Goal: Information Seeking & Learning: Learn about a topic

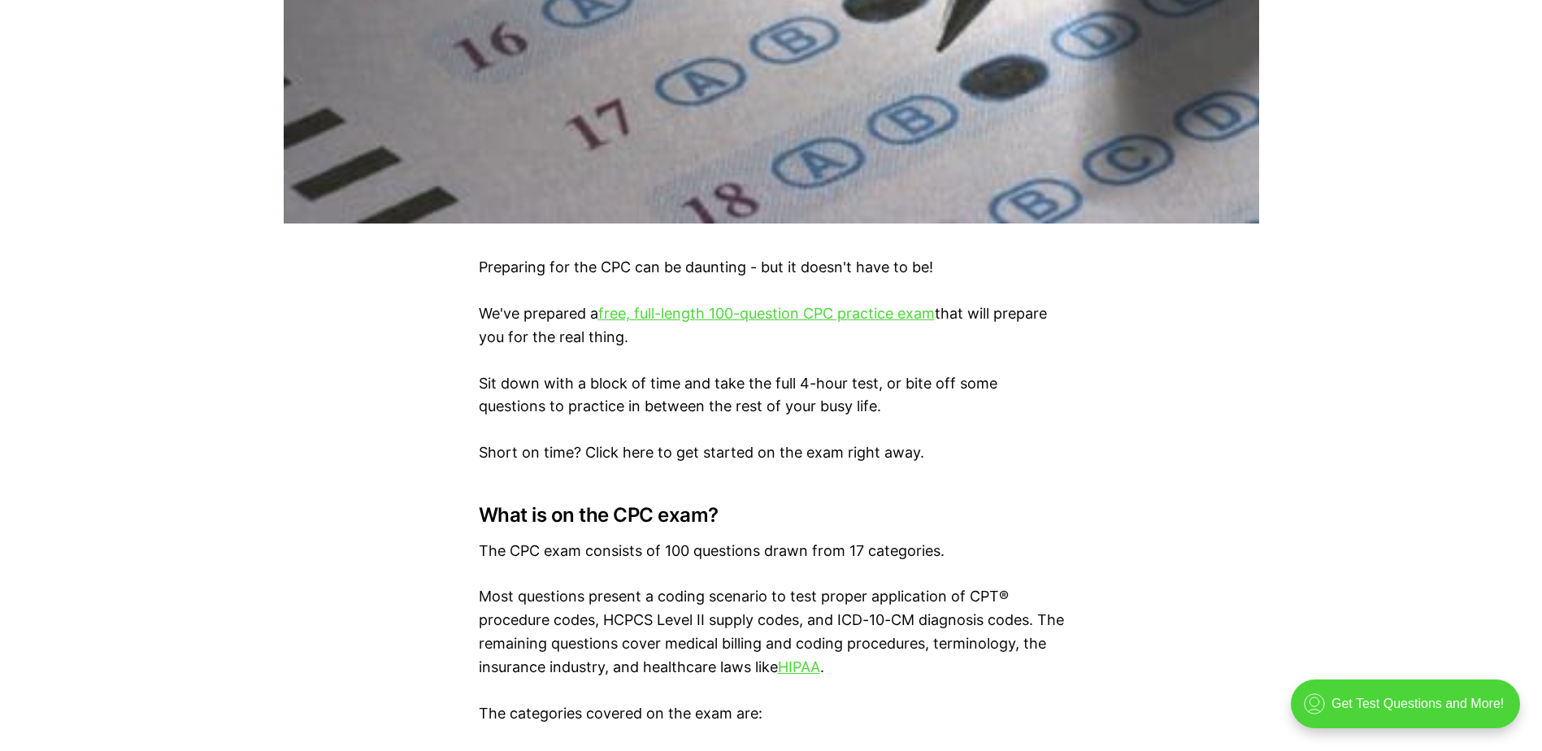
scroll to position [813, 0]
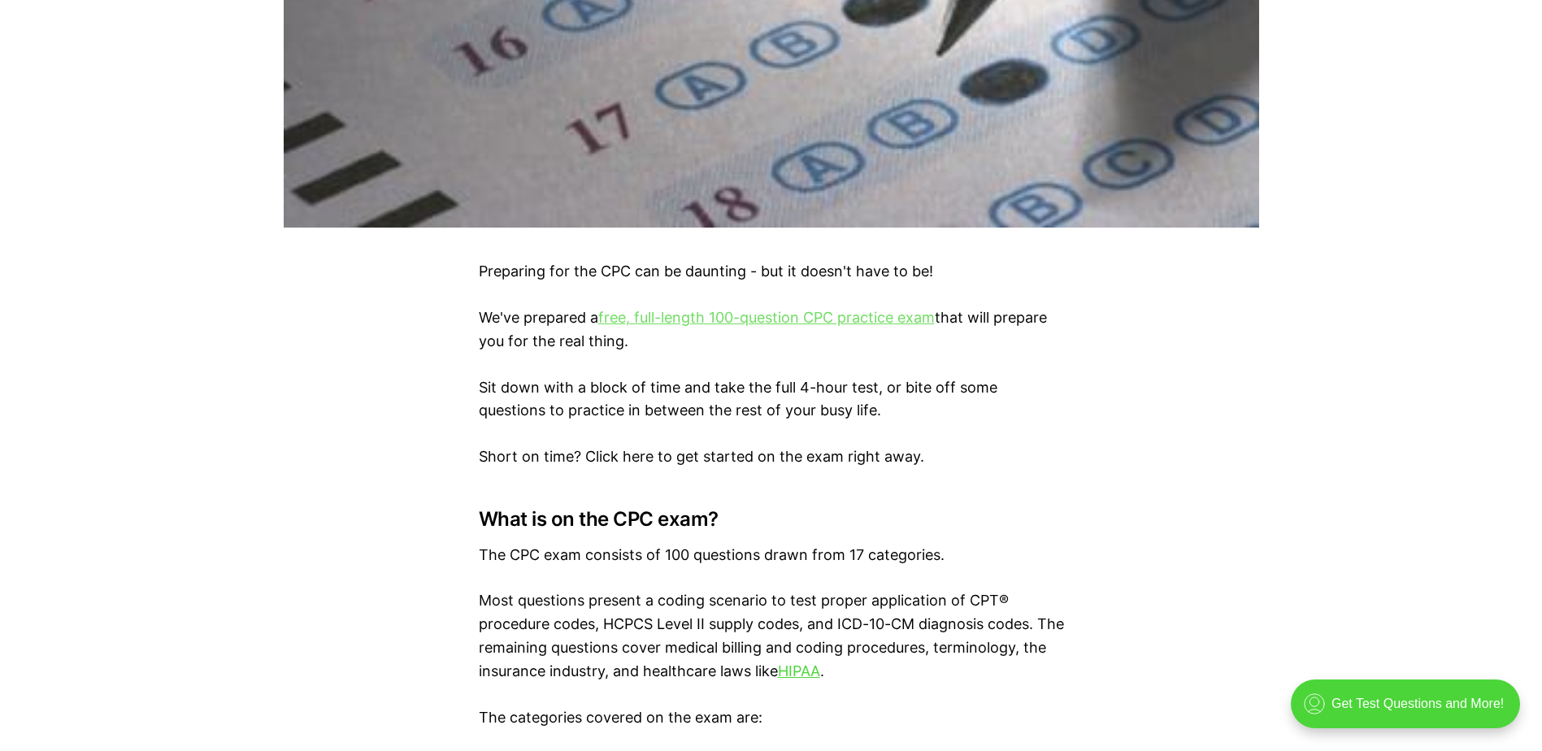
click at [718, 319] on link "free, full-length 100-question CPC practice exam" at bounding box center [766, 317] width 337 height 17
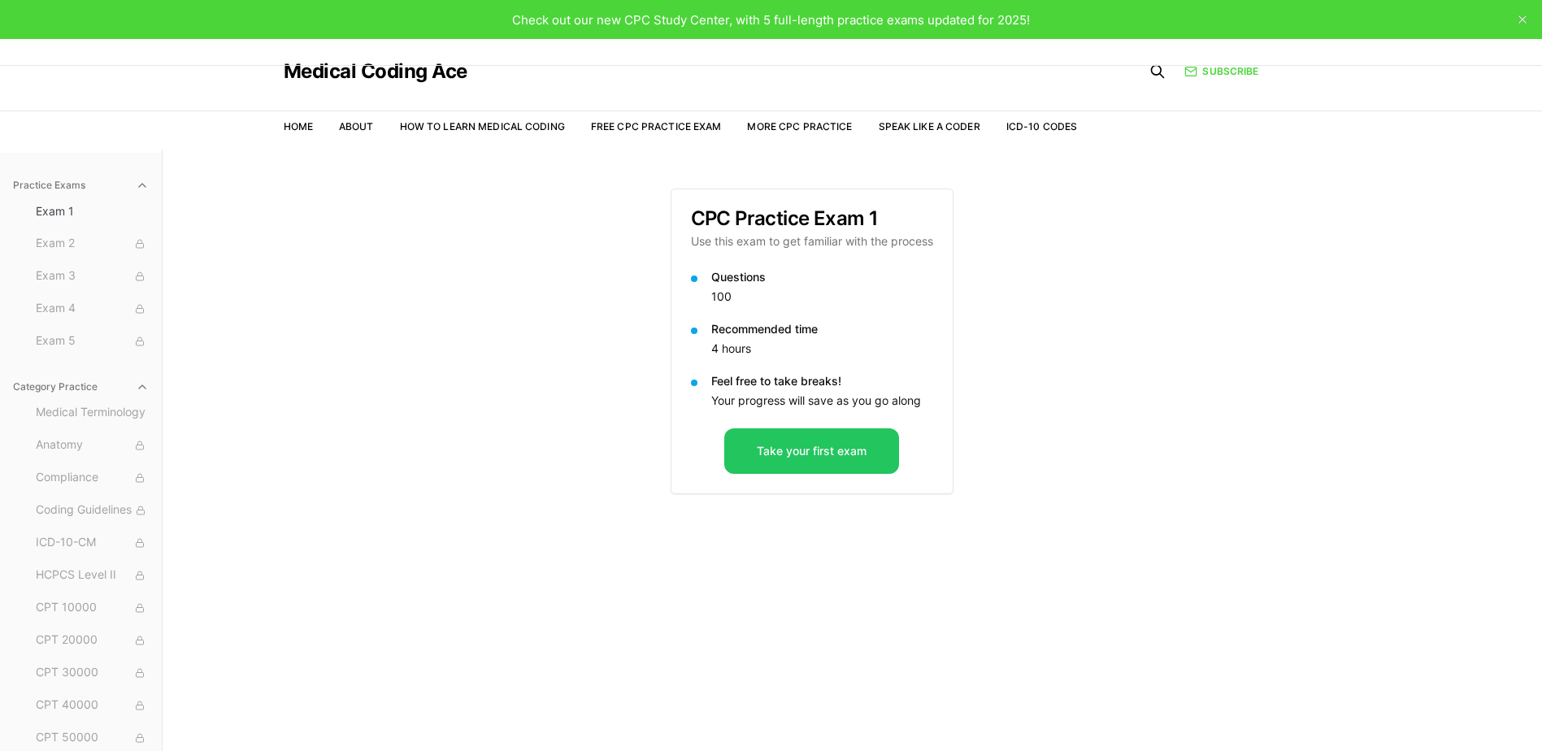
drag, startPoint x: 635, startPoint y: 326, endPoint x: 1287, endPoint y: 211, distance: 661.9
click at [934, 370] on div "Practice Exams Exam 1 Exam 2 Exam 3 Exam 4 Exam 5 Category Practice Medical Ter…" at bounding box center [771, 525] width 1542 height 751
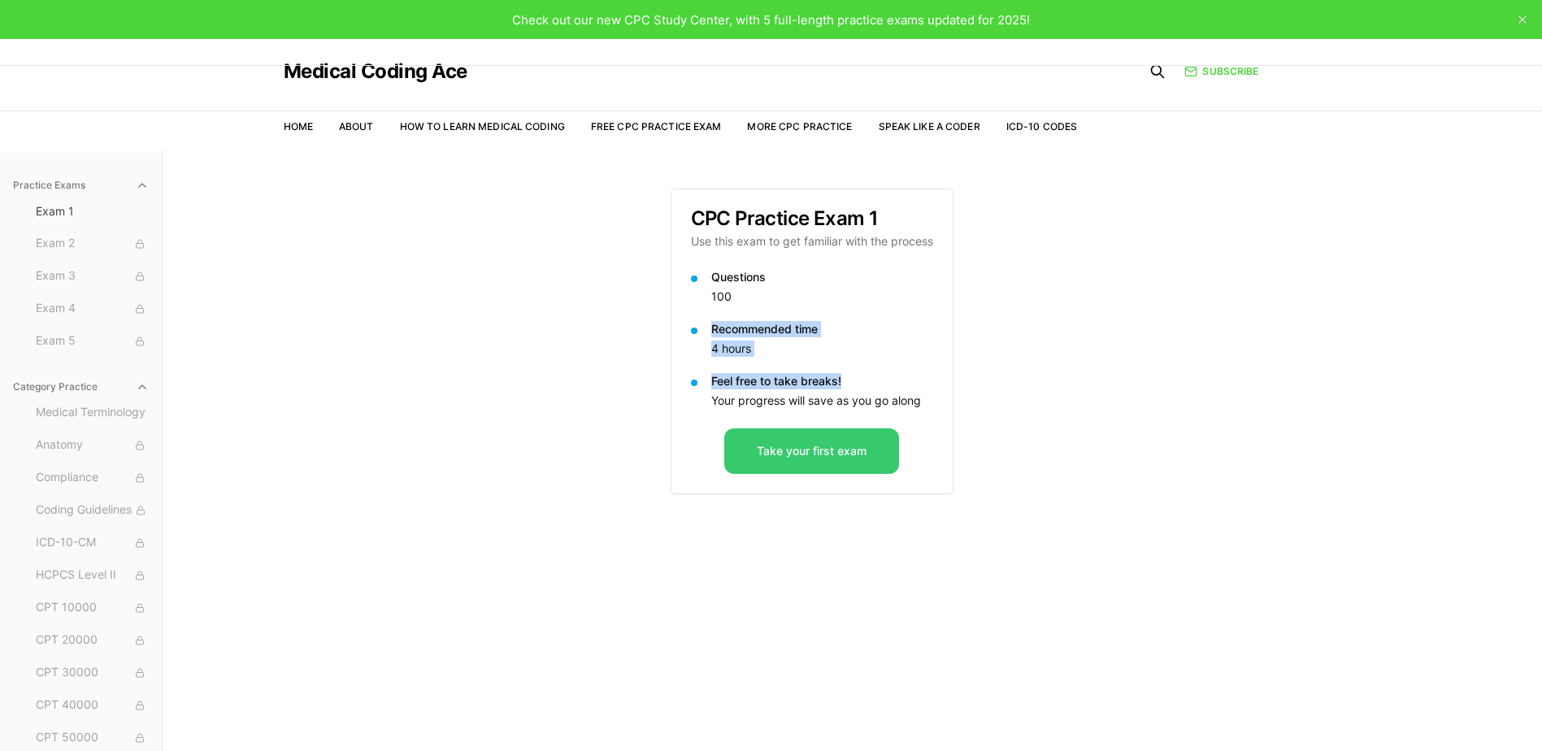
click at [849, 454] on button "Take your first exam" at bounding box center [811, 451] width 175 height 46
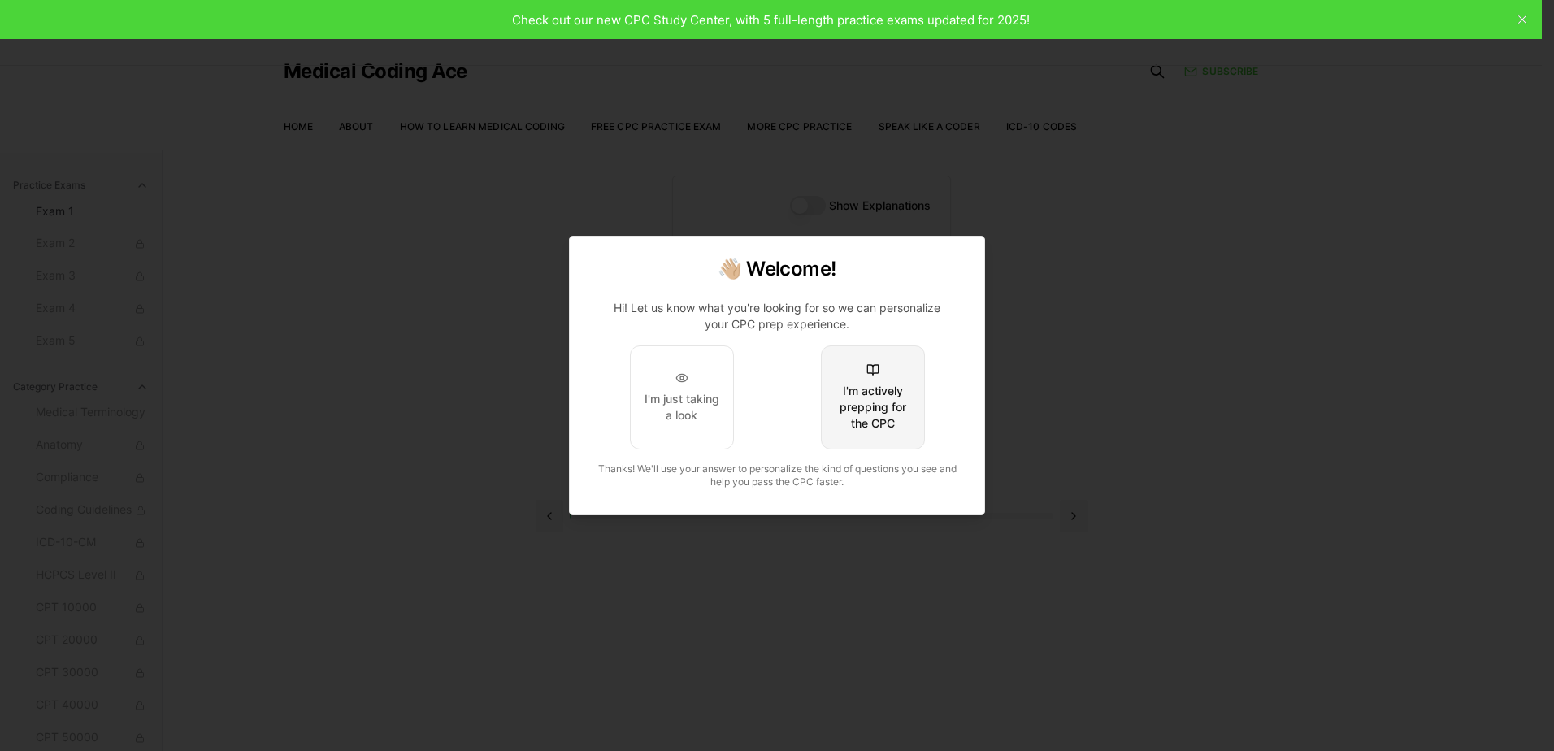
click at [879, 431] on div "I'm actively prepping for the CPC" at bounding box center [873, 407] width 76 height 49
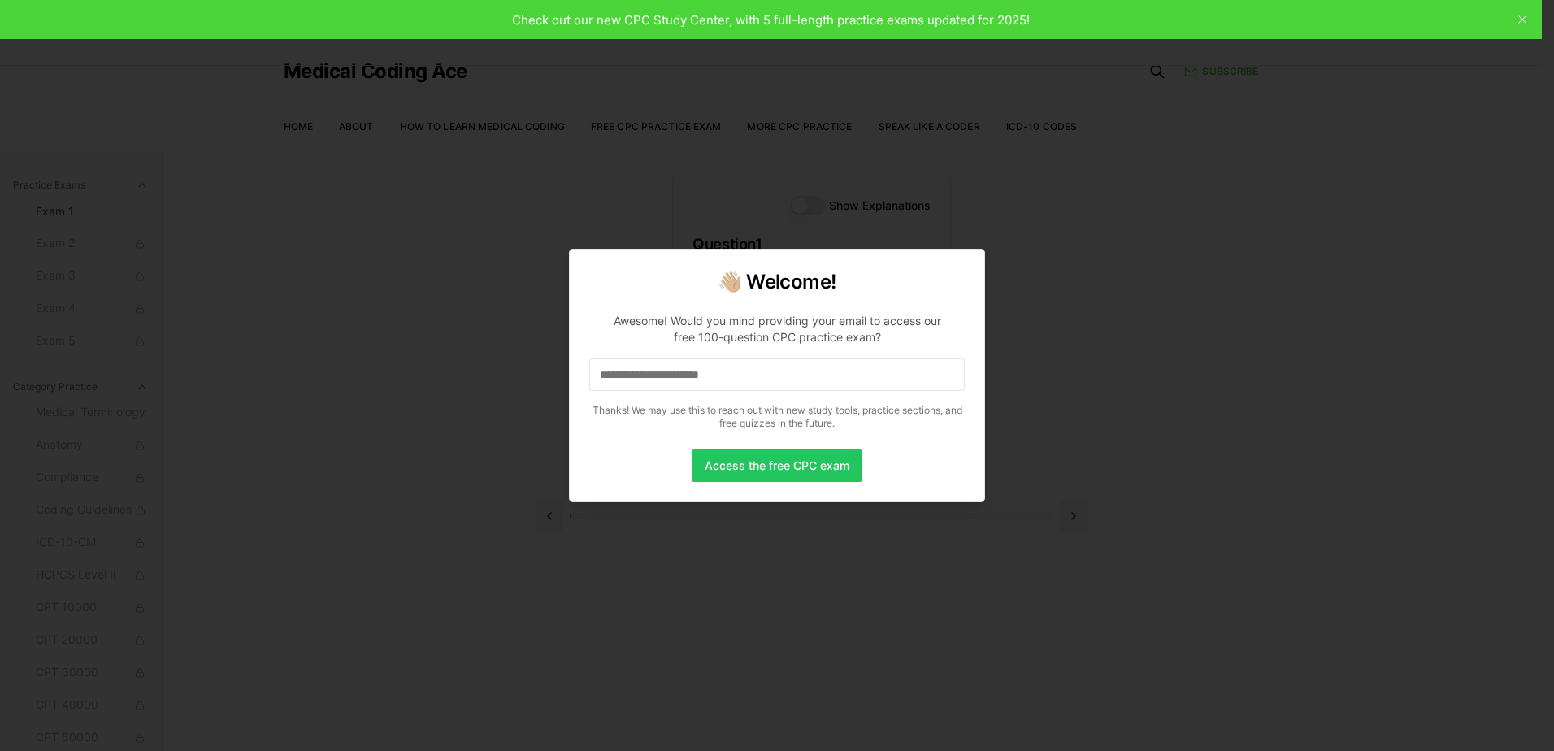
click at [820, 379] on input at bounding box center [777, 374] width 376 height 33
click at [741, 463] on button "Access the free CPC exam" at bounding box center [777, 466] width 171 height 33
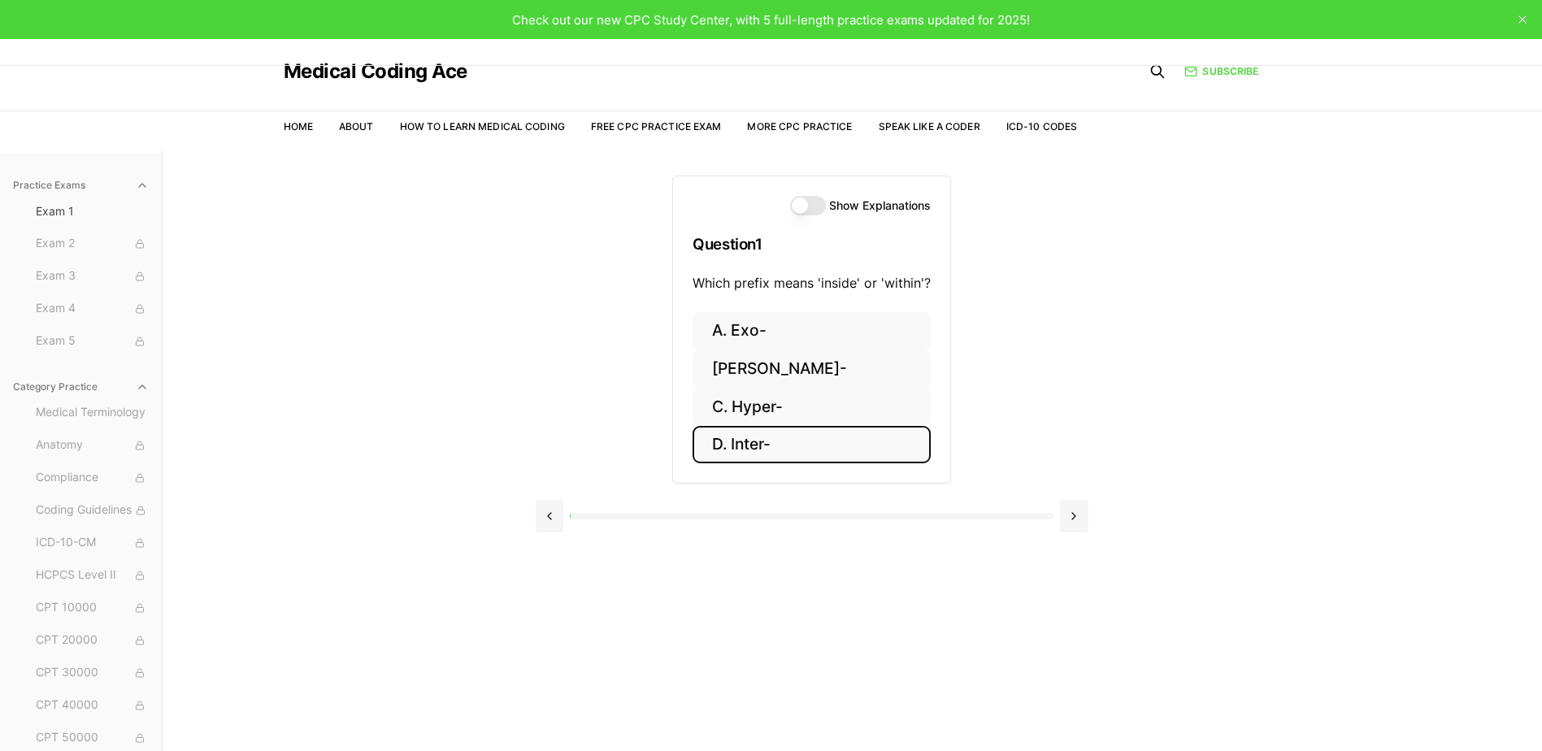
click at [744, 445] on button "D. Inter-" at bounding box center [812, 445] width 238 height 38
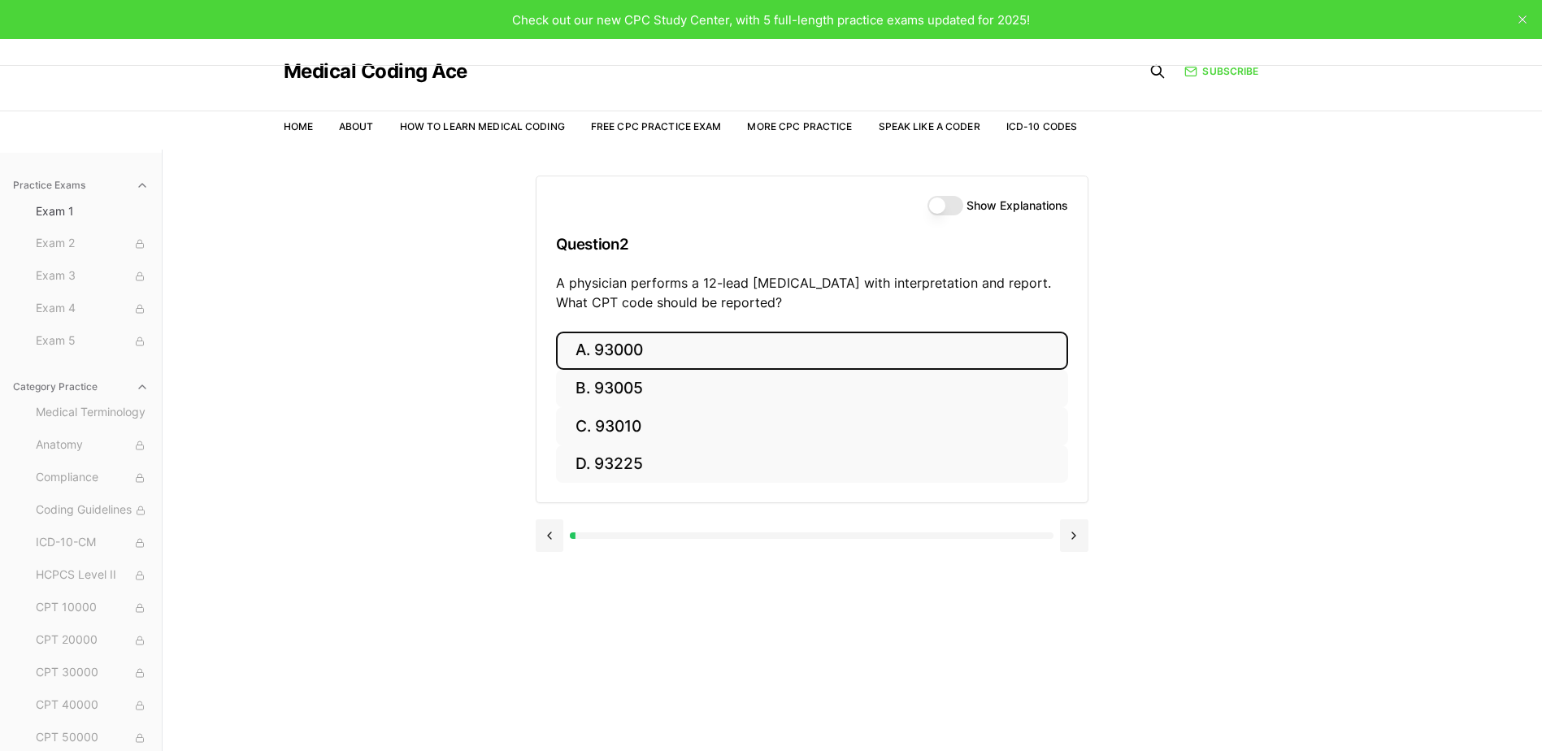
click at [733, 358] on button "A. 93000" at bounding box center [812, 351] width 512 height 38
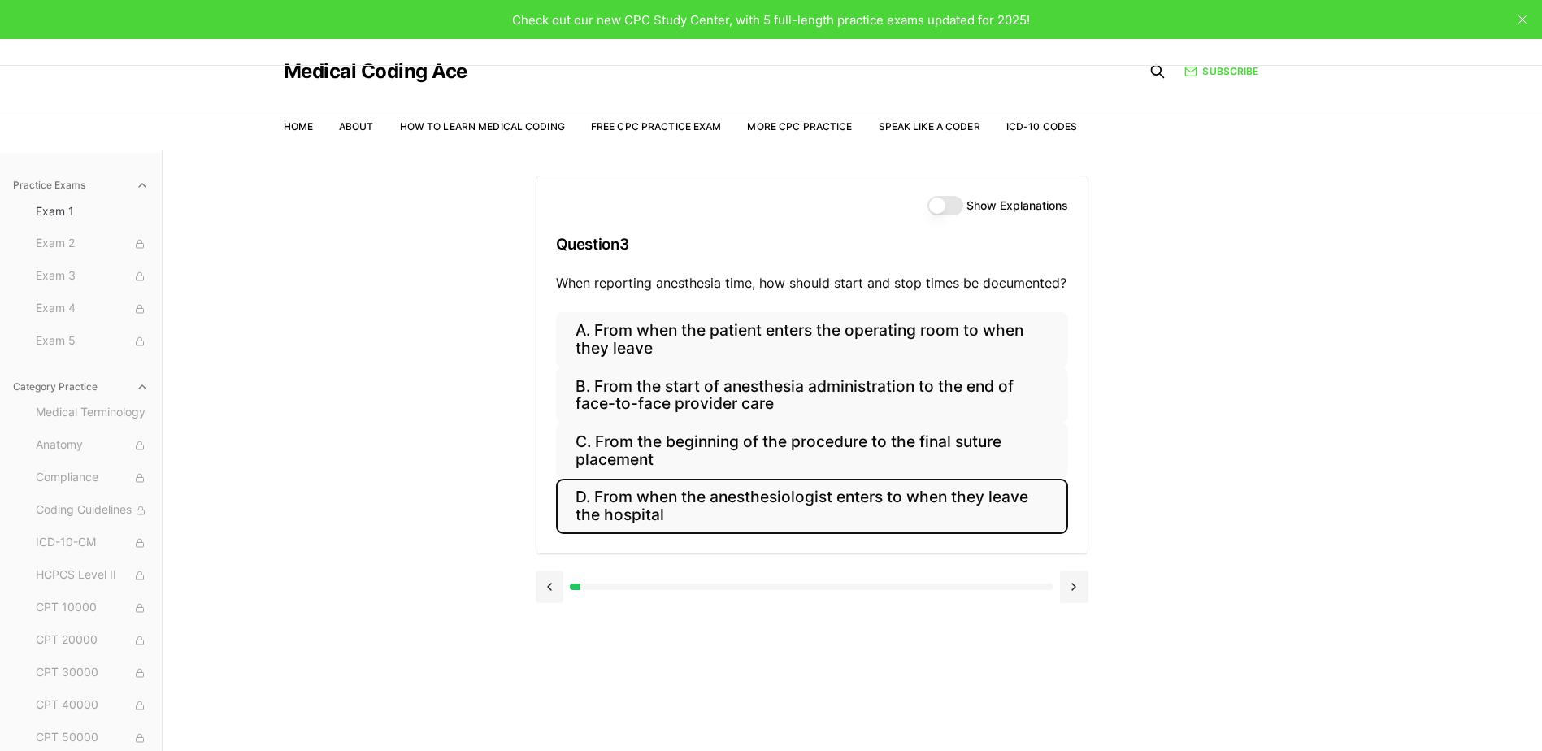
click at [777, 503] on button "D. From when the anesthesiologist enters to when they leave the hospital" at bounding box center [812, 506] width 512 height 55
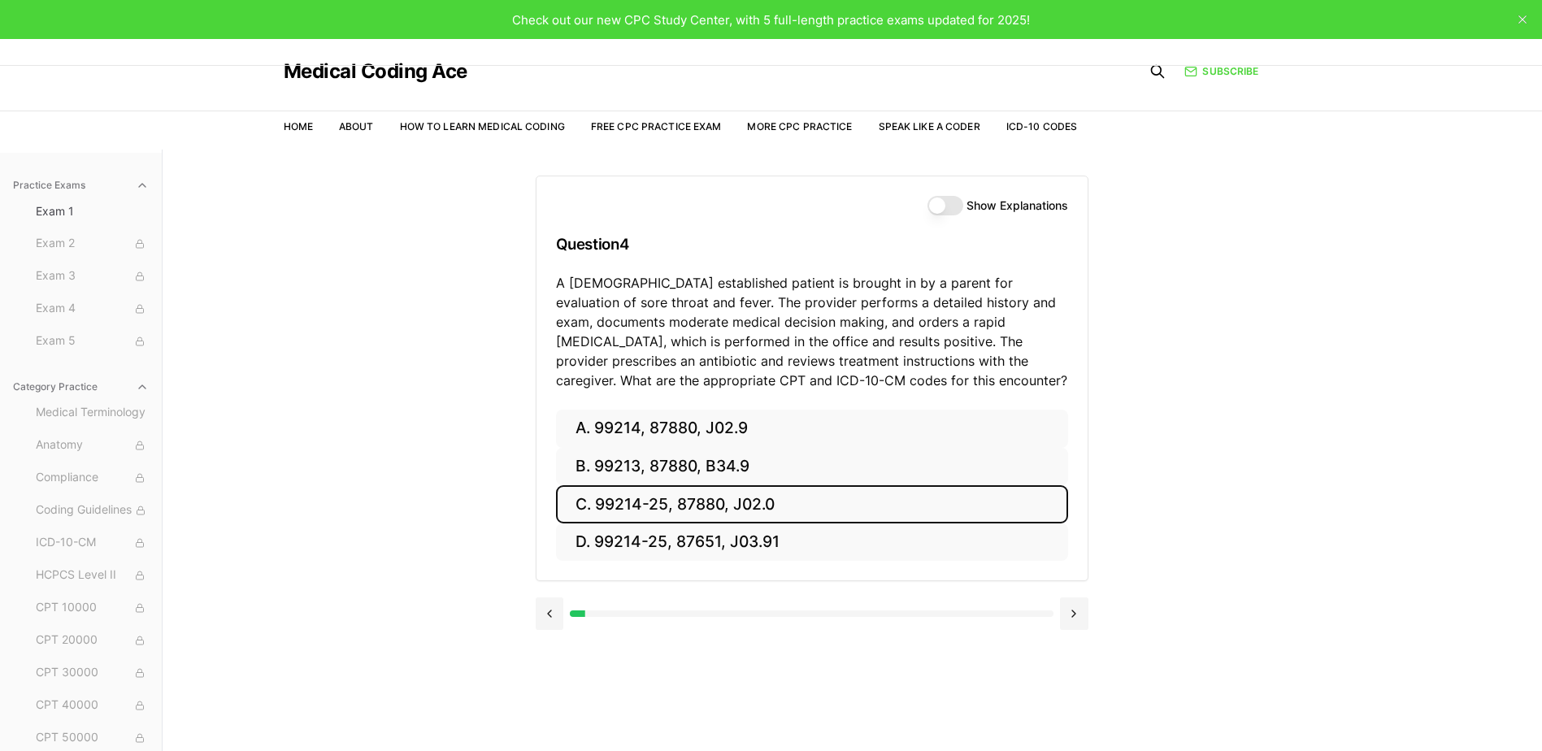
click at [797, 512] on button "C. 99214-25, 87880, J02.0" at bounding box center [812, 504] width 512 height 38
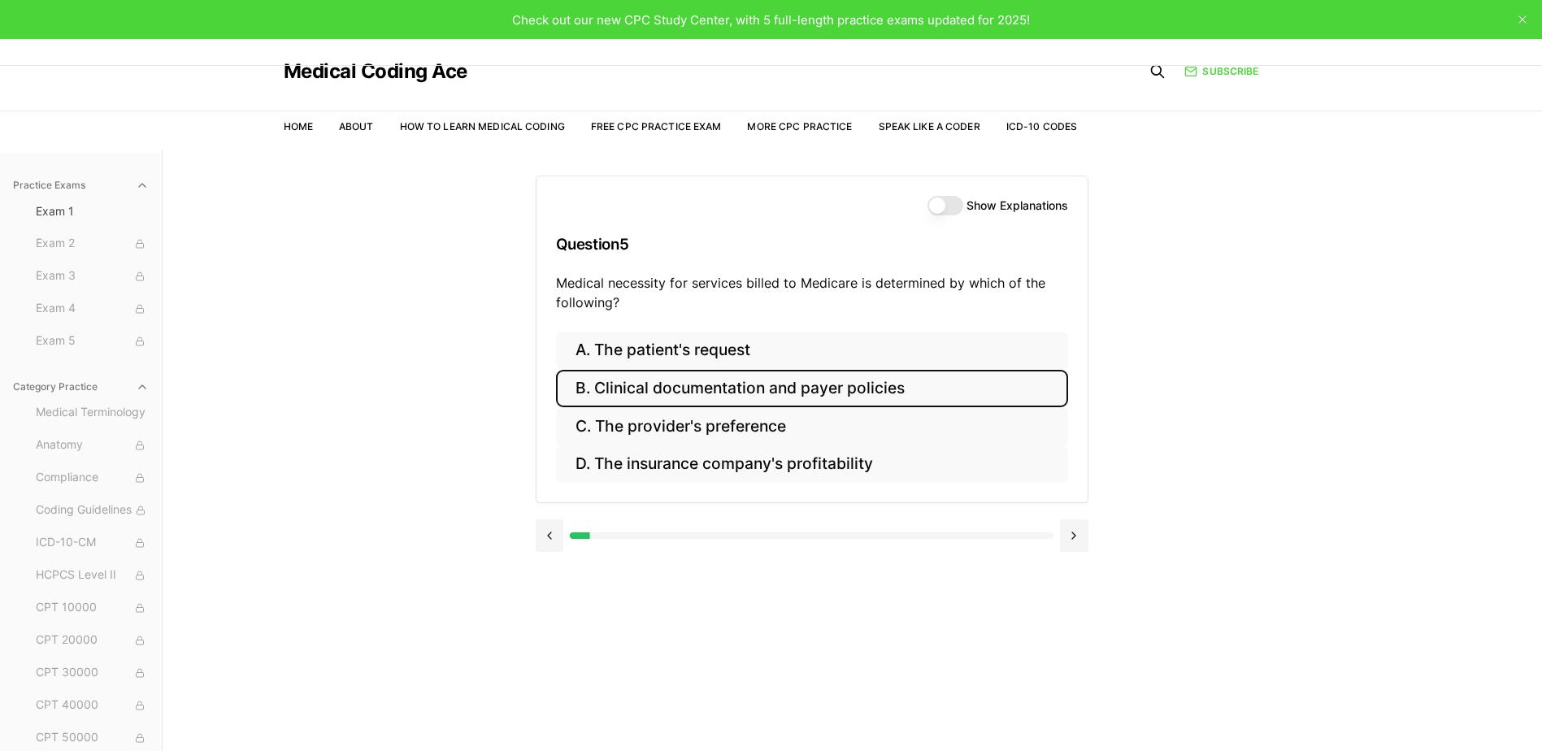
click at [902, 389] on button "B. Clinical documentation and payer policies" at bounding box center [812, 389] width 512 height 38
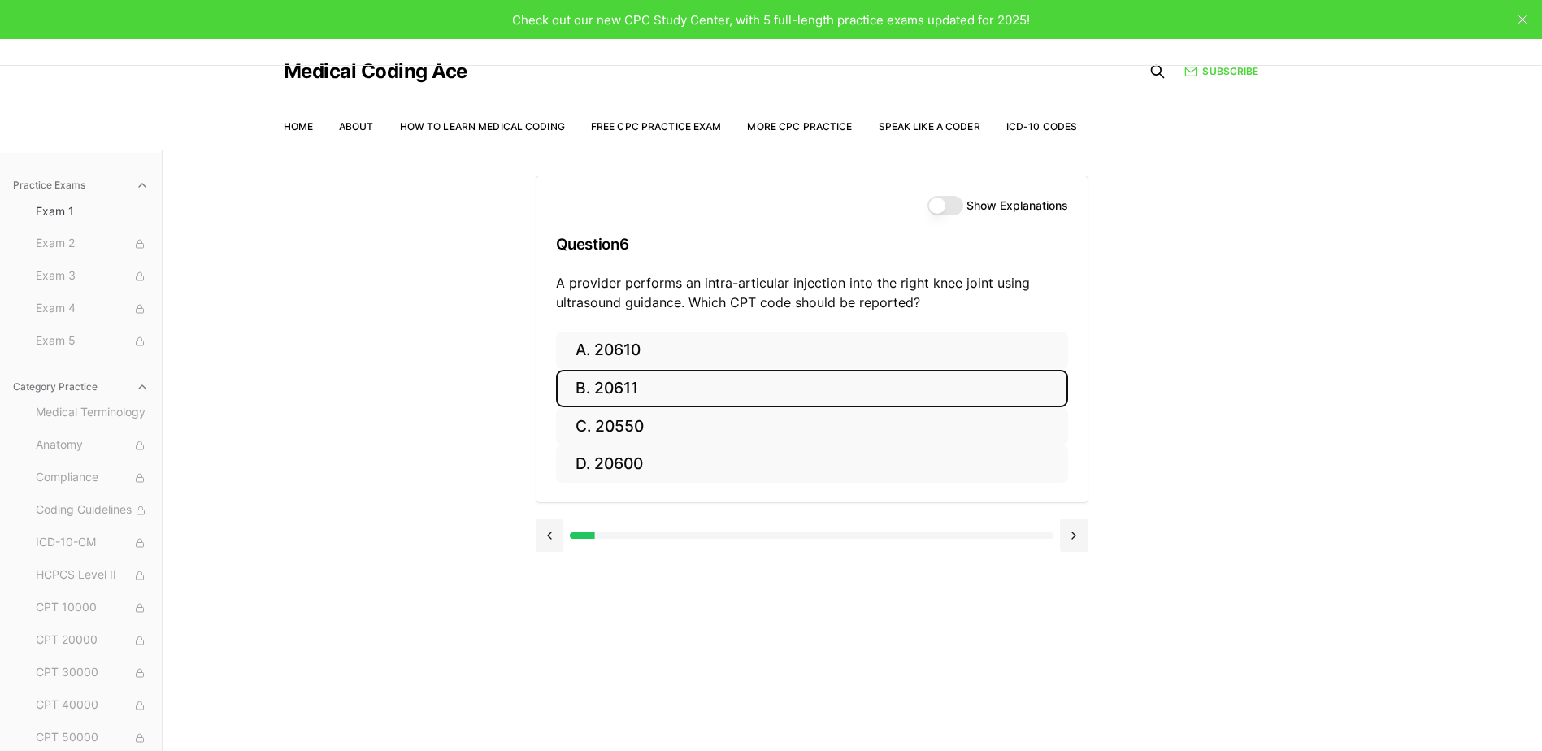
click at [595, 384] on button "B. 20611" at bounding box center [812, 389] width 512 height 38
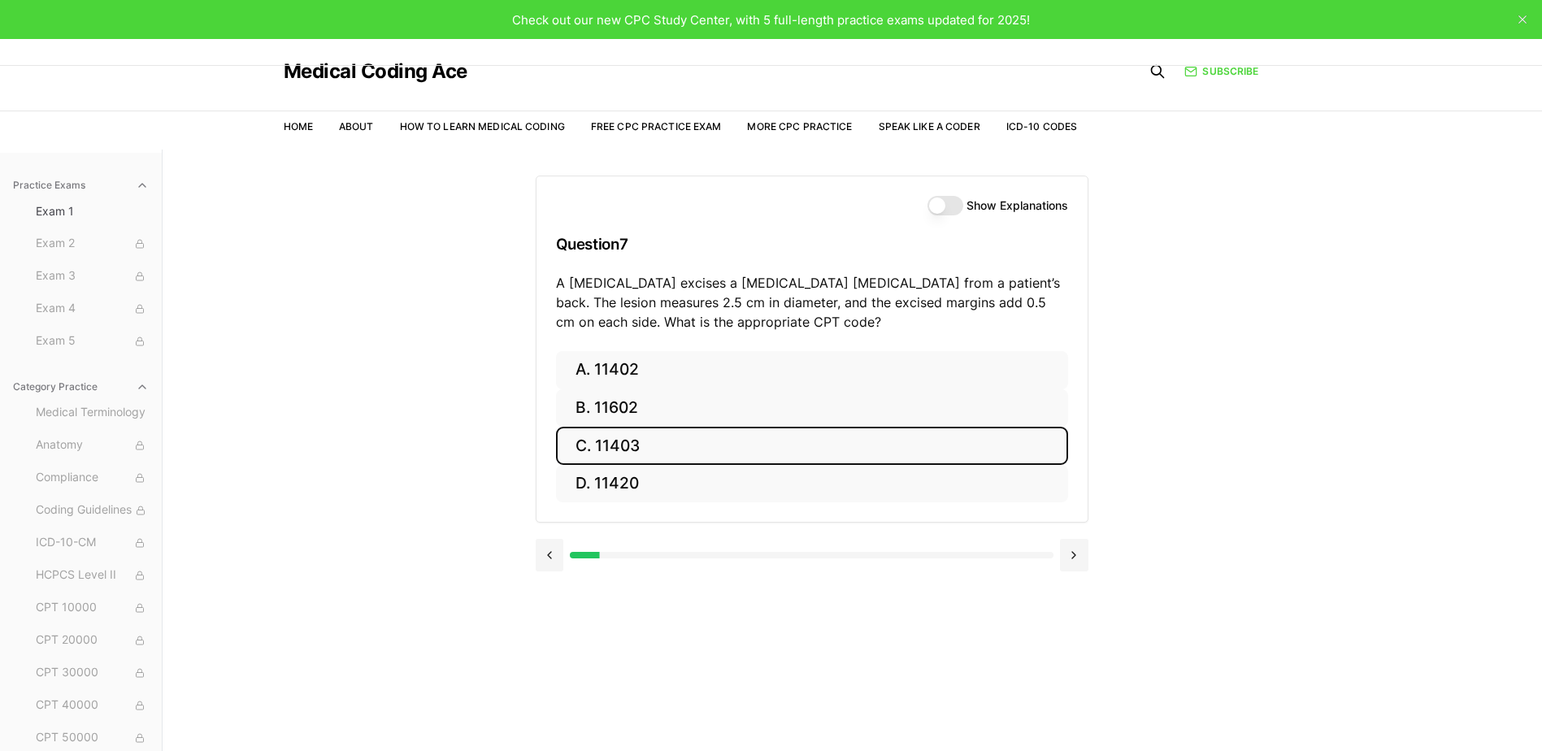
click at [739, 444] on button "C. 11403" at bounding box center [812, 446] width 512 height 38
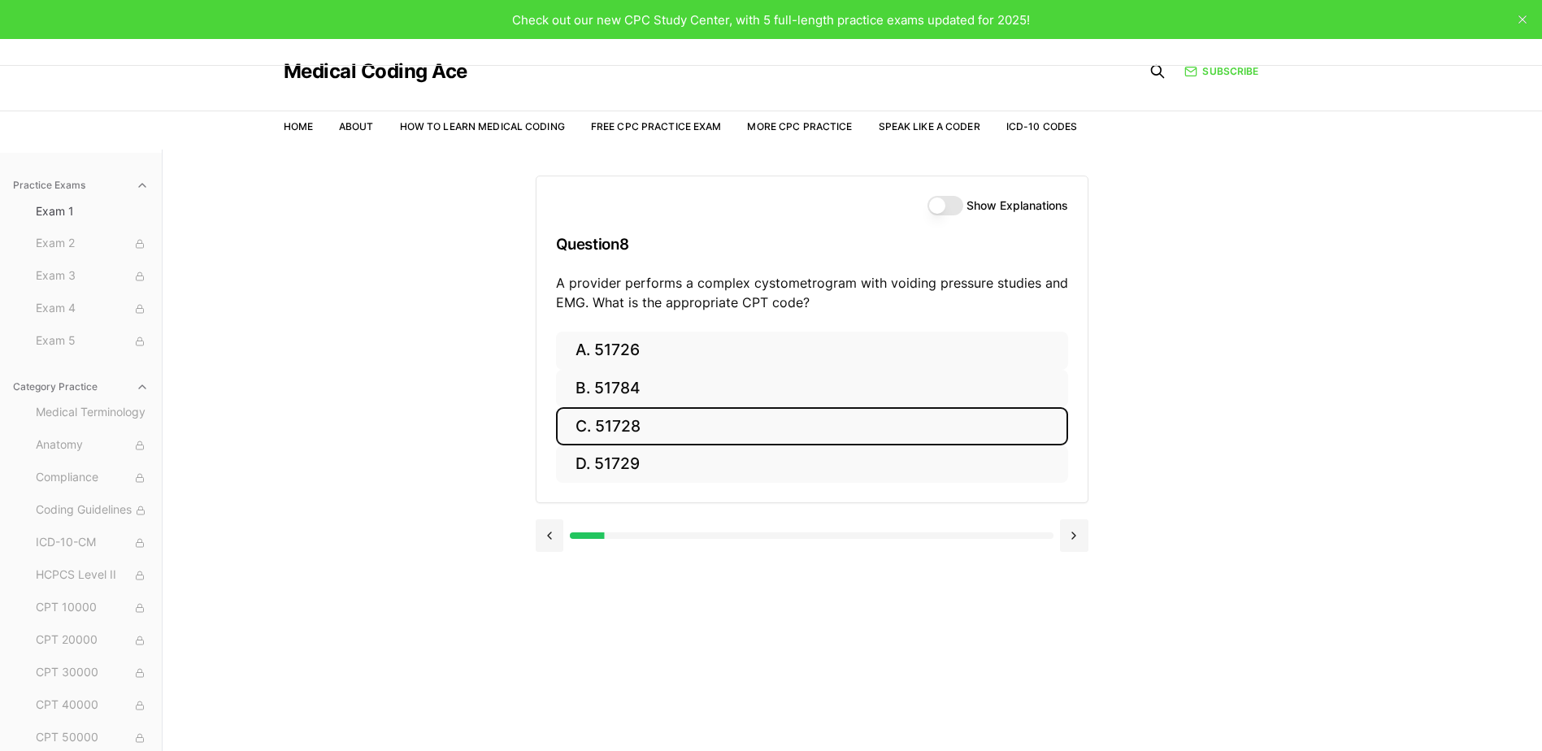
click at [775, 429] on button "C. 51728" at bounding box center [812, 426] width 512 height 38
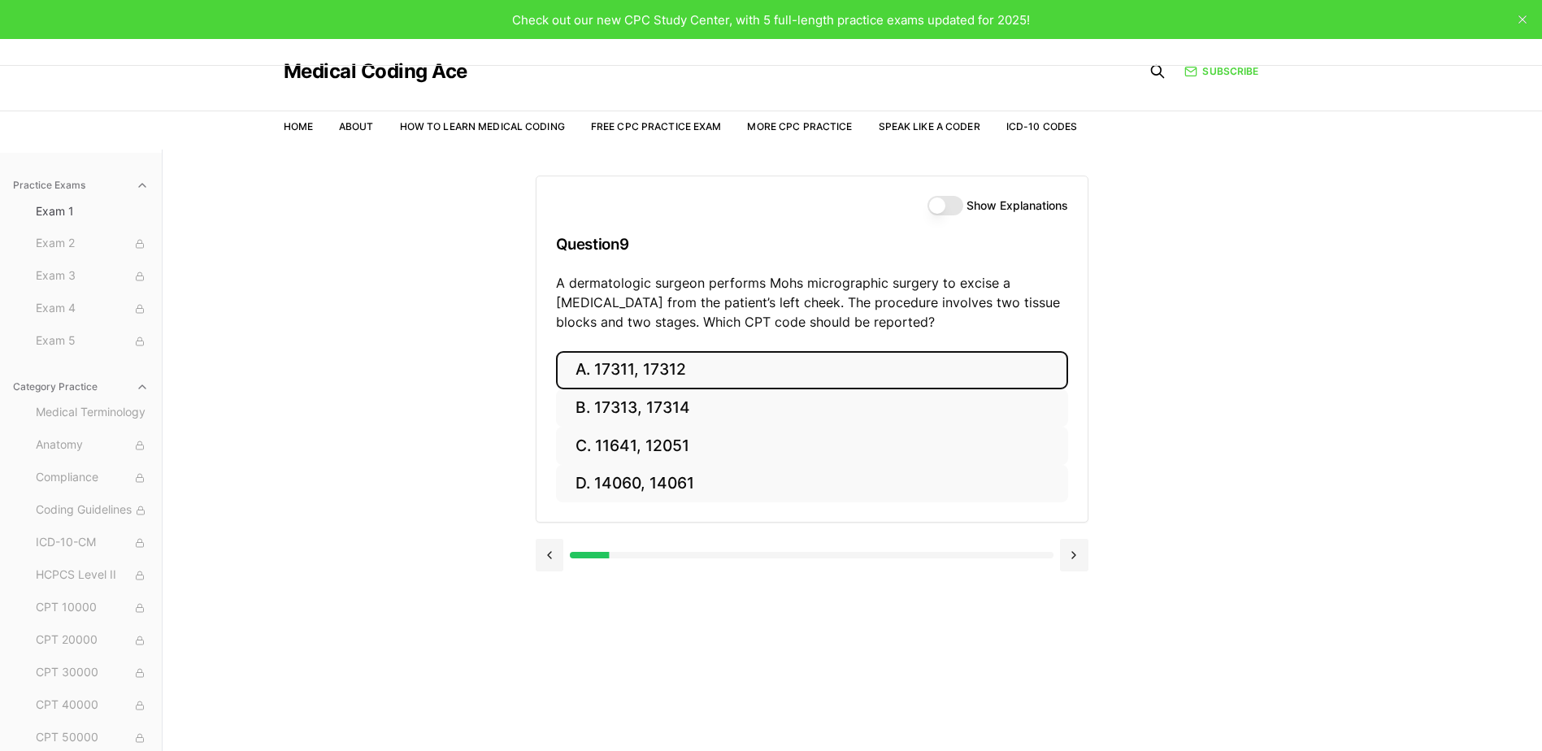
click at [628, 369] on button "A. 17311, 17312" at bounding box center [812, 370] width 512 height 38
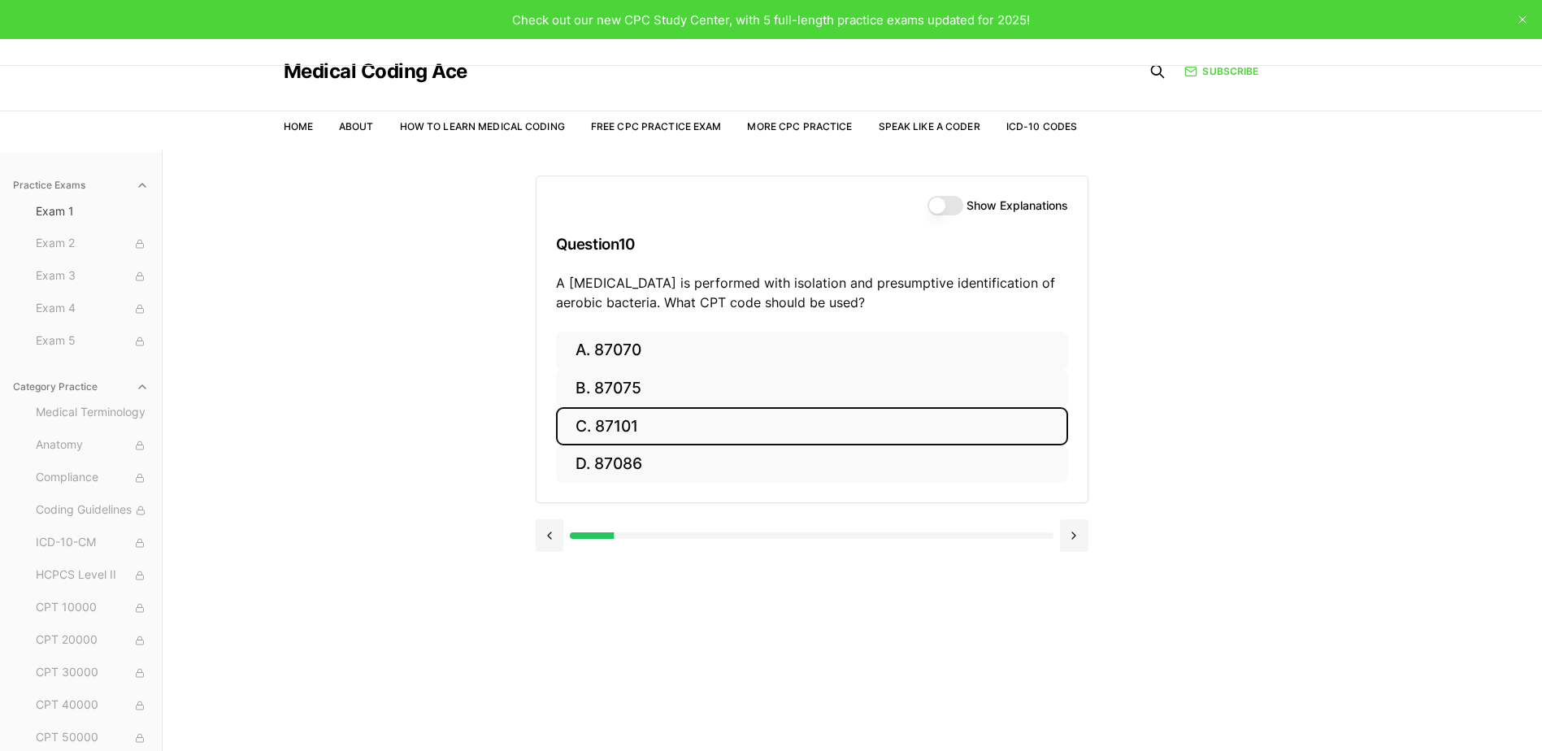
click at [623, 430] on button "C. 87101" at bounding box center [812, 426] width 512 height 38
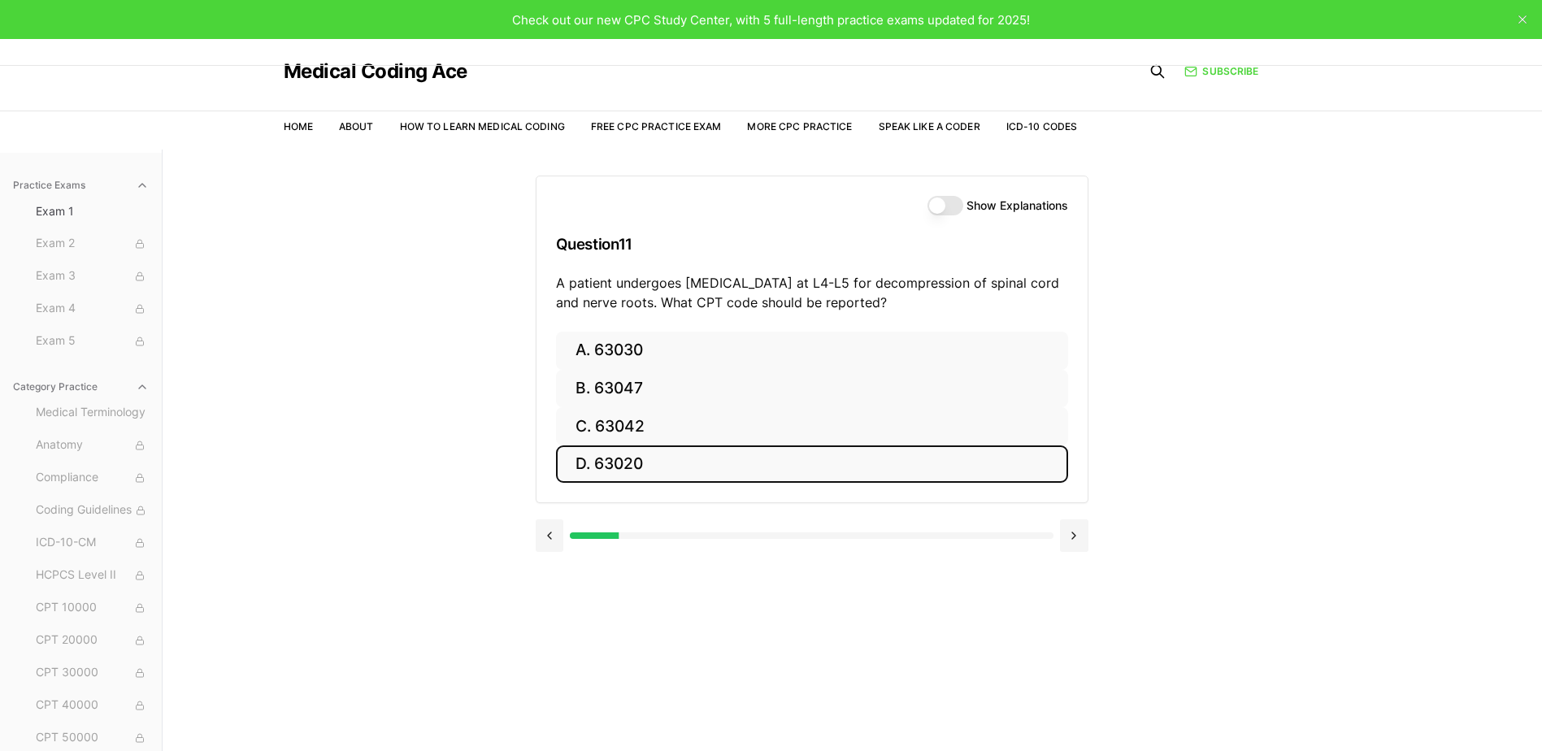
click at [758, 469] on button "D. 63020" at bounding box center [812, 464] width 512 height 38
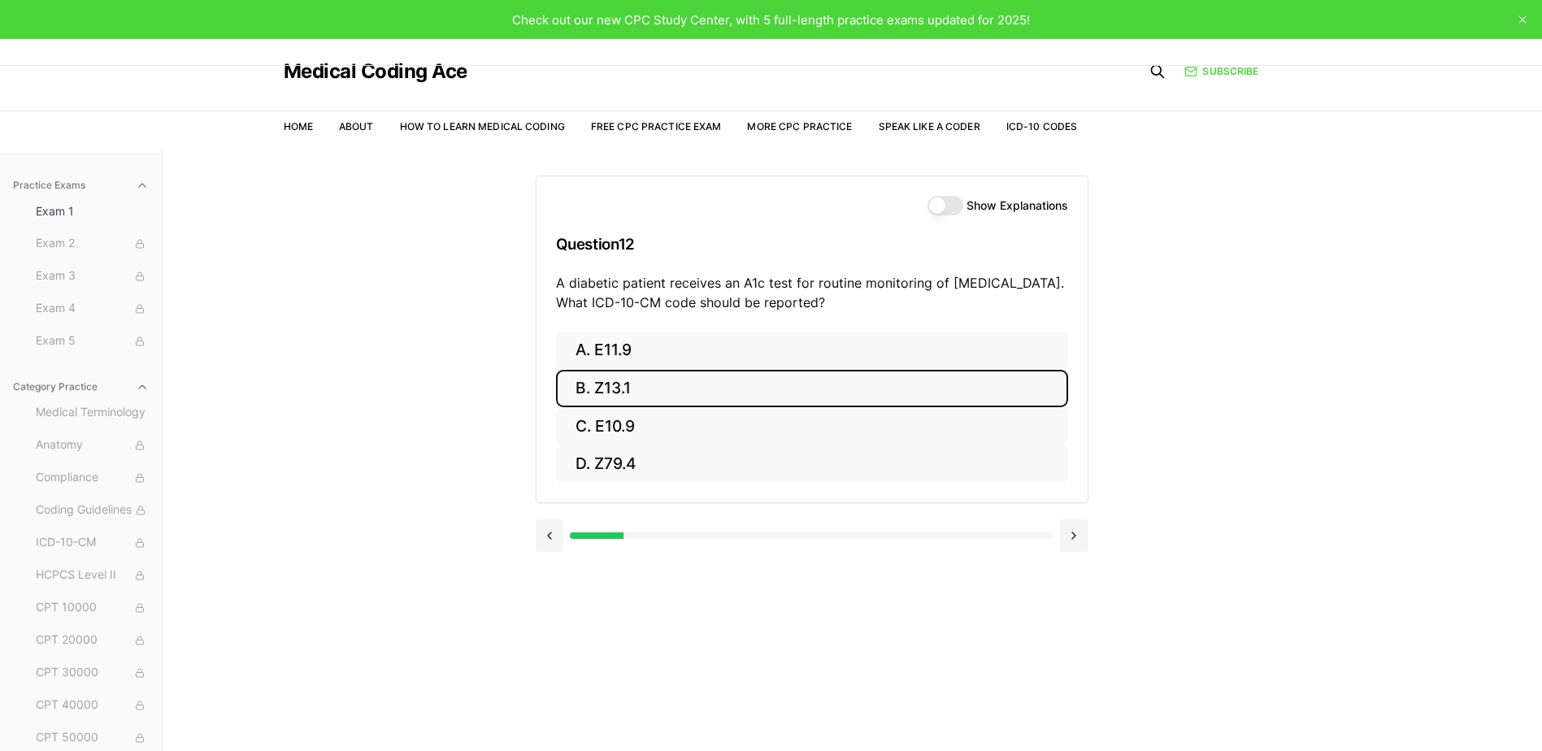
click at [649, 393] on button "B. Z13.1" at bounding box center [812, 389] width 512 height 38
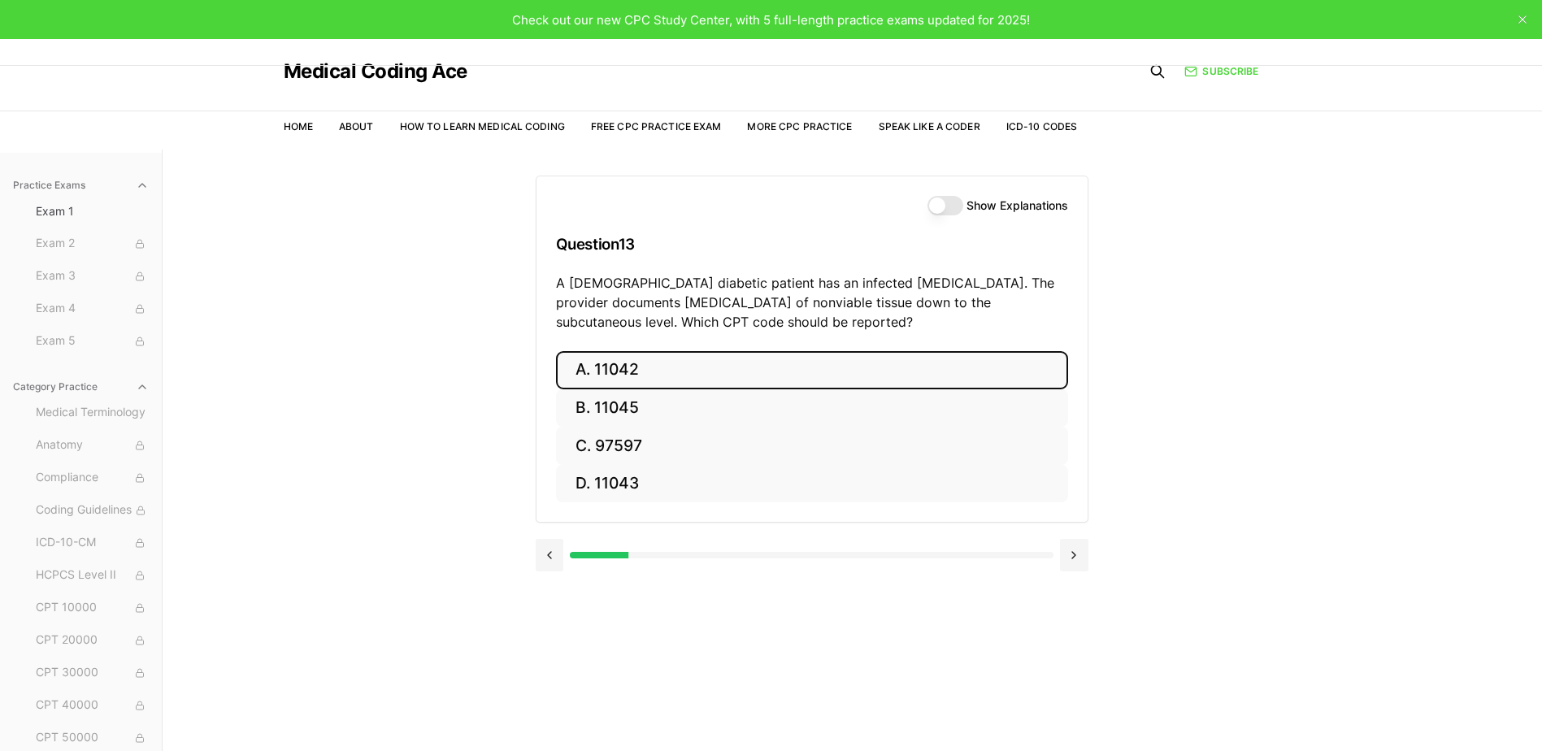
click at [736, 370] on button "A. 11042" at bounding box center [812, 370] width 512 height 38
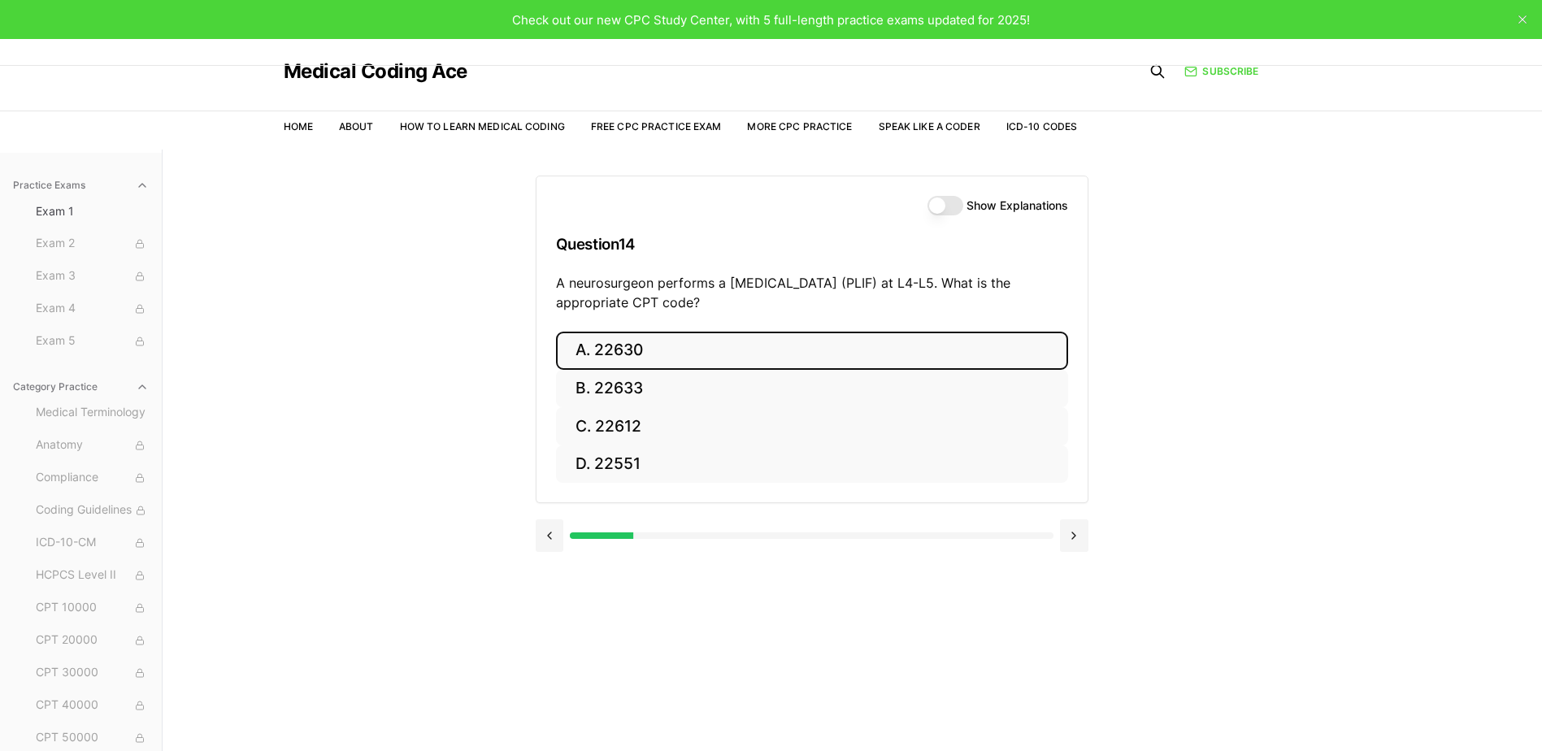
click at [619, 358] on button "A. 22630" at bounding box center [812, 351] width 512 height 38
click at [677, 363] on button "A. R91.8" at bounding box center [812, 351] width 512 height 38
click at [713, 352] on button "A. 62270" at bounding box center [812, 351] width 512 height 38
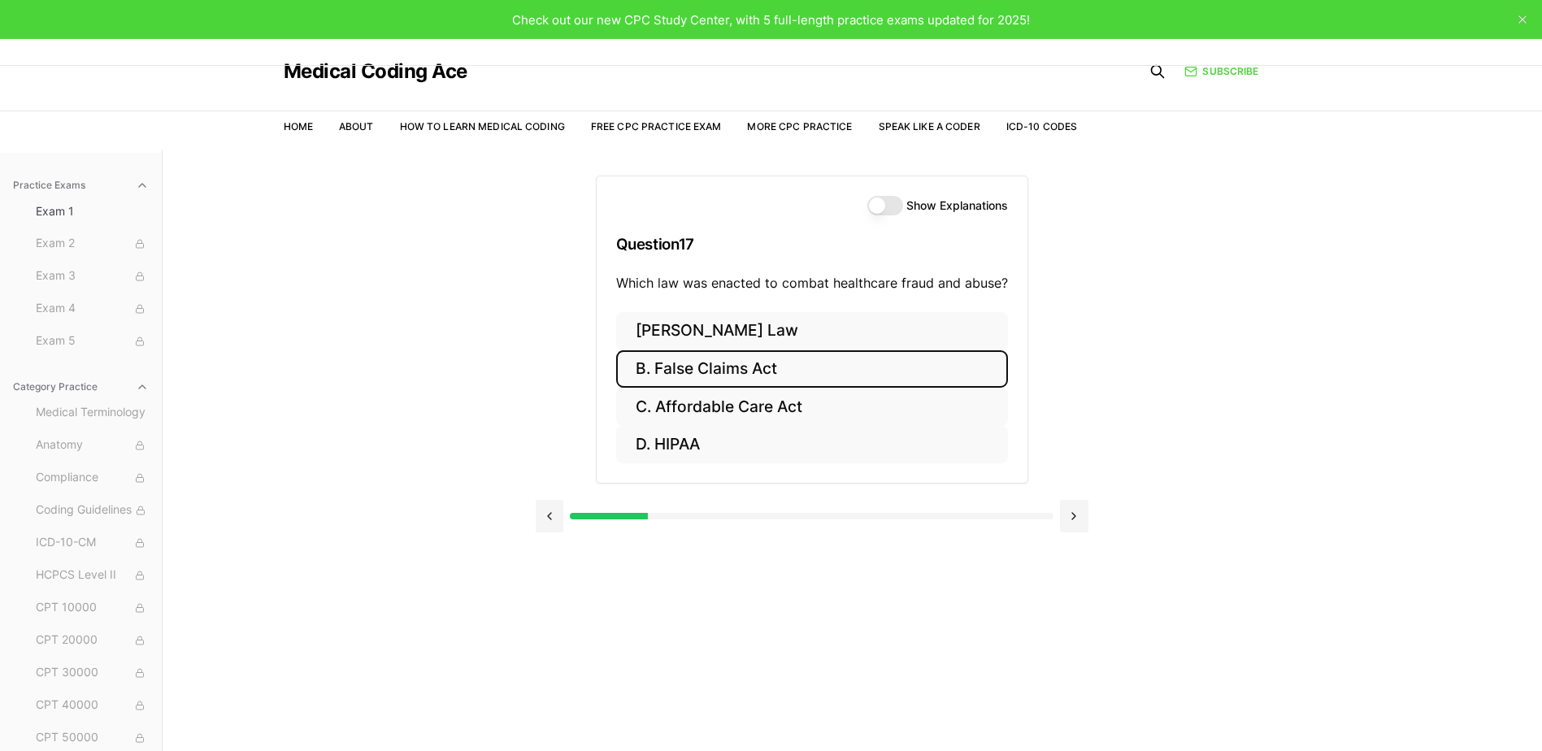
click at [927, 376] on button "B. False Claims Act" at bounding box center [812, 369] width 392 height 38
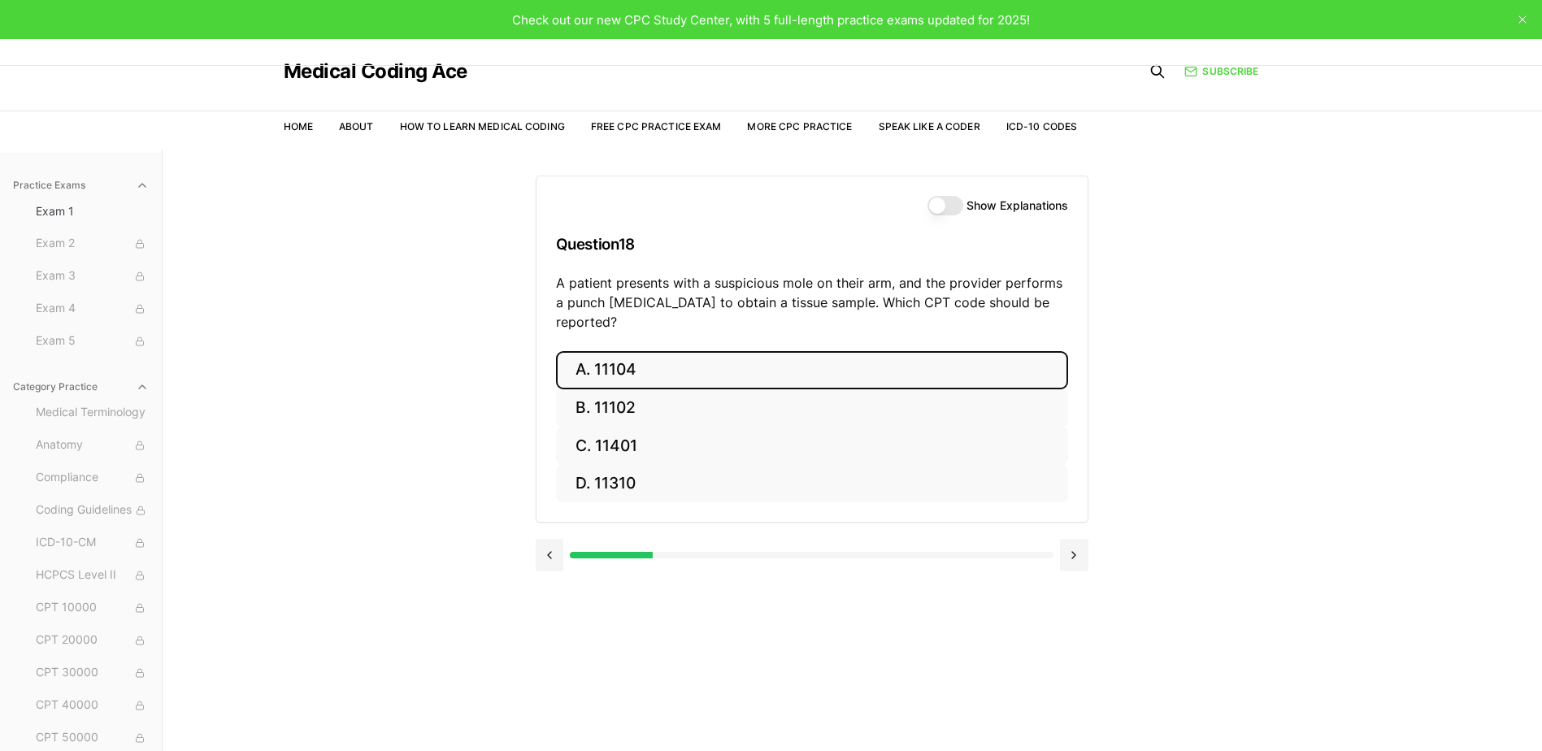
click at [624, 355] on button "A. 11104" at bounding box center [812, 370] width 512 height 38
click at [589, 363] on button "A. S52.501A" at bounding box center [812, 370] width 512 height 38
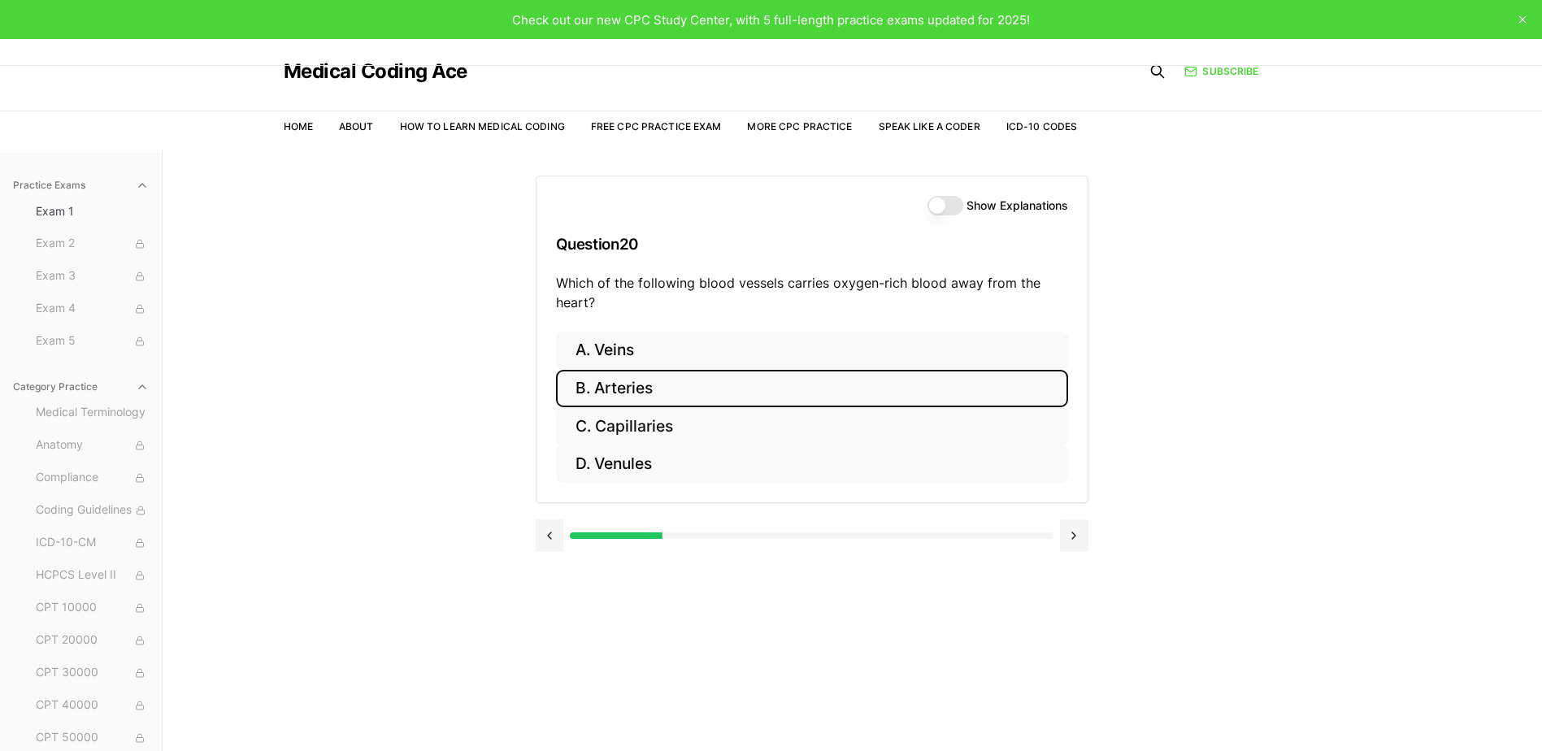
click at [669, 400] on button "B. Arteries" at bounding box center [812, 389] width 512 height 38
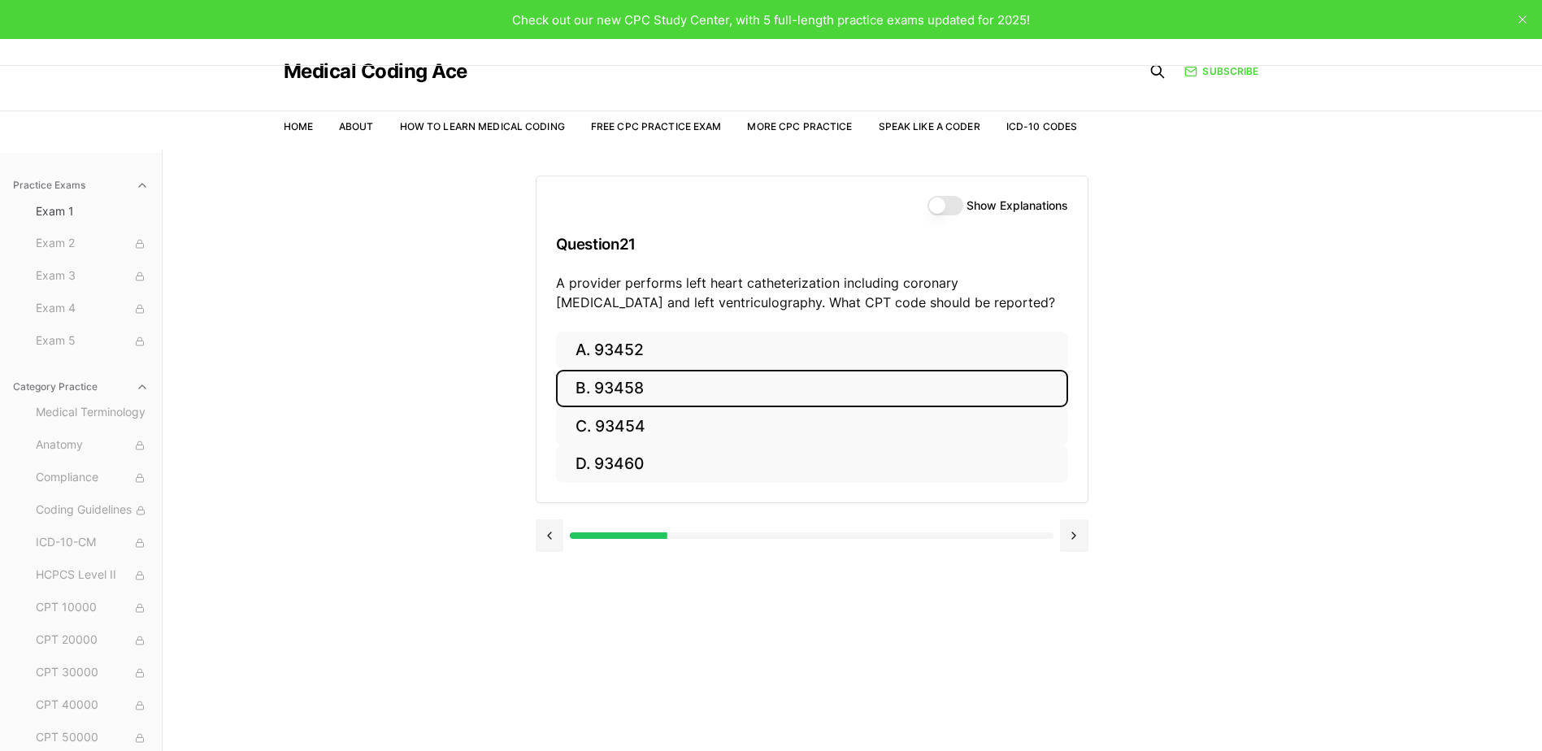
click at [626, 380] on button "B. 93458" at bounding box center [812, 389] width 512 height 38
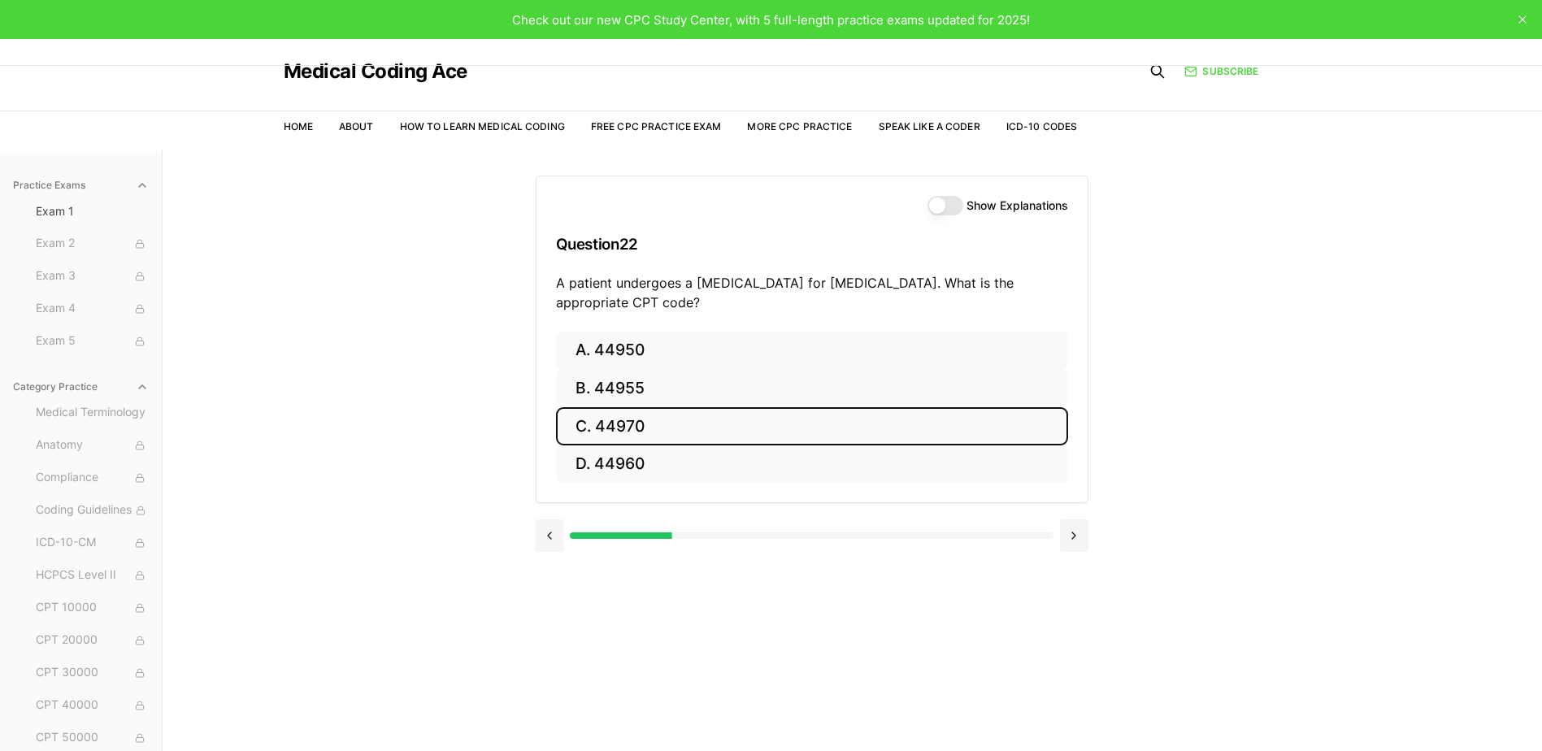
click at [769, 428] on button "C. 44970" at bounding box center [812, 426] width 512 height 38
click at [853, 414] on button "C. 95909" at bounding box center [812, 426] width 512 height 38
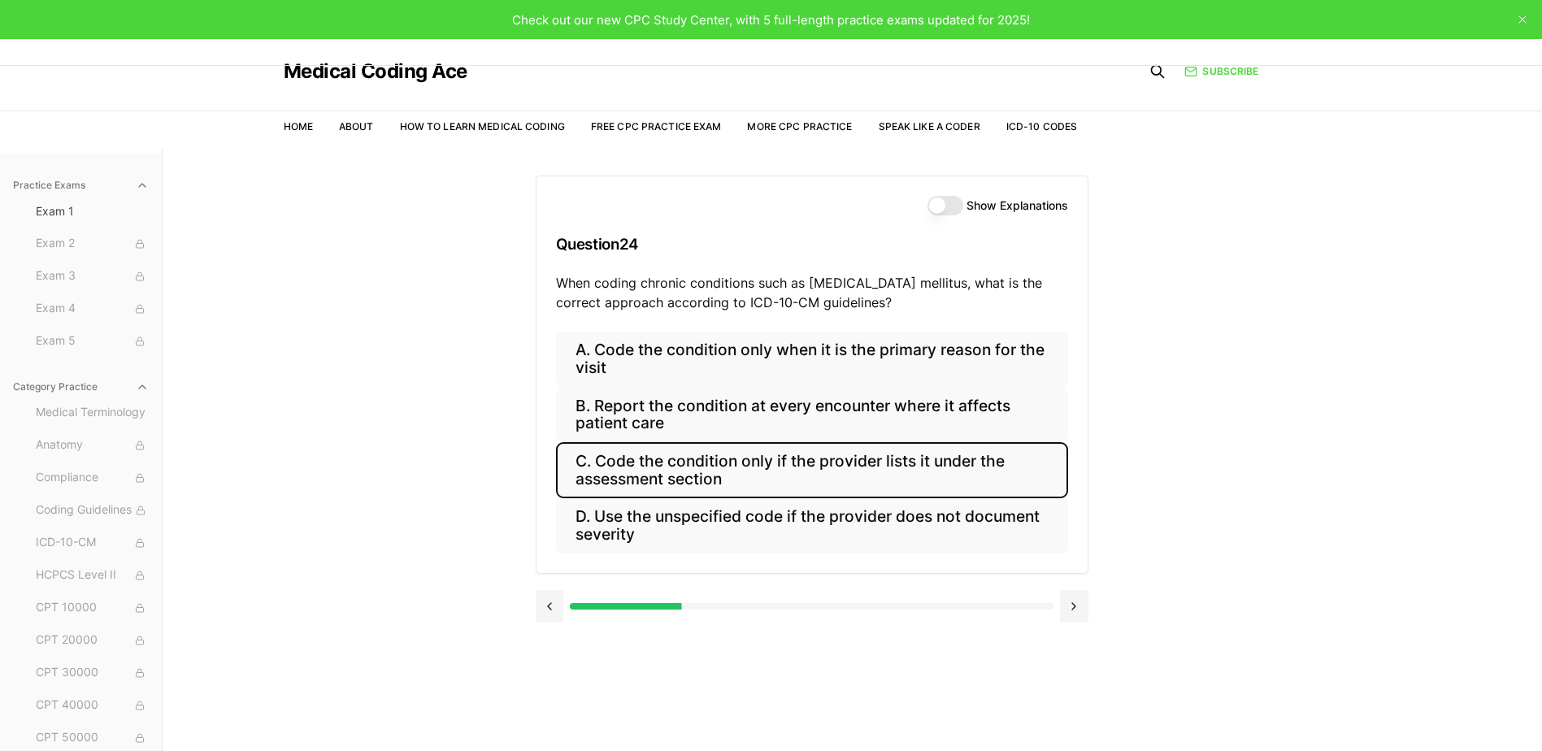
click at [1007, 465] on button "C. Code the condition only if the provider lists it under the assessment section" at bounding box center [812, 469] width 512 height 55
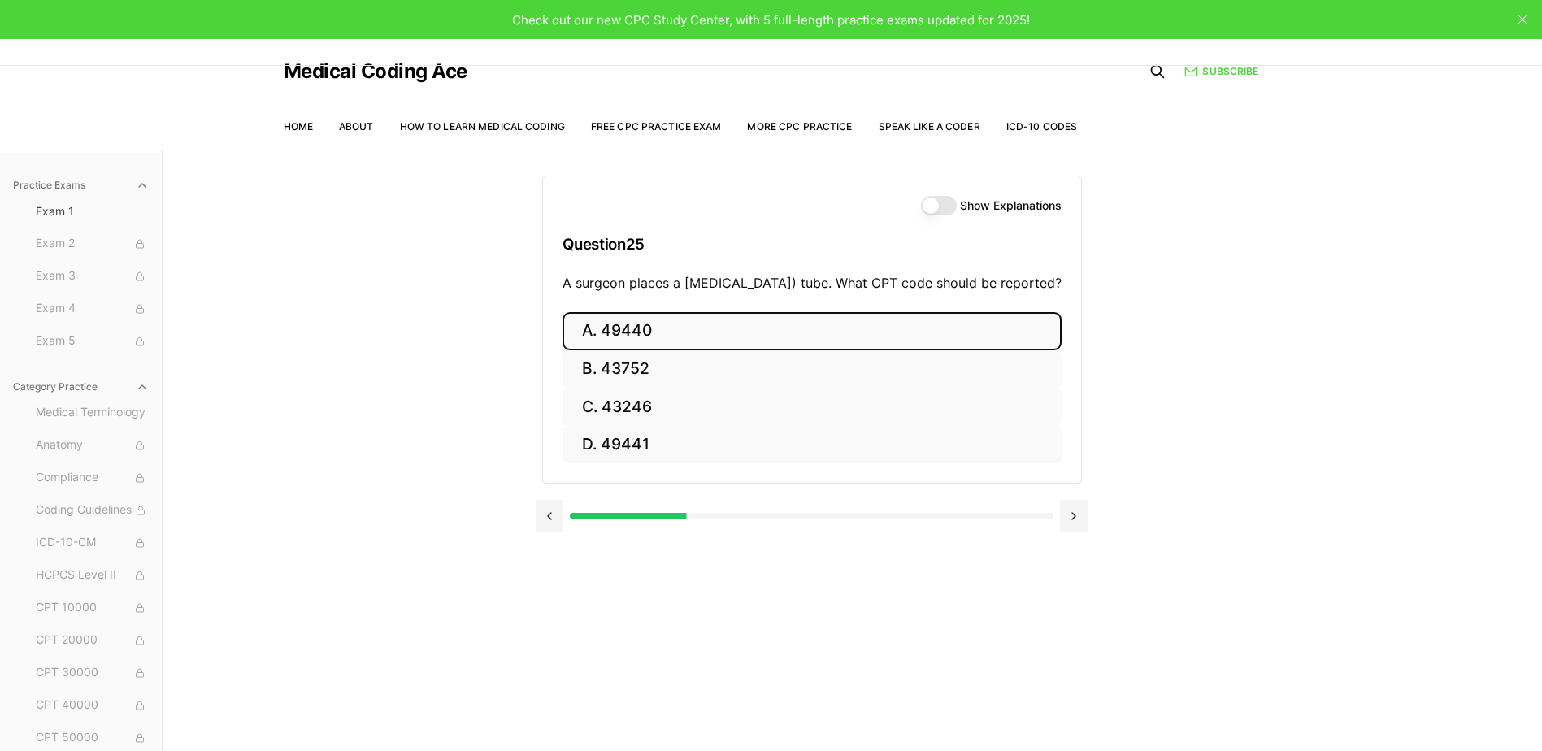
click at [638, 350] on button "A. 49440" at bounding box center [812, 331] width 499 height 38
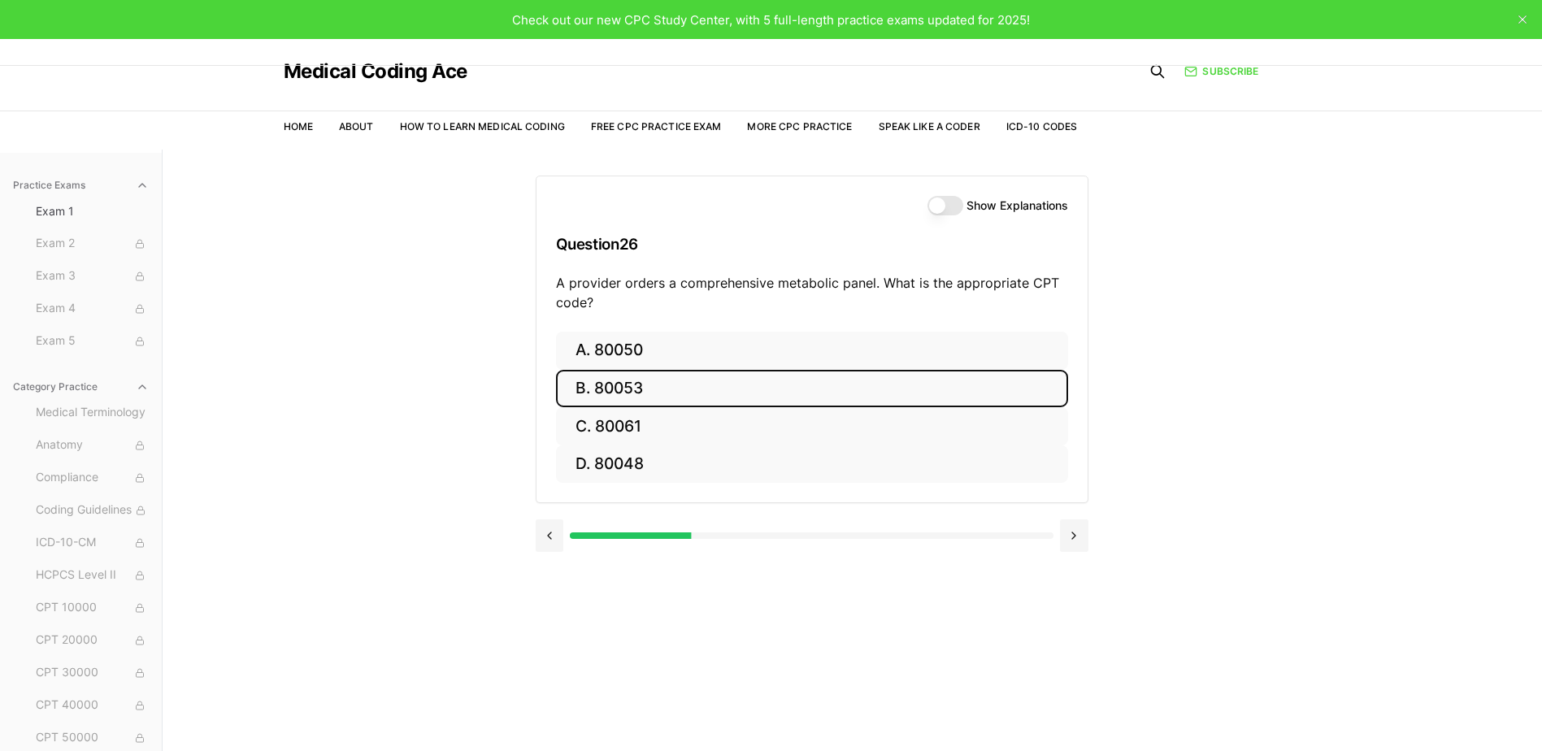
click at [716, 393] on button "B. 80053" at bounding box center [812, 389] width 512 height 38
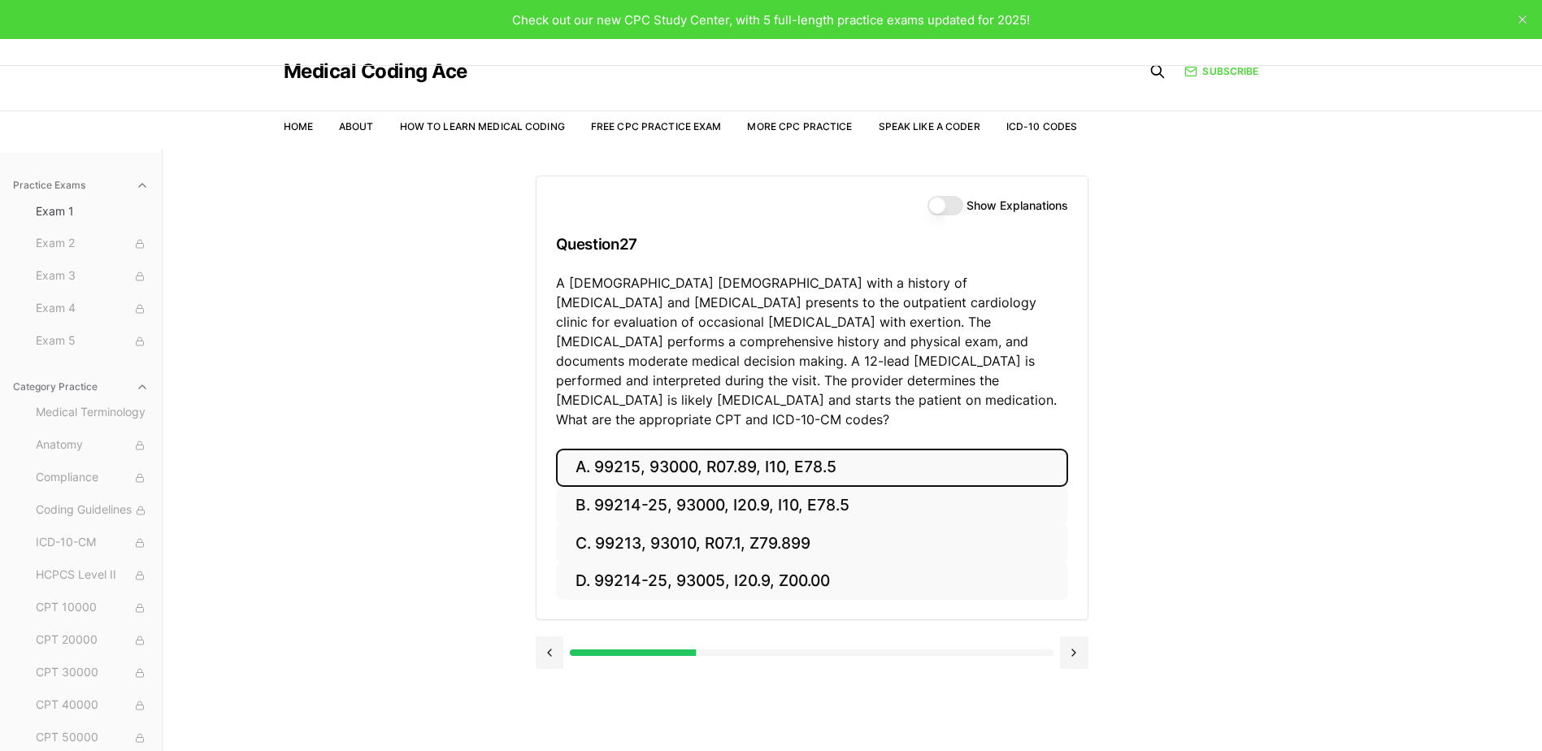
click at [719, 450] on button "A. 99215, 93000, R07.89, I10, E78.5" at bounding box center [812, 468] width 512 height 38
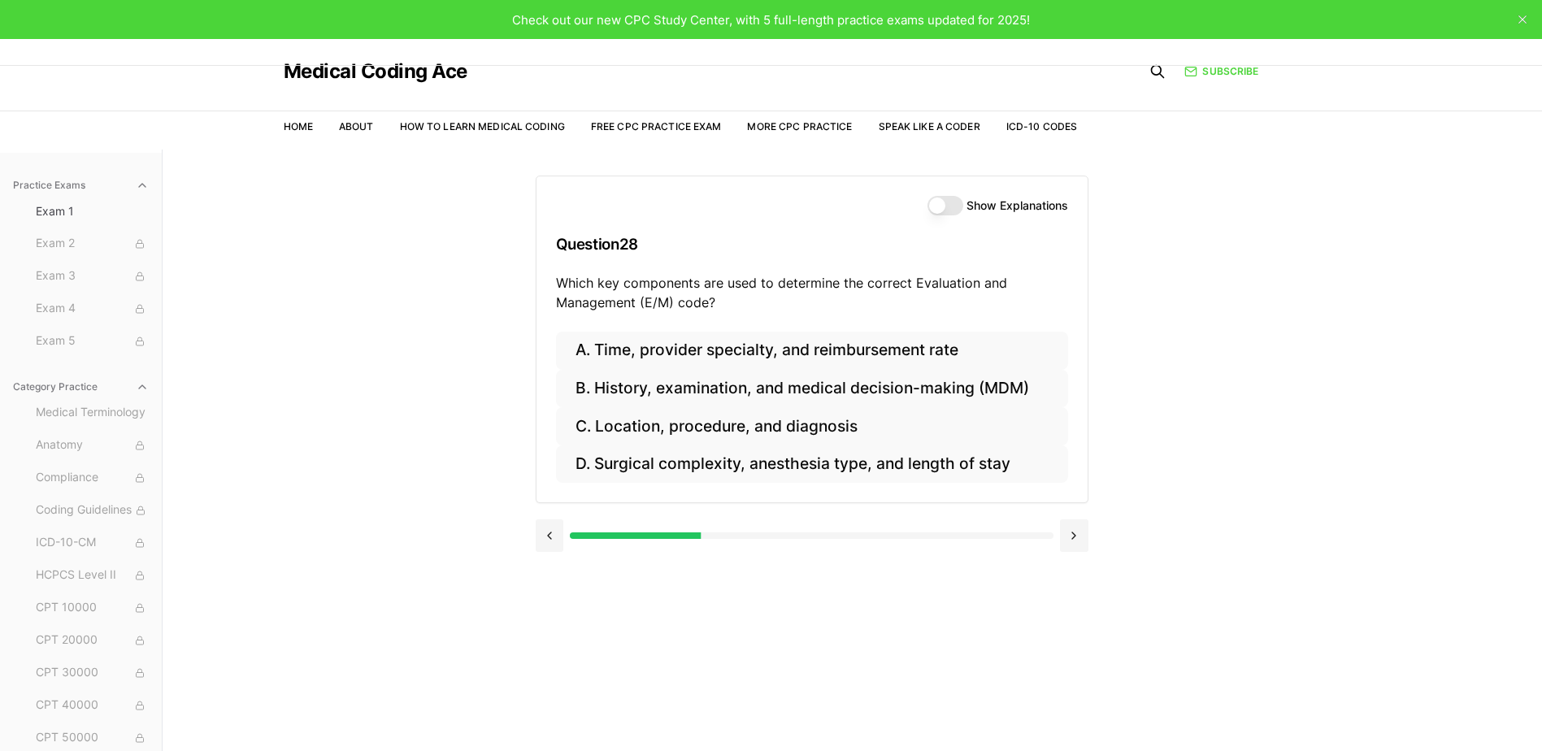
click at [959, 211] on button "Show Explanations" at bounding box center [946, 206] width 36 height 20
click at [937, 207] on button "Show Explanations" at bounding box center [946, 206] width 36 height 20
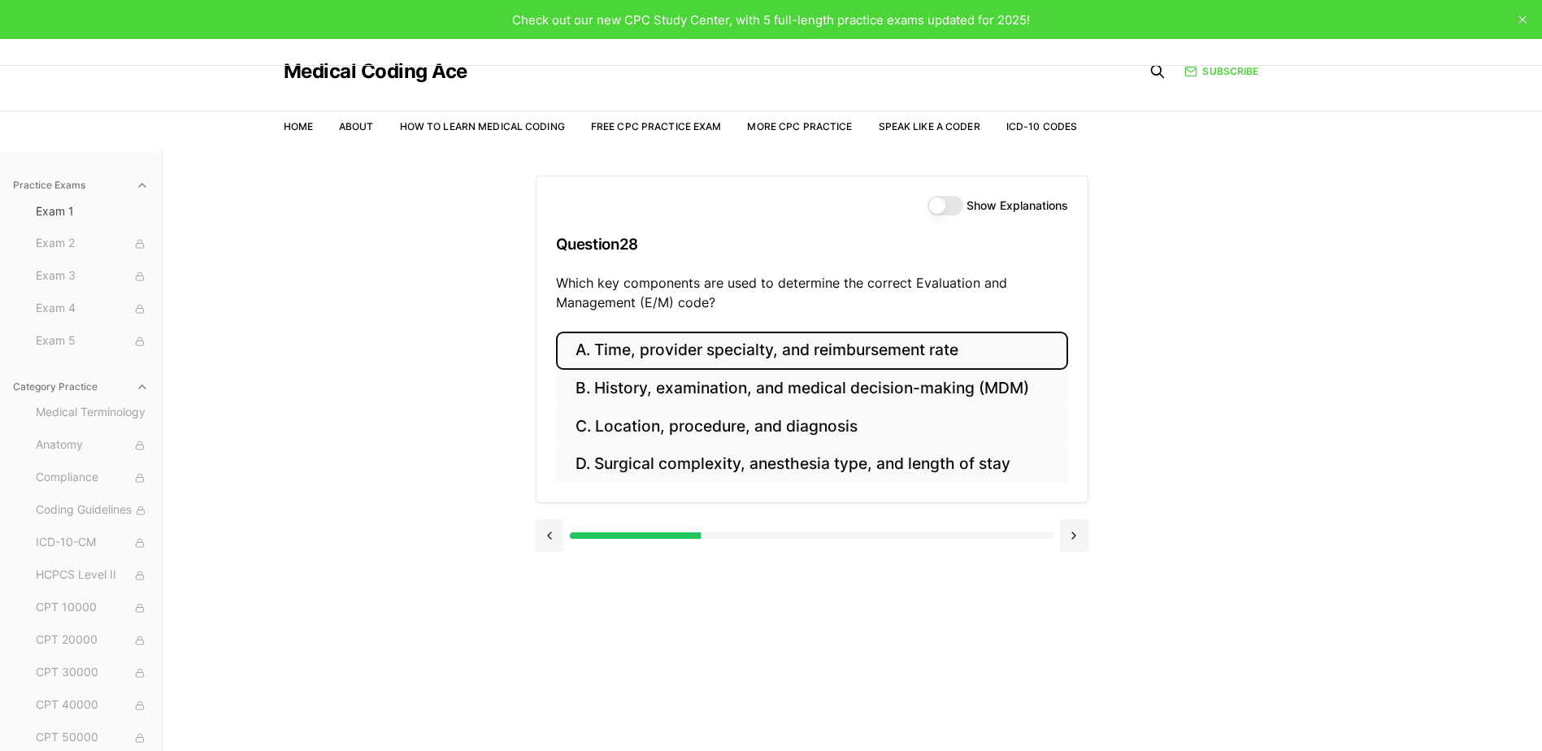
click at [699, 352] on button "A. Time, provider specialty, and reimbursement rate" at bounding box center [812, 351] width 512 height 38
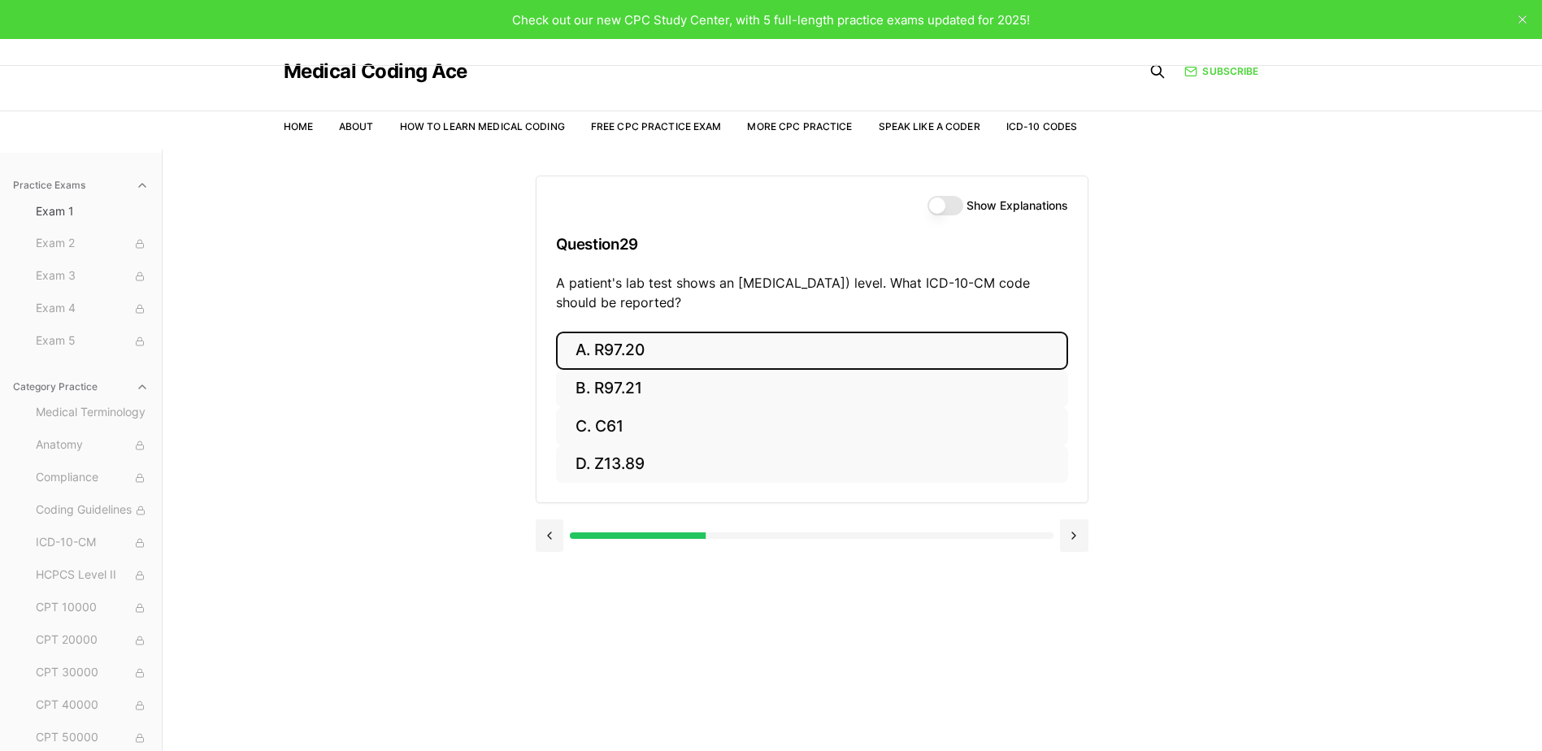
click at [700, 345] on button "A. R97.20" at bounding box center [812, 351] width 512 height 38
click at [588, 352] on button "A. Z23" at bounding box center [812, 351] width 512 height 38
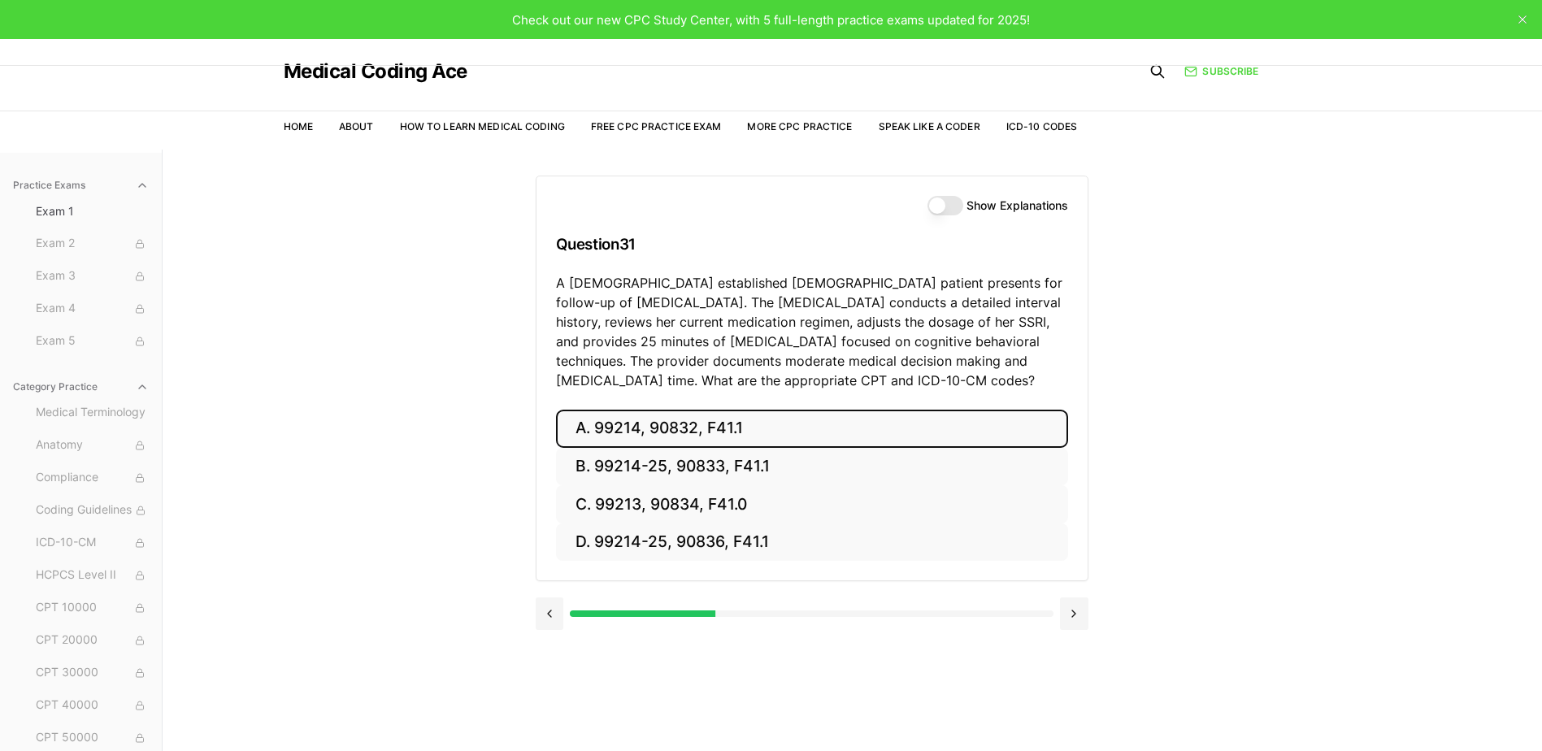
click at [593, 435] on button "A. 99214, 90832, F41.1" at bounding box center [812, 429] width 512 height 38
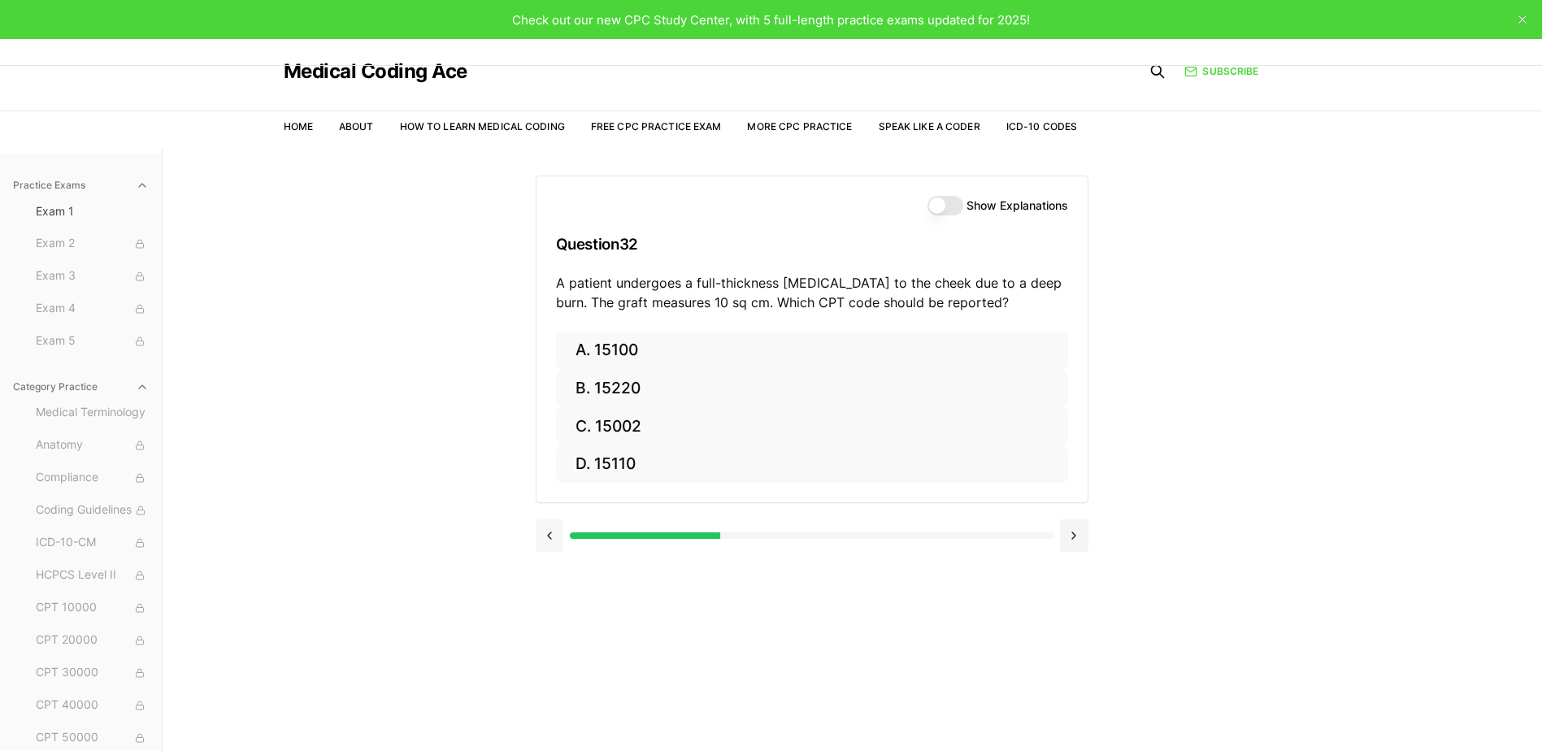
click at [559, 537] on button at bounding box center [550, 535] width 28 height 33
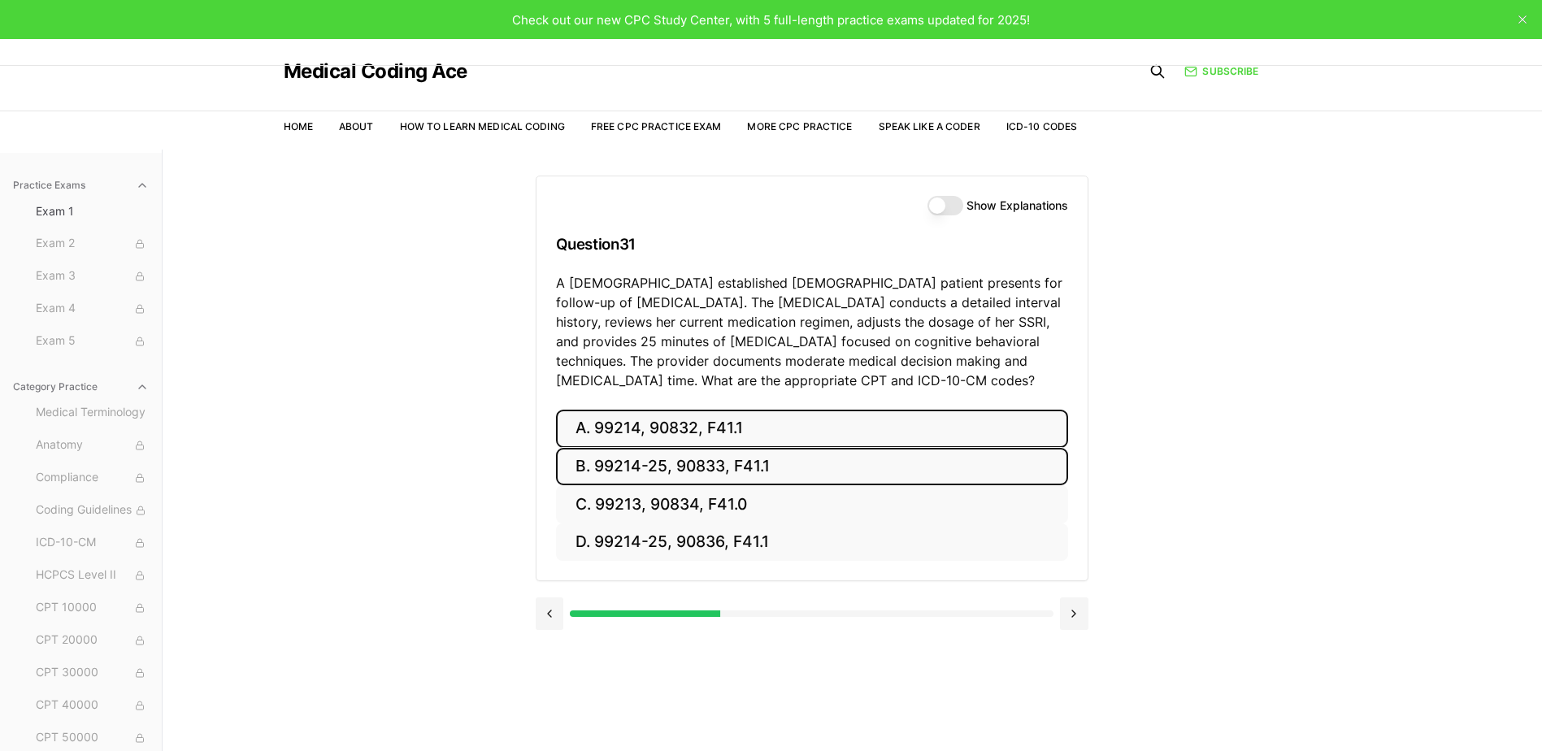
click at [681, 469] on button "B. 99214-25, 90833, F41.1" at bounding box center [812, 467] width 512 height 38
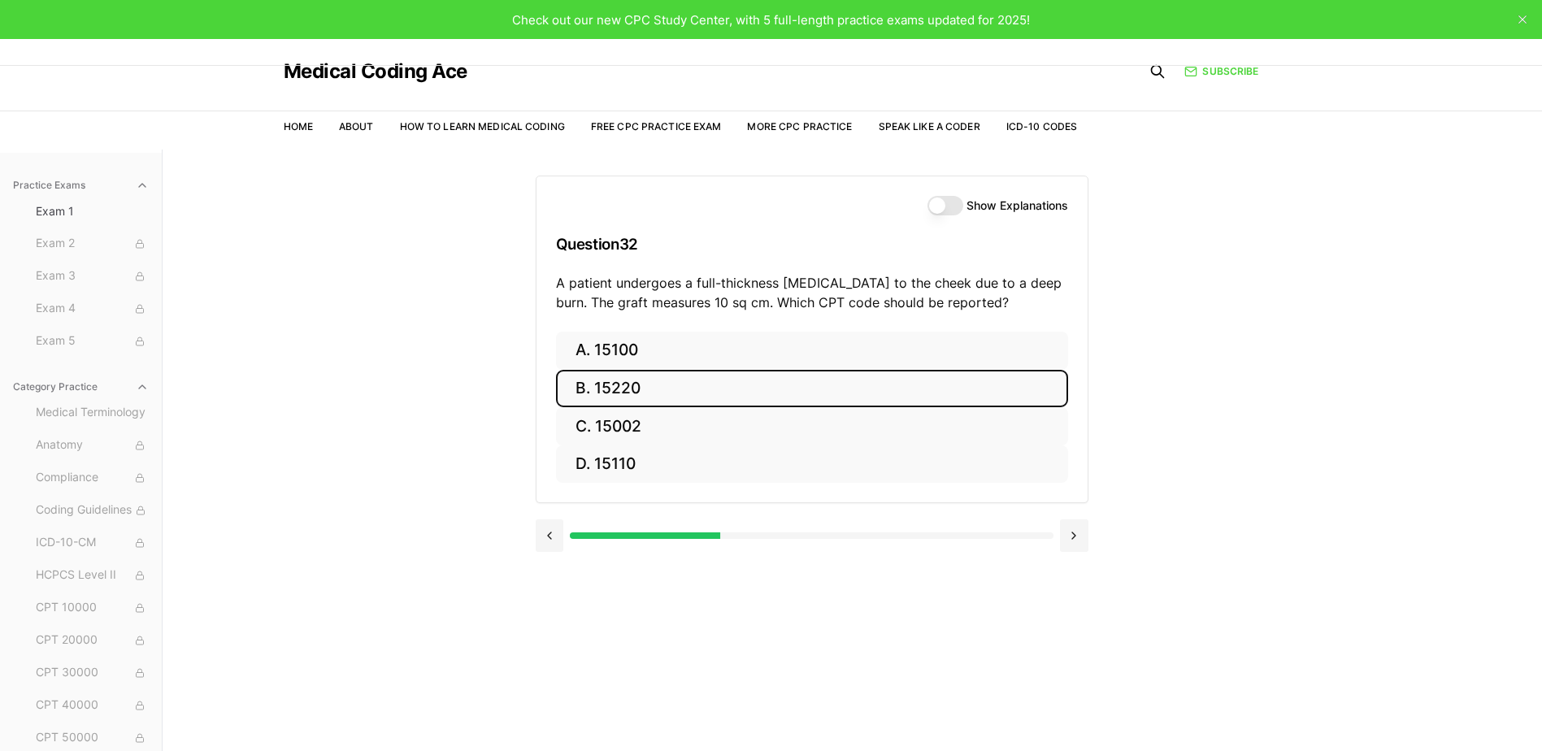
click at [709, 393] on button "B. 15220" at bounding box center [812, 389] width 512 height 38
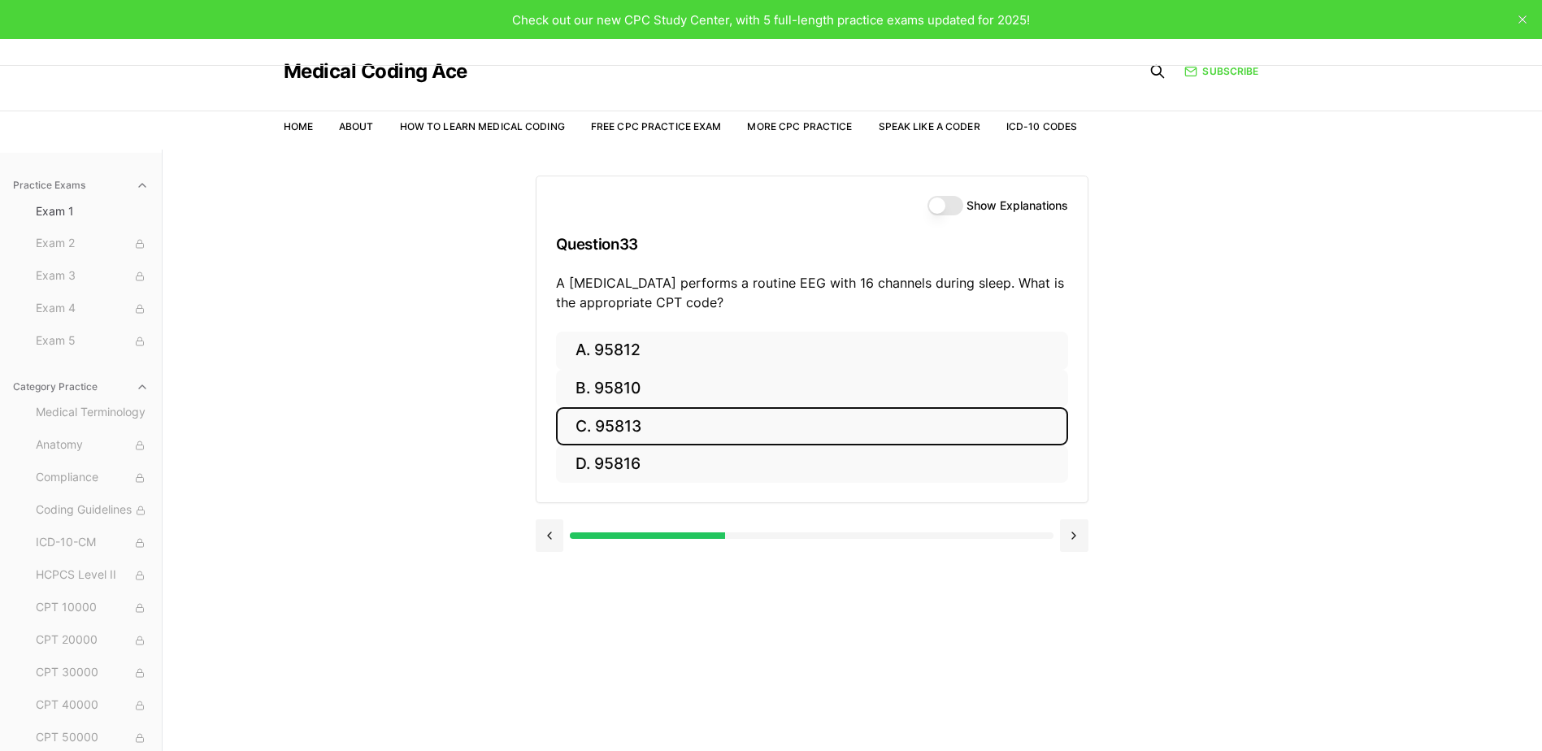
click at [667, 428] on button "C. 95813" at bounding box center [812, 426] width 512 height 38
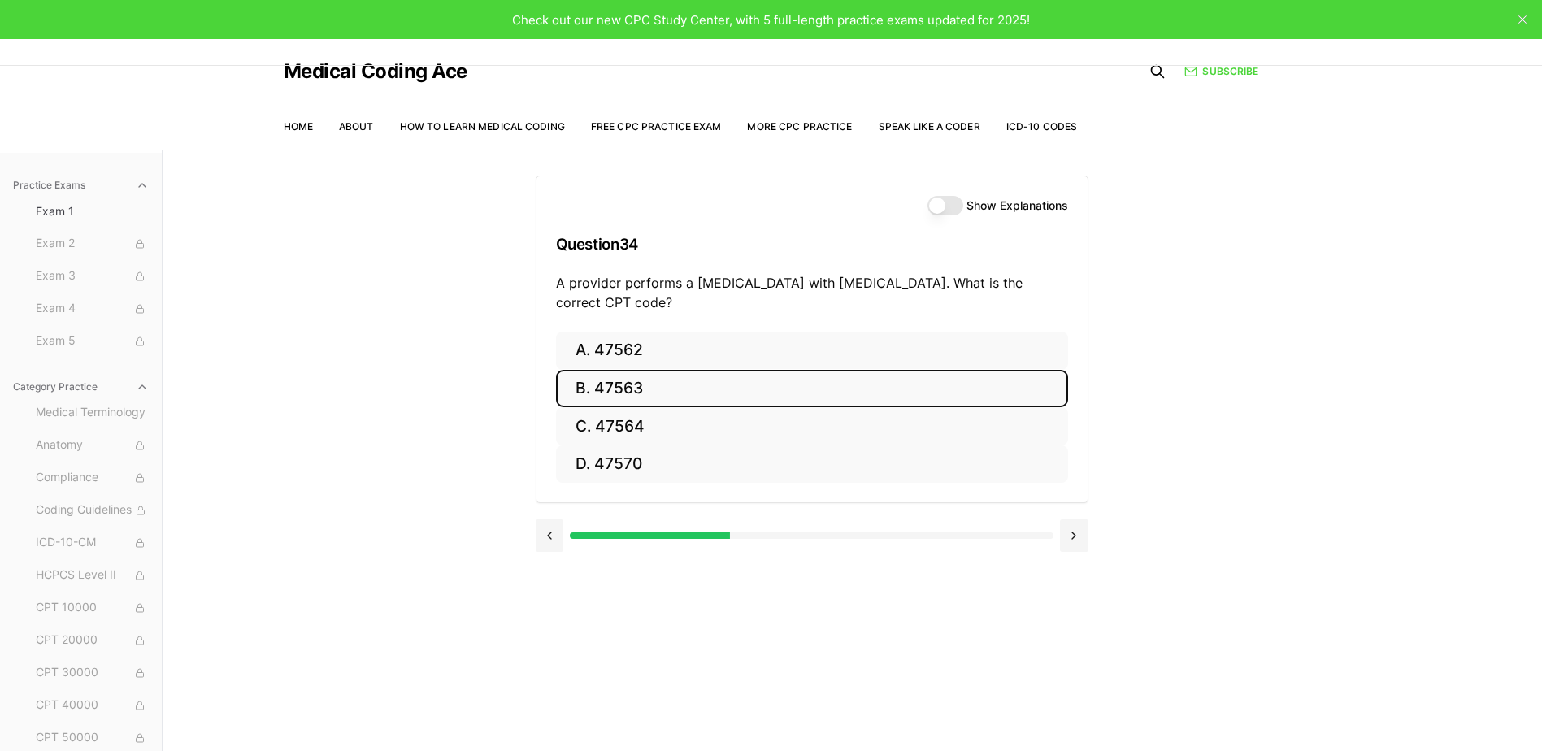
click at [681, 385] on button "B. 47563" at bounding box center [812, 389] width 512 height 38
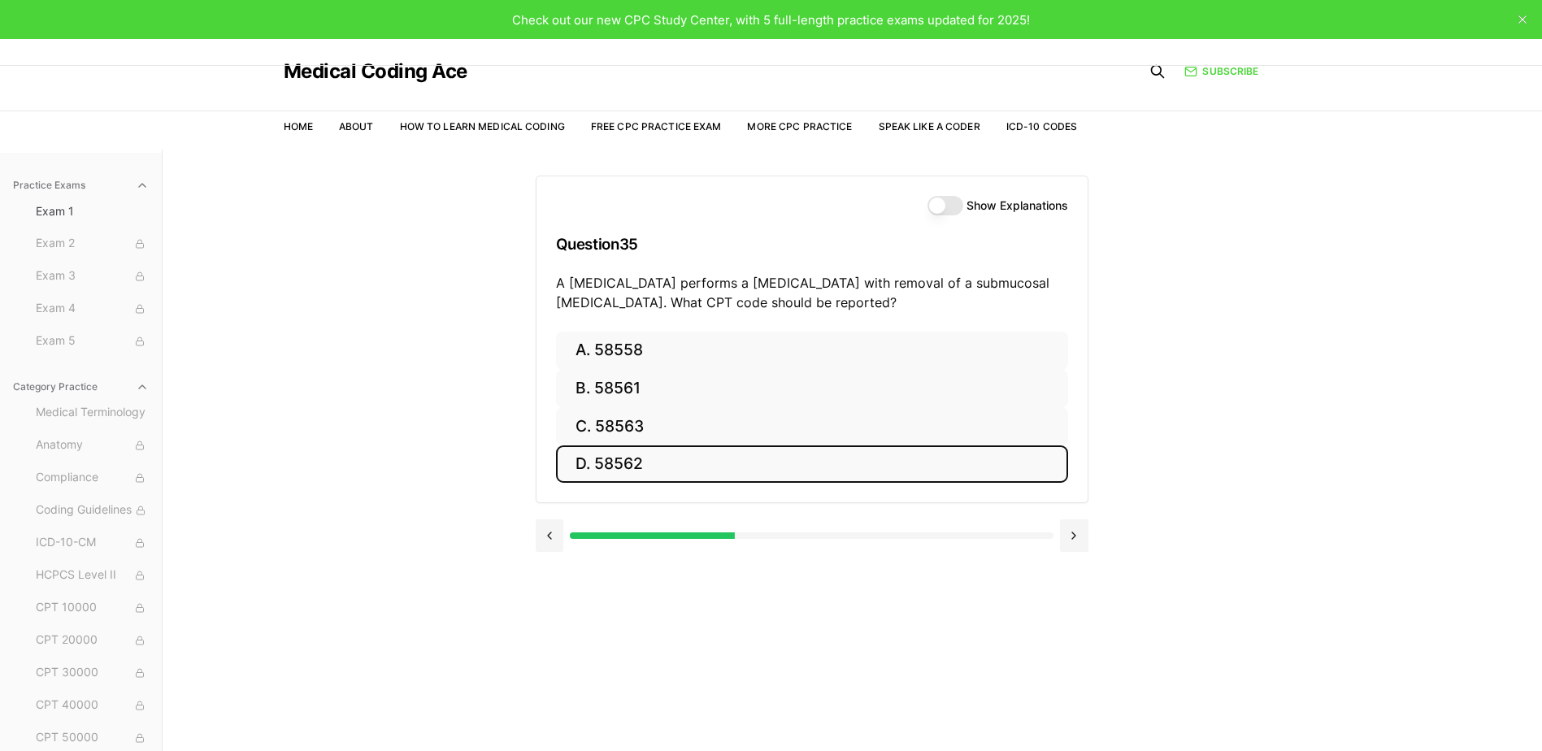
click at [651, 474] on button "D. 58562" at bounding box center [812, 464] width 512 height 38
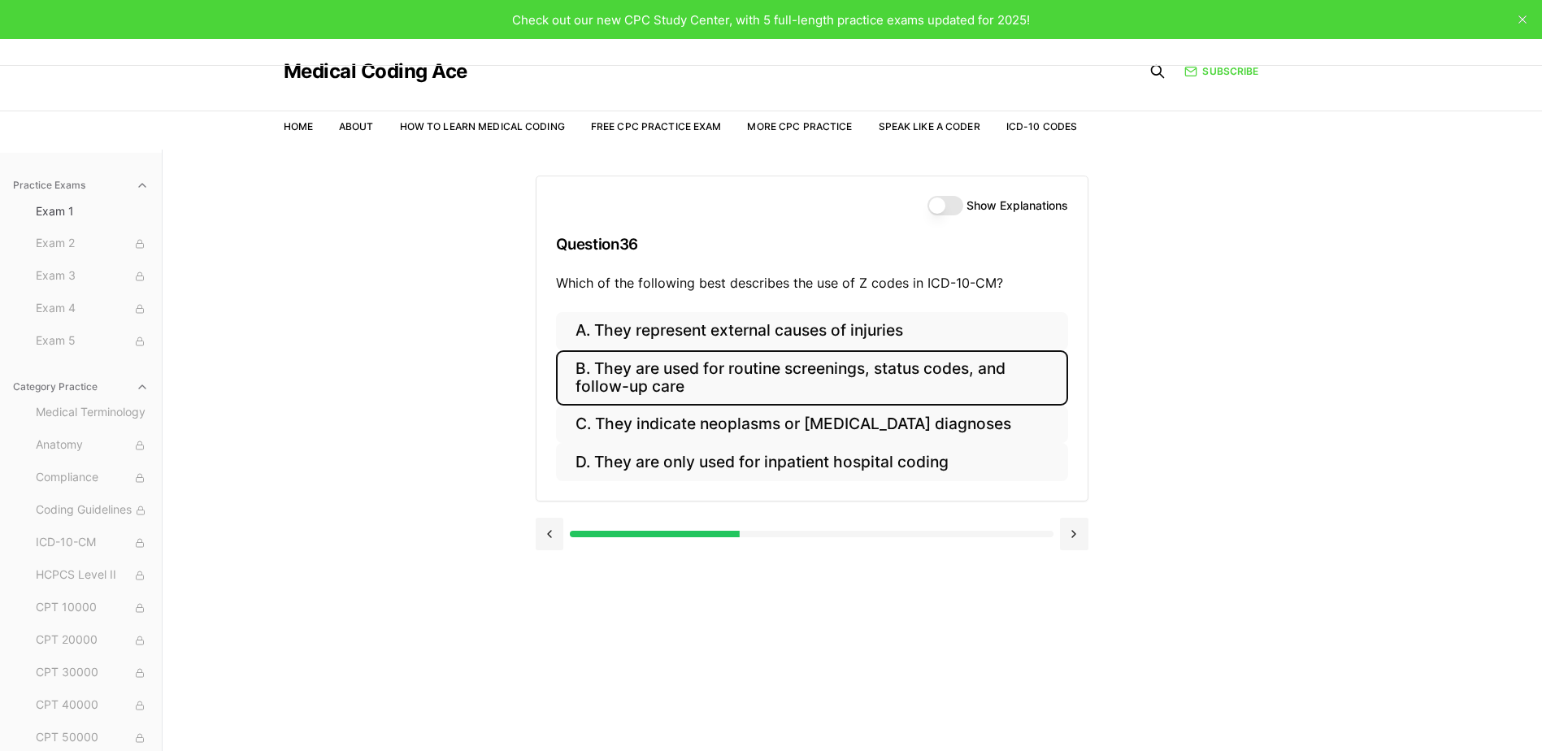
click at [901, 385] on button "B. They are used for routine screenings, status codes, and follow-up care" at bounding box center [812, 377] width 512 height 55
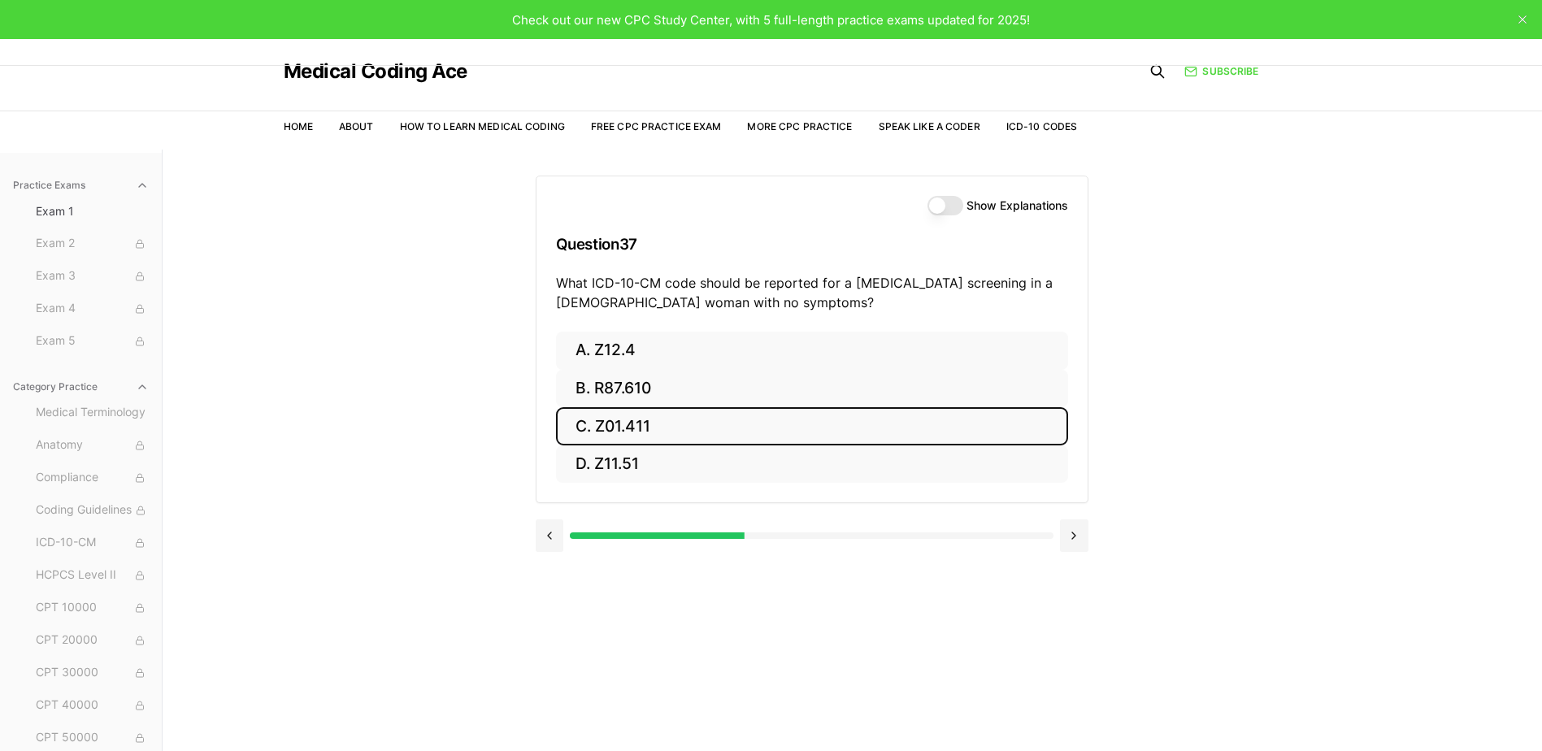
click at [687, 433] on button "C. Z01.411" at bounding box center [812, 426] width 512 height 38
click at [618, 427] on button "C. AA" at bounding box center [812, 426] width 512 height 38
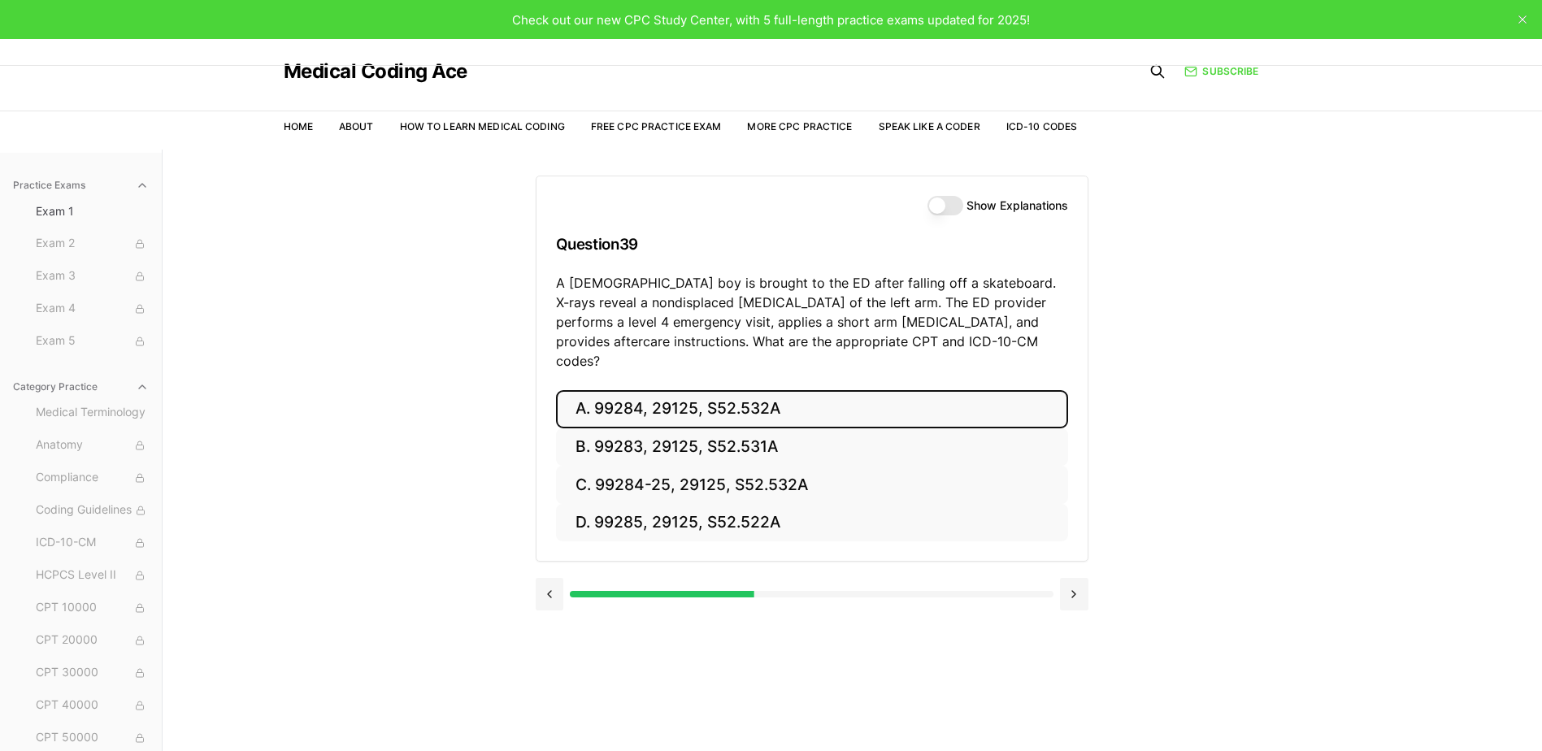
click at [771, 392] on button "A. 99284, 29125, S52.532A" at bounding box center [812, 409] width 512 height 38
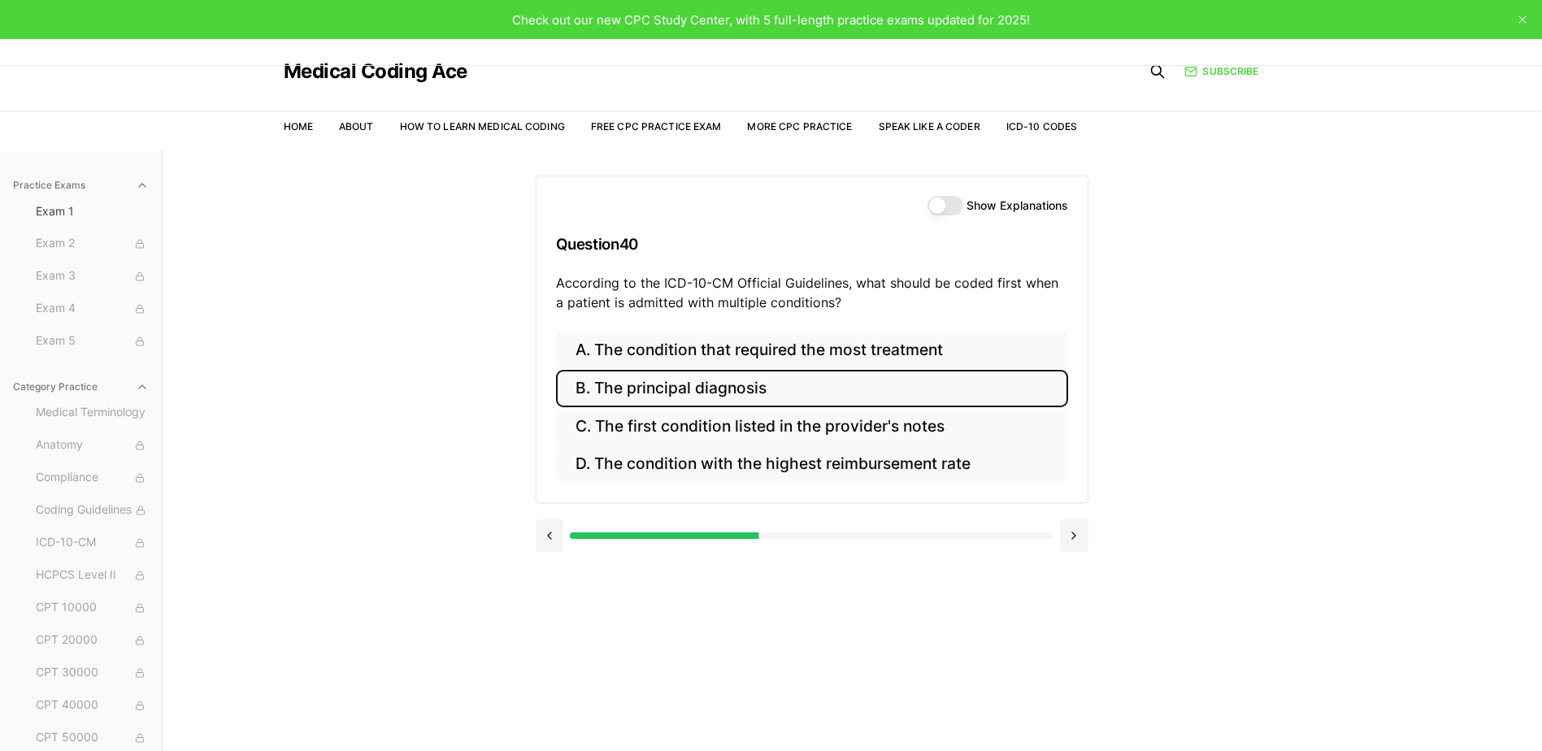
click at [789, 393] on button "B. The principal diagnosis" at bounding box center [812, 389] width 512 height 38
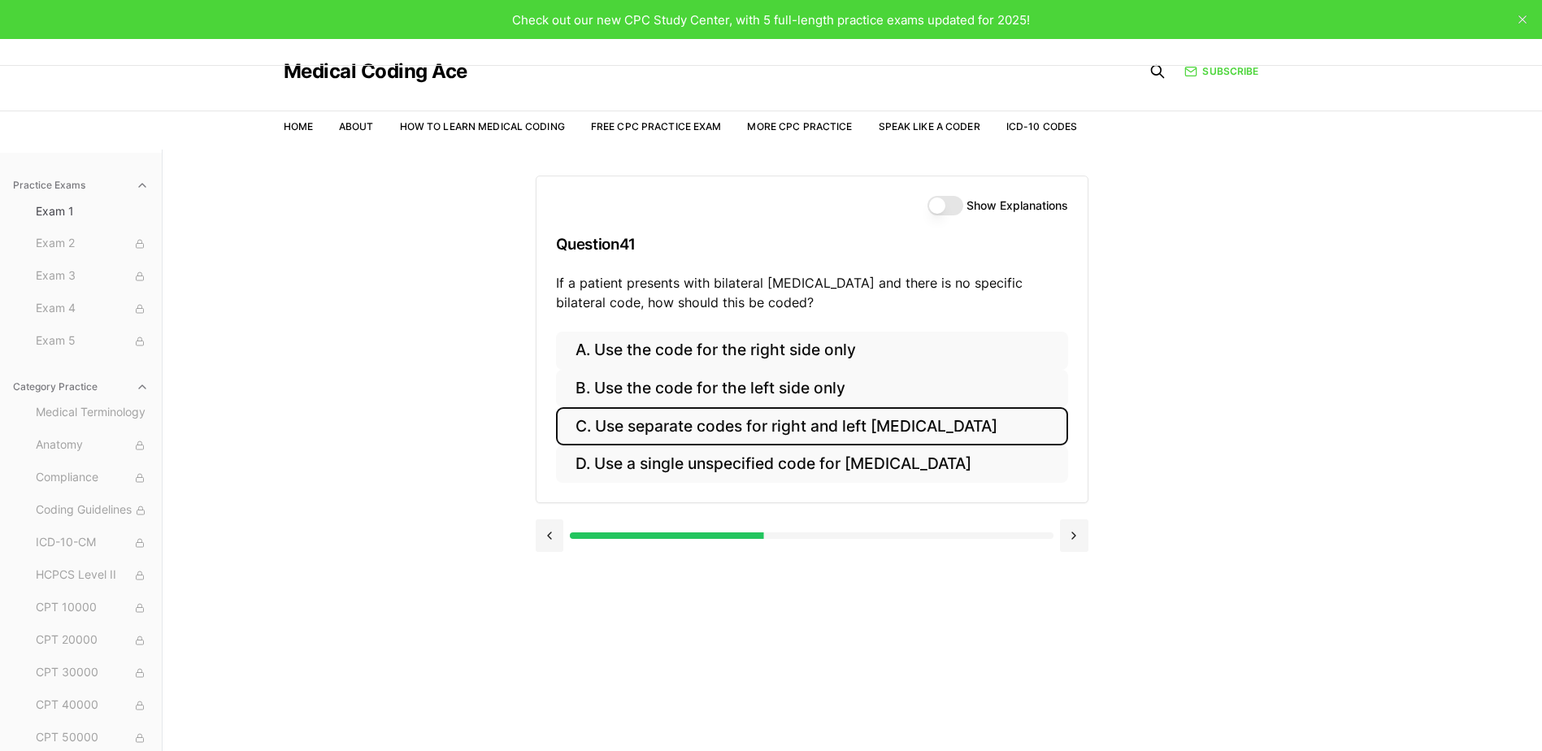
click at [980, 444] on button "C. Use separate codes for right and left otitis media" at bounding box center [812, 426] width 512 height 38
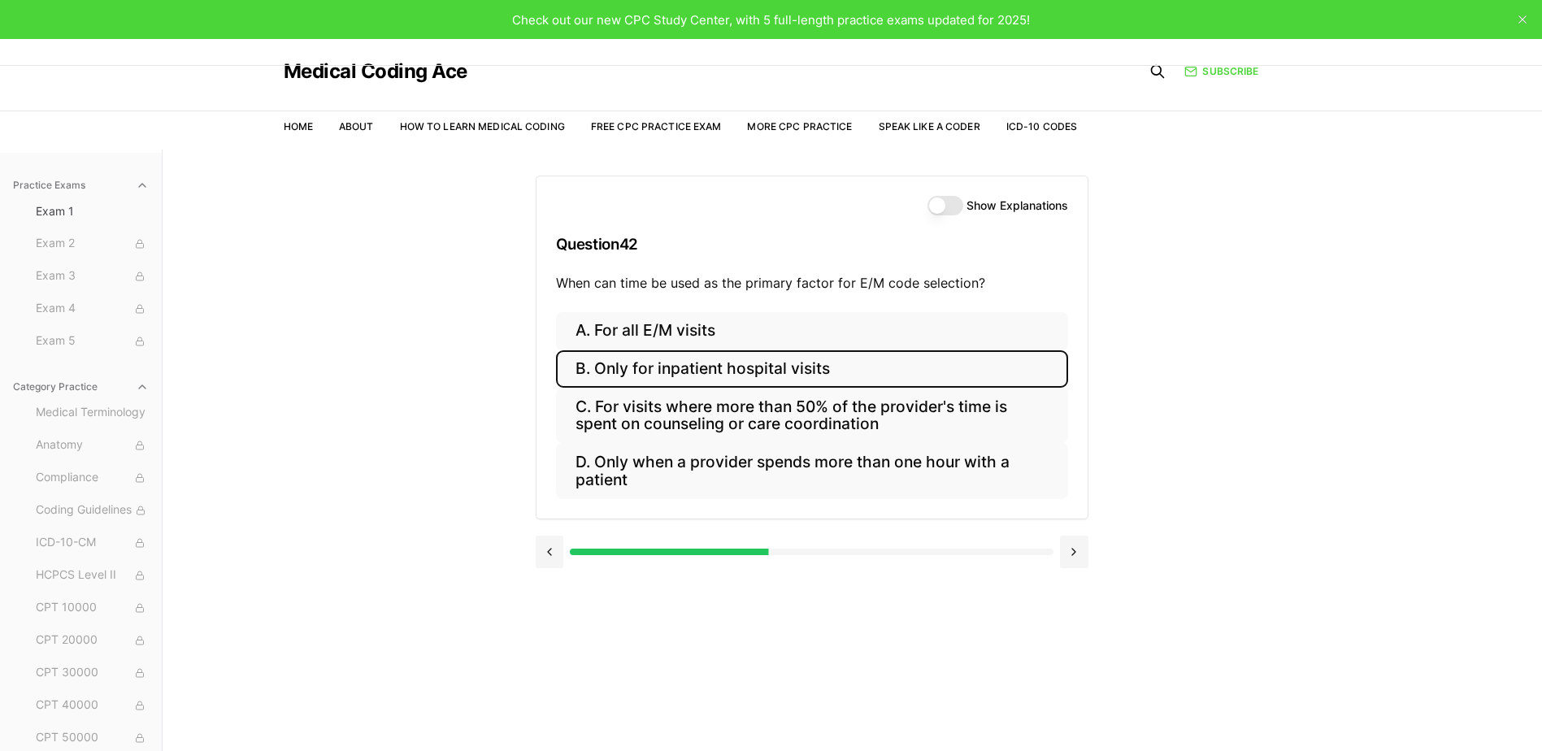
click at [628, 375] on button "B. Only for inpatient hospital visits" at bounding box center [812, 369] width 512 height 38
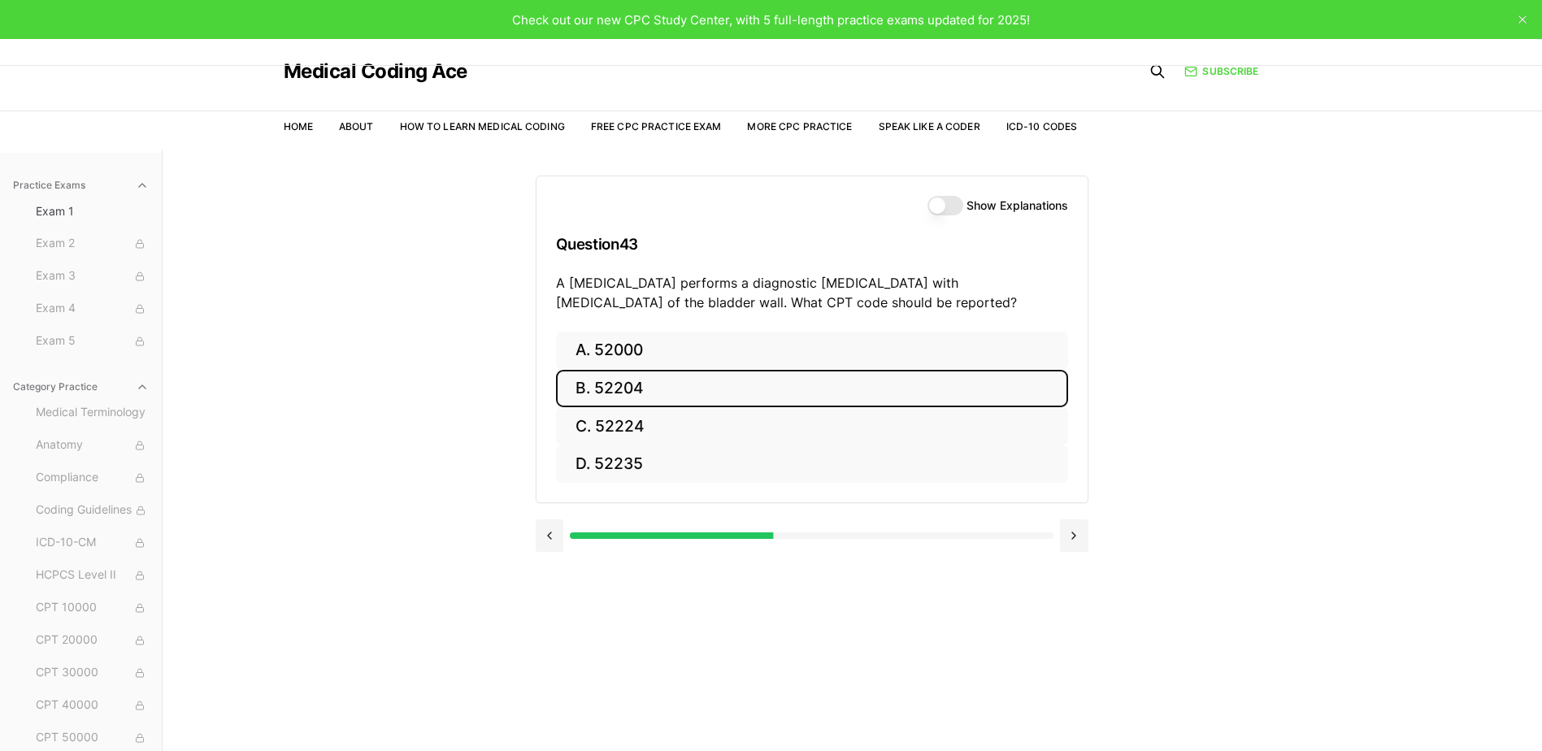
click at [744, 389] on button "B. 52204" at bounding box center [812, 389] width 512 height 38
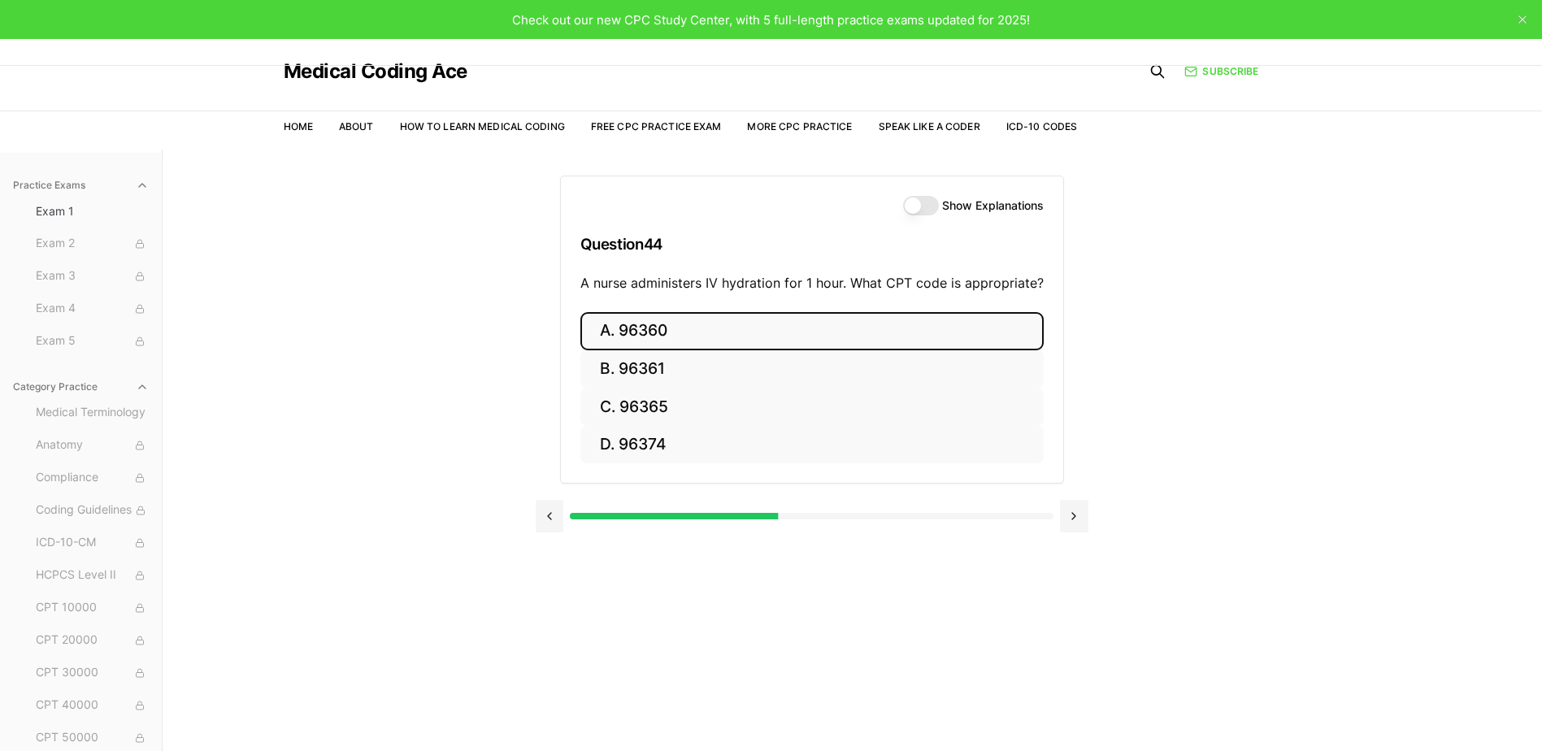
click at [679, 328] on button "A. 96360" at bounding box center [811, 331] width 463 height 38
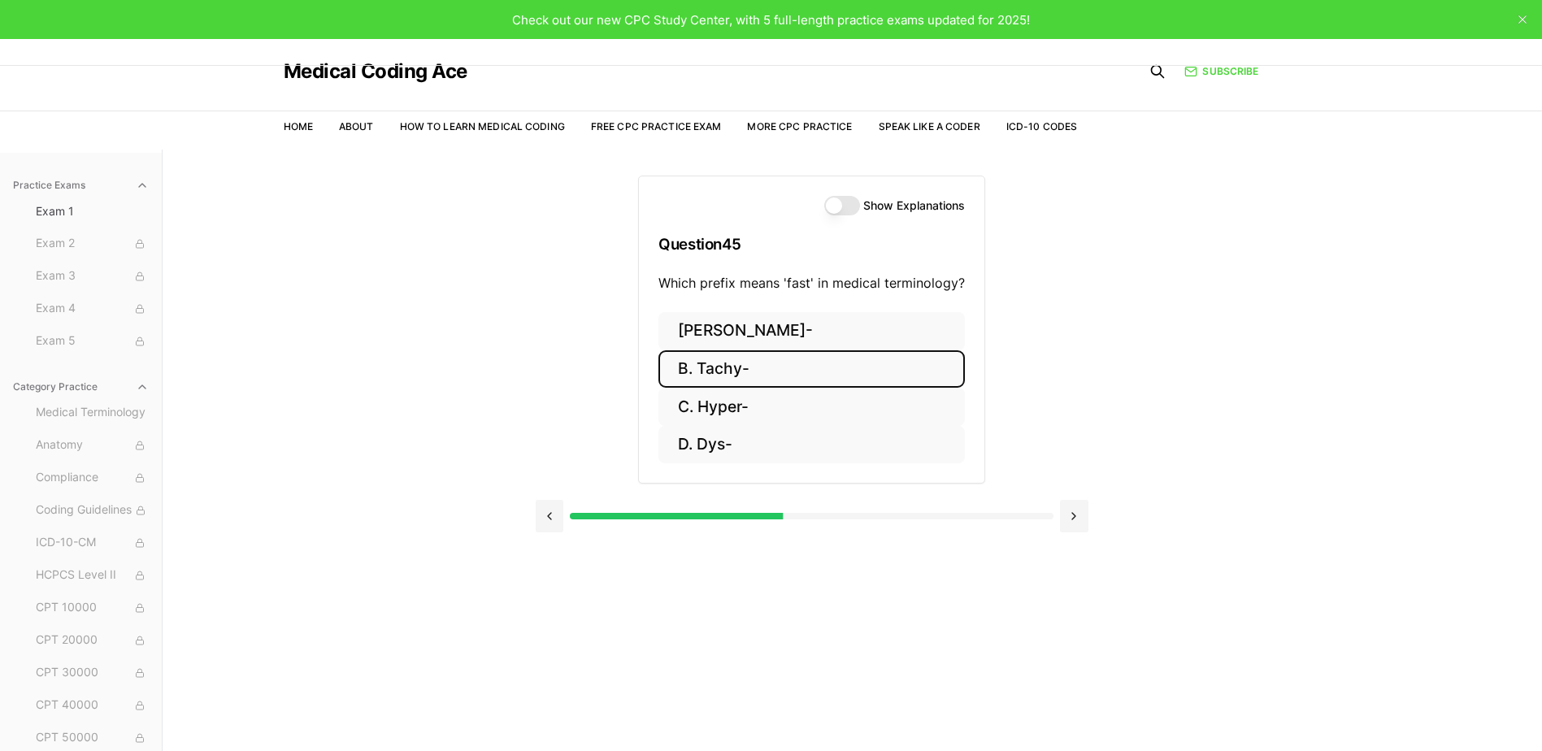
click at [815, 374] on button "B. Tachy-" at bounding box center [811, 369] width 306 height 38
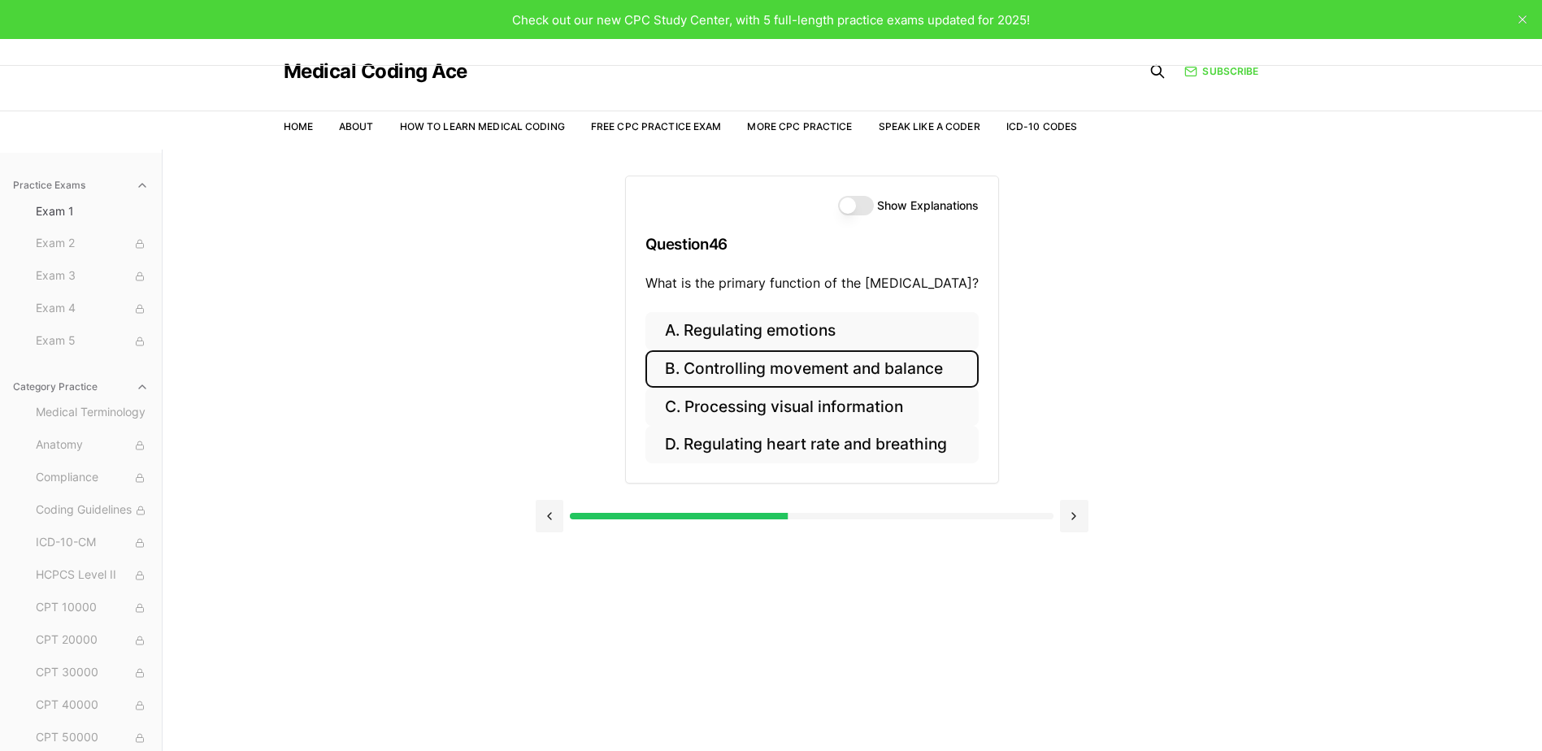
click at [925, 364] on button "B. Controlling movement and balance" at bounding box center [811, 369] width 333 height 38
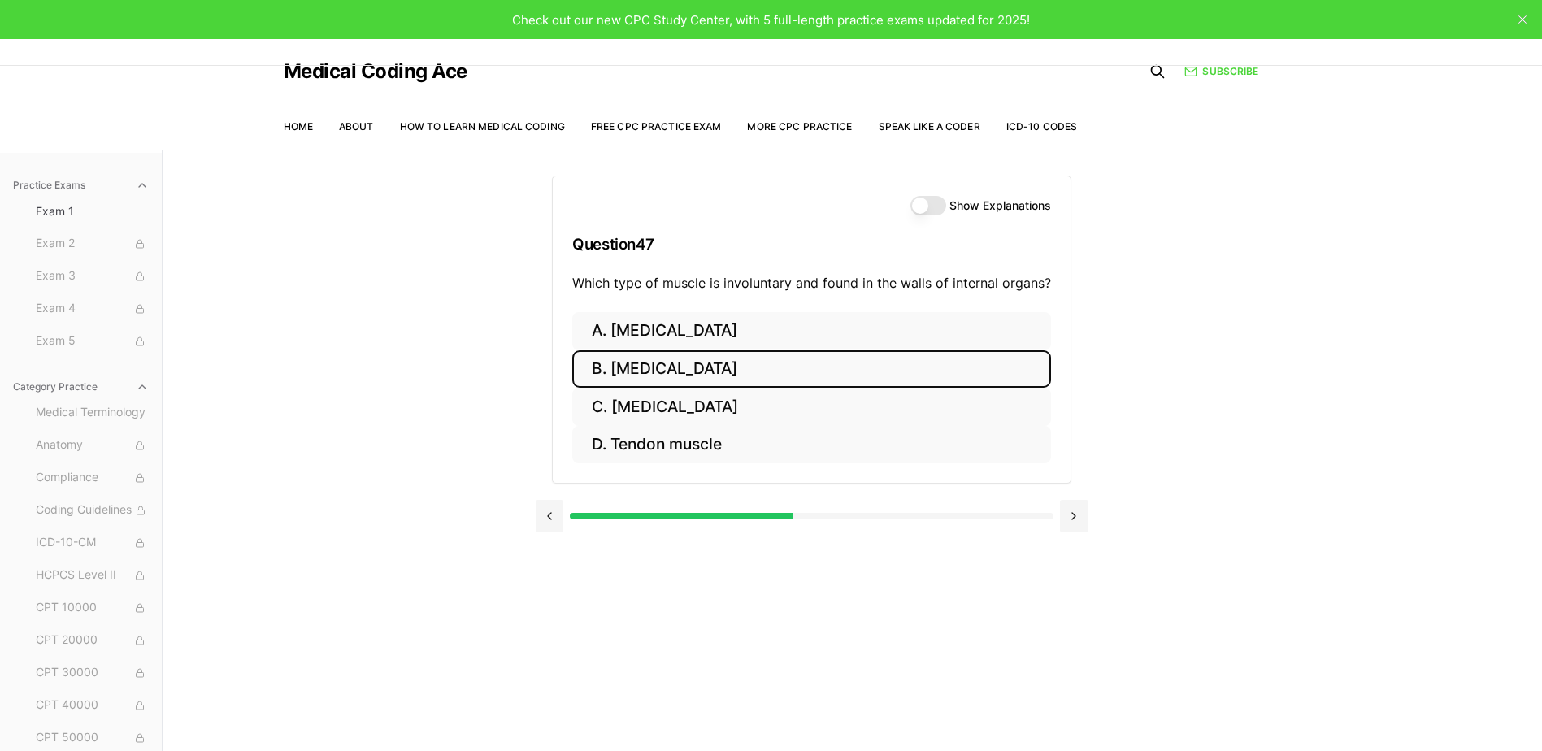
click at [864, 368] on button "B. Cardiac muscle" at bounding box center [811, 369] width 479 height 38
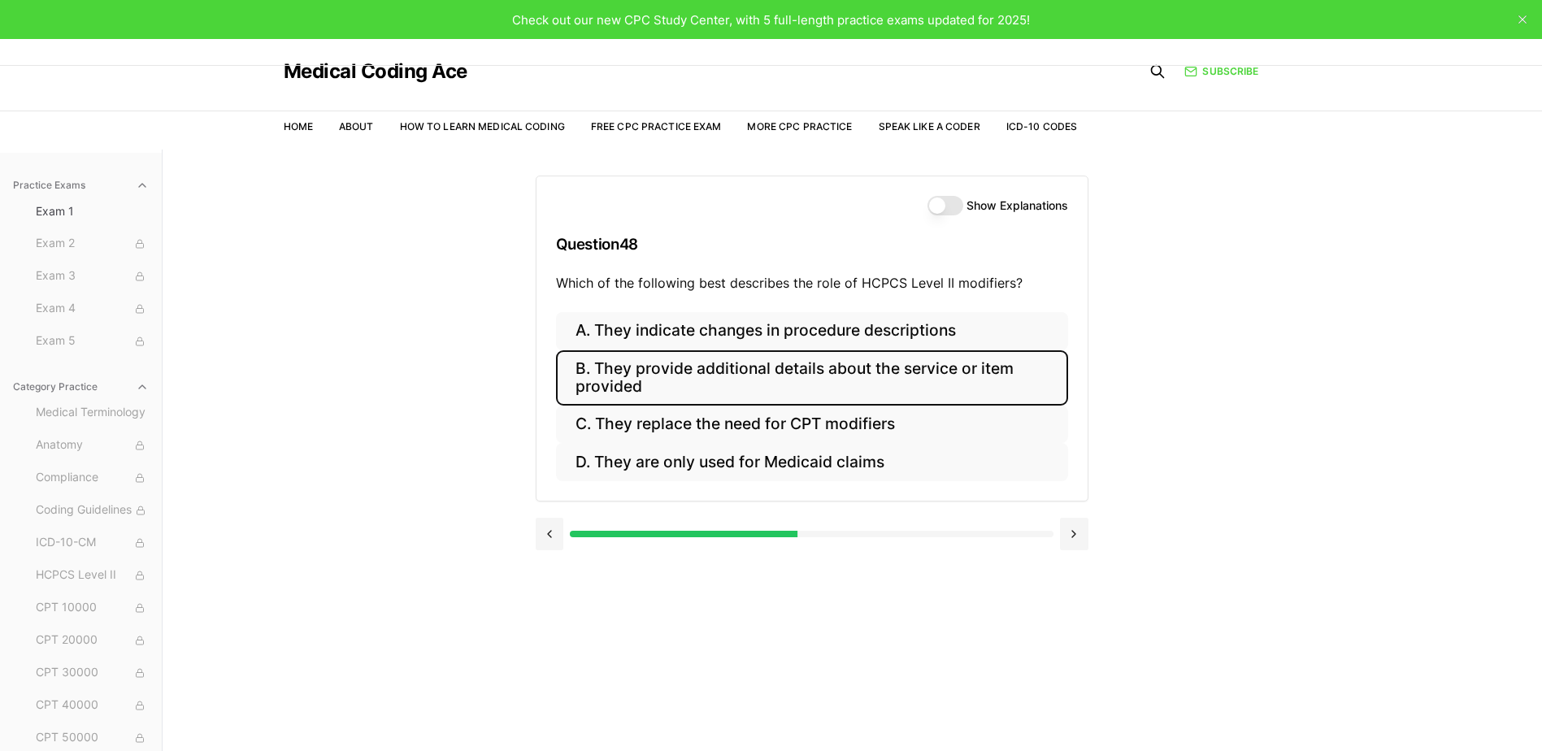
click at [1002, 371] on button "B. They provide additional details about the service or item provided" at bounding box center [812, 377] width 512 height 55
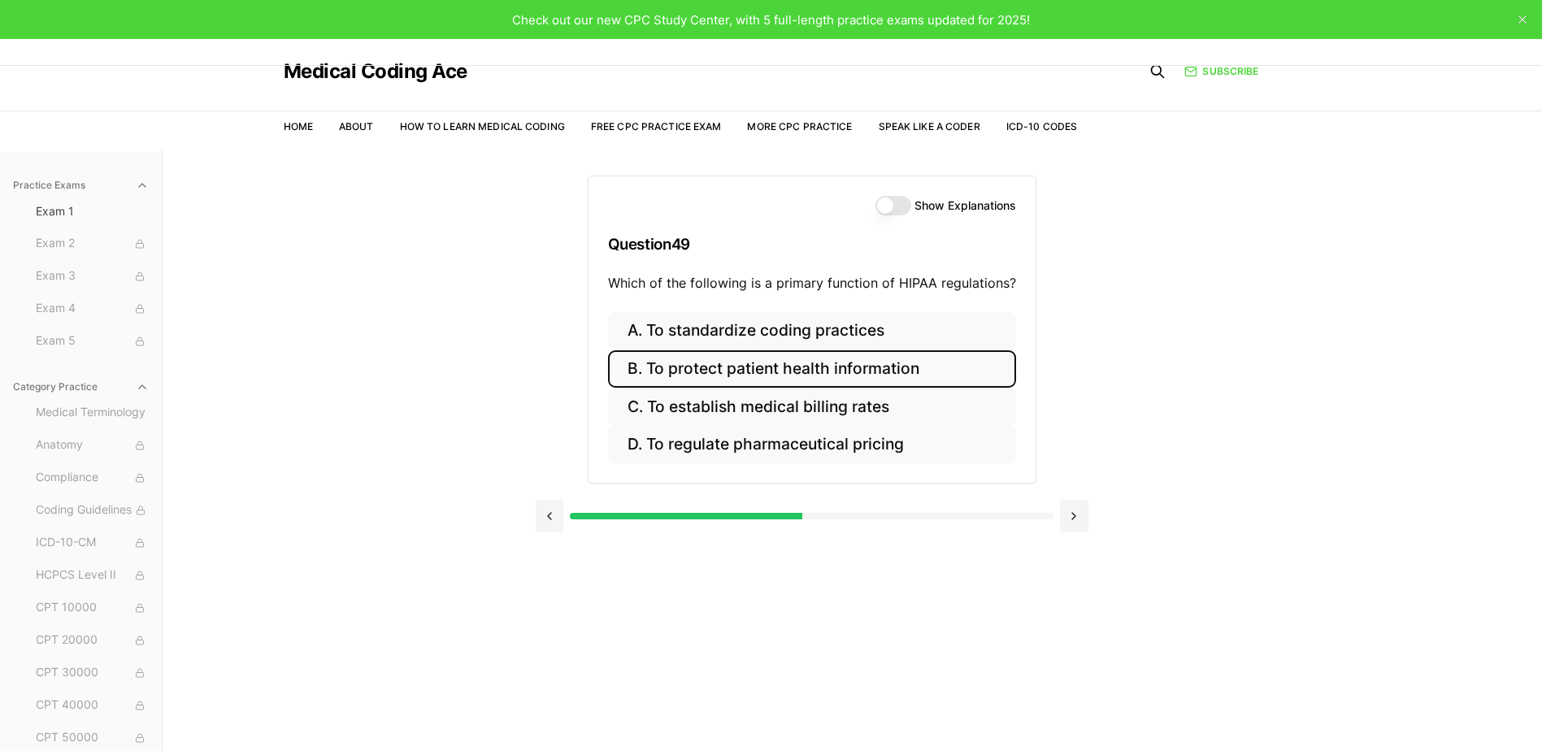
click at [932, 367] on button "B. To protect patient health information" at bounding box center [812, 369] width 408 height 38
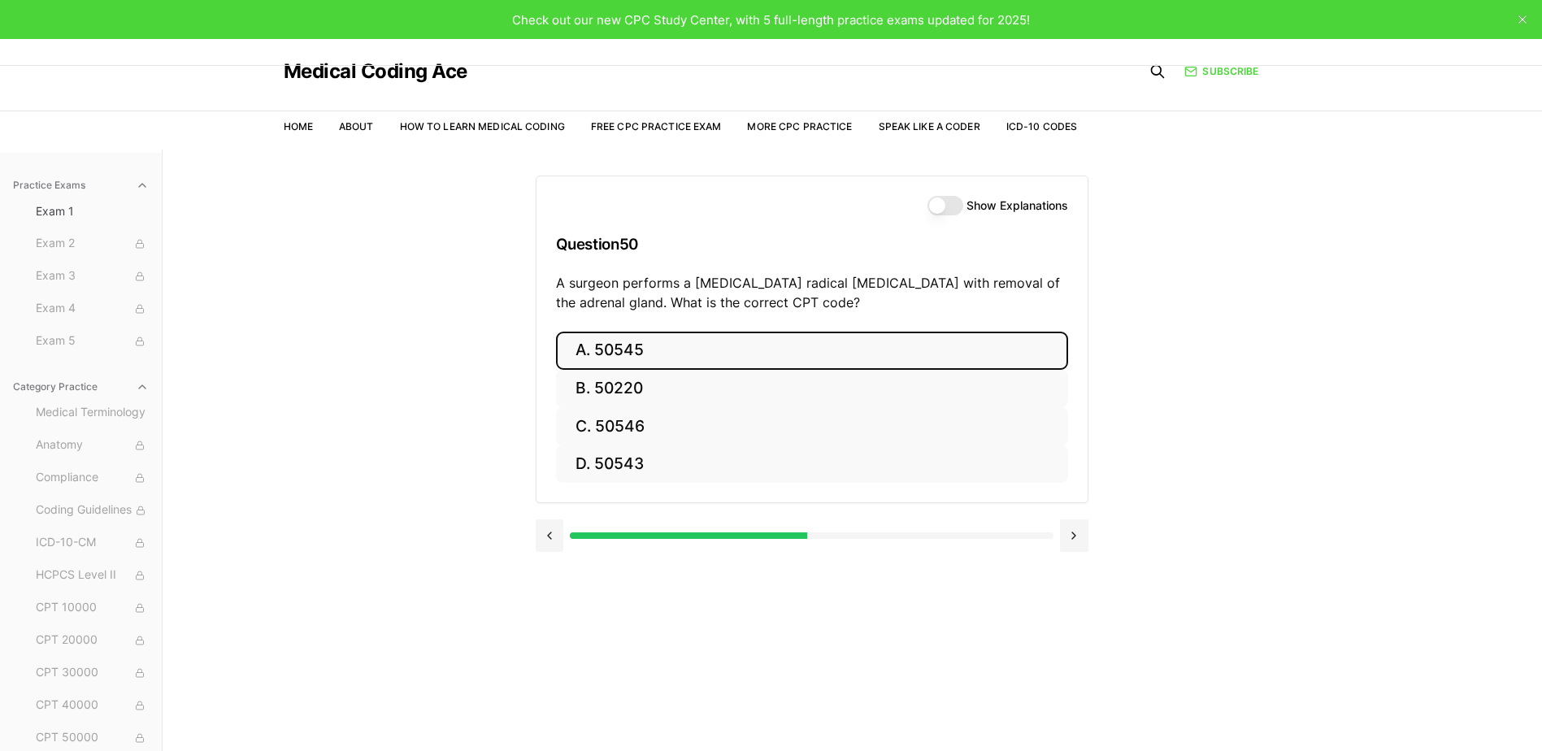
click at [902, 342] on button "A. 50545" at bounding box center [812, 351] width 512 height 38
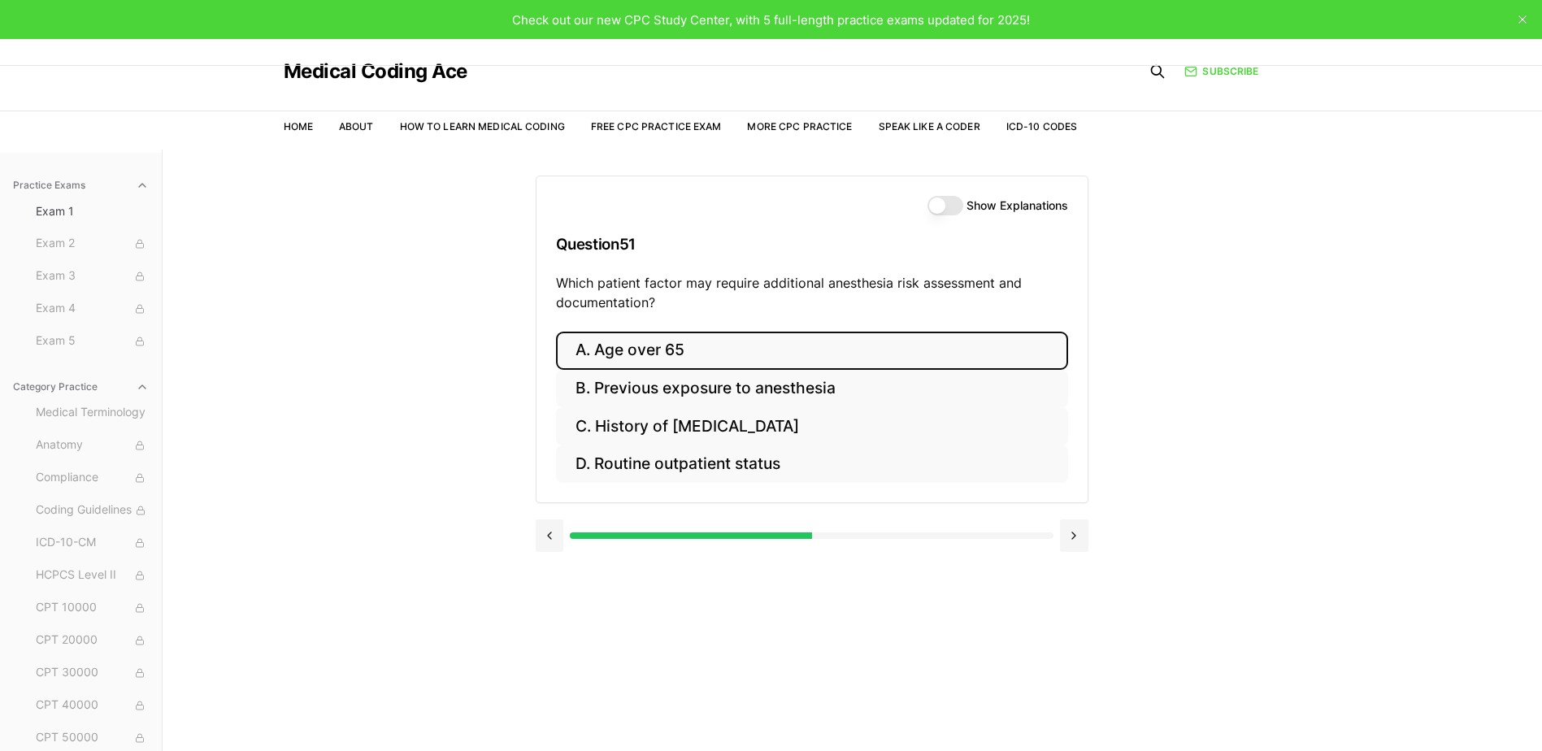
click at [744, 341] on button "A. Age over 65" at bounding box center [812, 351] width 512 height 38
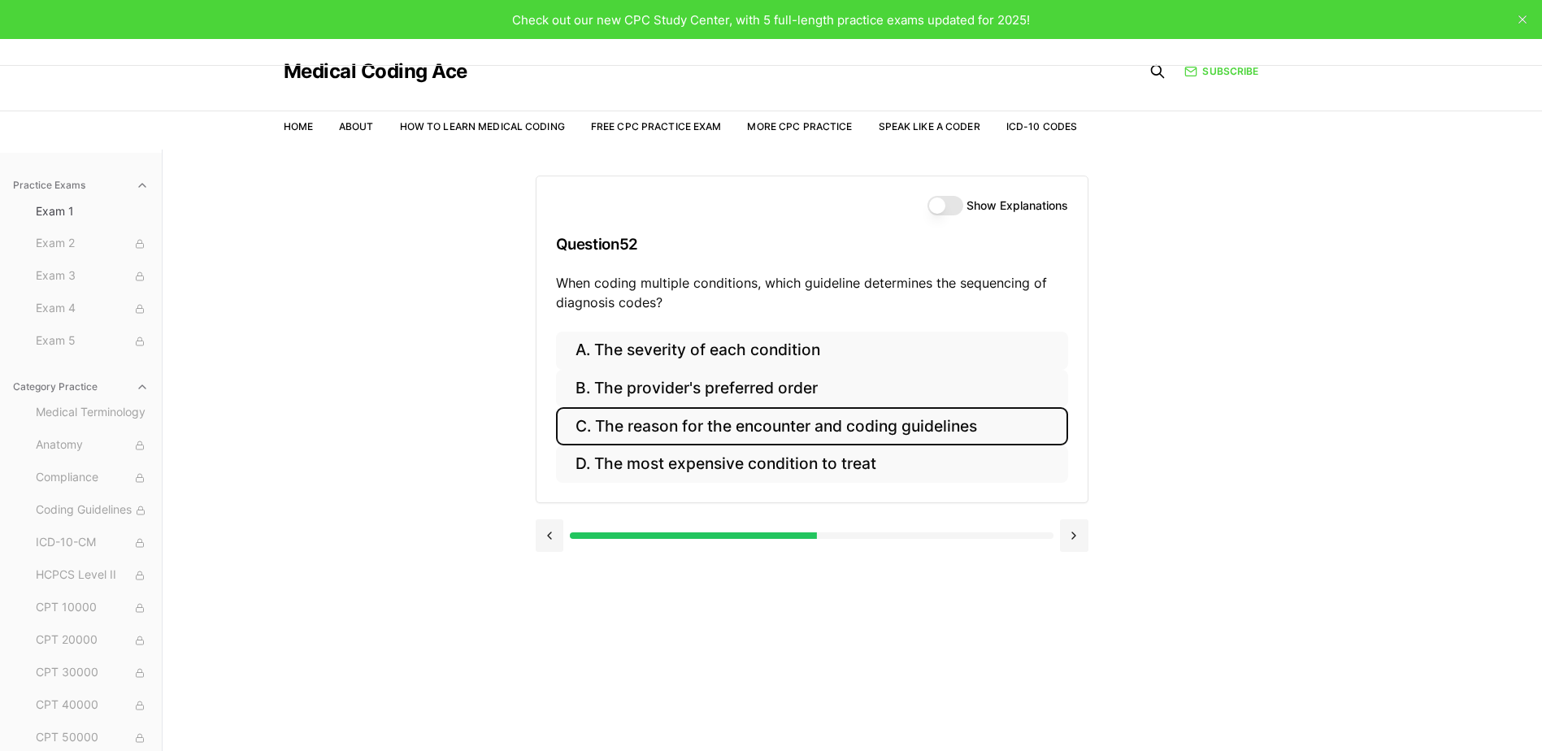
click at [903, 425] on button "C. The reason for the encounter and coding guidelines" at bounding box center [812, 426] width 512 height 38
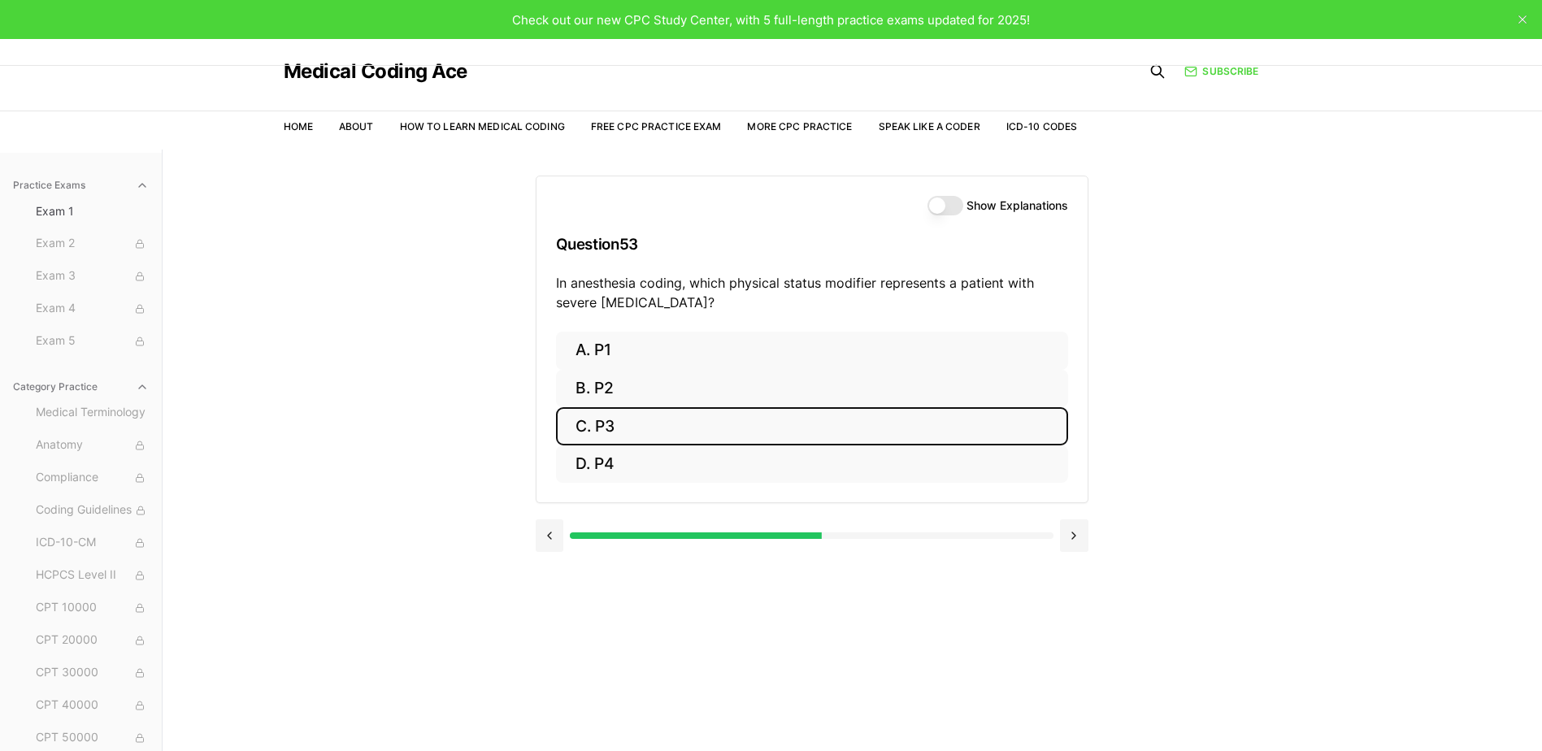
click at [917, 417] on button "C. P3" at bounding box center [812, 426] width 512 height 38
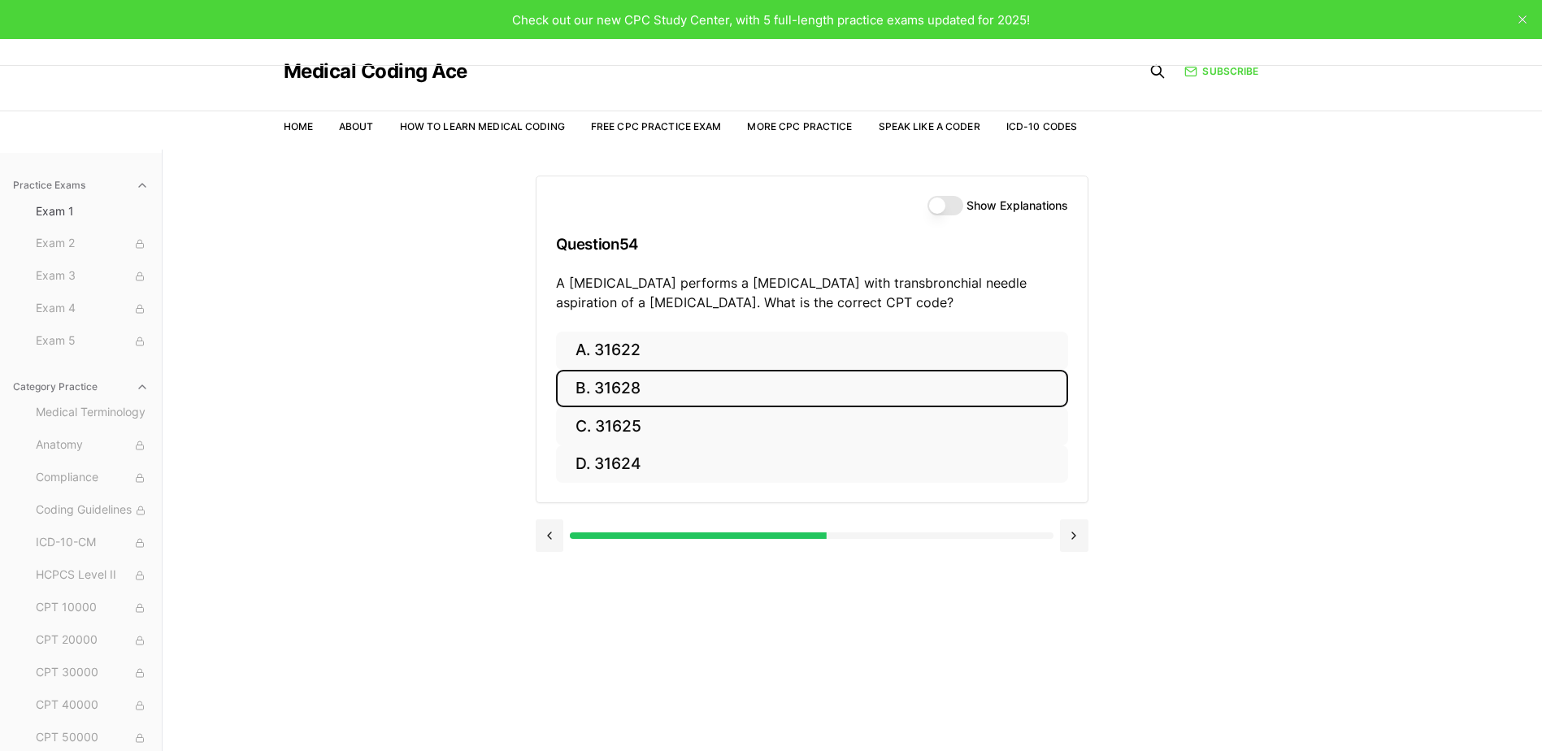
click at [593, 394] on button "B. 31628" at bounding box center [812, 389] width 512 height 38
click at [588, 380] on button "B. 74177" at bounding box center [812, 389] width 512 height 38
click at [752, 395] on button "B. 71046" at bounding box center [812, 389] width 512 height 38
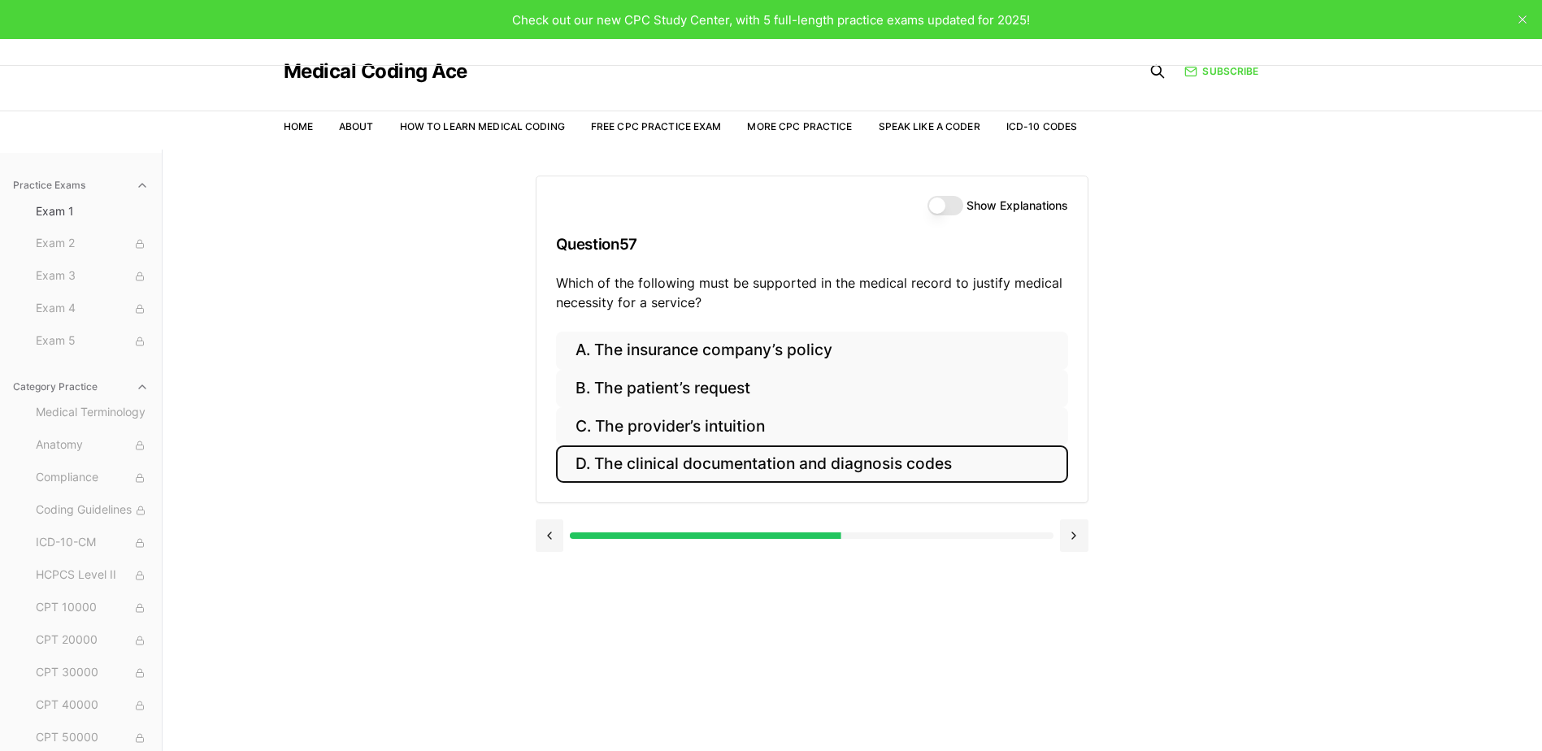
click at [992, 474] on button "D. The clinical documentation and diagnosis codes" at bounding box center [812, 464] width 512 height 38
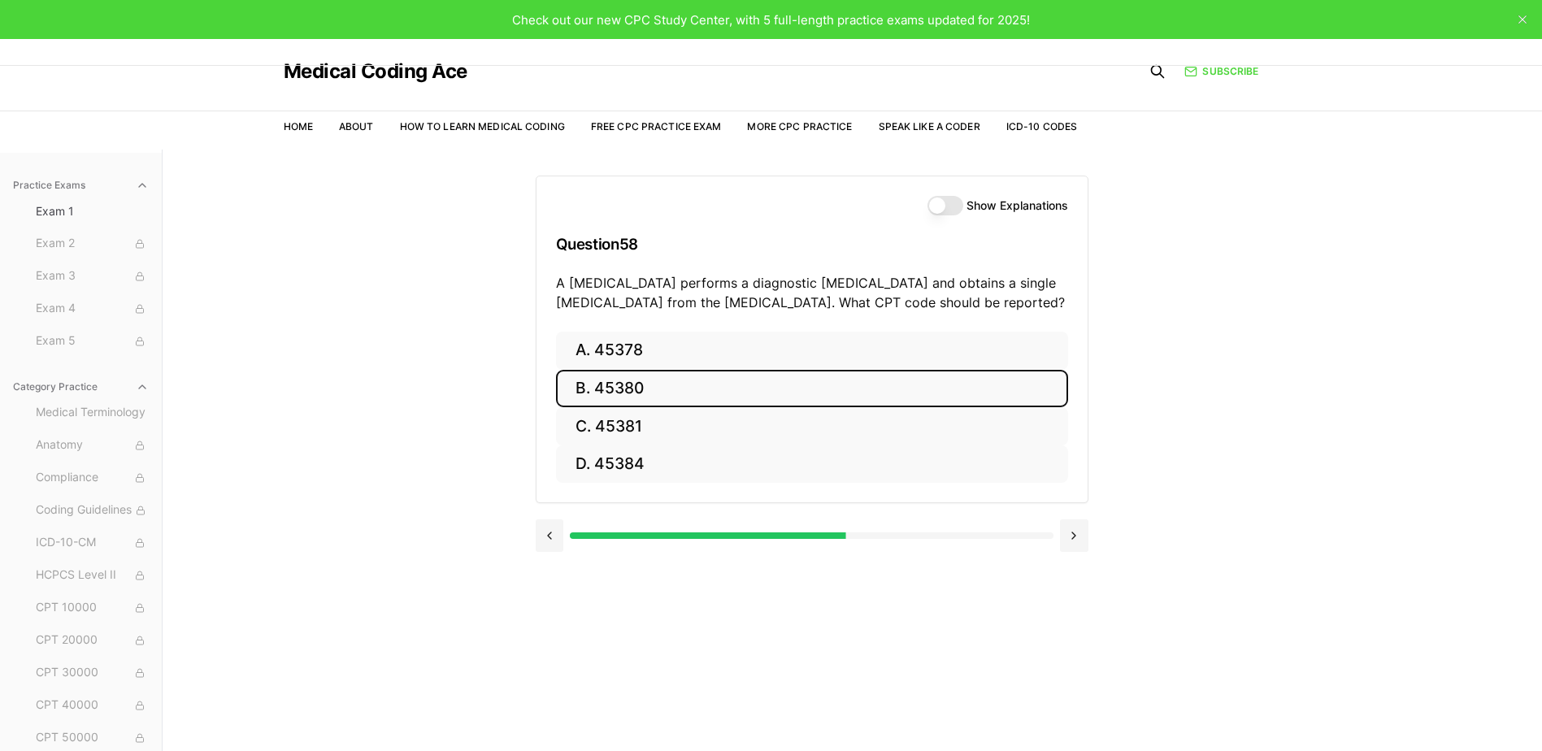
click at [749, 393] on button "B. 45380" at bounding box center [812, 389] width 512 height 38
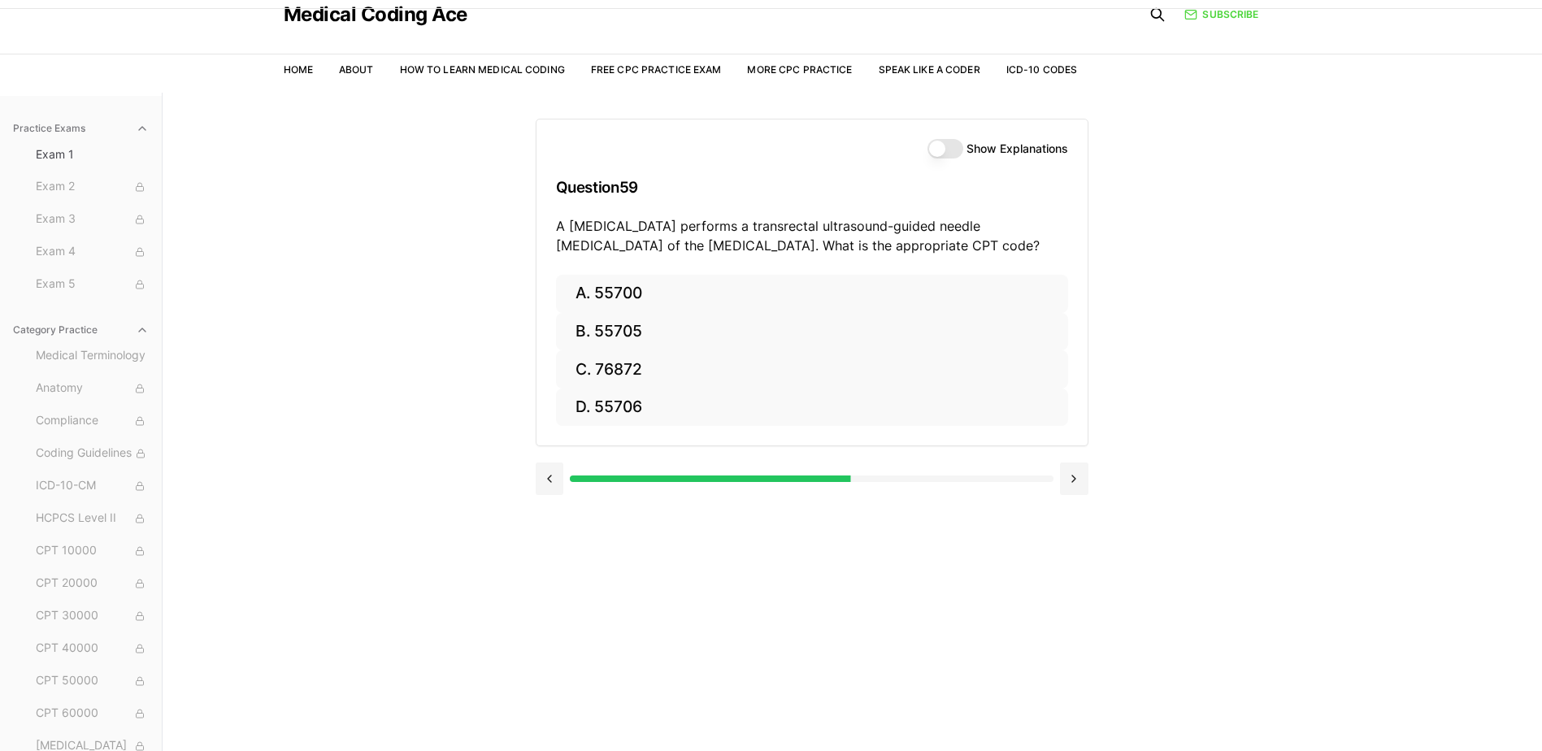
scroll to position [81, 0]
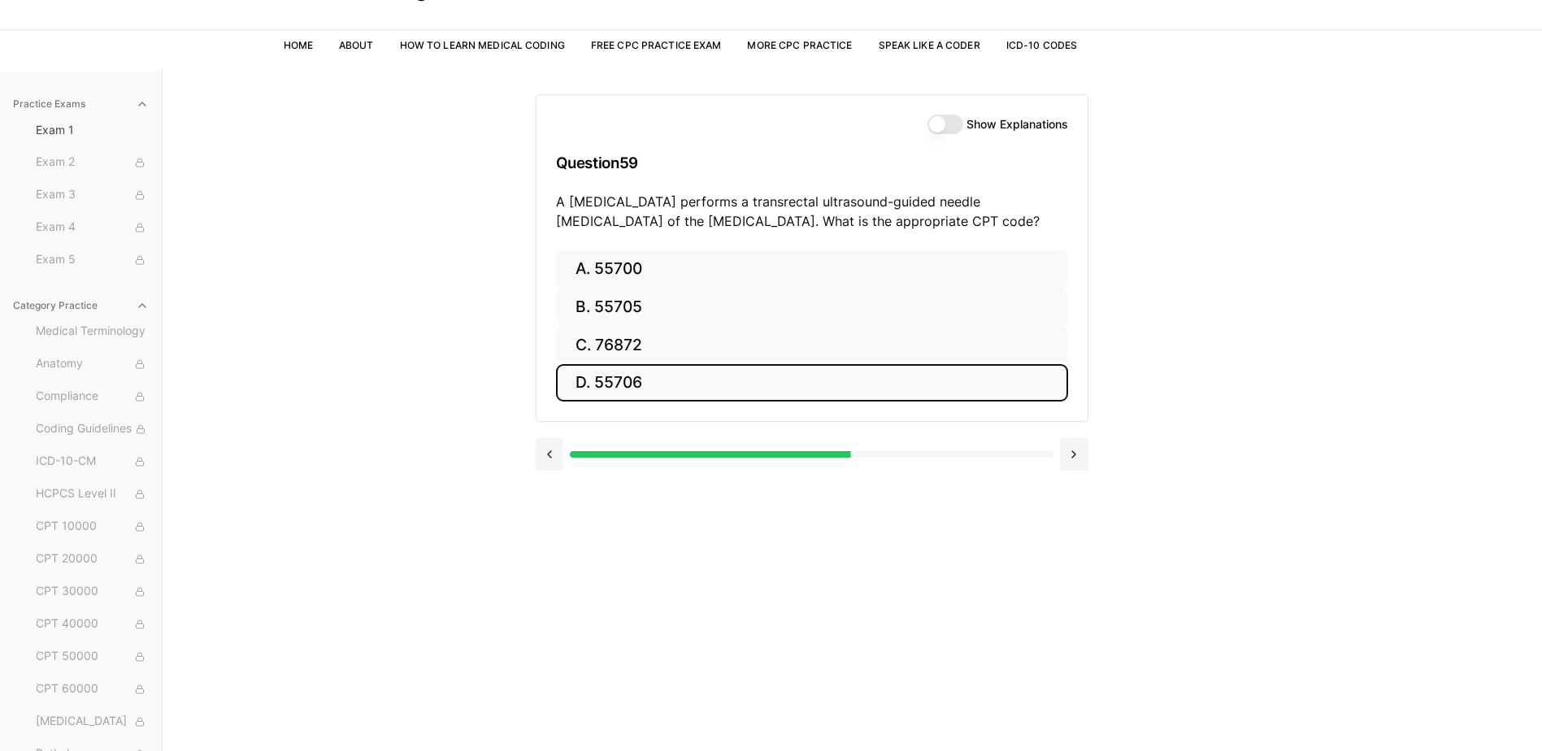
click at [642, 394] on button "D. 55706" at bounding box center [812, 383] width 512 height 38
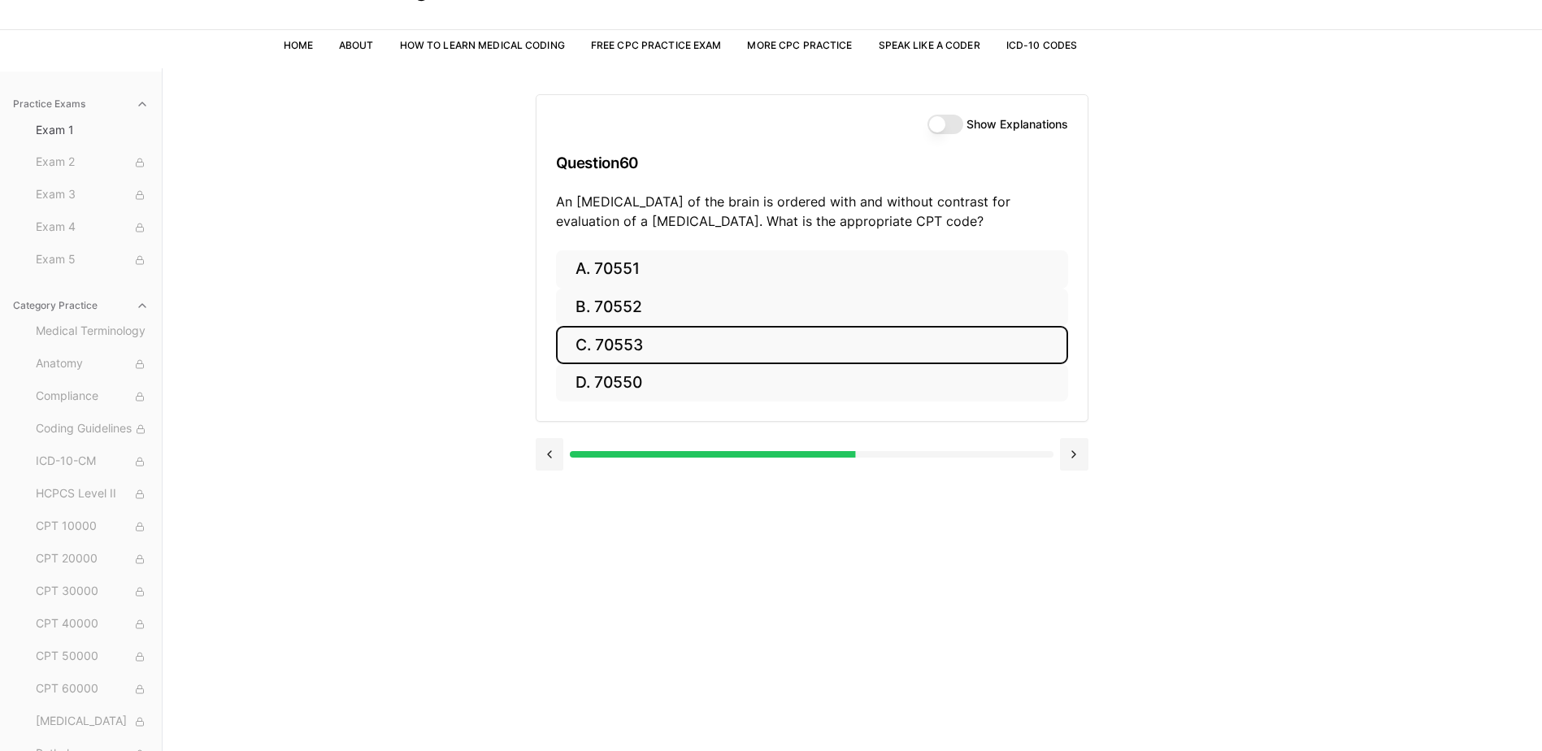
click at [663, 346] on button "C. 70553" at bounding box center [812, 345] width 512 height 38
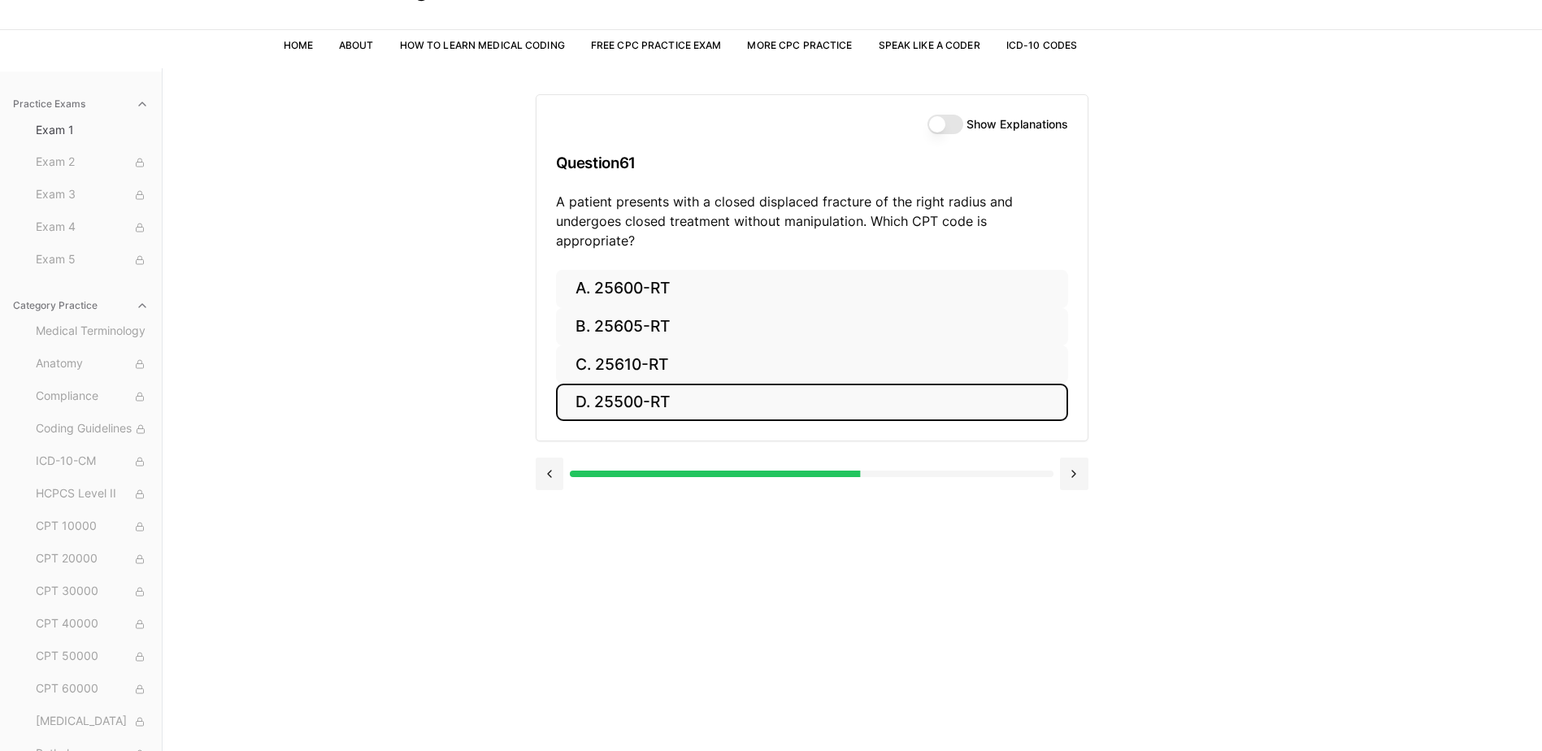
click at [740, 398] on button "D. 25500-RT" at bounding box center [812, 403] width 512 height 38
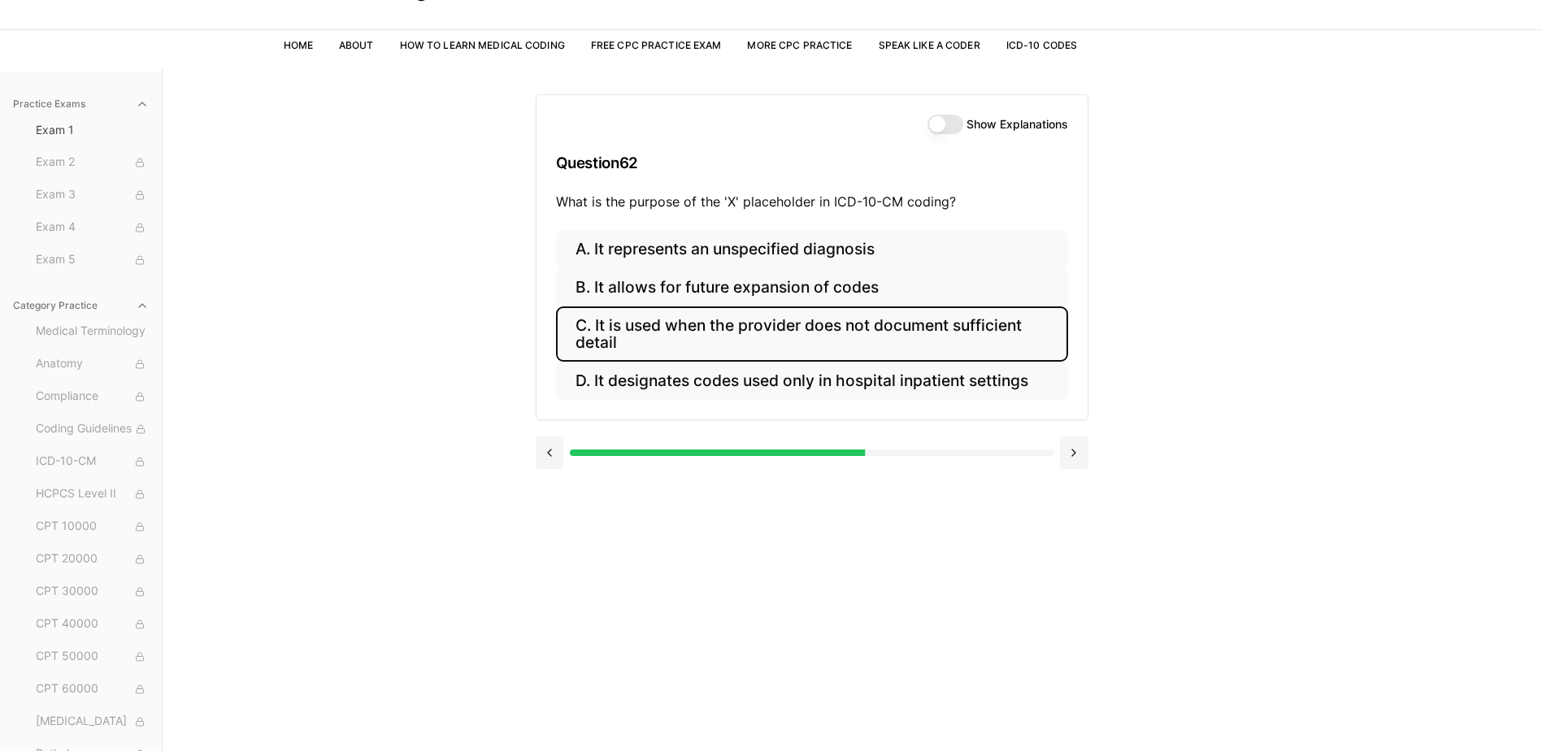
click at [907, 317] on button "C. It is used when the provider does not document sufficient detail" at bounding box center [812, 333] width 512 height 55
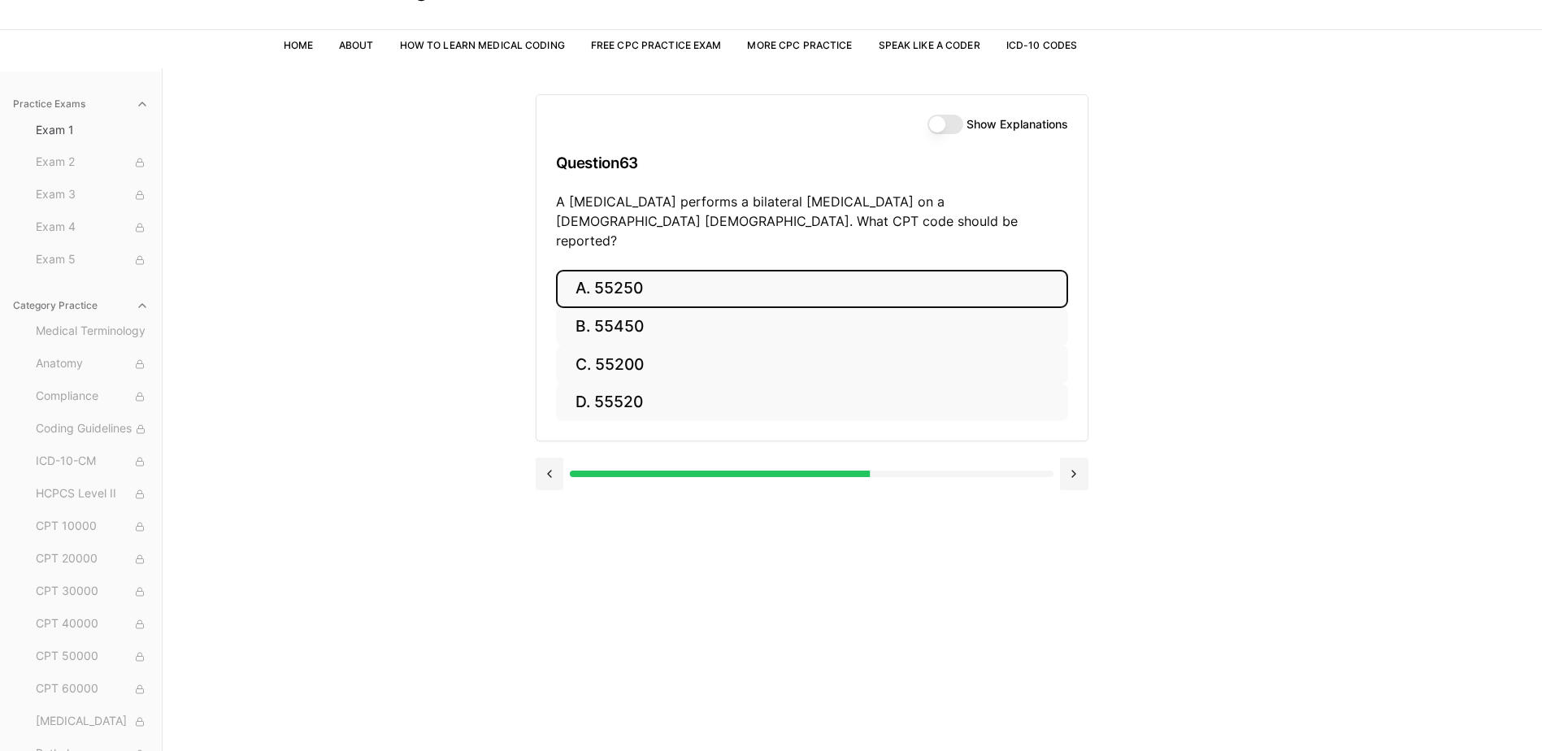
click at [835, 271] on button "A. 55250" at bounding box center [812, 289] width 512 height 38
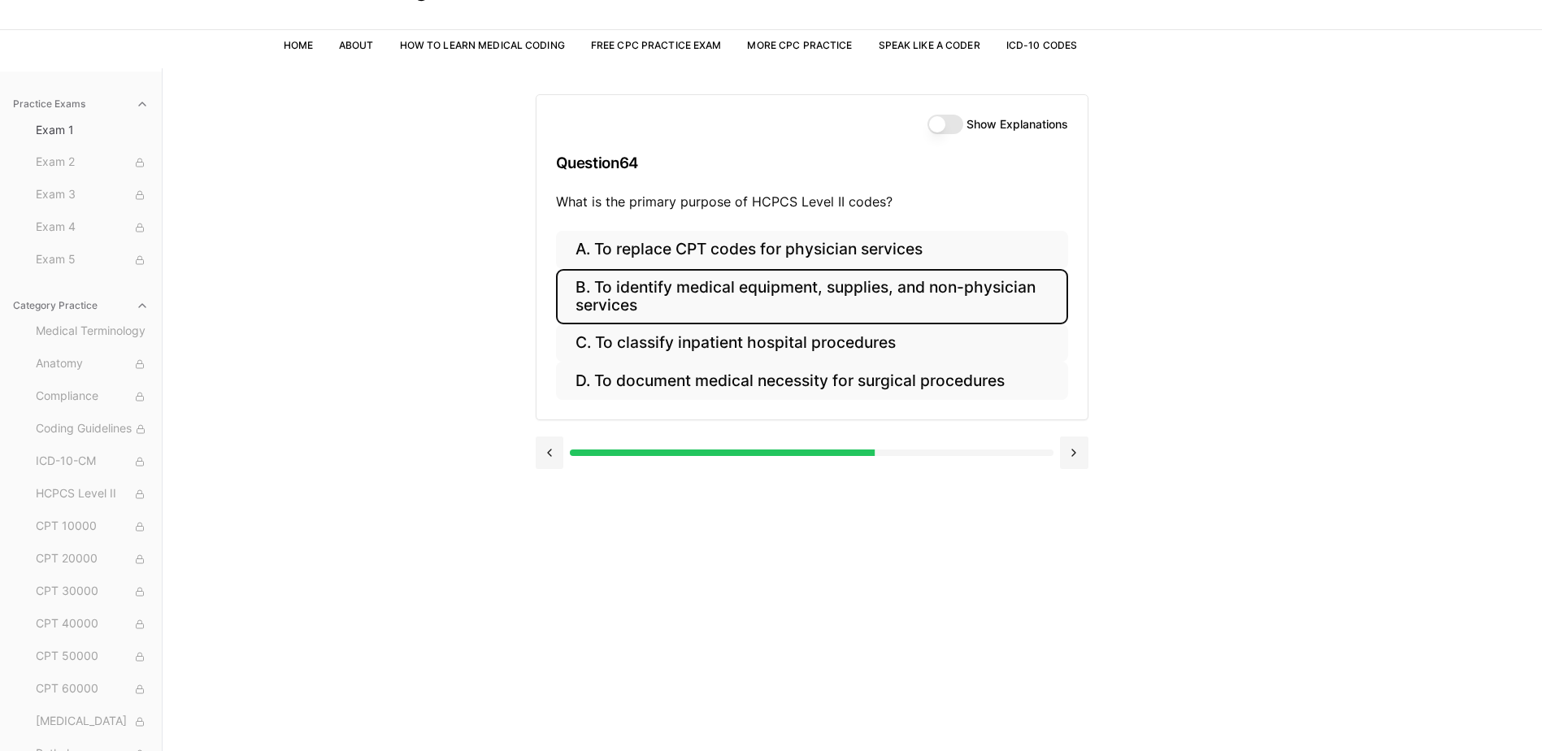
click at [869, 290] on button "B. To identify medical equipment, supplies, and non-physician services" at bounding box center [812, 296] width 512 height 55
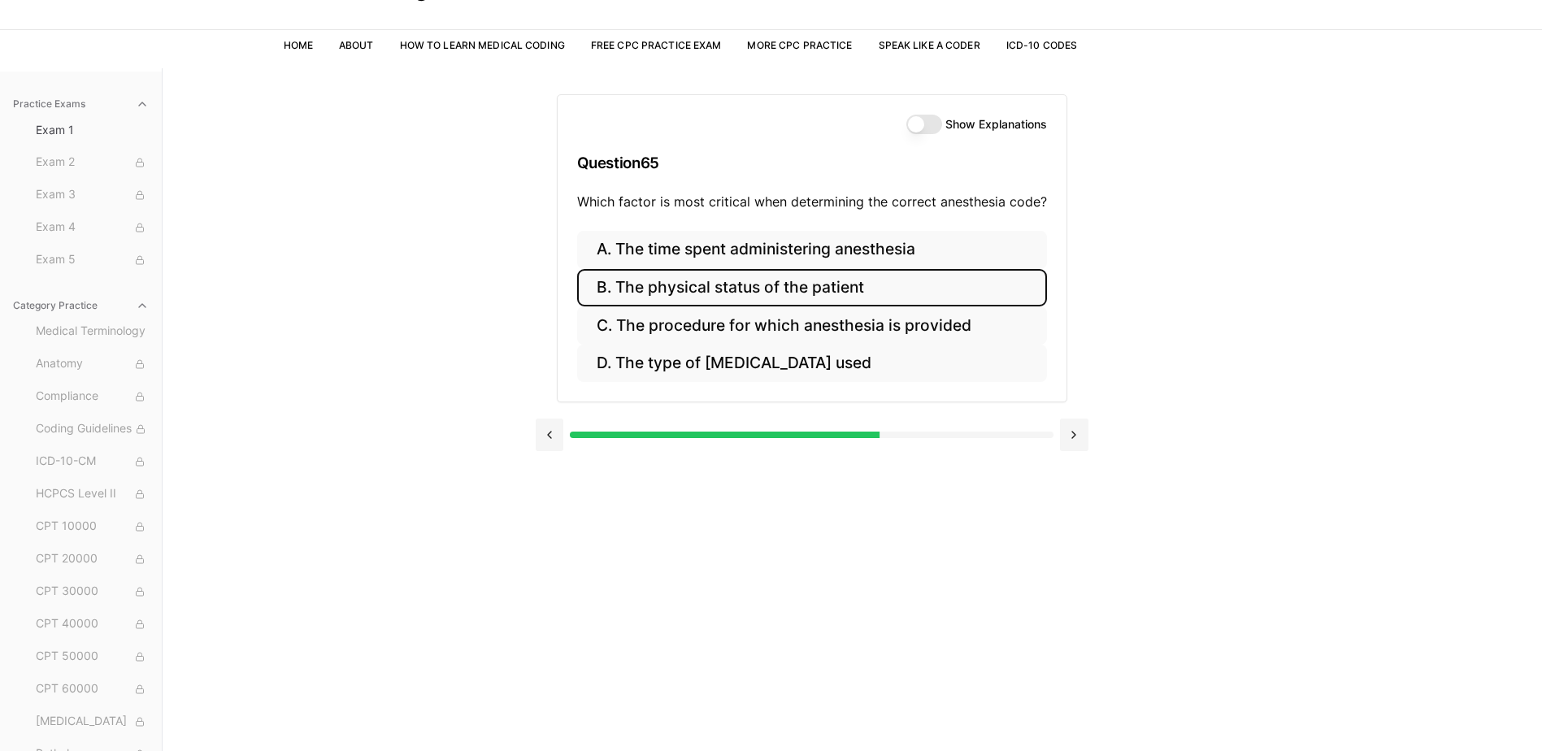
click at [875, 291] on button "B. The physical status of the patient" at bounding box center [812, 288] width 470 height 38
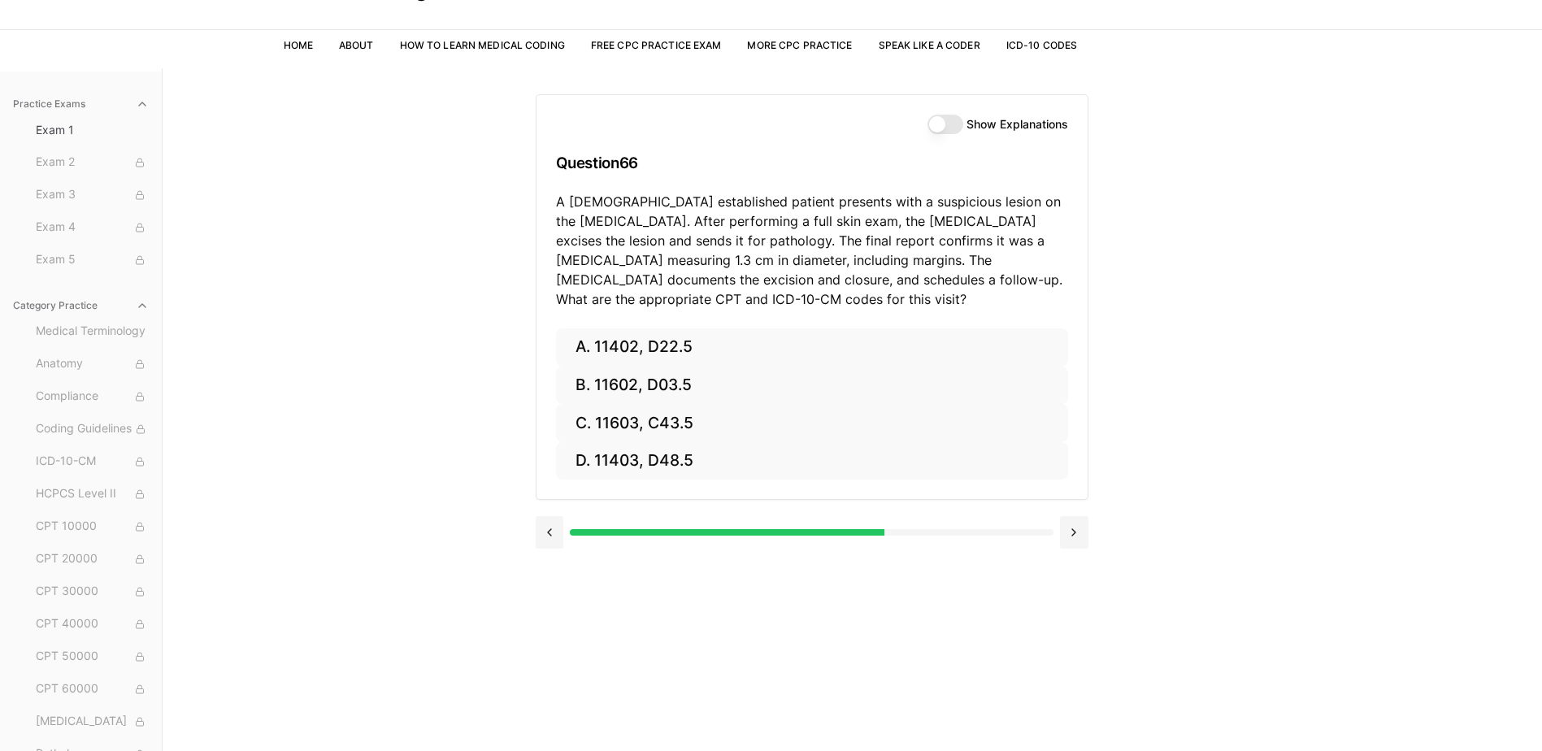
click at [953, 118] on button "Show Explanations" at bounding box center [946, 125] width 36 height 20
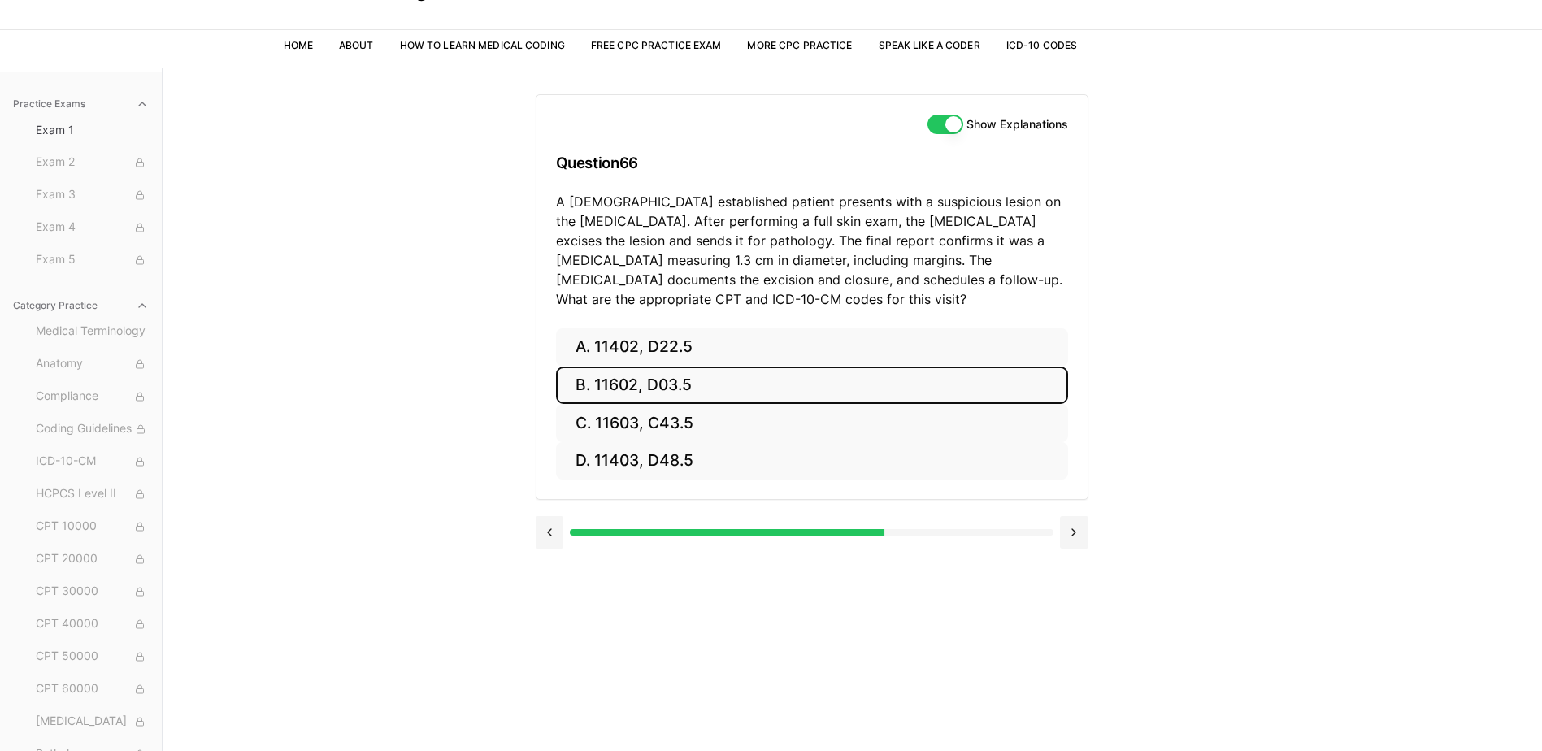
click at [651, 390] on button "B. 11602, D03.5" at bounding box center [812, 386] width 512 height 38
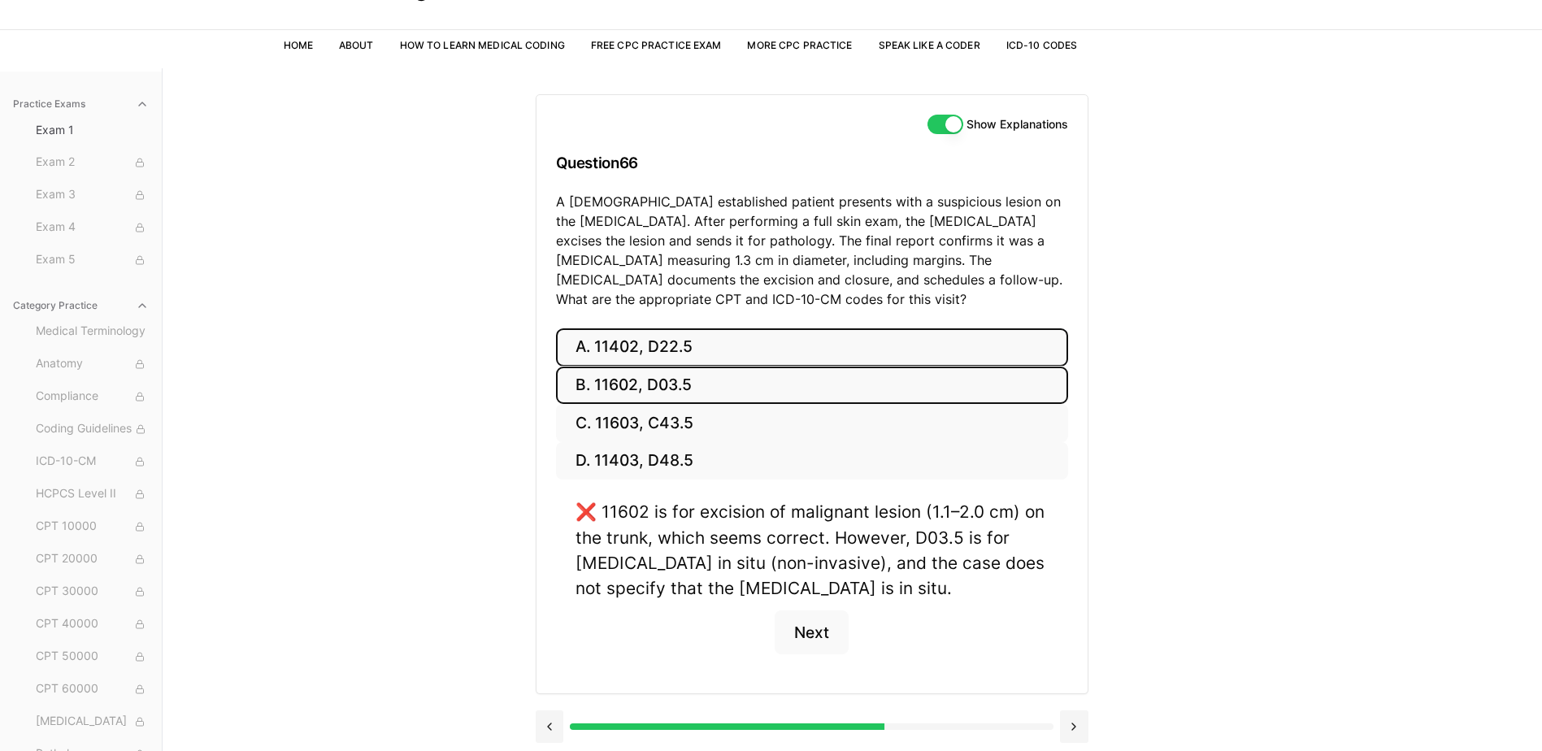
click at [650, 352] on button "A. 11402, D22.5" at bounding box center [812, 347] width 512 height 38
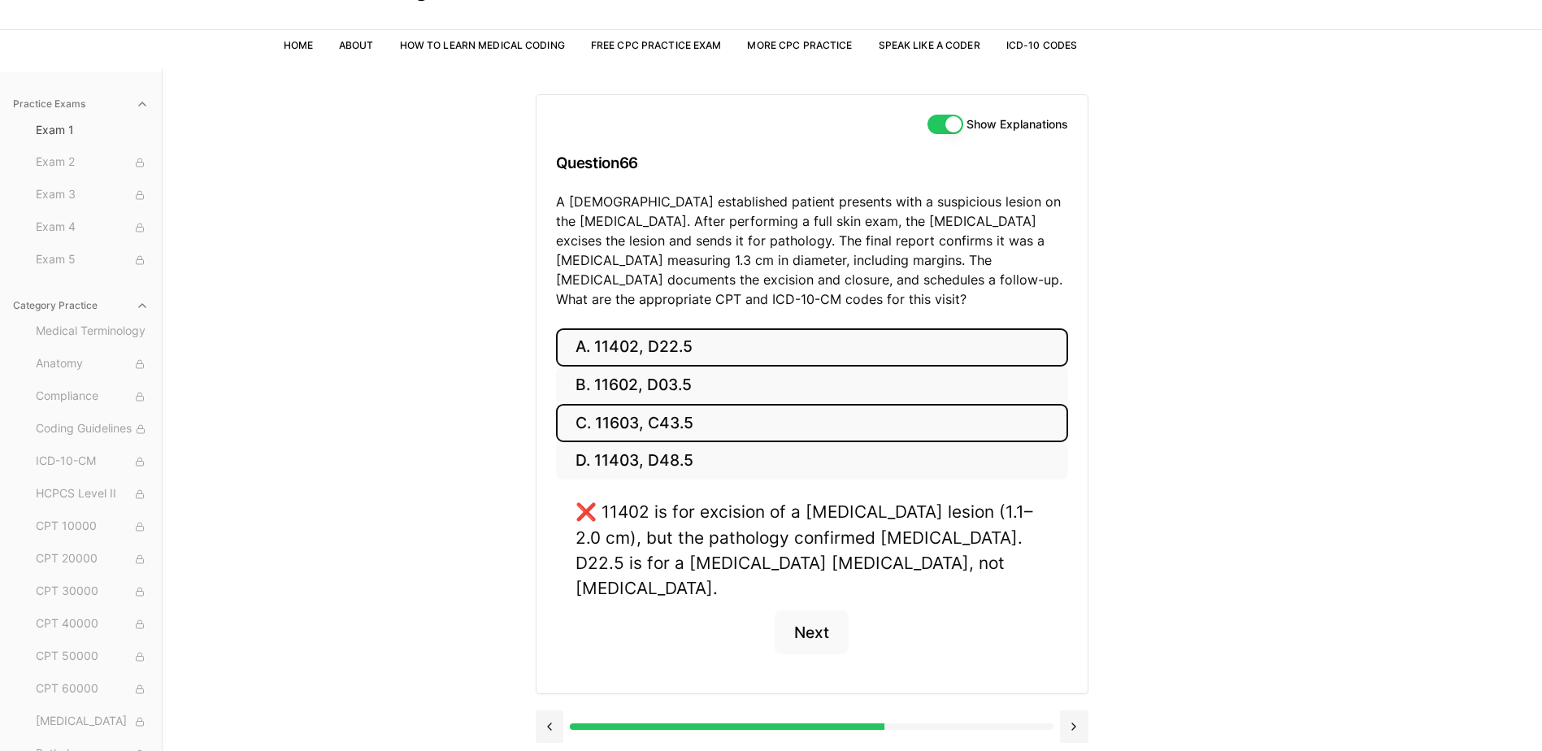
click at [646, 428] on button "C. 11603, C43.5" at bounding box center [812, 423] width 512 height 38
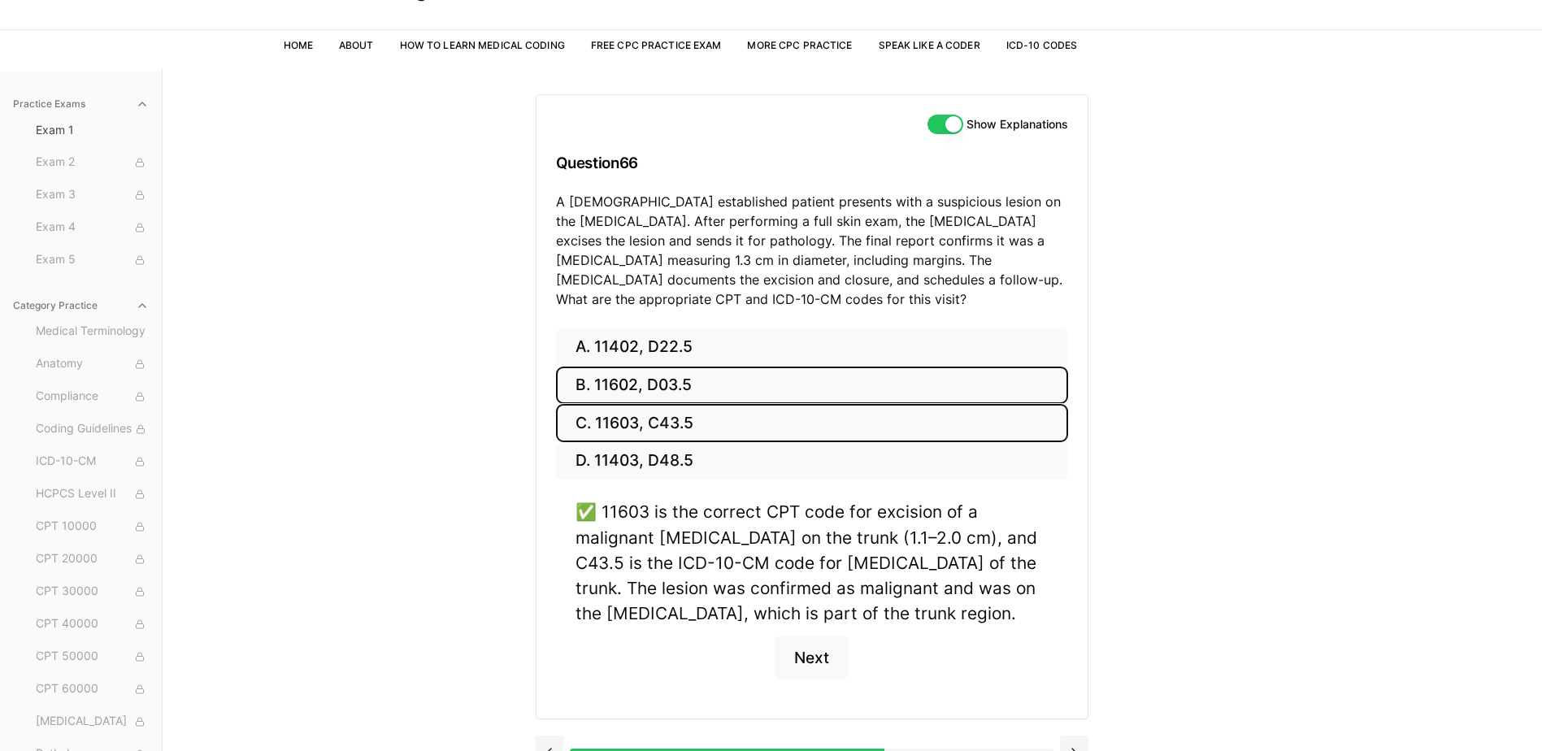
click at [655, 385] on button "B. 11602, D03.5" at bounding box center [812, 386] width 512 height 38
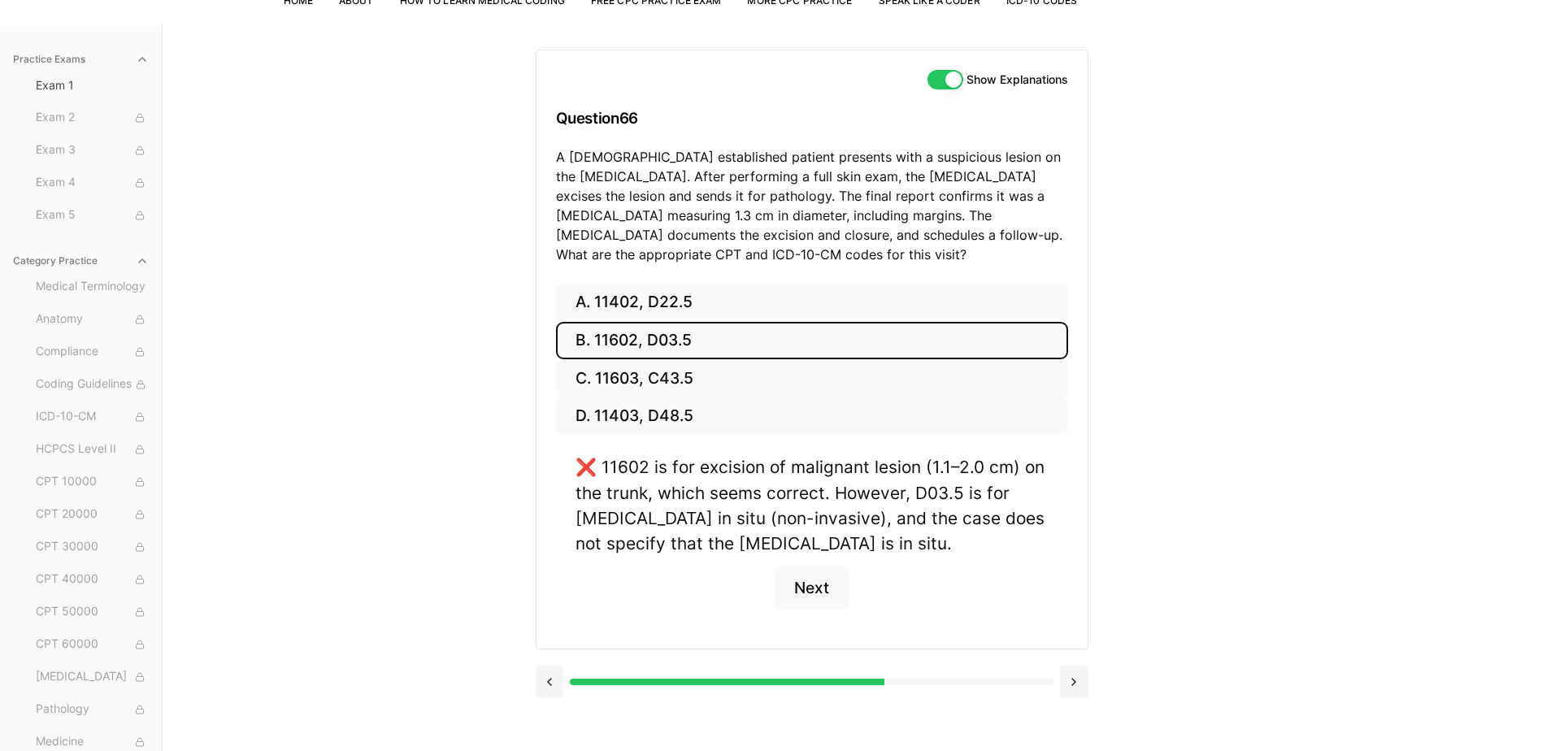
scroll to position [150, 0]
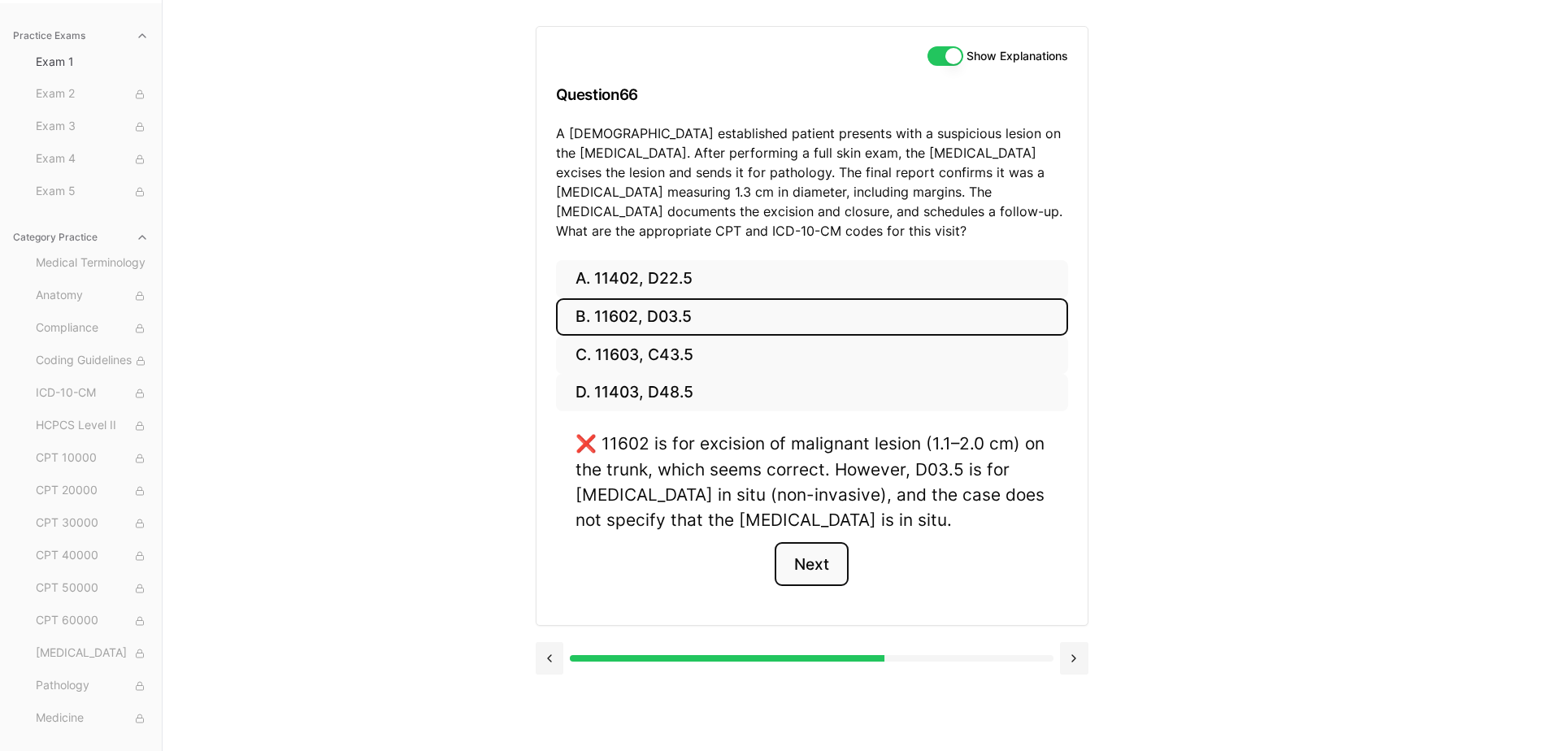
click at [816, 575] on button "Next" at bounding box center [812, 564] width 74 height 44
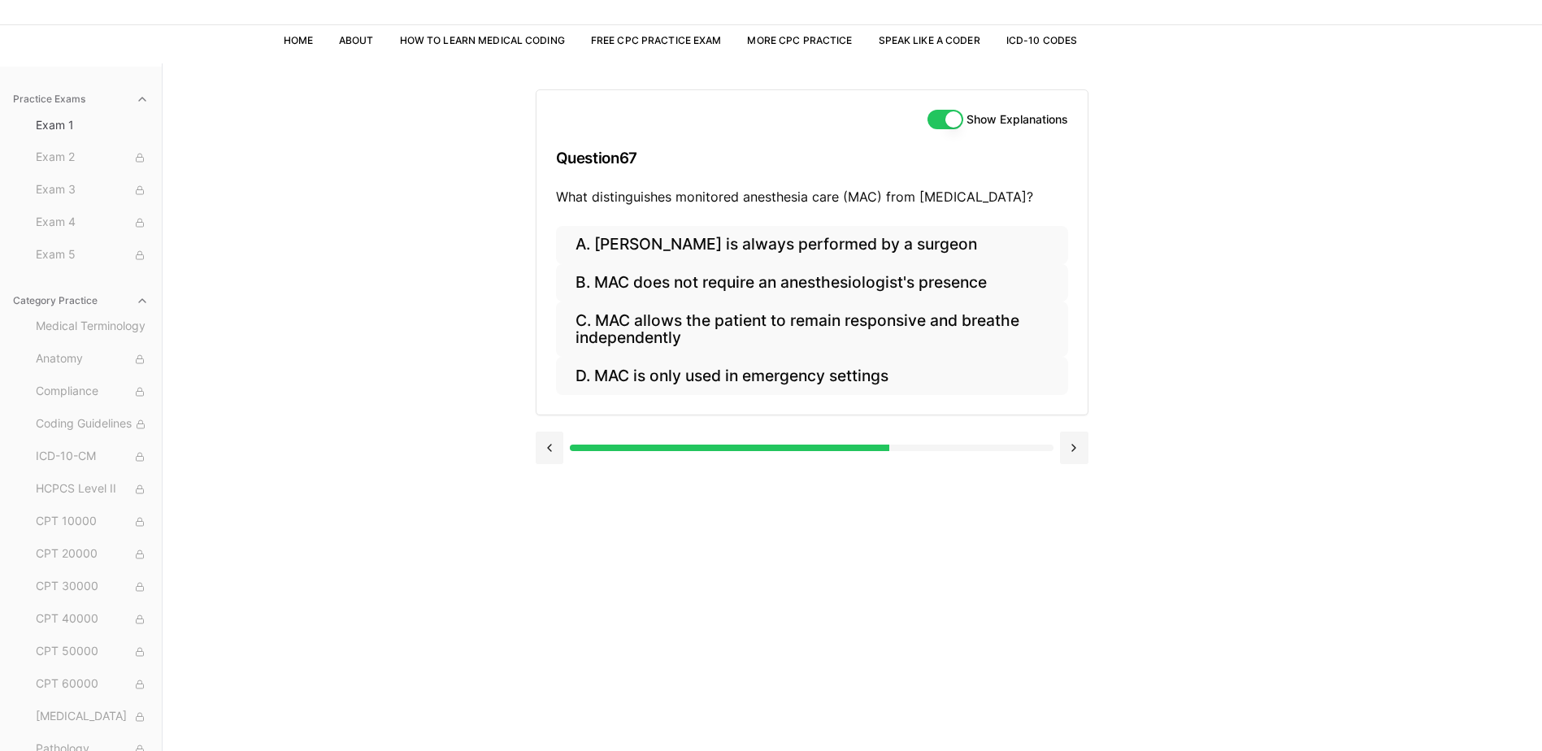
scroll to position [0, 0]
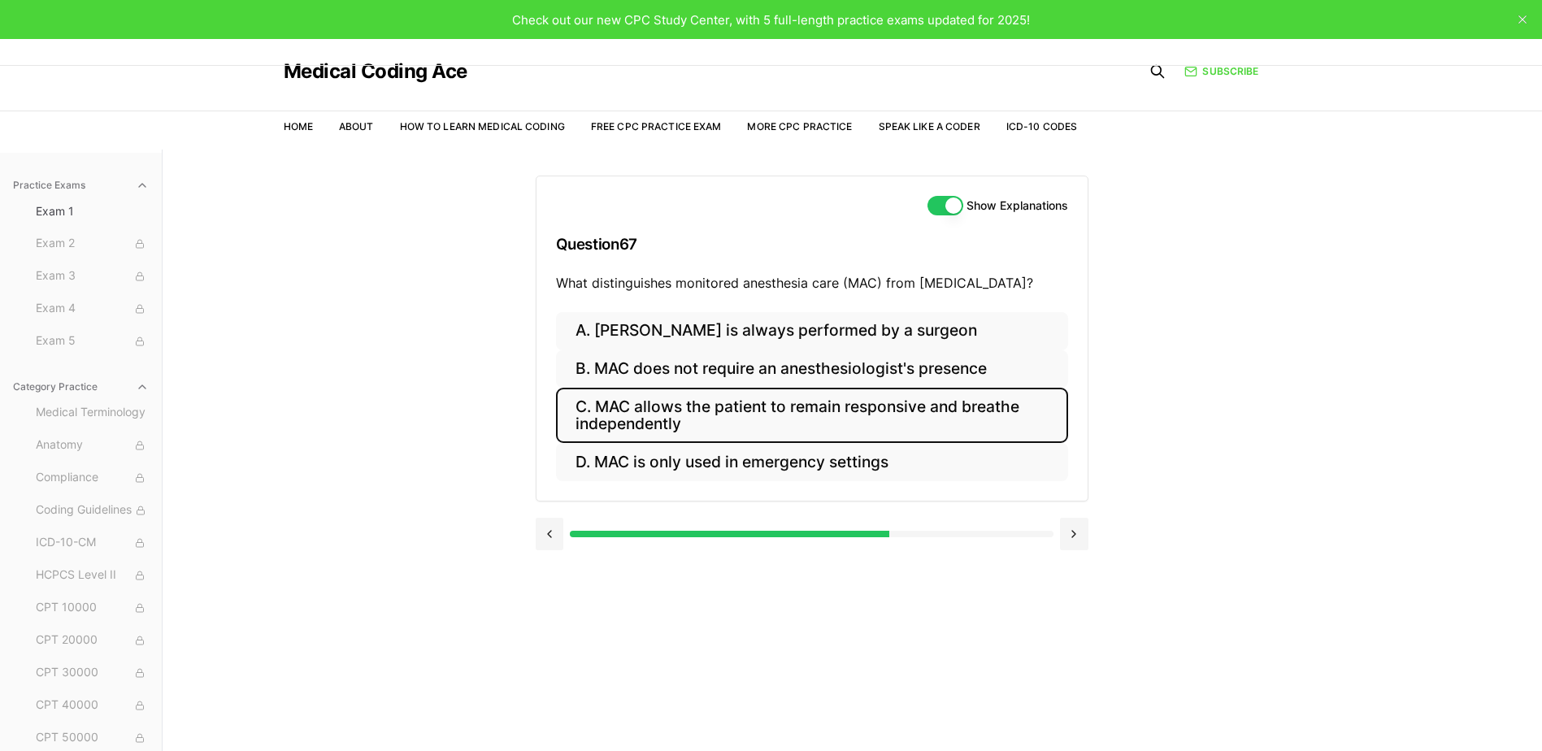
click at [831, 410] on button "C. MAC allows the patient to remain responsive and breathe independently" at bounding box center [812, 415] width 512 height 55
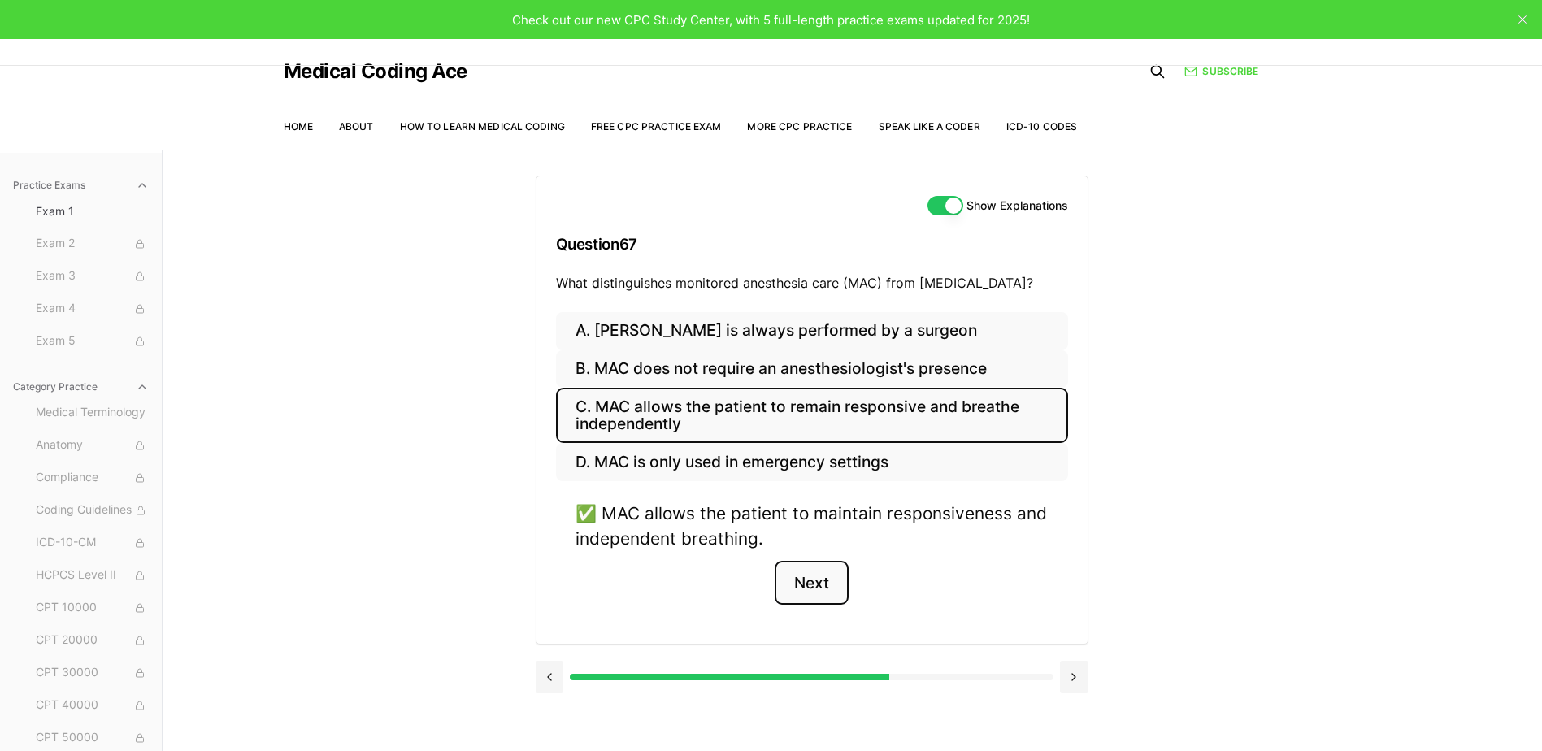
click at [820, 585] on button "Next" at bounding box center [812, 583] width 74 height 44
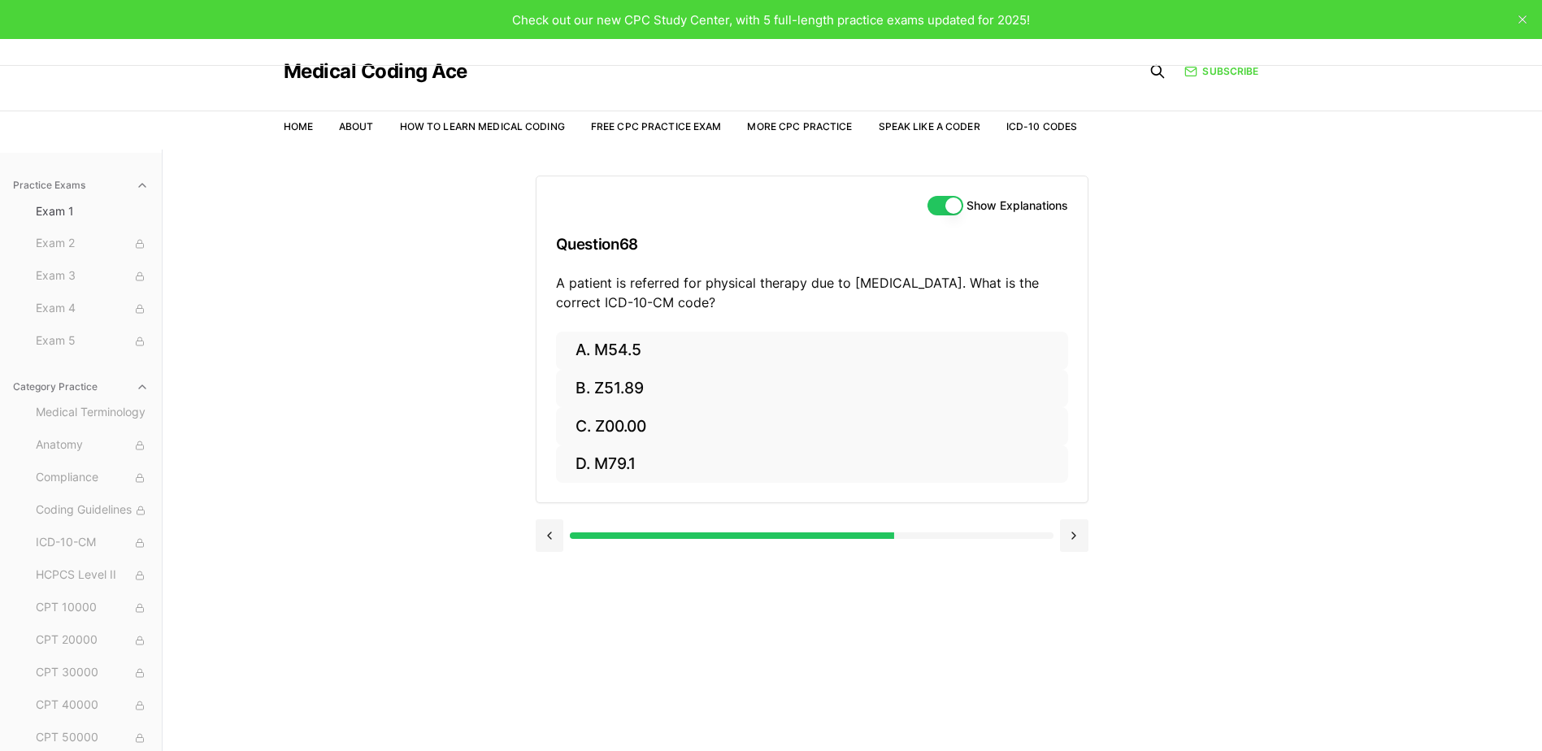
click at [136, 389] on icon "button" at bounding box center [142, 386] width 13 height 13
click at [136, 391] on icon "button" at bounding box center [142, 386] width 13 height 13
click at [136, 184] on icon "button" at bounding box center [142, 185] width 13 height 13
click at [129, 184] on button "Practice Exams" at bounding box center [81, 185] width 149 height 26
click at [935, 206] on button "Show Explanations" at bounding box center [946, 206] width 36 height 20
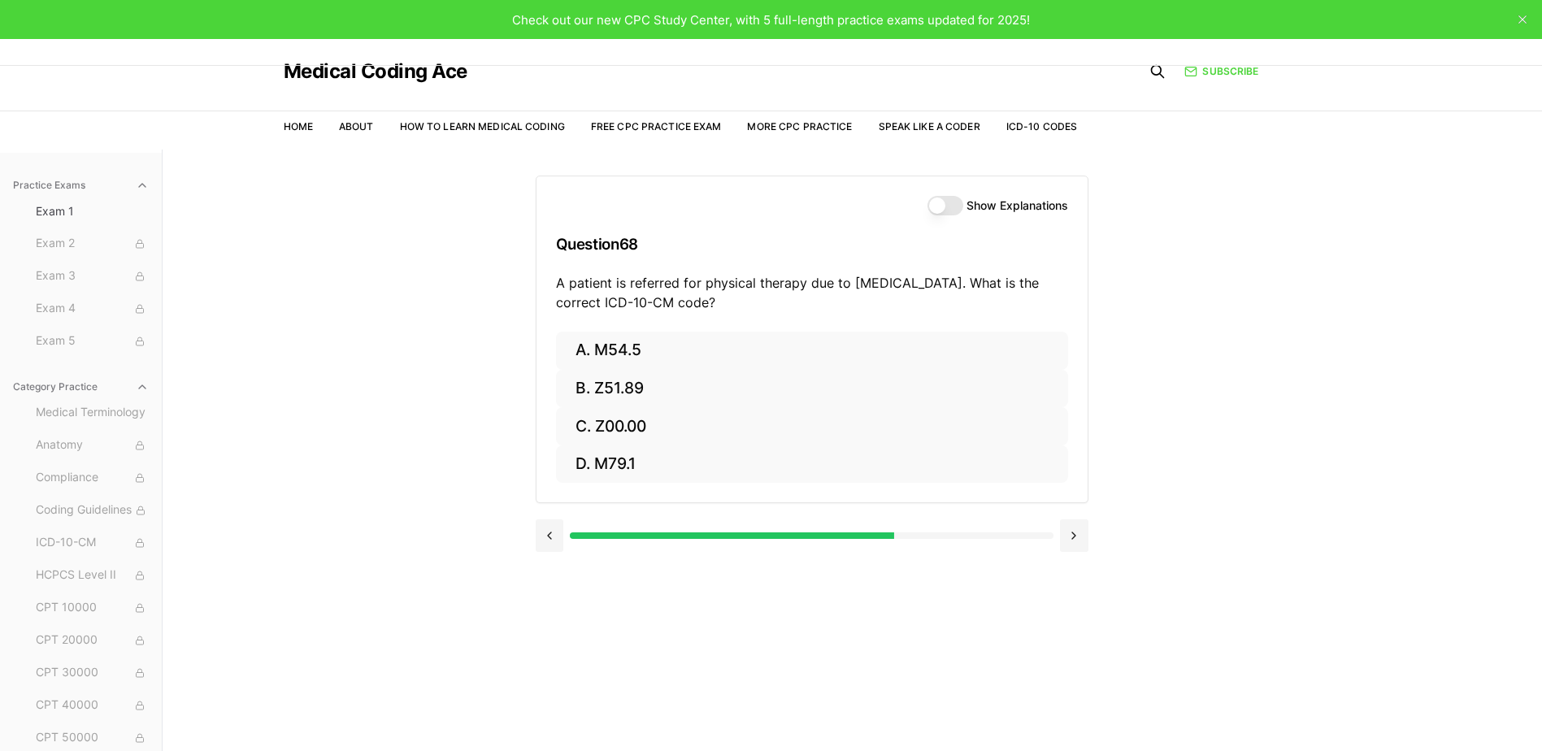
click at [949, 206] on button "Show Explanations" at bounding box center [946, 206] width 36 height 20
drag, startPoint x: 1198, startPoint y: 331, endPoint x: 1169, endPoint y: 262, distance: 75.0
click at [1169, 262] on div "Show Explanations Question 68 A patient is referred for physical therapy due to…" at bounding box center [853, 525] width 634 height 751
drag, startPoint x: 1475, startPoint y: 12, endPoint x: 1164, endPoint y: 288, distance: 415.2
click at [1164, 288] on div "Show Explanations Question 68 A patient is referred for physical therapy due to…" at bounding box center [853, 525] width 634 height 751
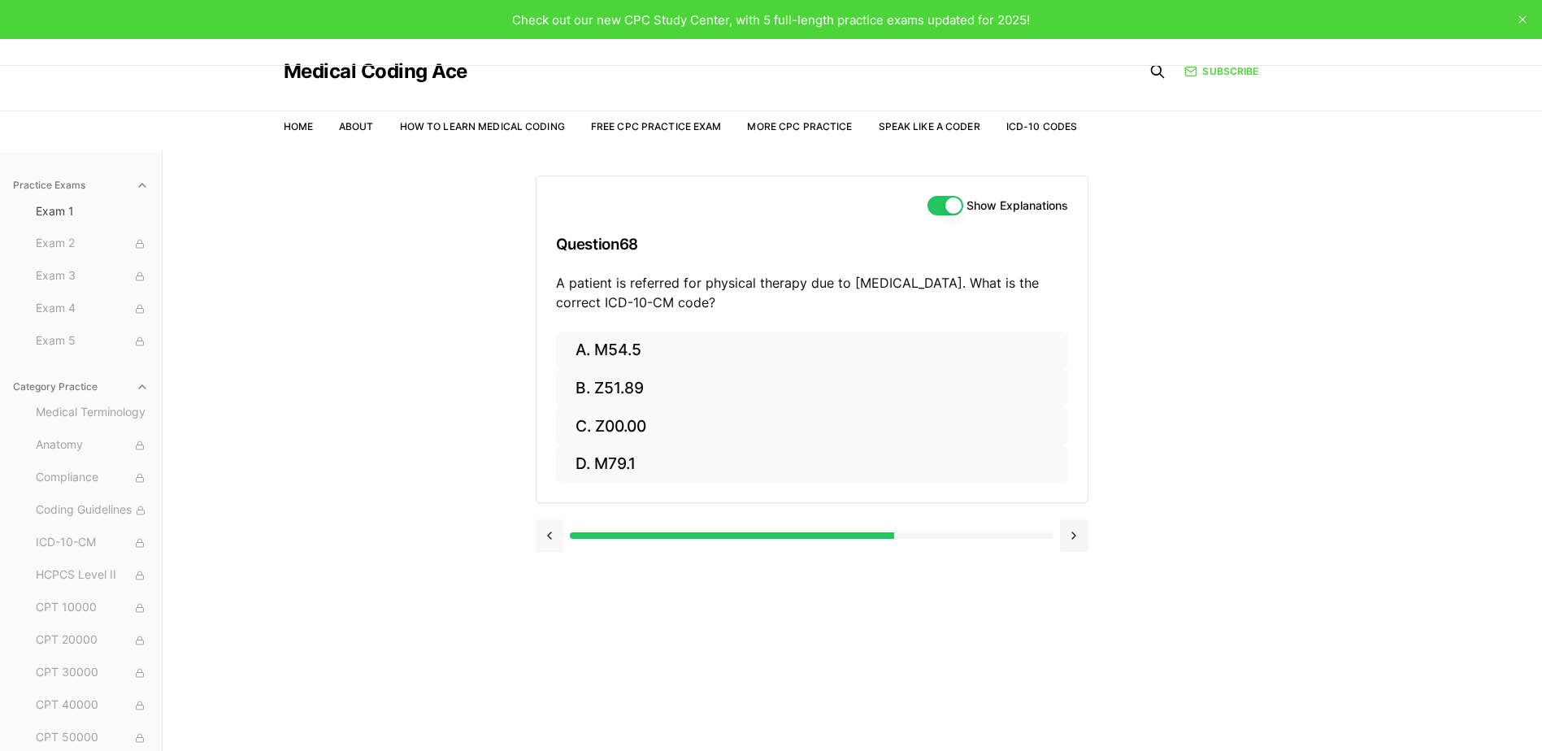
click at [556, 532] on button at bounding box center [550, 535] width 28 height 33
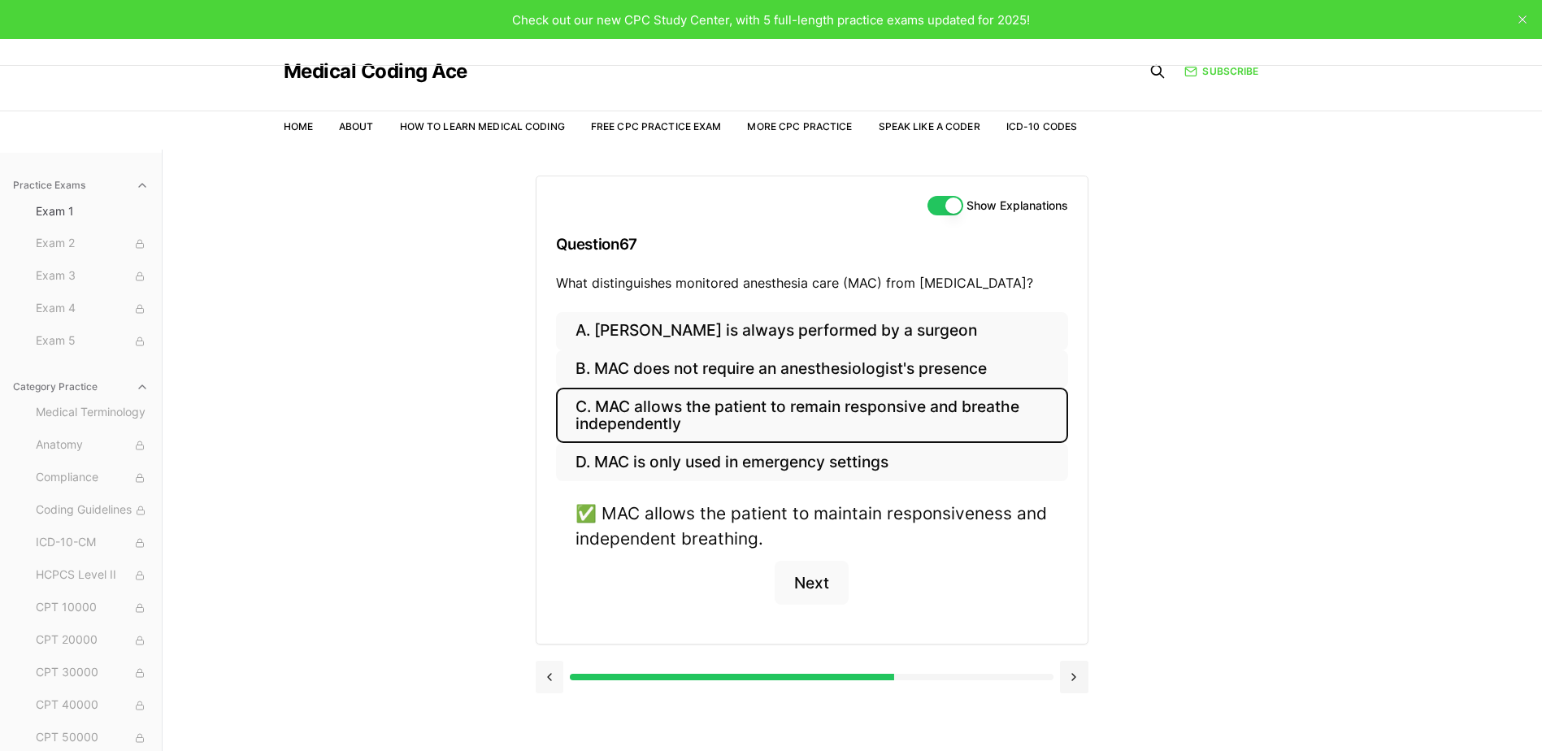
click at [550, 673] on button at bounding box center [550, 677] width 28 height 33
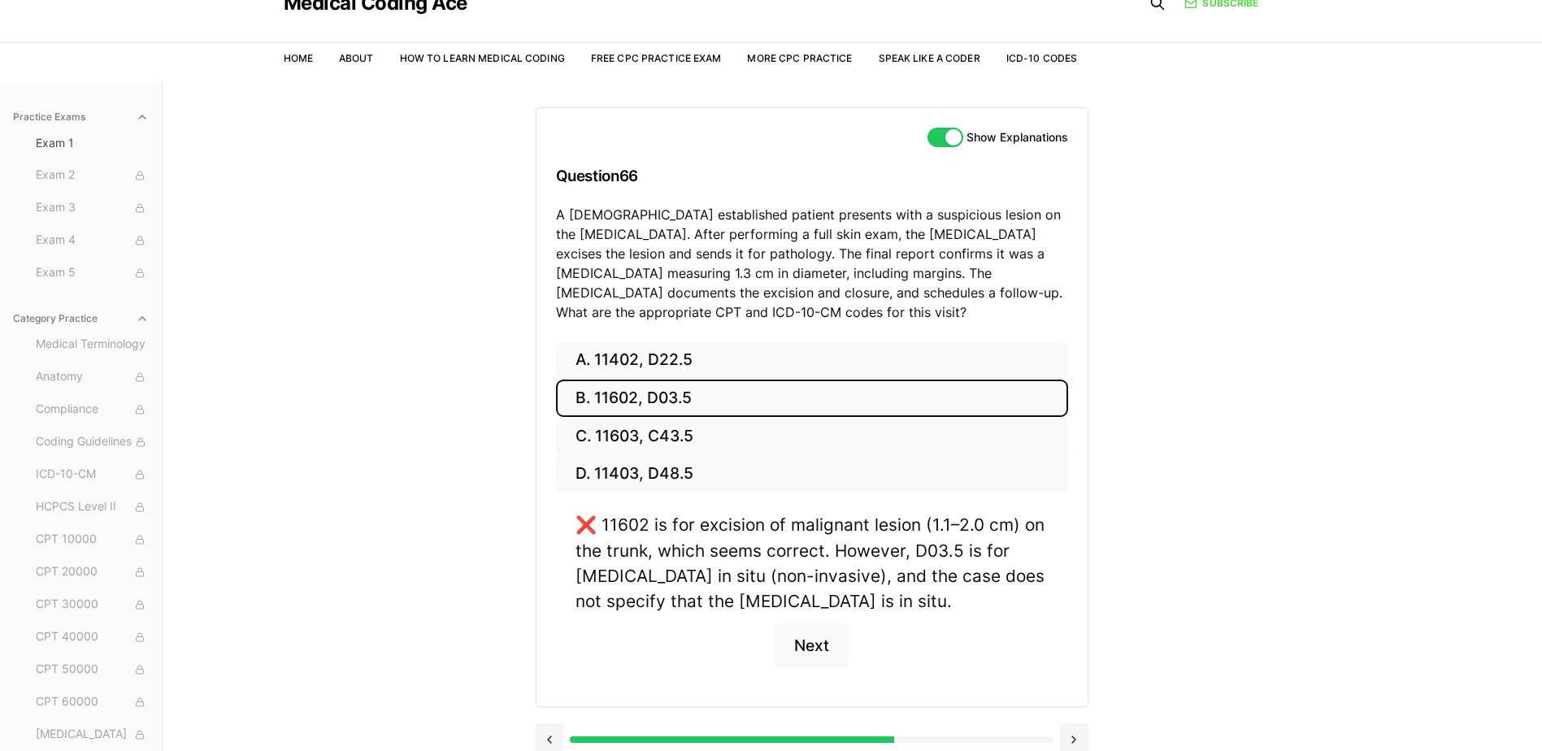
scroll to position [150, 0]
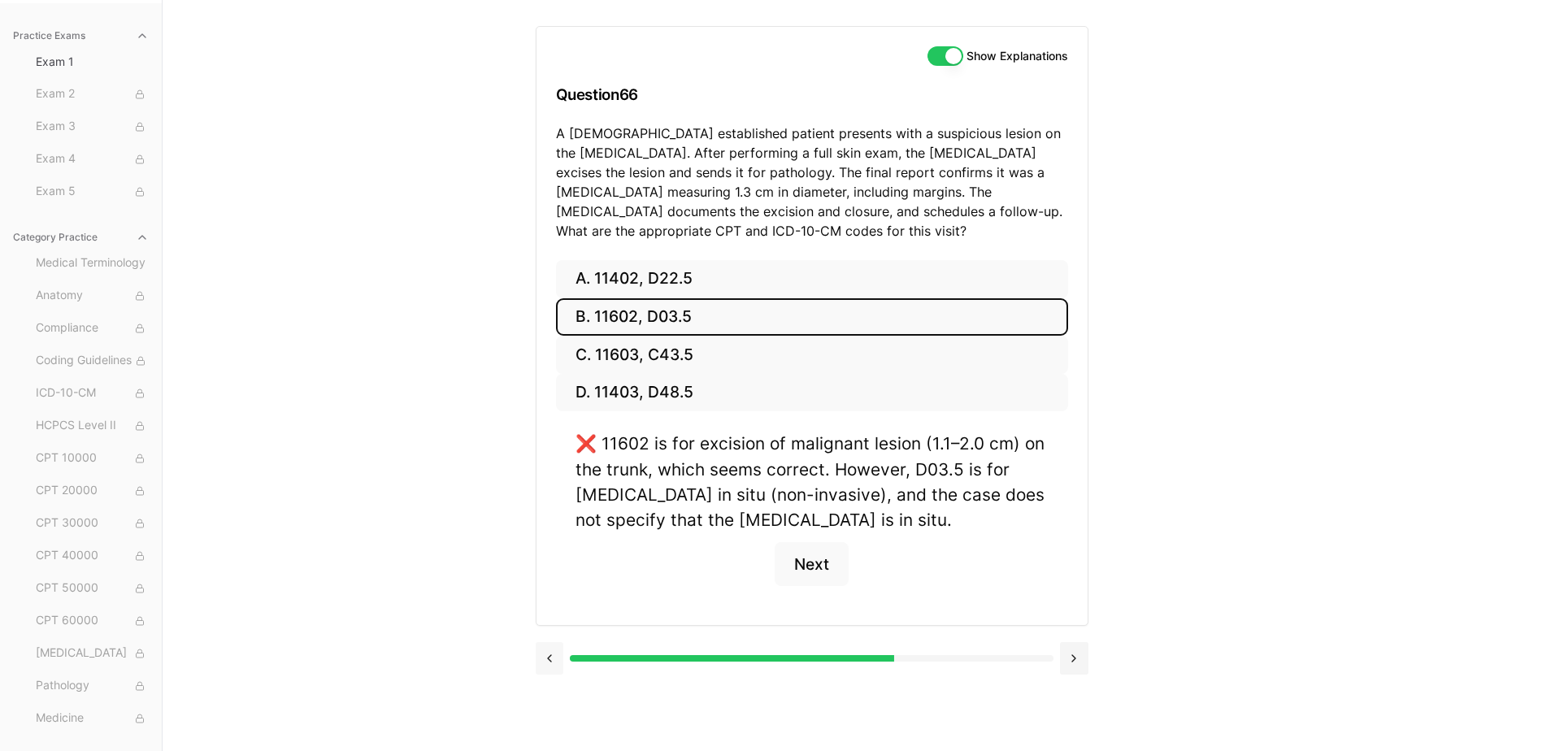
click at [550, 654] on button at bounding box center [550, 658] width 28 height 33
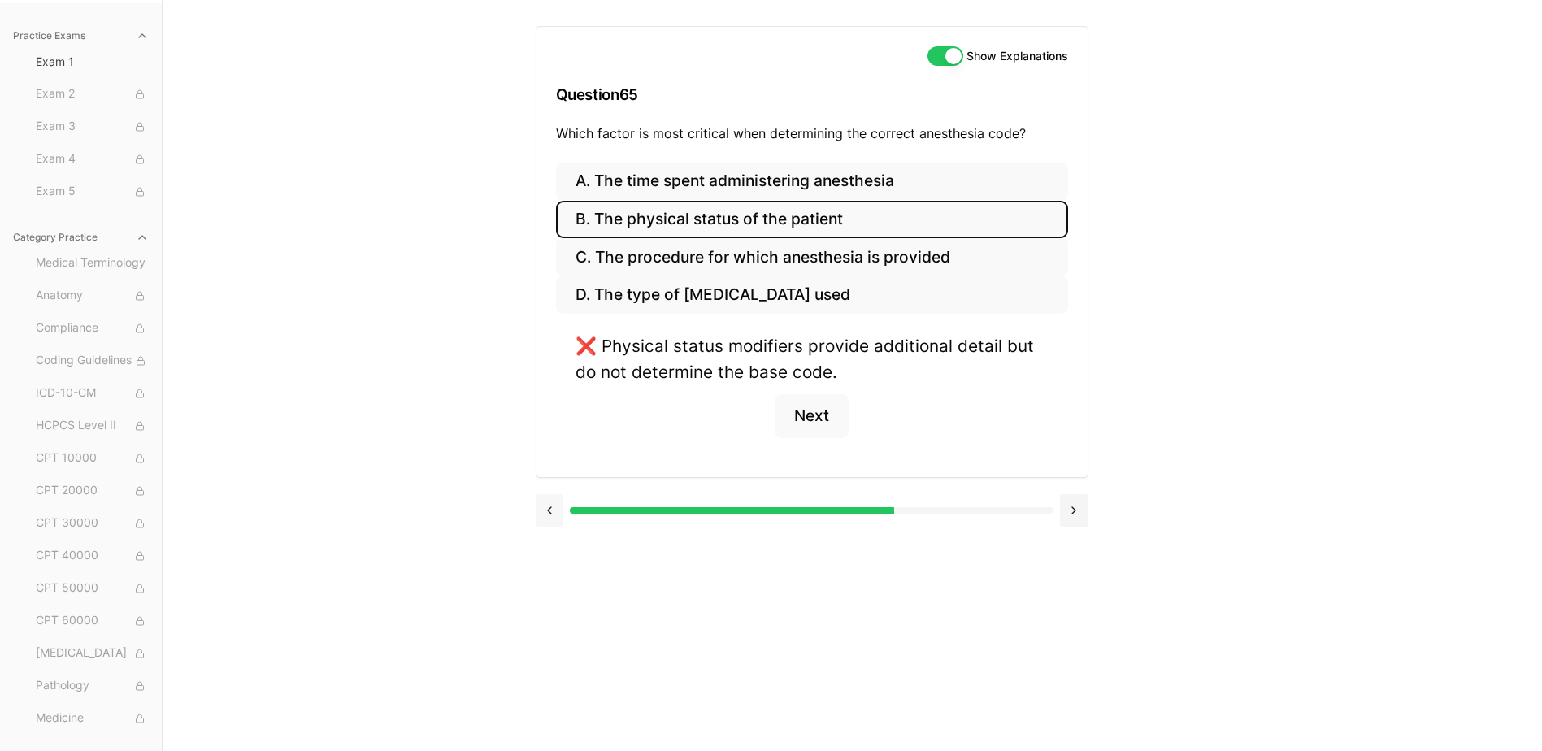
click at [556, 518] on button at bounding box center [550, 510] width 28 height 33
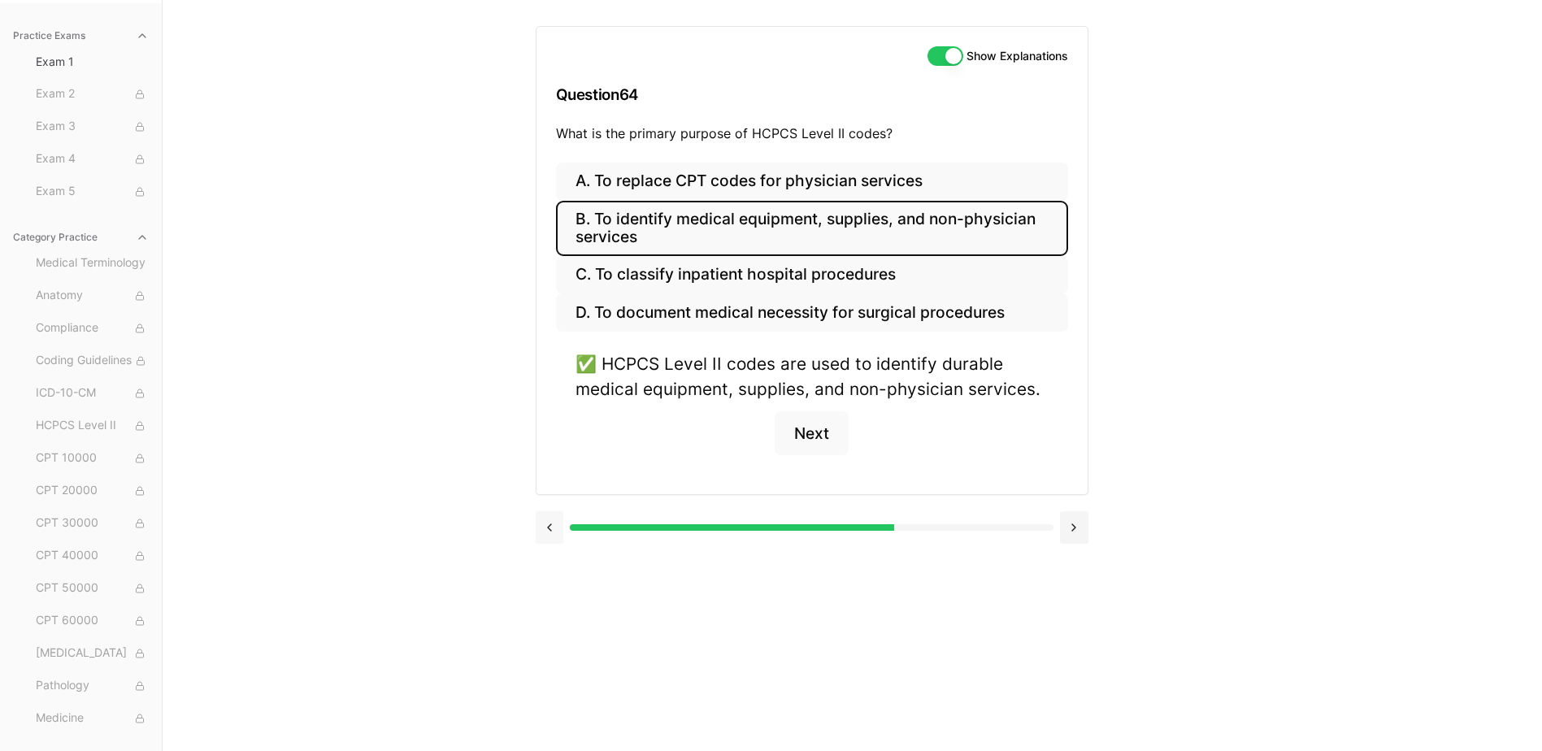
click at [556, 518] on button at bounding box center [550, 527] width 28 height 33
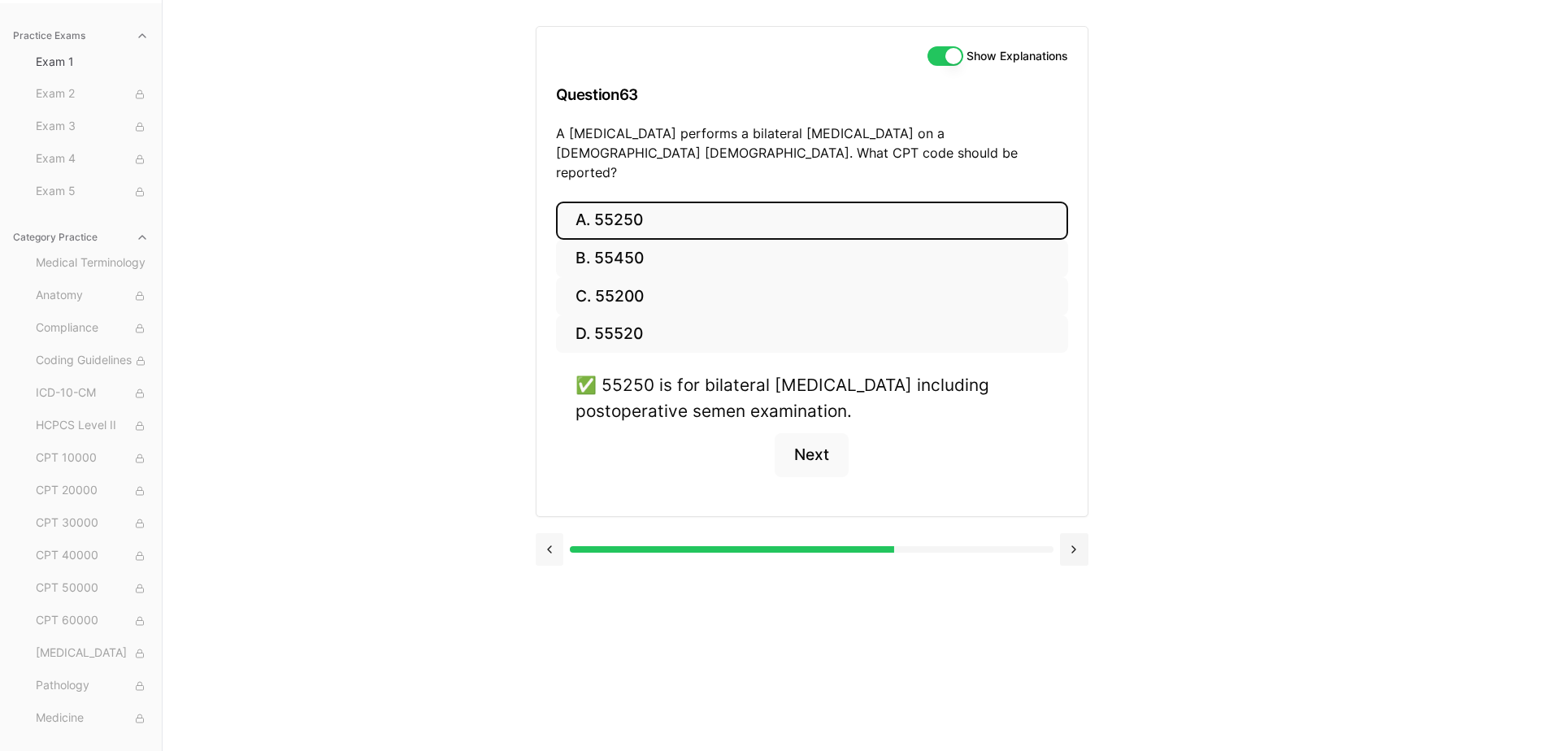
click at [556, 533] on button at bounding box center [550, 549] width 28 height 33
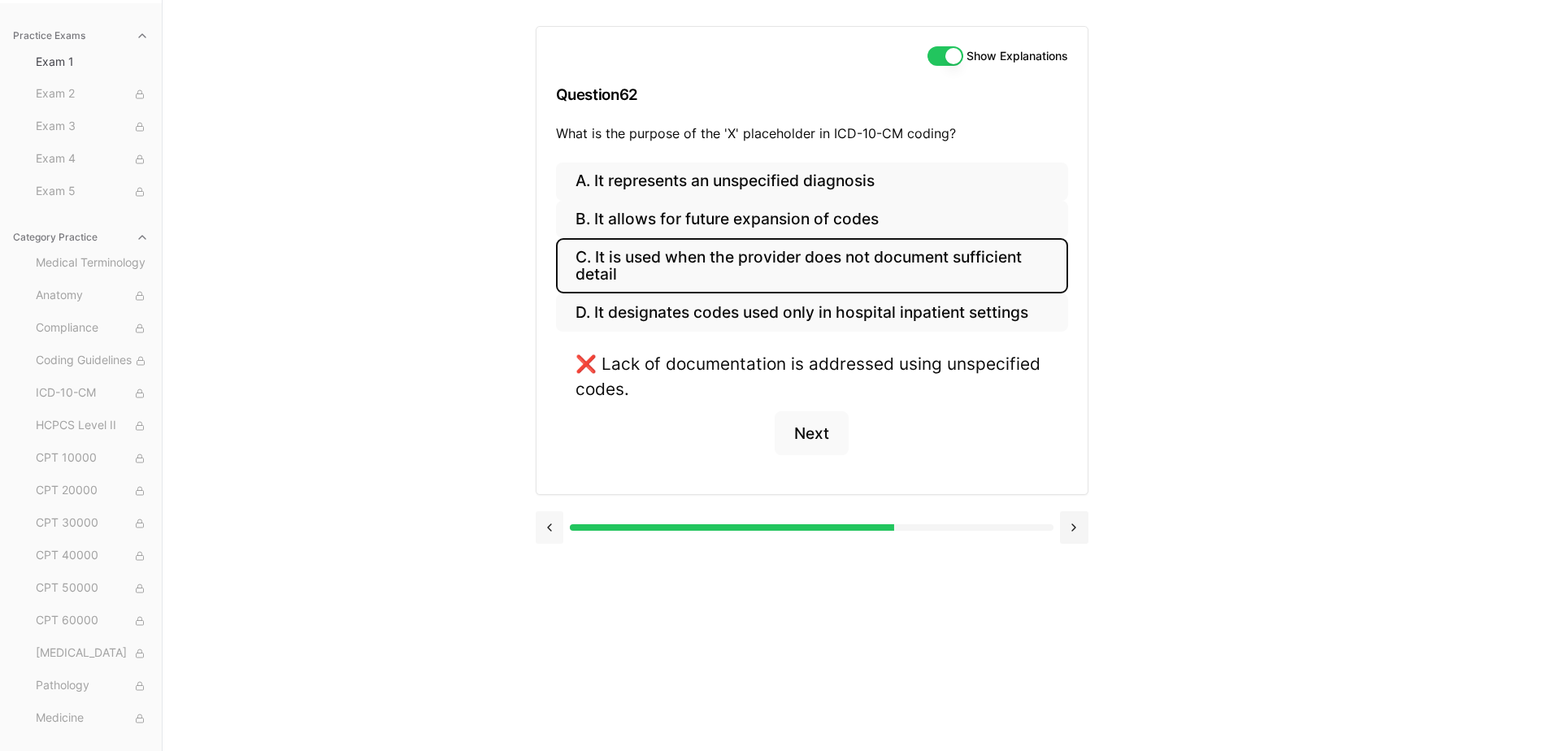
click at [556, 518] on button at bounding box center [550, 527] width 28 height 33
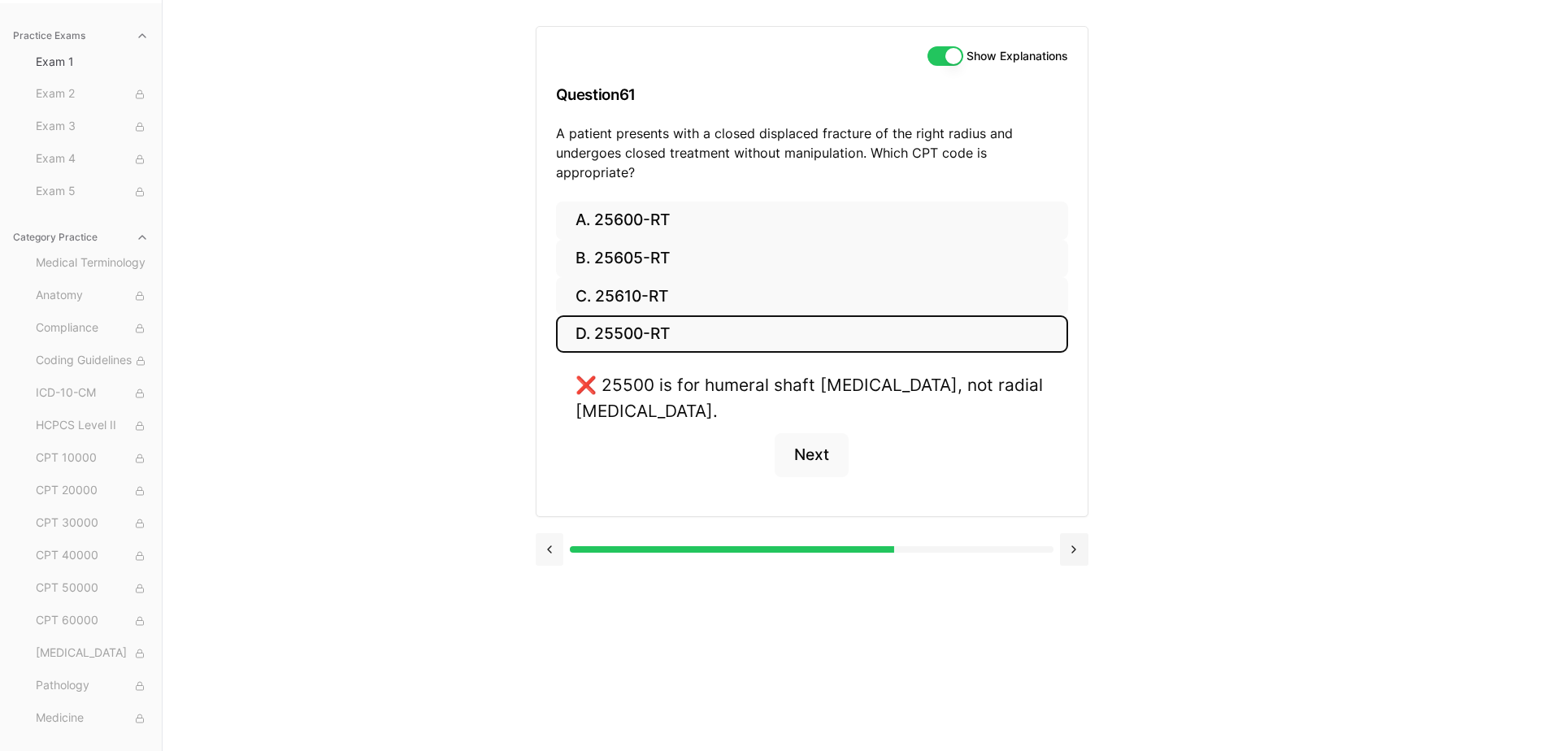
click at [556, 533] on button at bounding box center [550, 549] width 28 height 33
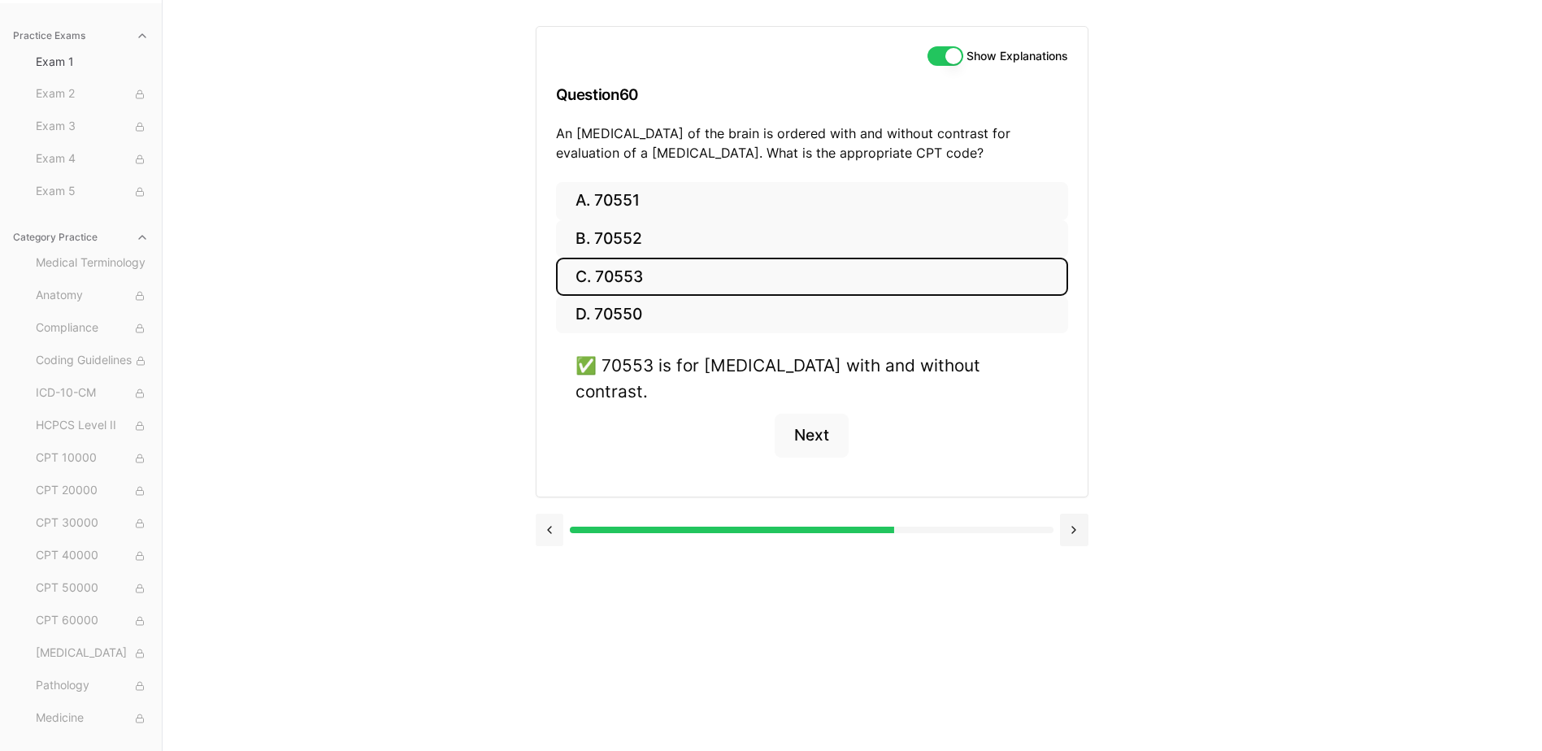
click at [556, 518] on button at bounding box center [550, 530] width 28 height 33
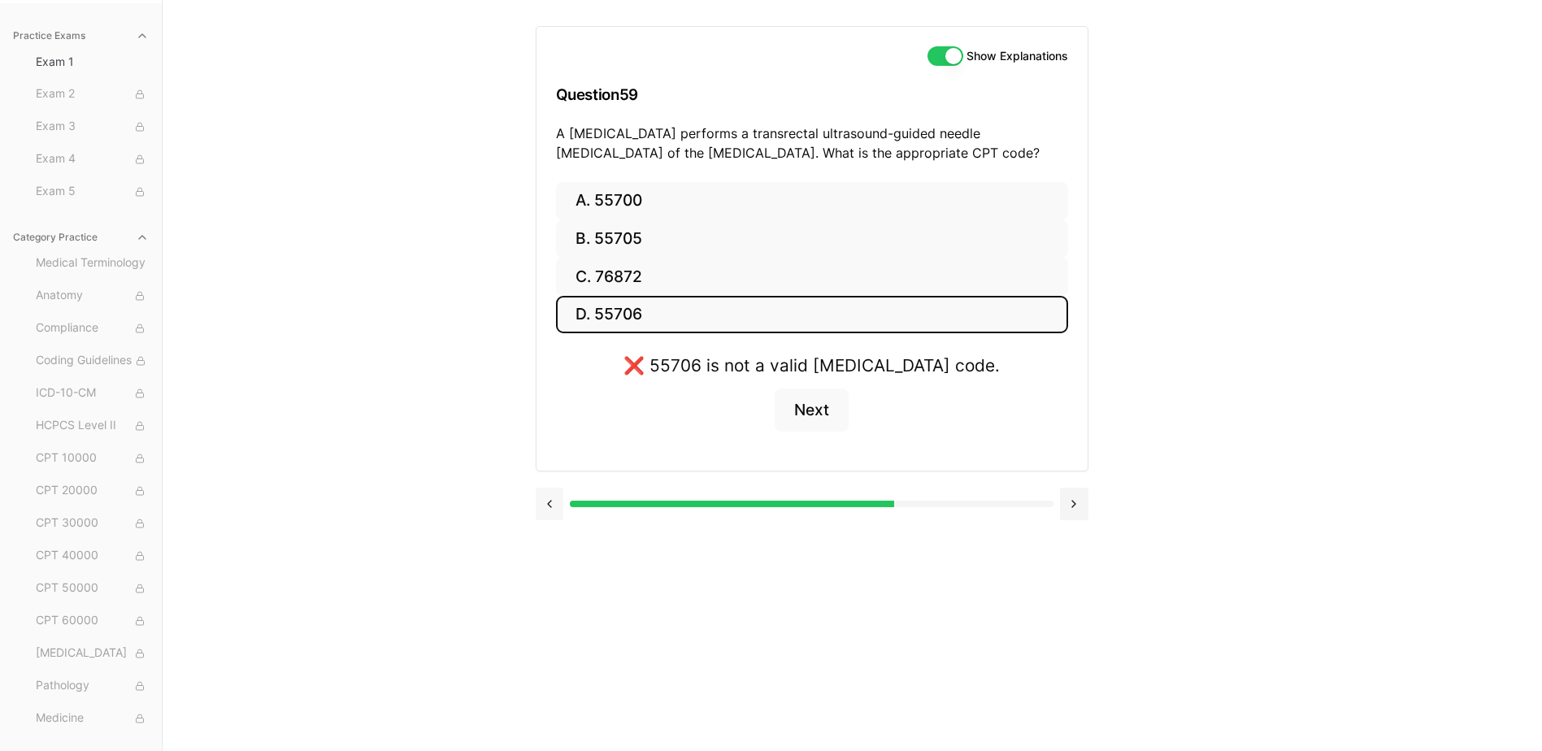
click at [556, 518] on button at bounding box center [550, 504] width 28 height 33
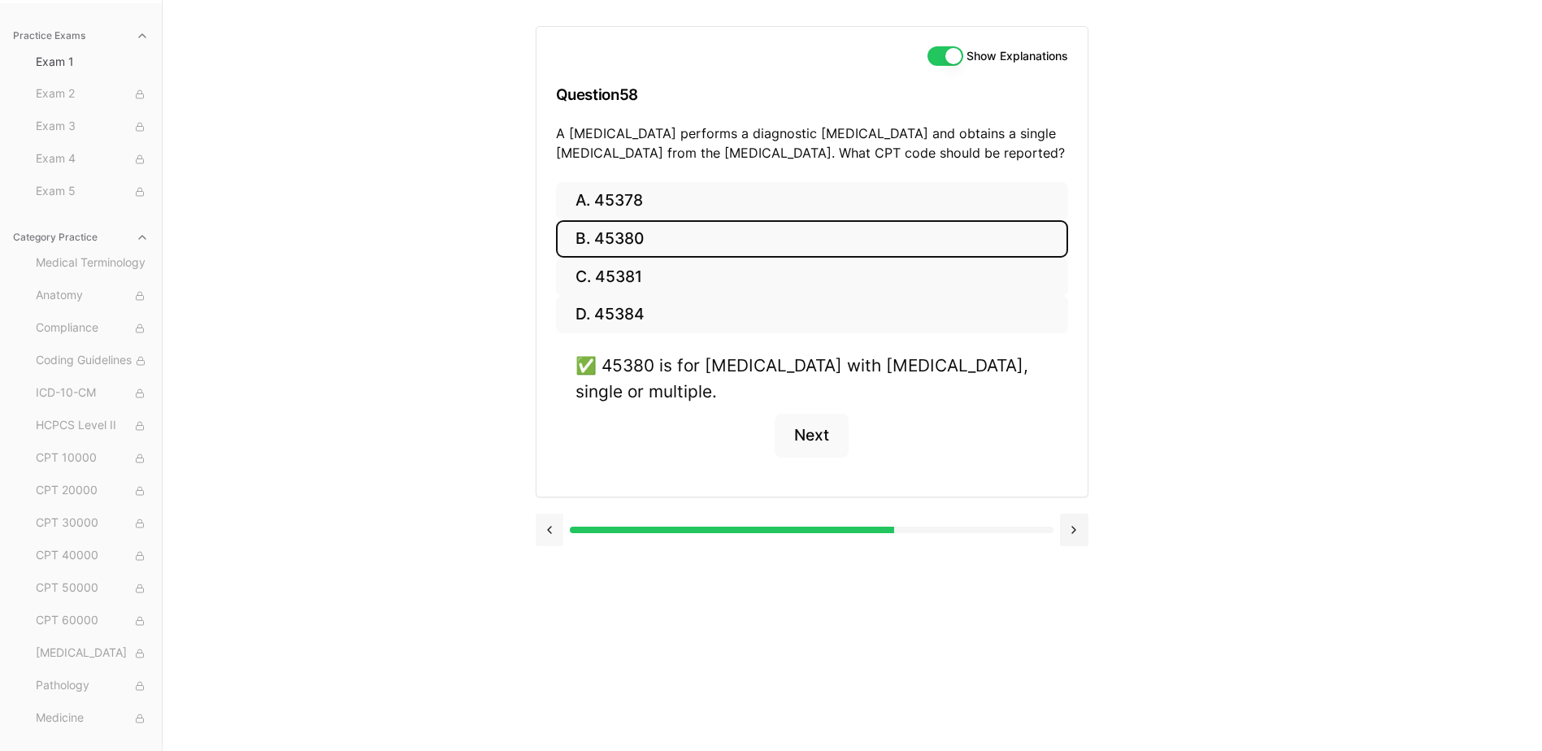
click at [556, 518] on button at bounding box center [550, 530] width 28 height 33
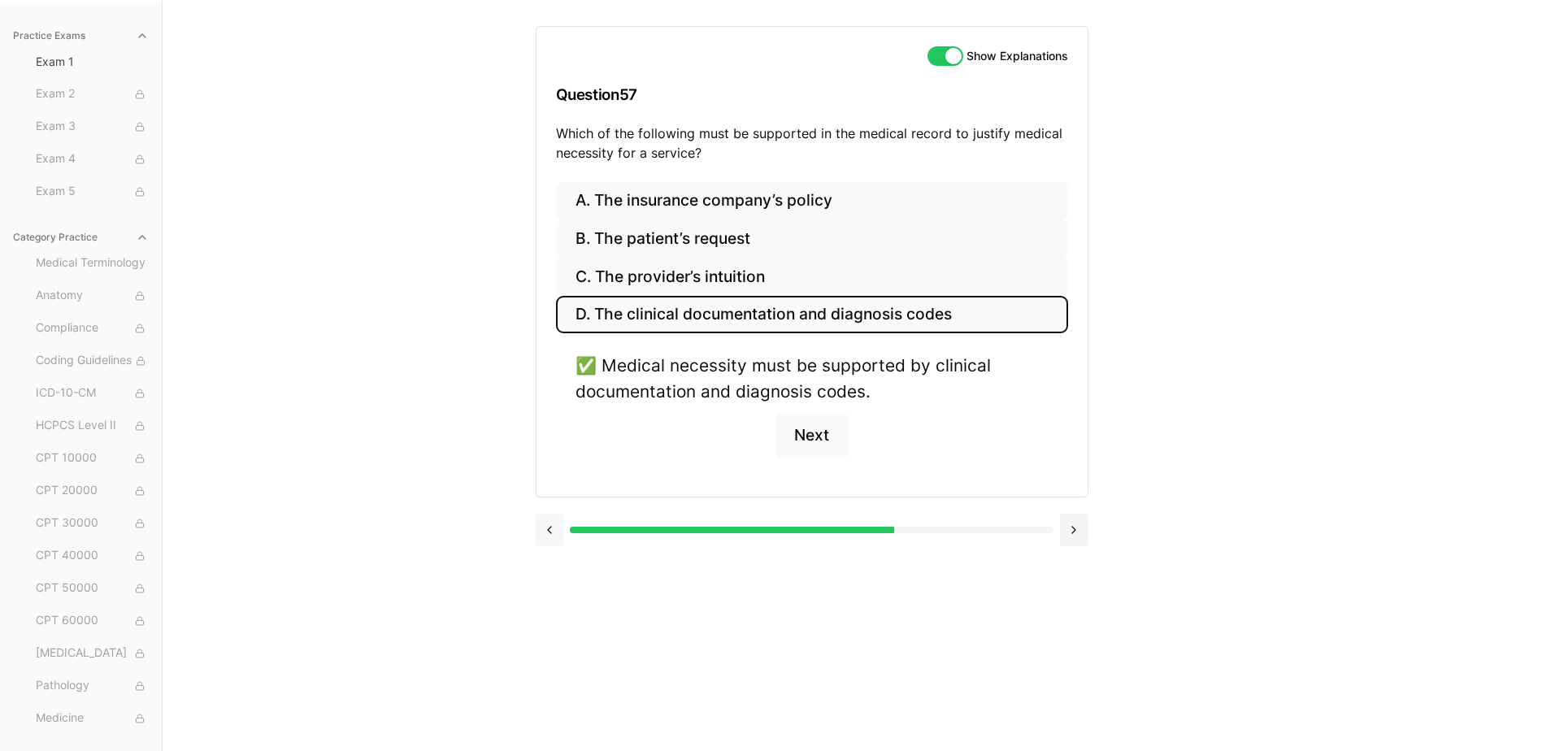
click at [556, 518] on button at bounding box center [550, 530] width 28 height 33
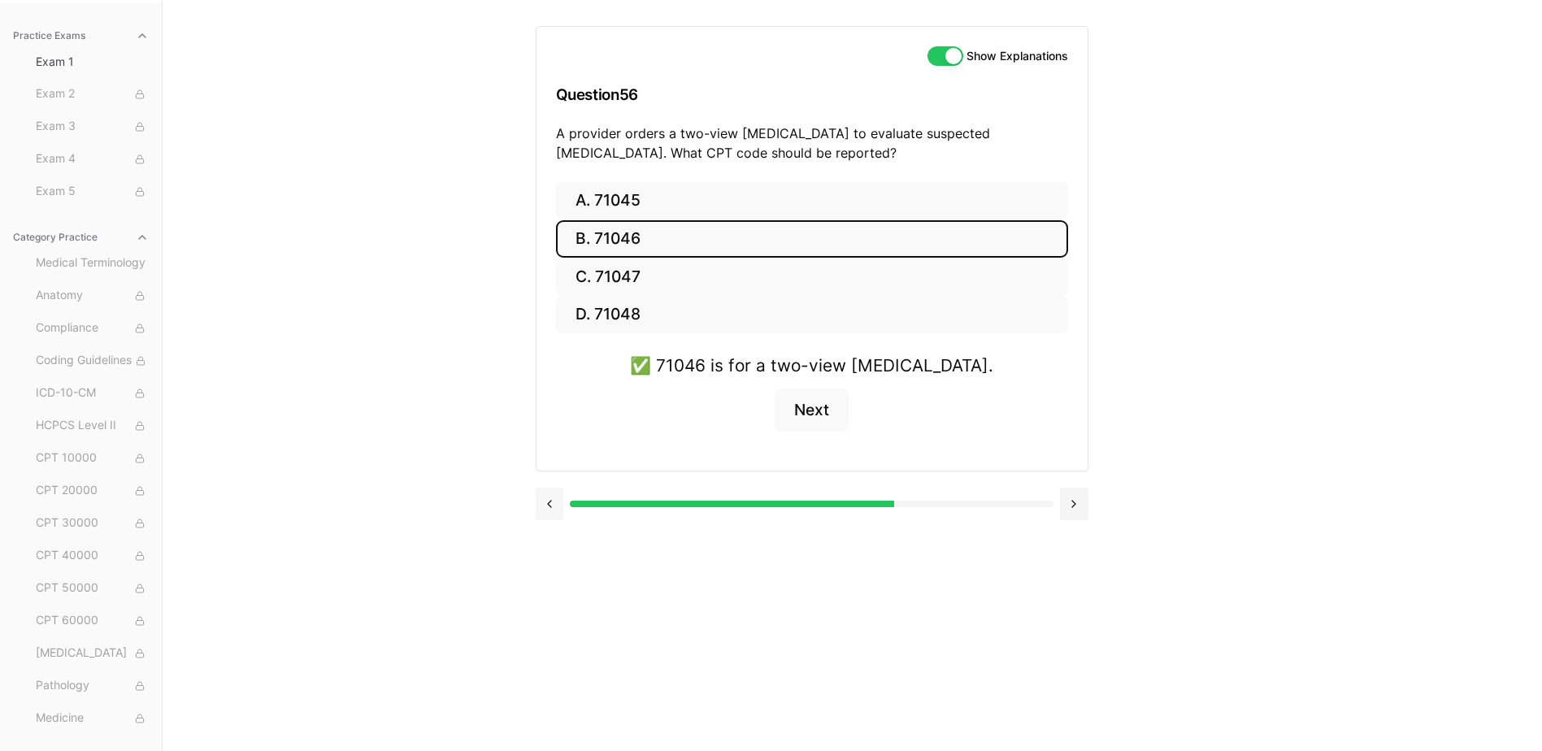
click at [556, 518] on button at bounding box center [550, 504] width 28 height 33
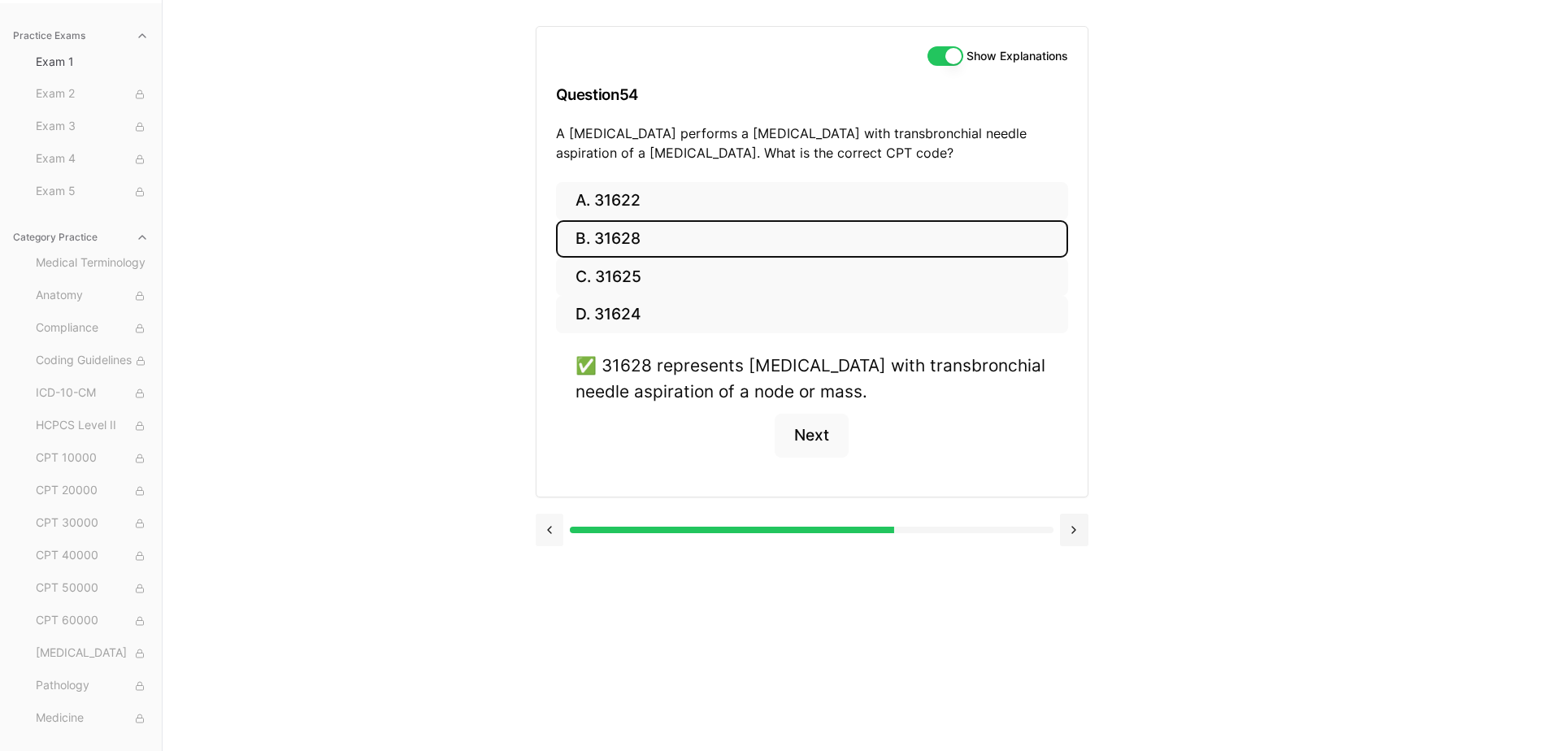
click at [556, 518] on button at bounding box center [550, 530] width 28 height 33
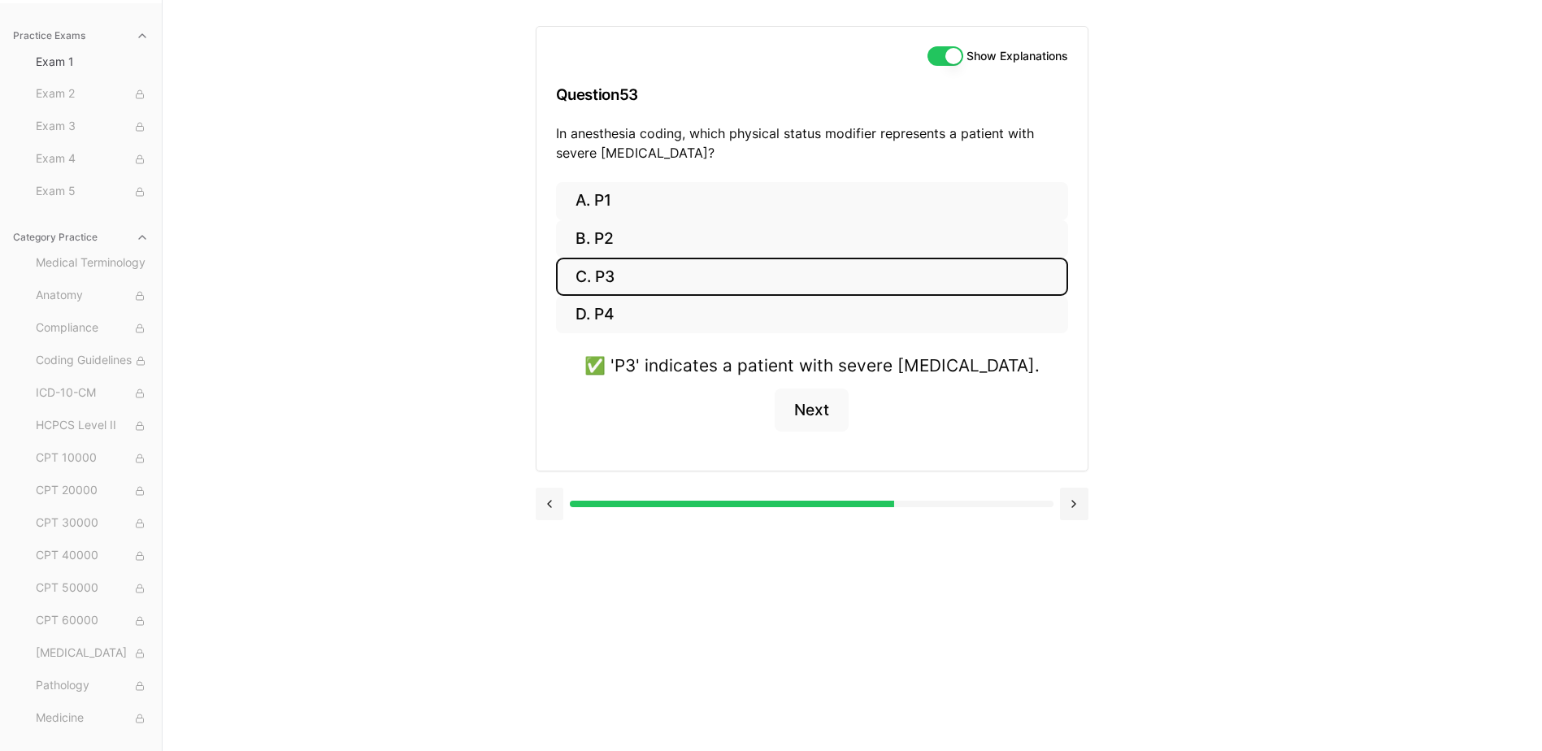
click at [556, 518] on button at bounding box center [550, 504] width 28 height 33
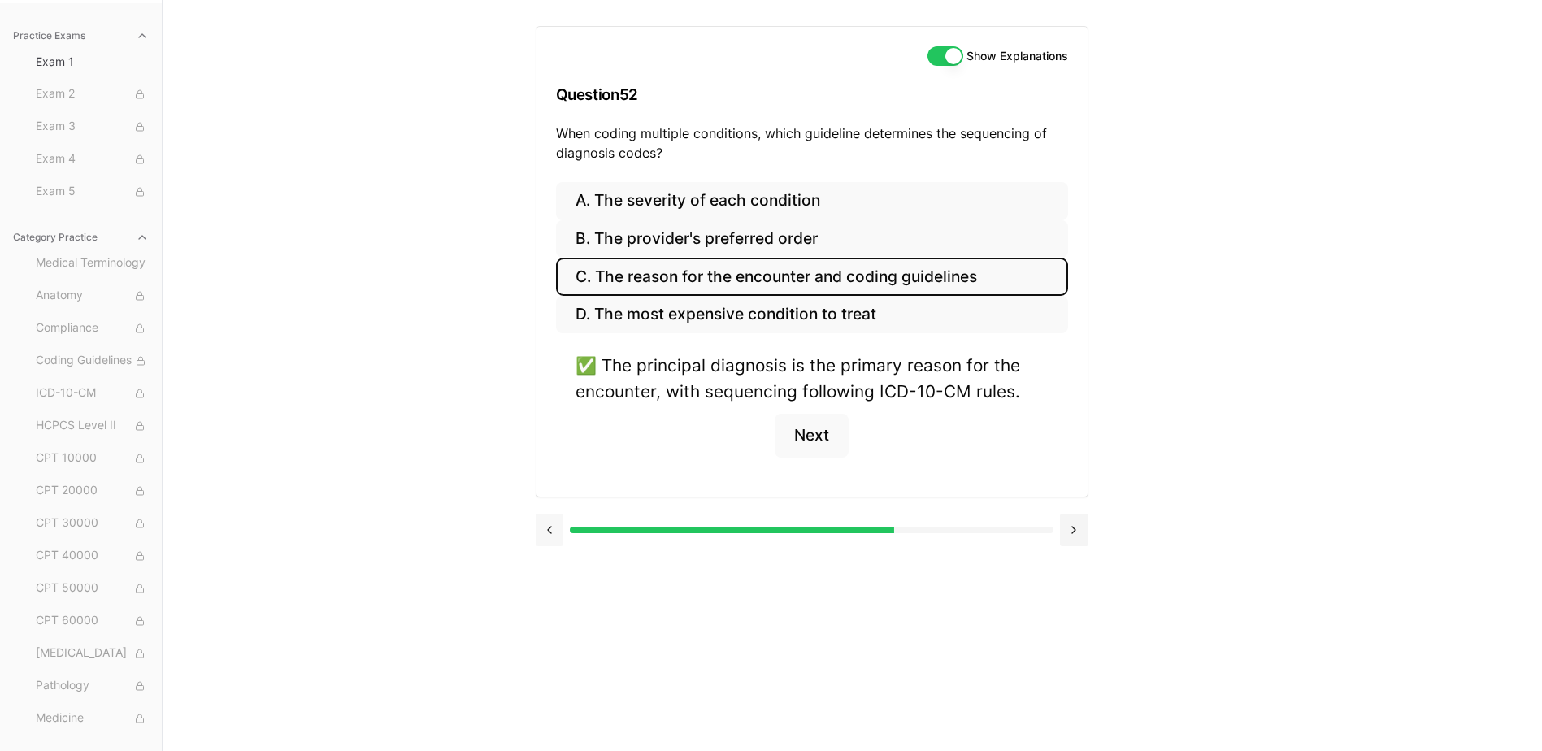
click at [556, 518] on button at bounding box center [550, 530] width 28 height 33
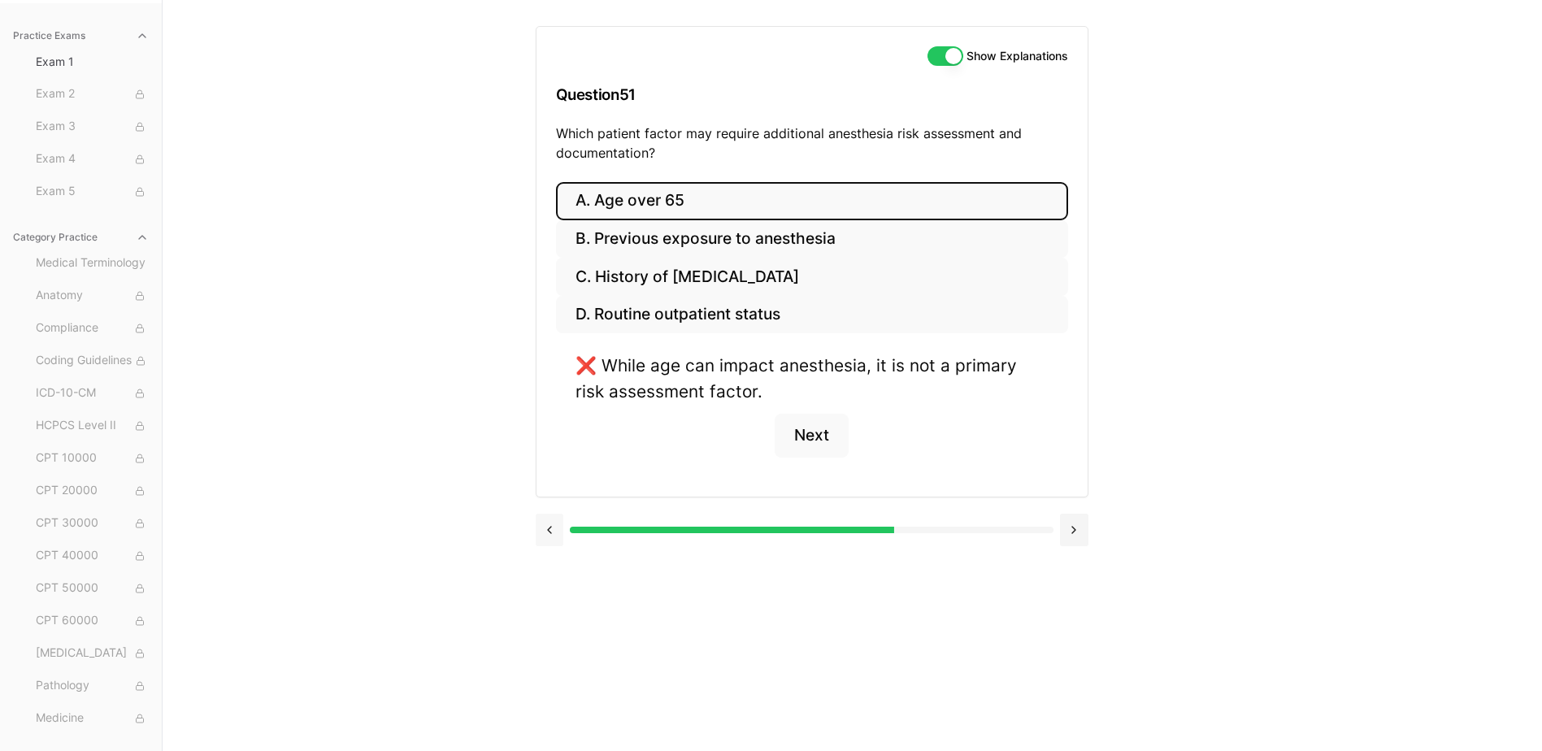
click at [556, 518] on button at bounding box center [550, 530] width 28 height 33
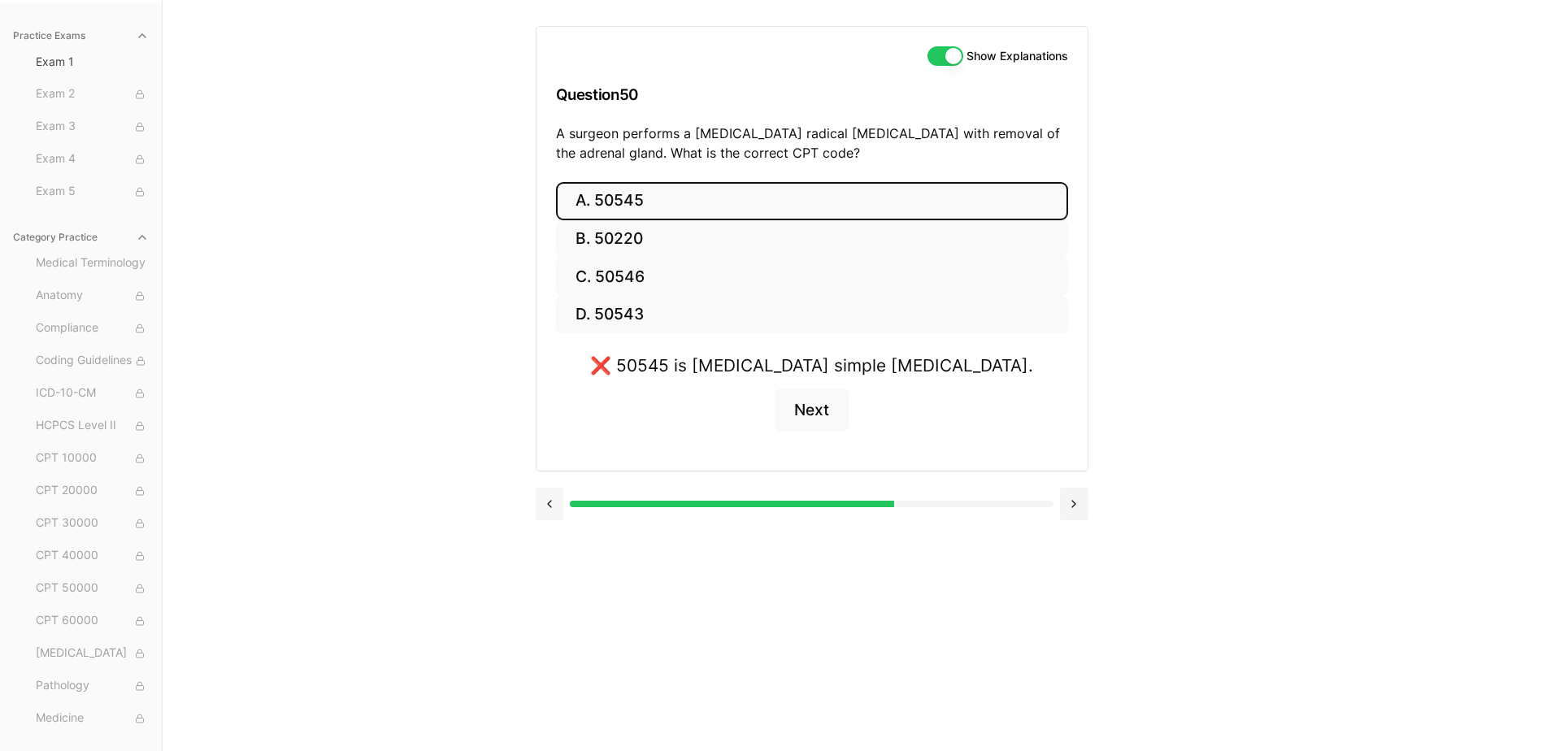
click at [556, 518] on button at bounding box center [550, 504] width 28 height 33
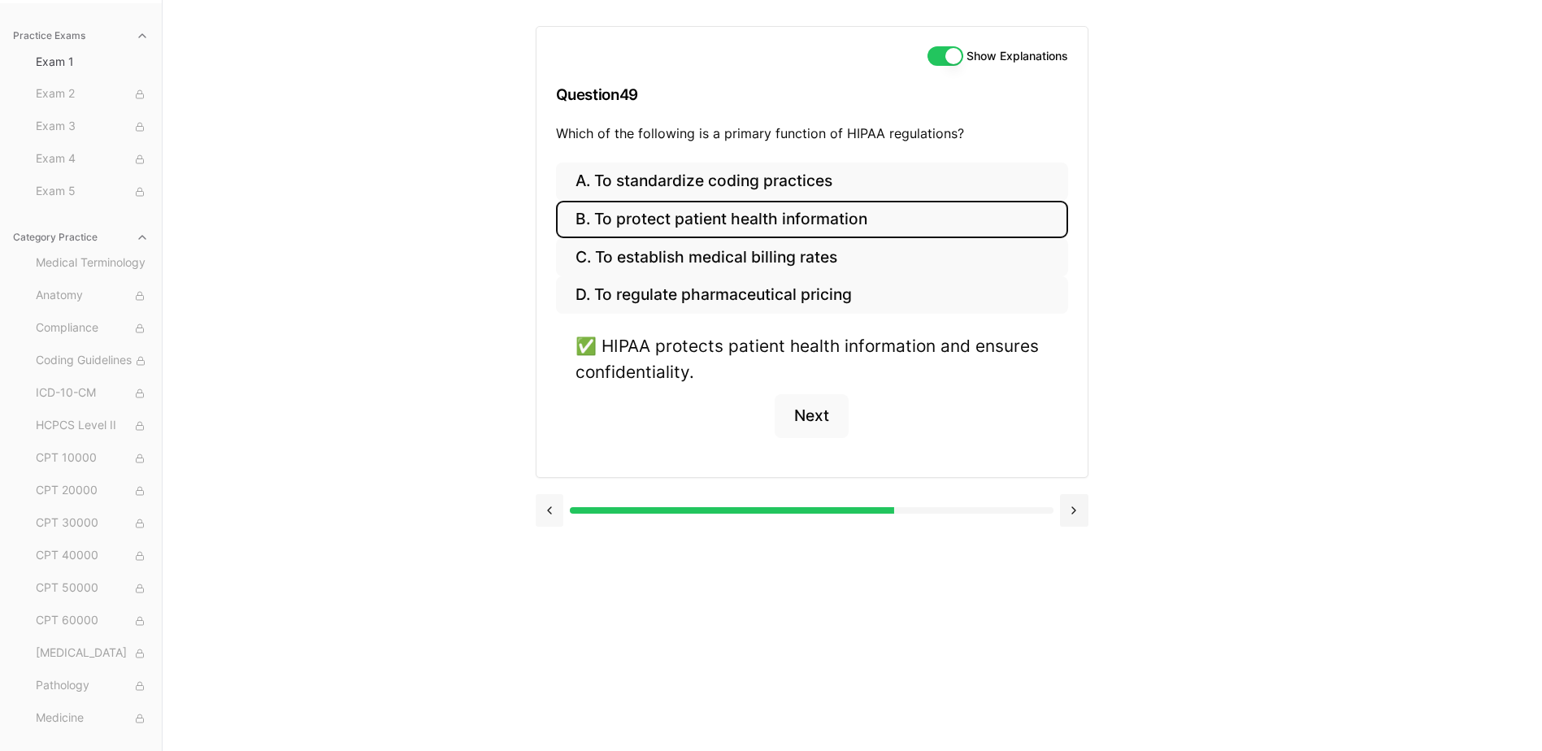
click at [556, 518] on button at bounding box center [550, 510] width 28 height 33
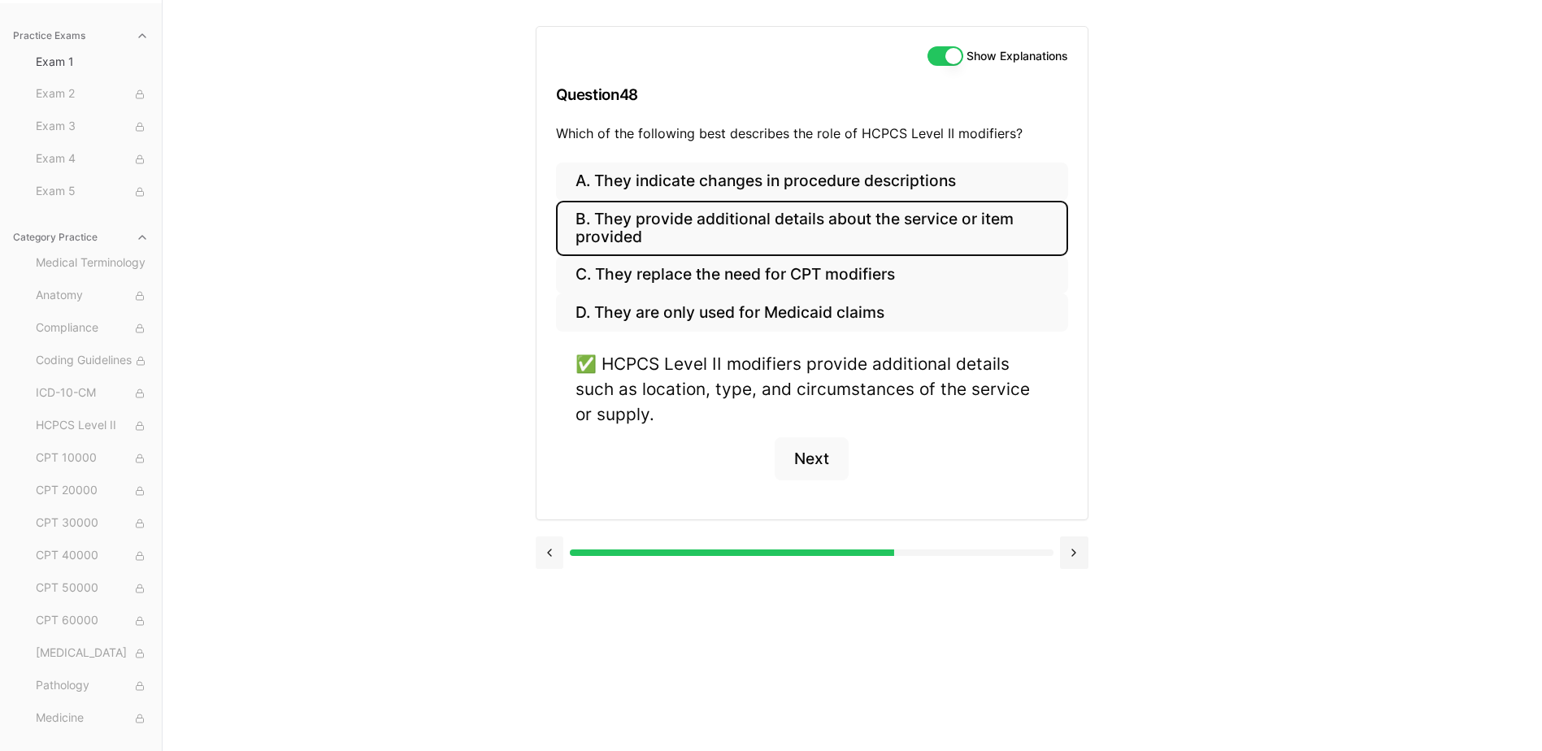
click at [556, 518] on div "A. They indicate changes in procedure descriptions B. They provide additional d…" at bounding box center [812, 341] width 551 height 357
click at [560, 546] on button at bounding box center [550, 553] width 28 height 33
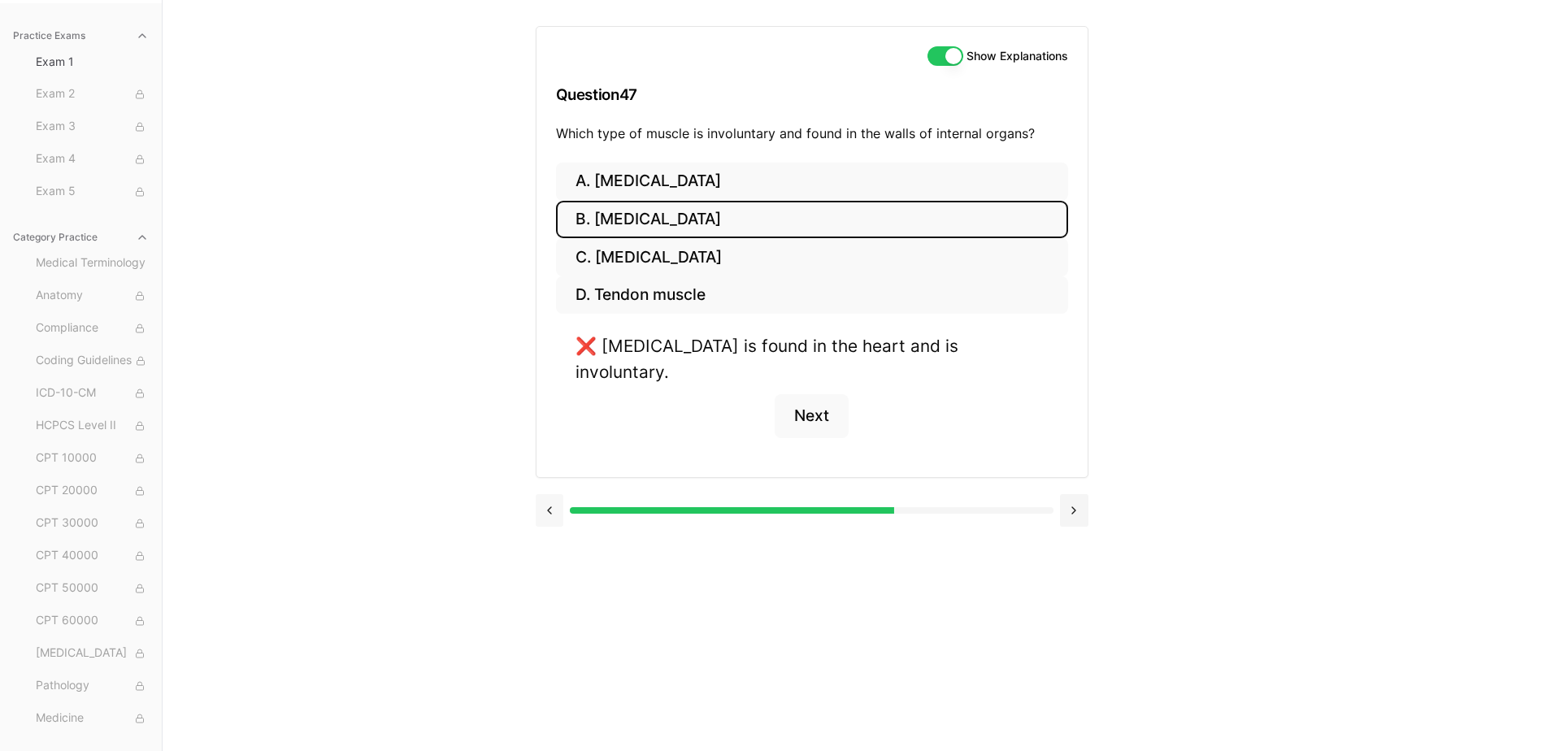
click at [561, 494] on button at bounding box center [550, 510] width 28 height 33
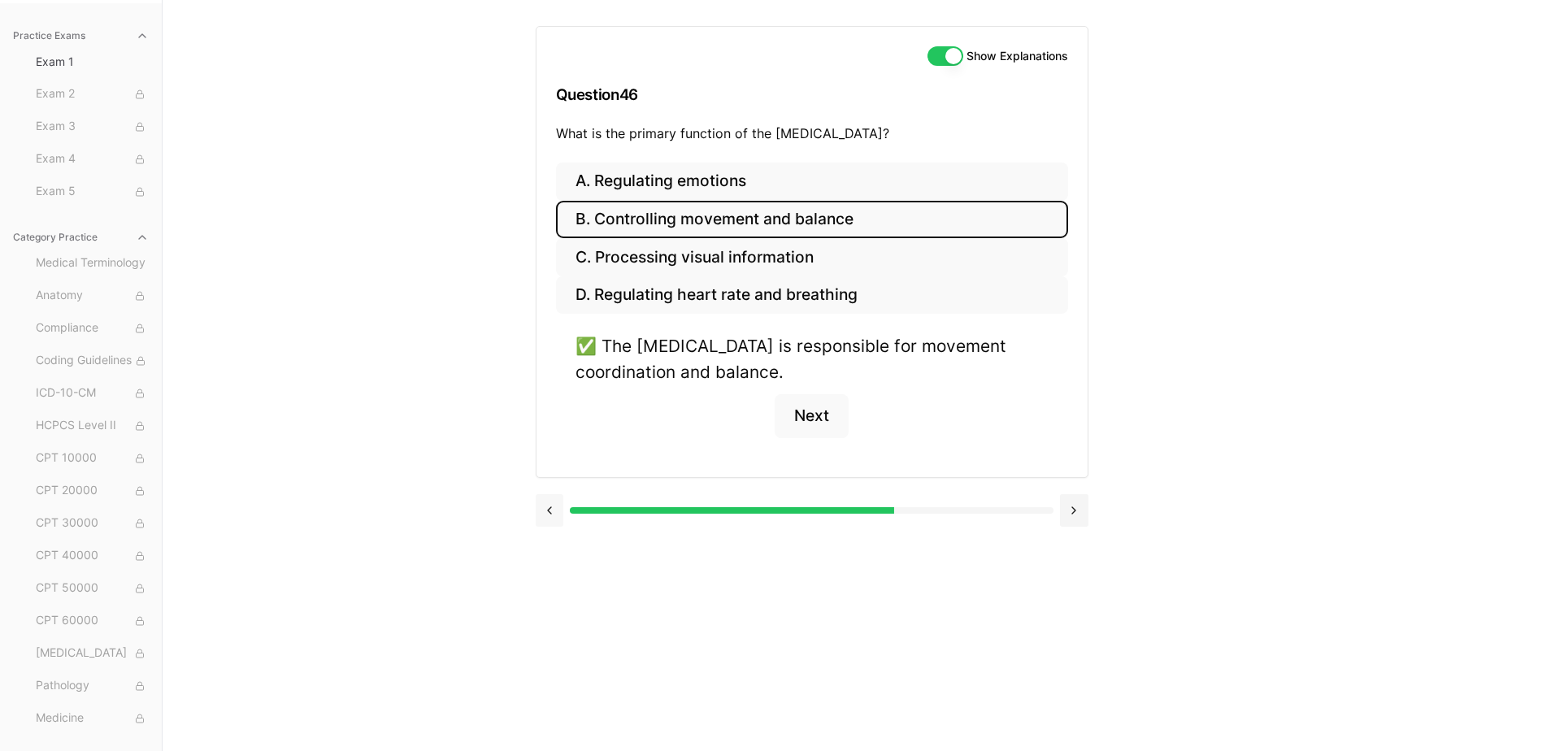
click at [550, 501] on button at bounding box center [550, 510] width 28 height 33
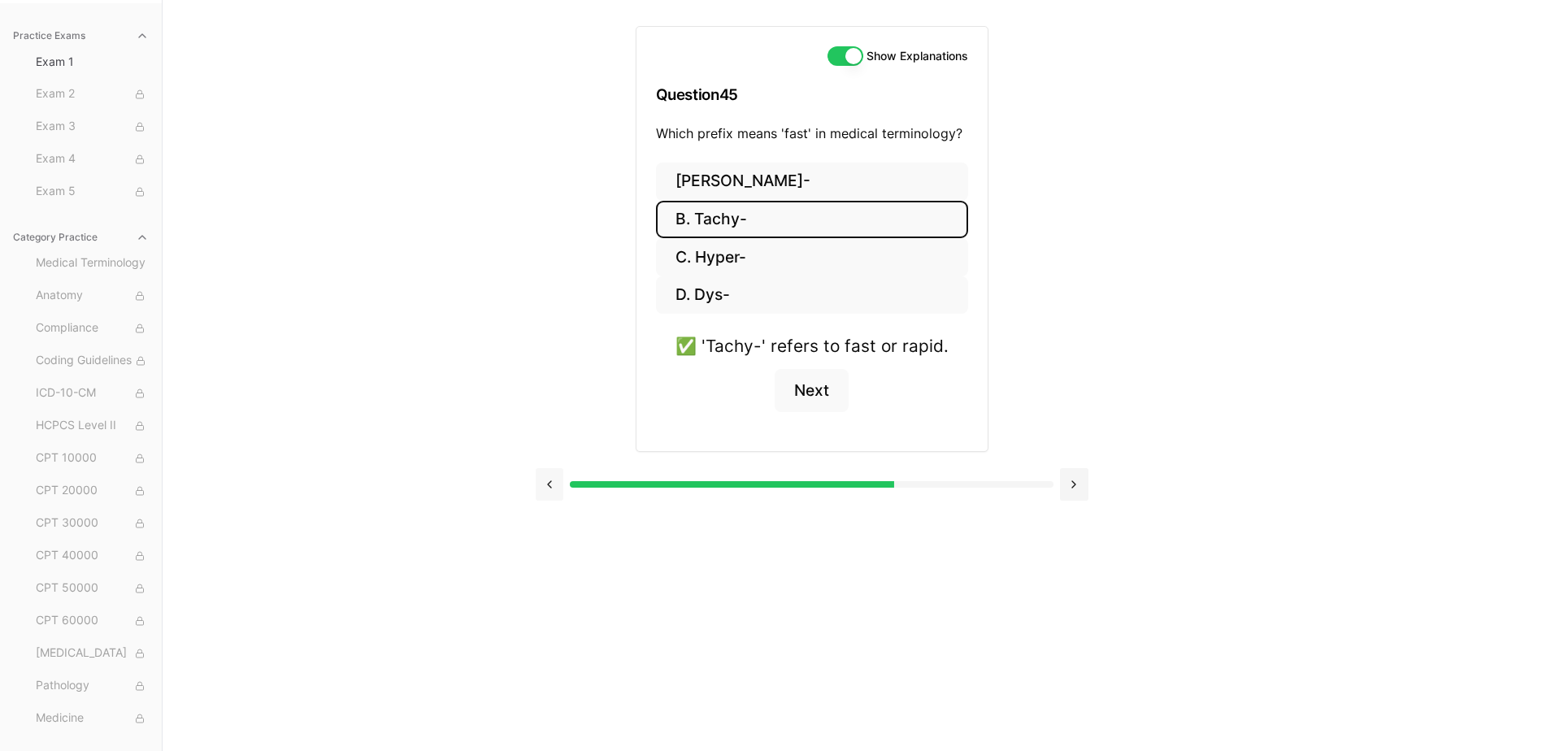
click at [550, 501] on button at bounding box center [550, 484] width 28 height 33
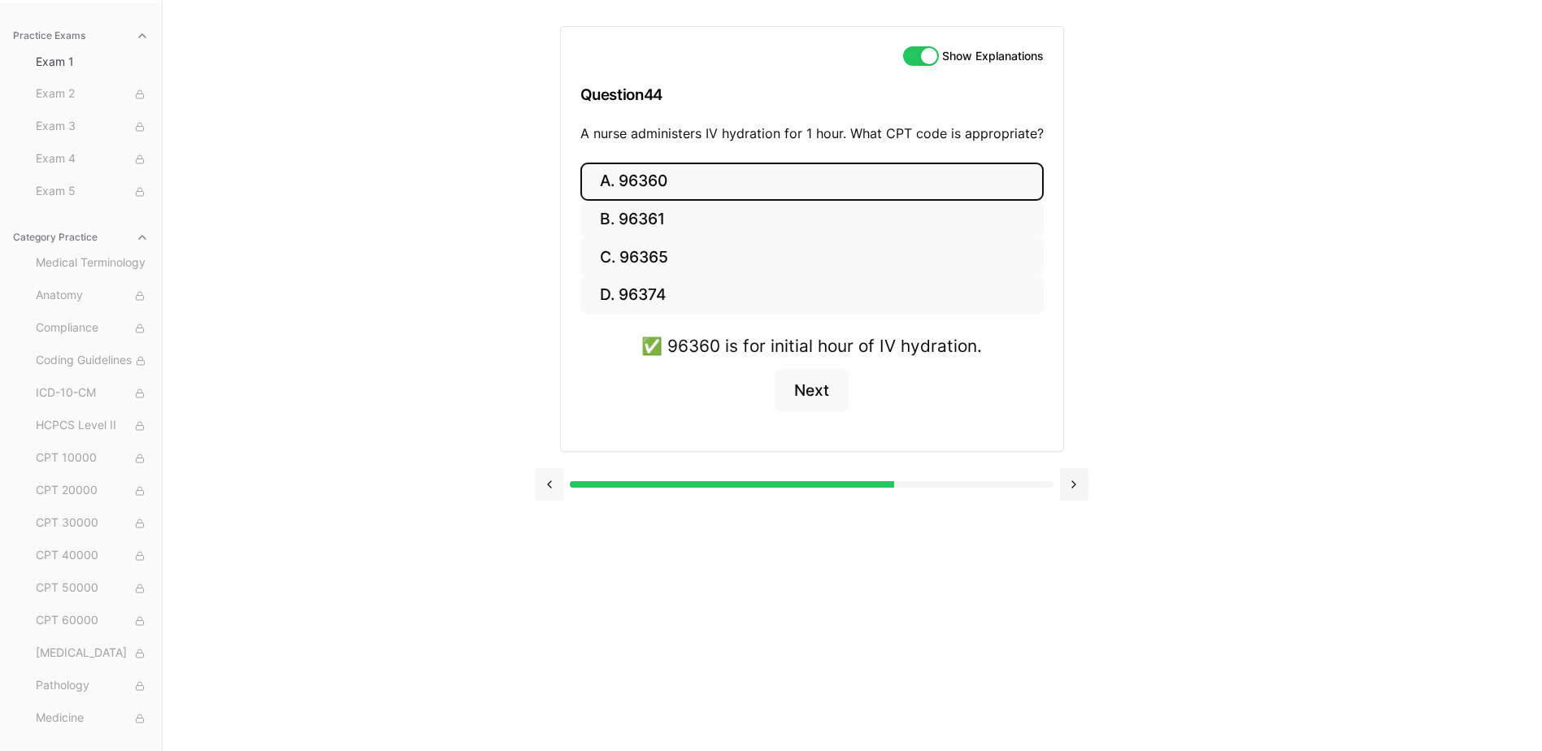
click at [550, 501] on button at bounding box center [550, 484] width 28 height 33
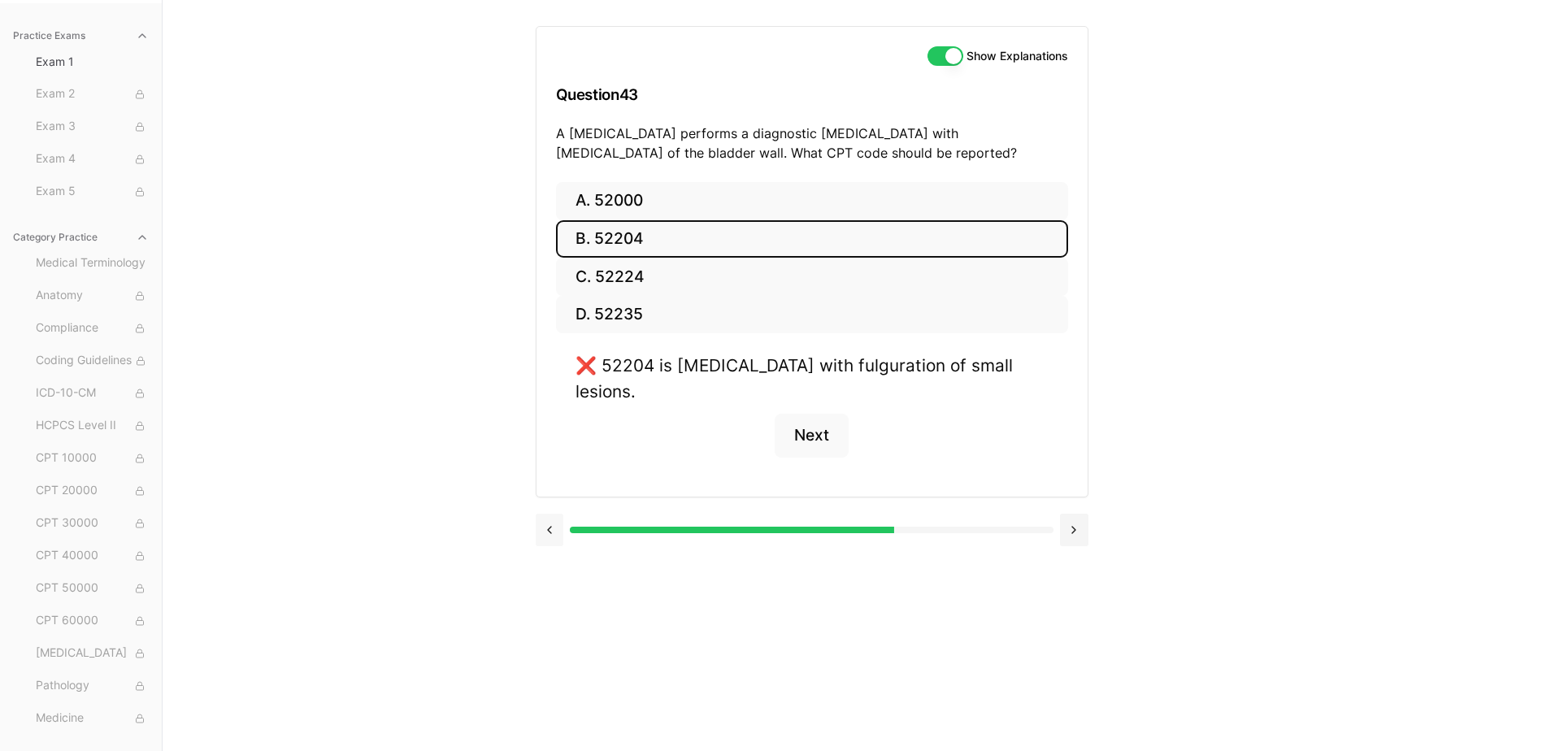
click at [550, 514] on button at bounding box center [550, 530] width 28 height 33
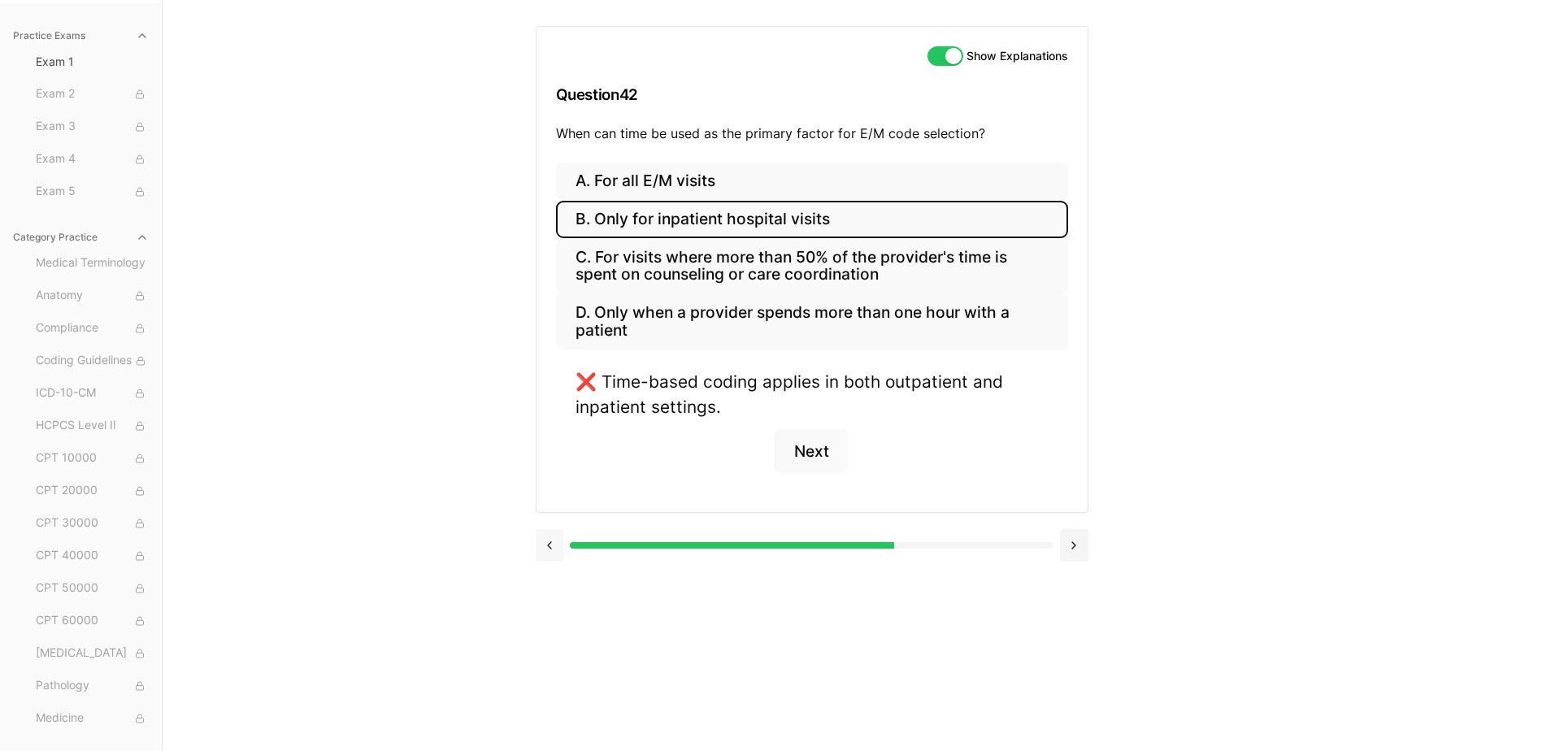
click at [545, 541] on button at bounding box center [550, 545] width 28 height 33
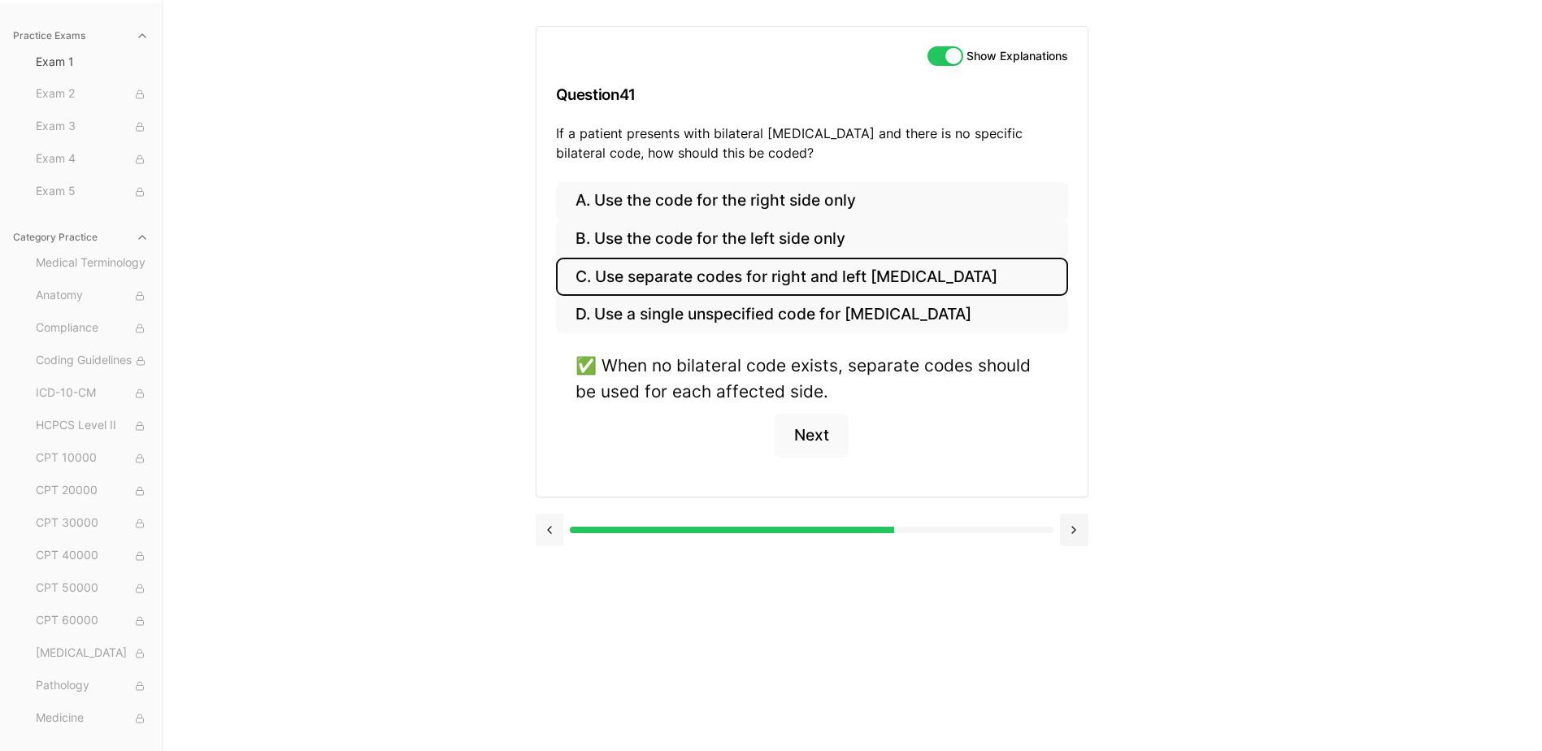
click at [545, 541] on button at bounding box center [550, 530] width 28 height 33
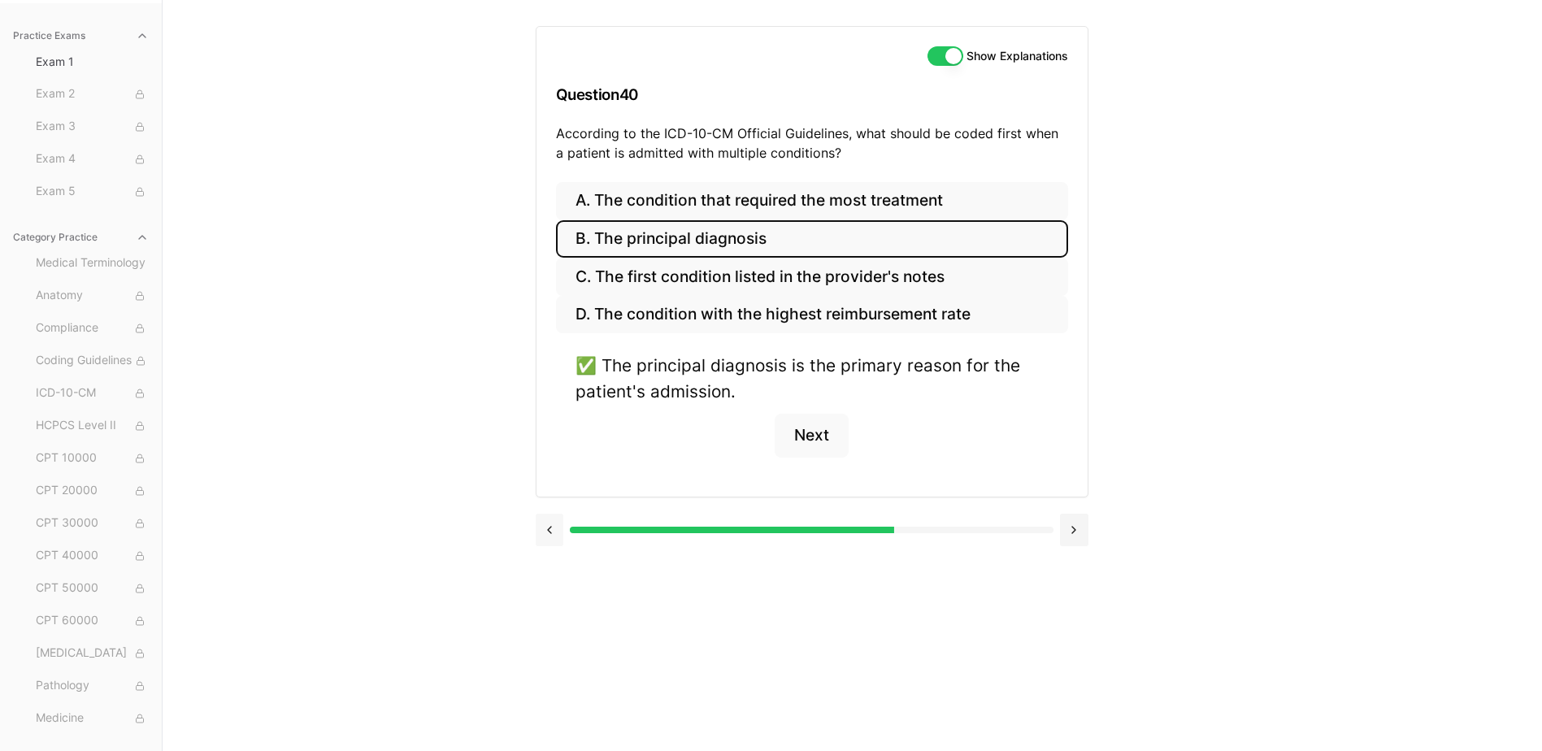
click at [545, 541] on button at bounding box center [550, 530] width 28 height 33
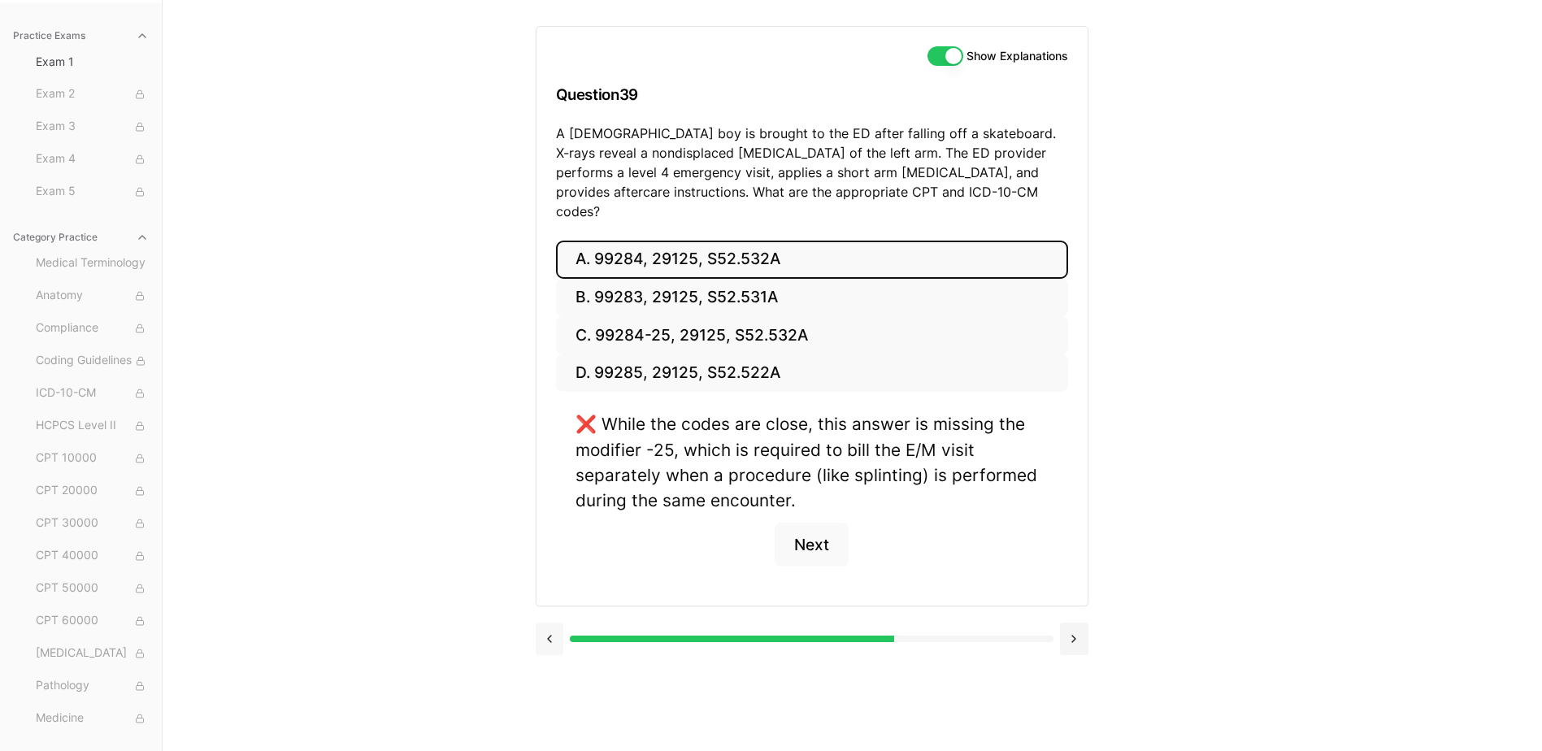
click at [545, 541] on div "A. 99284, 29125, S52.532A B. 99283, 29125, S52.531A C. 99284-25, 29125, S52.532…" at bounding box center [812, 423] width 551 height 365
click at [554, 623] on button at bounding box center [550, 639] width 28 height 33
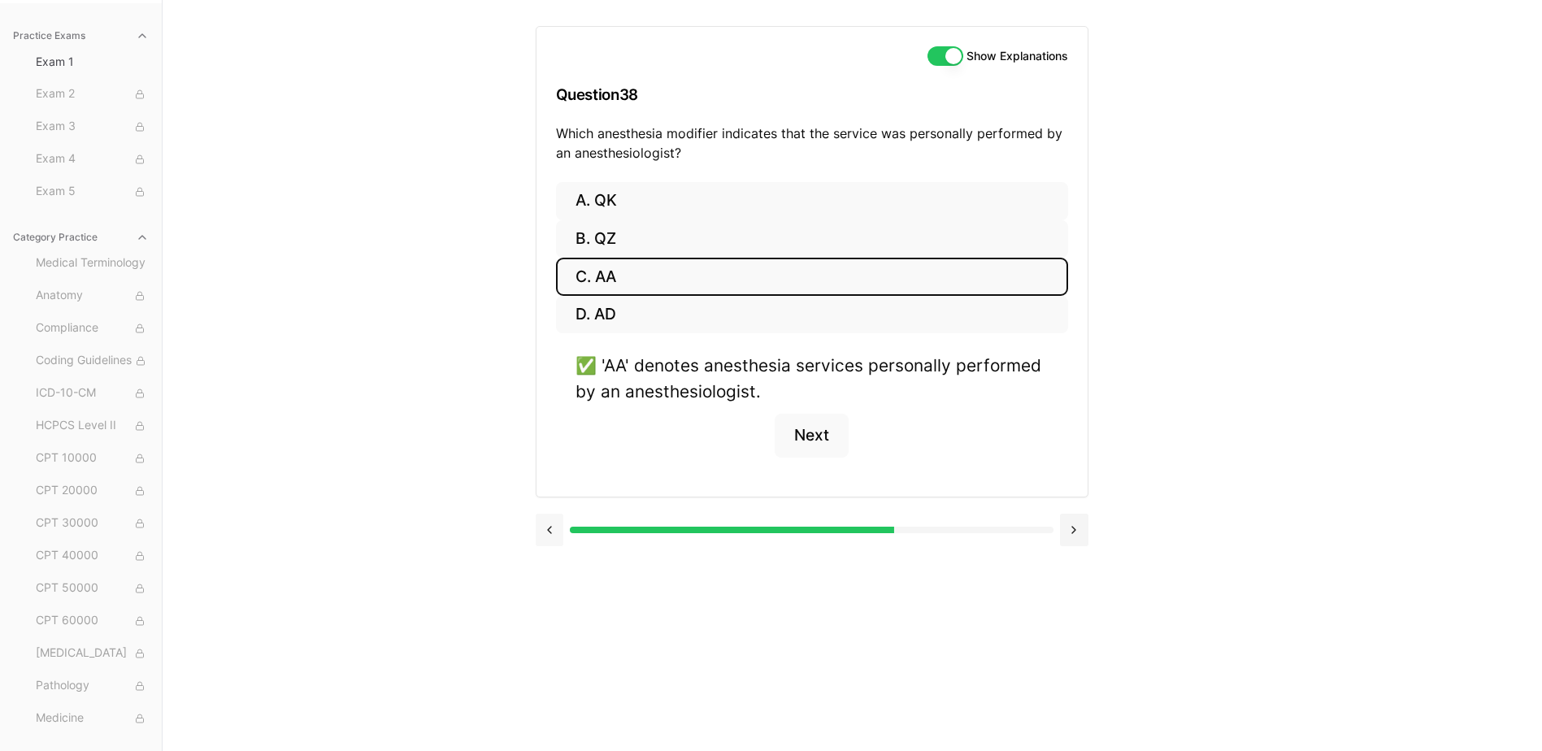
click at [541, 536] on button at bounding box center [550, 530] width 28 height 33
click at [548, 514] on button at bounding box center [550, 530] width 28 height 33
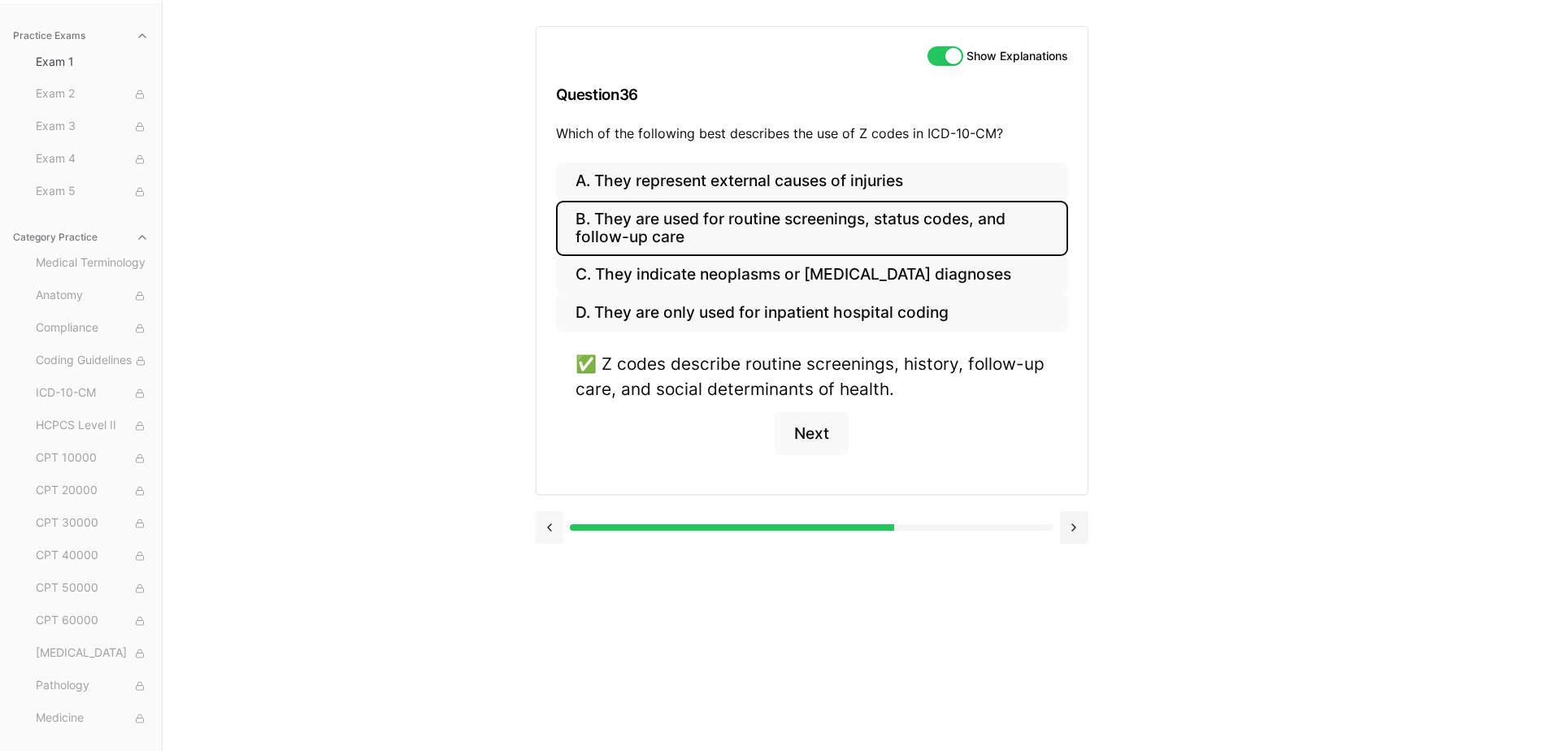
click at [548, 514] on button at bounding box center [550, 527] width 28 height 33
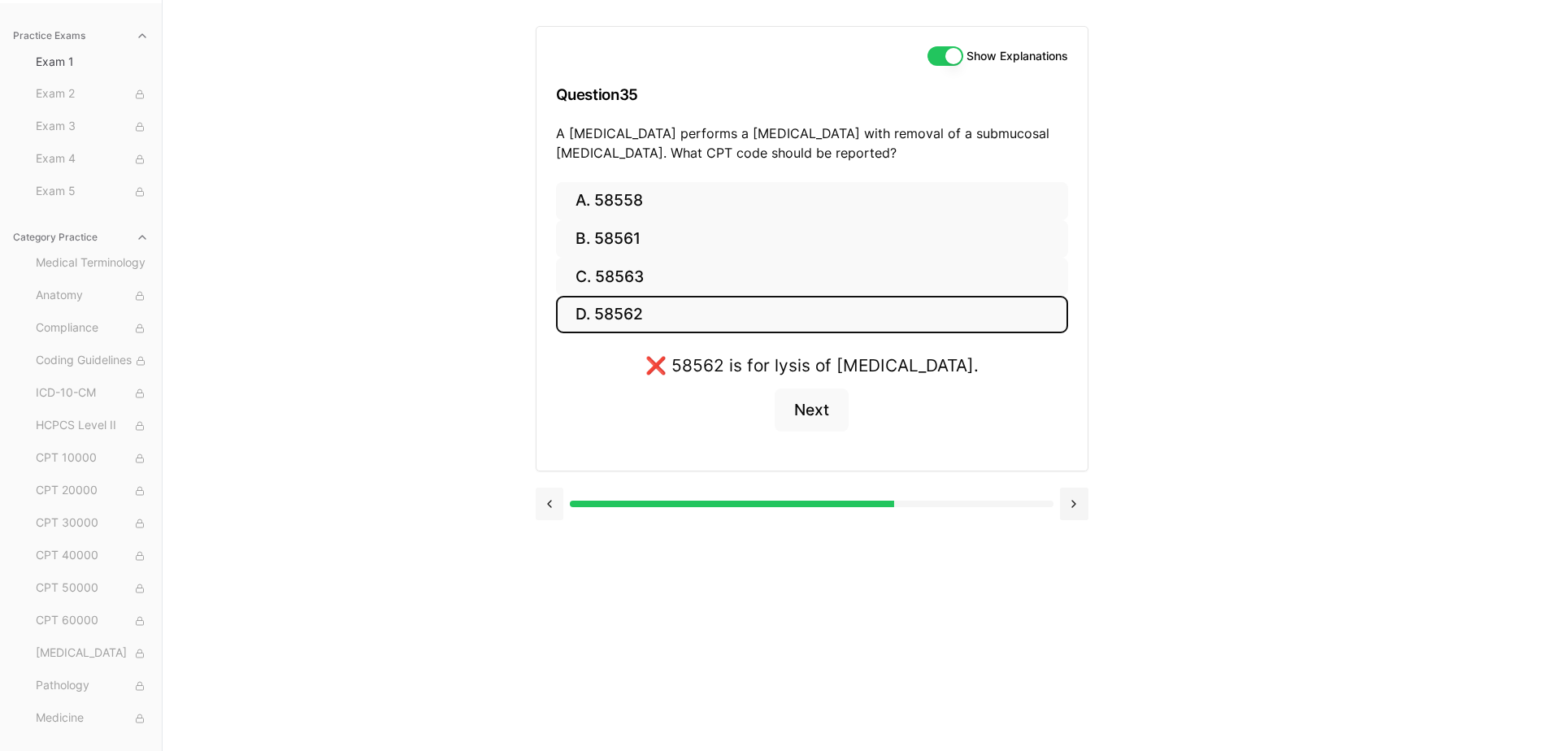
click at [548, 514] on button at bounding box center [550, 504] width 28 height 33
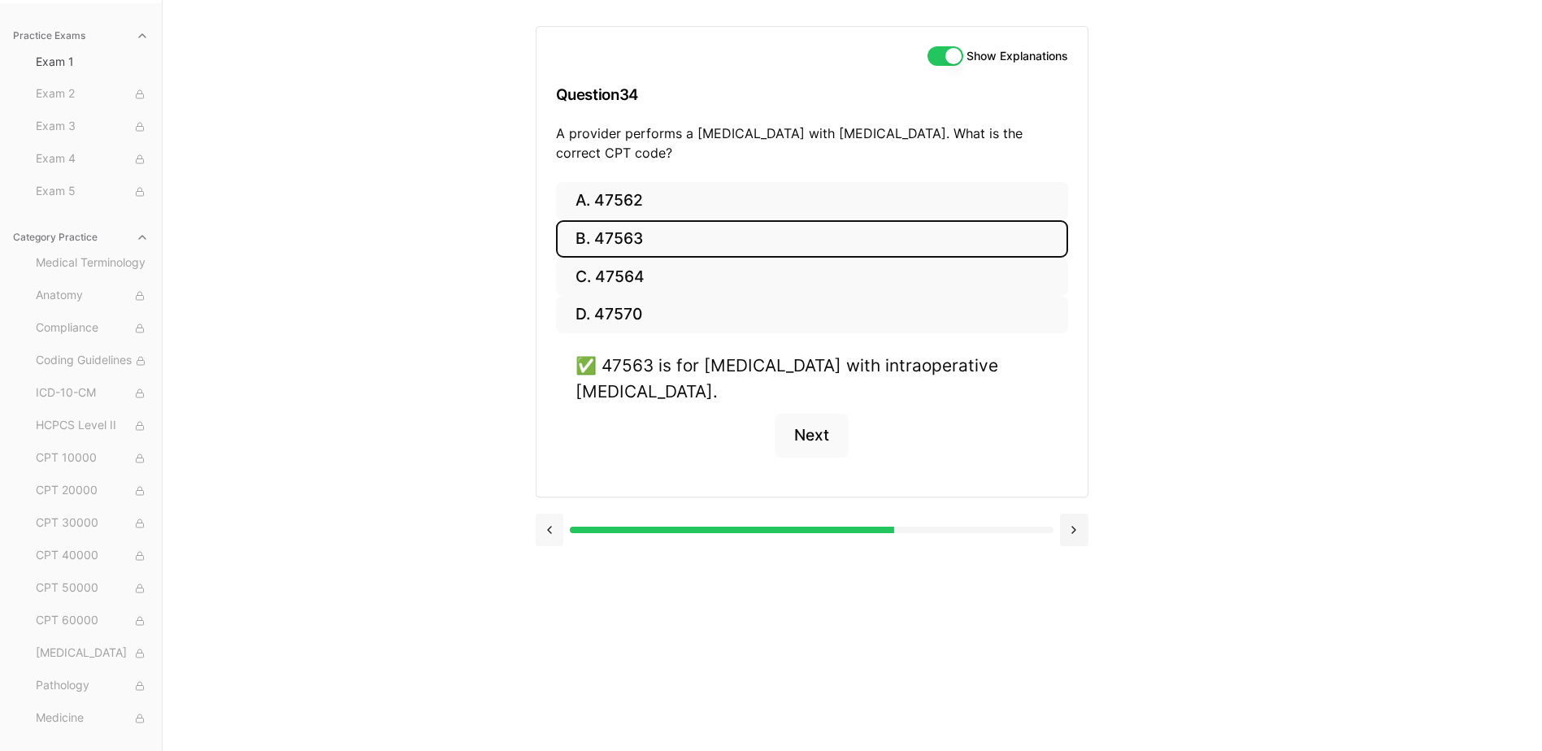
click at [548, 514] on button at bounding box center [550, 530] width 28 height 33
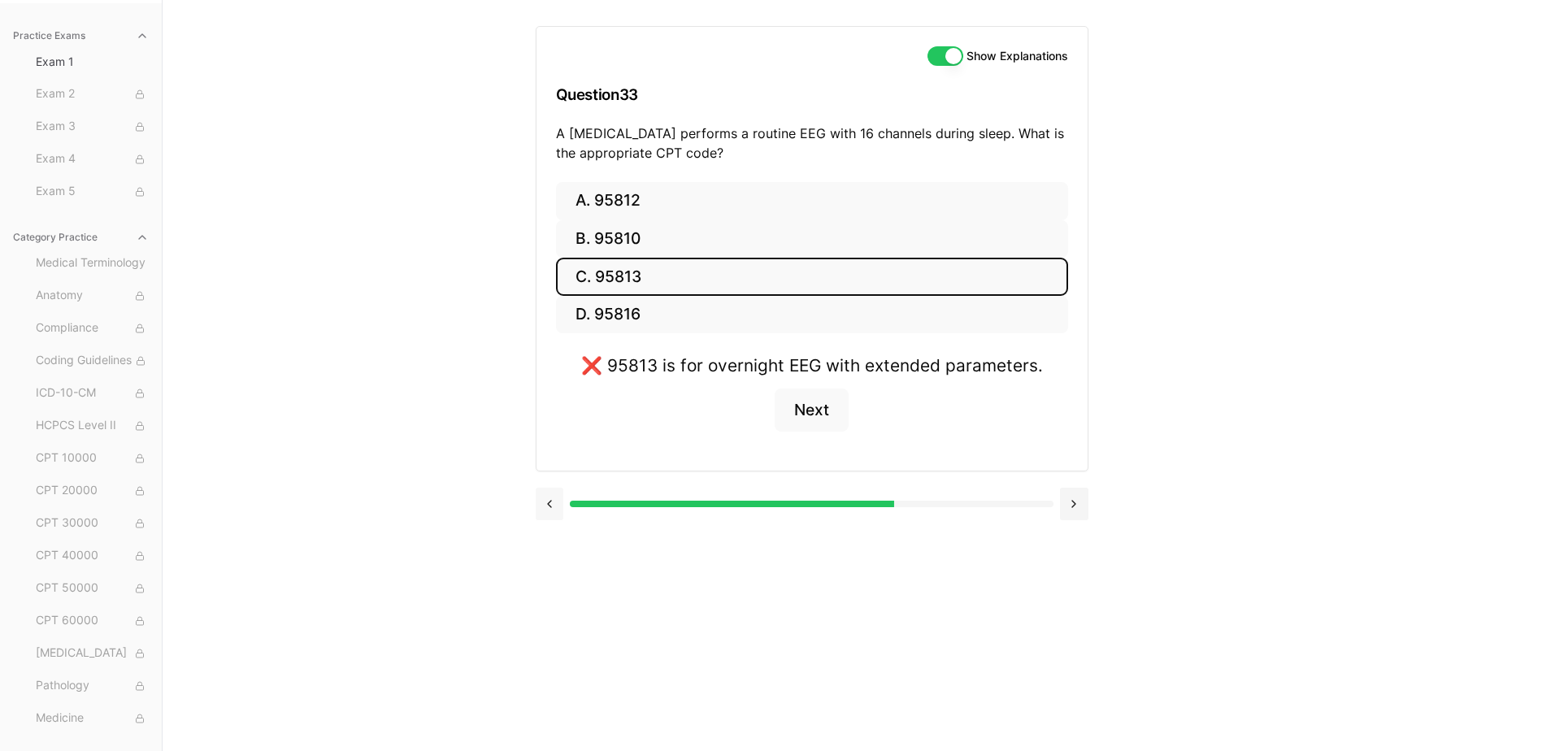
click at [548, 514] on button at bounding box center [550, 504] width 28 height 33
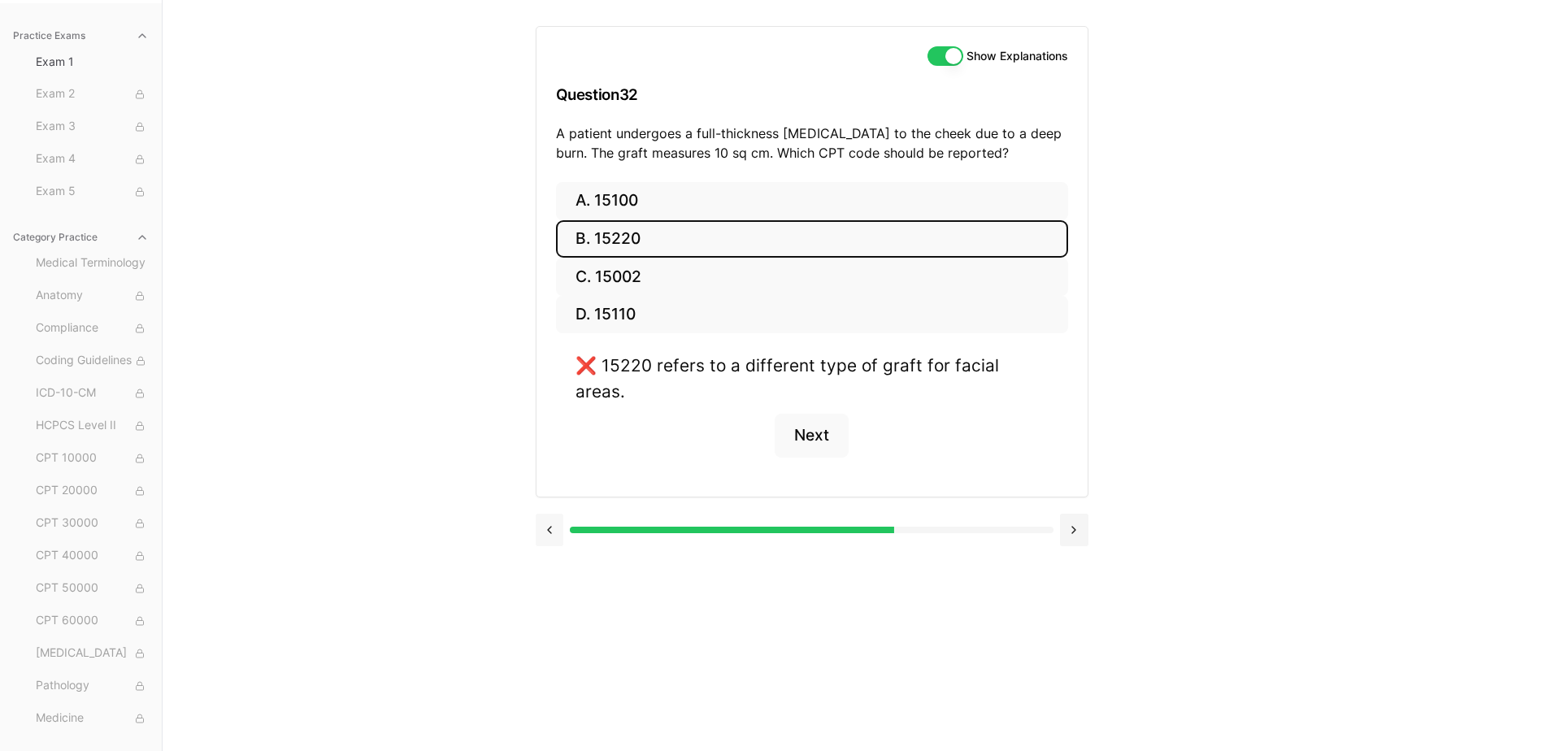
click at [548, 514] on button at bounding box center [550, 530] width 28 height 33
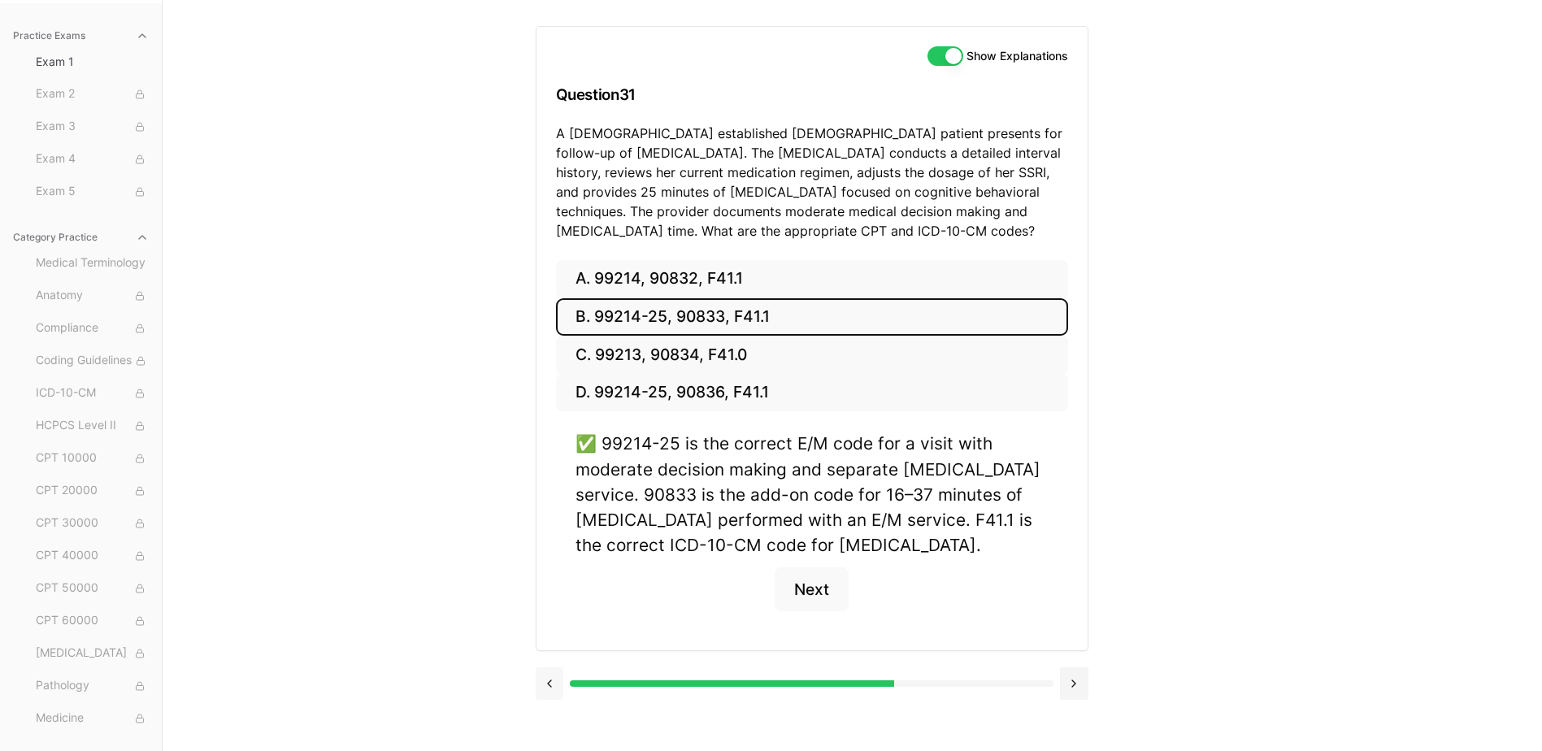
click at [546, 685] on button at bounding box center [550, 683] width 28 height 33
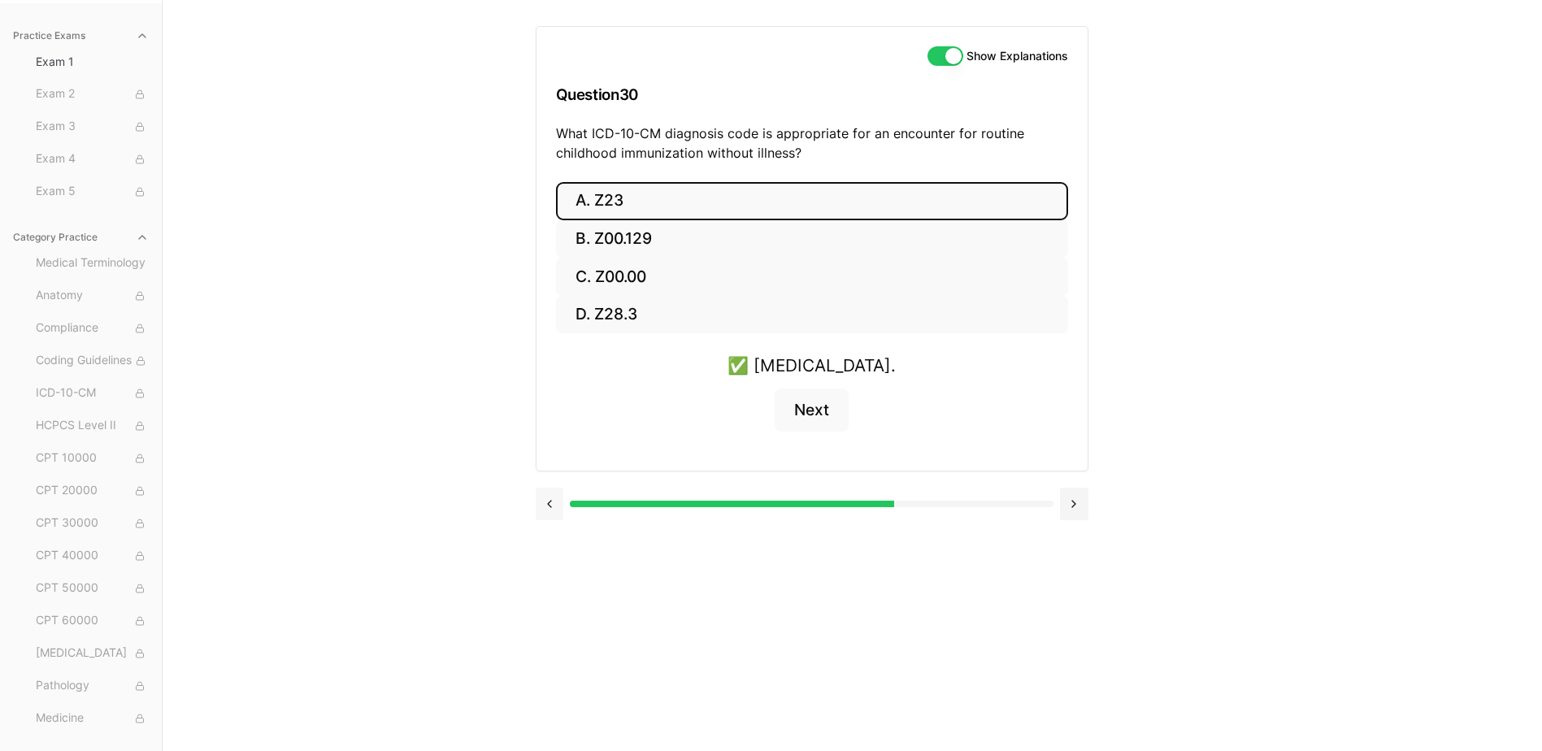
click at [545, 503] on button at bounding box center [550, 504] width 28 height 33
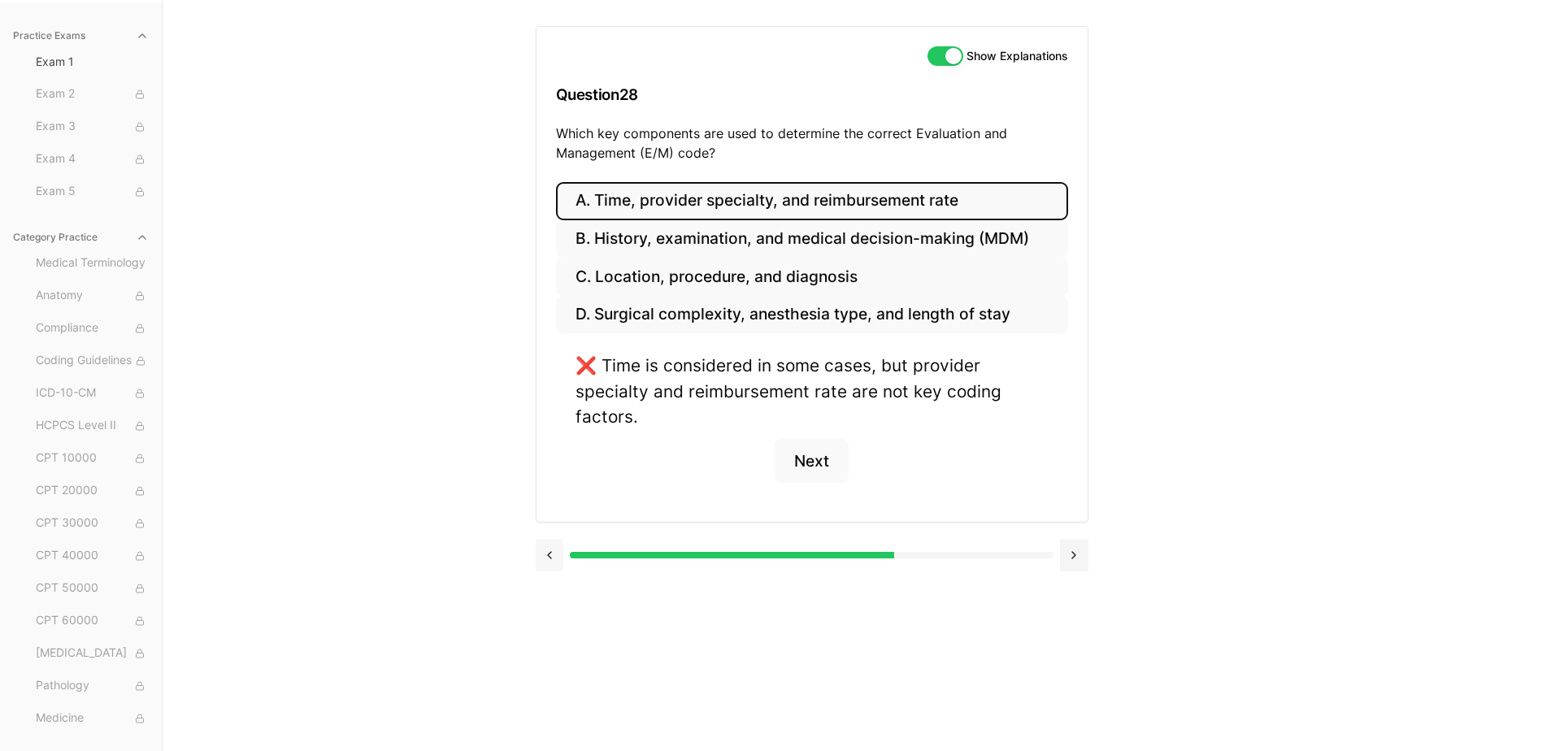
click at [557, 558] on button at bounding box center [550, 555] width 28 height 33
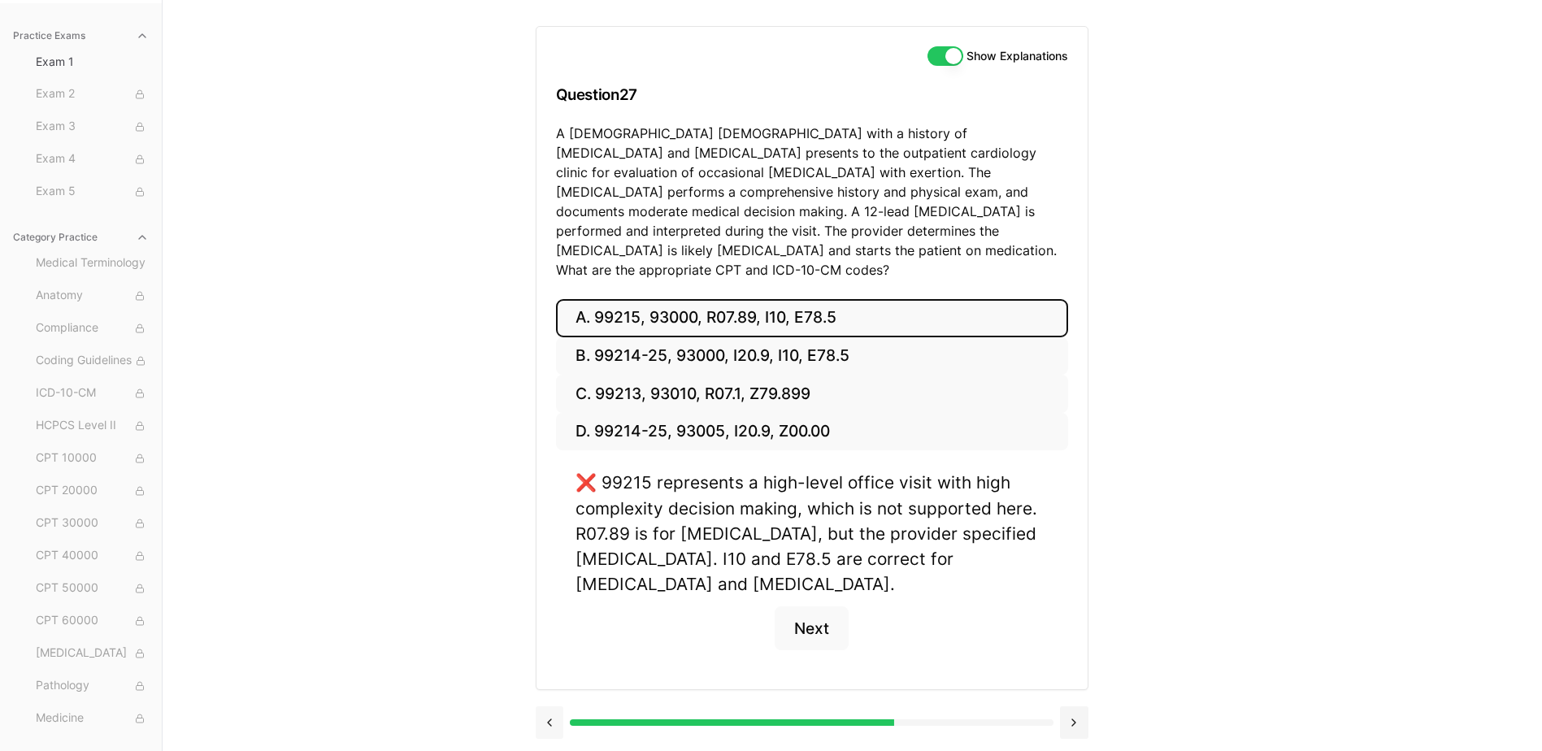
click at [554, 708] on button at bounding box center [550, 722] width 28 height 33
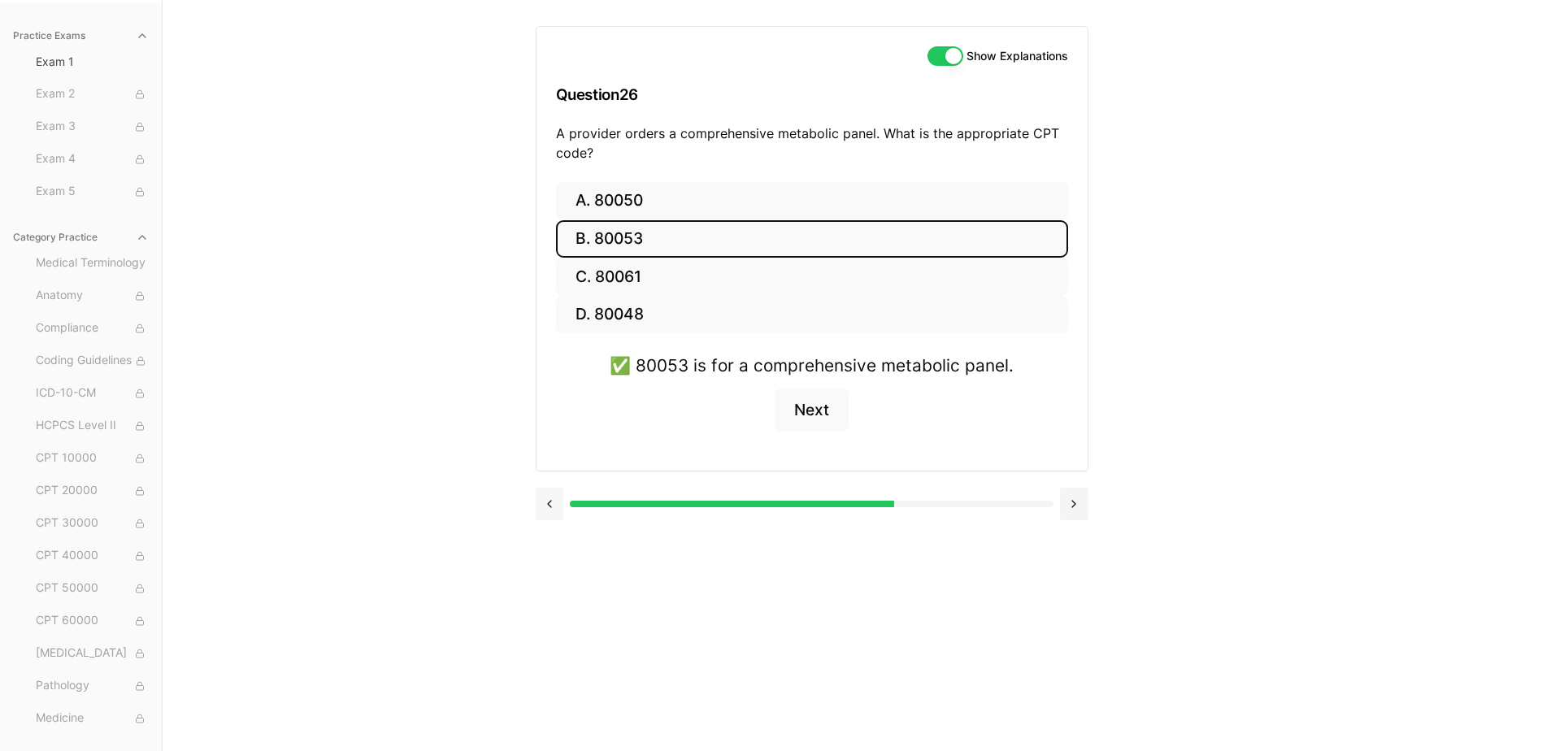
click at [550, 500] on button at bounding box center [550, 504] width 28 height 33
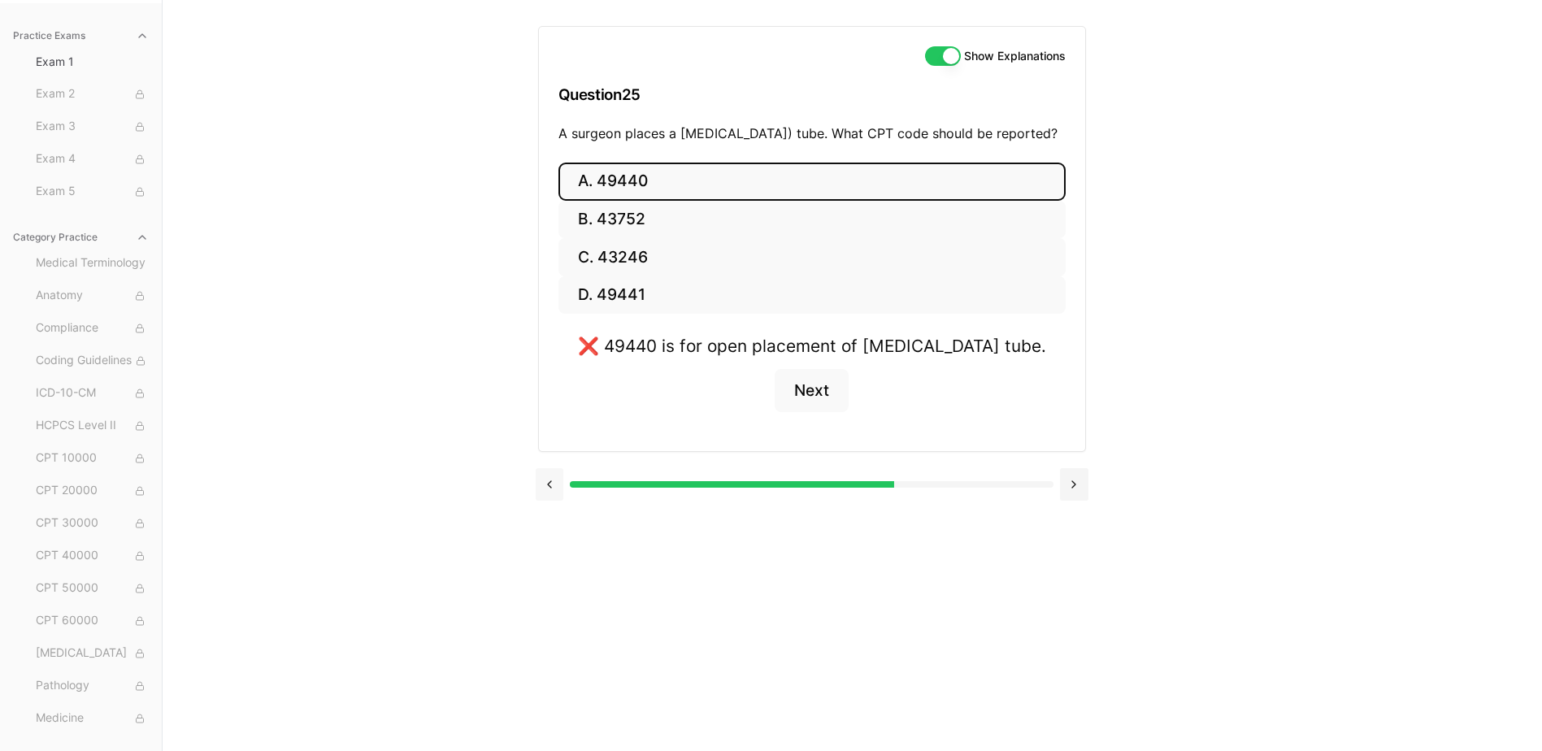
click at [550, 500] on button at bounding box center [550, 484] width 28 height 33
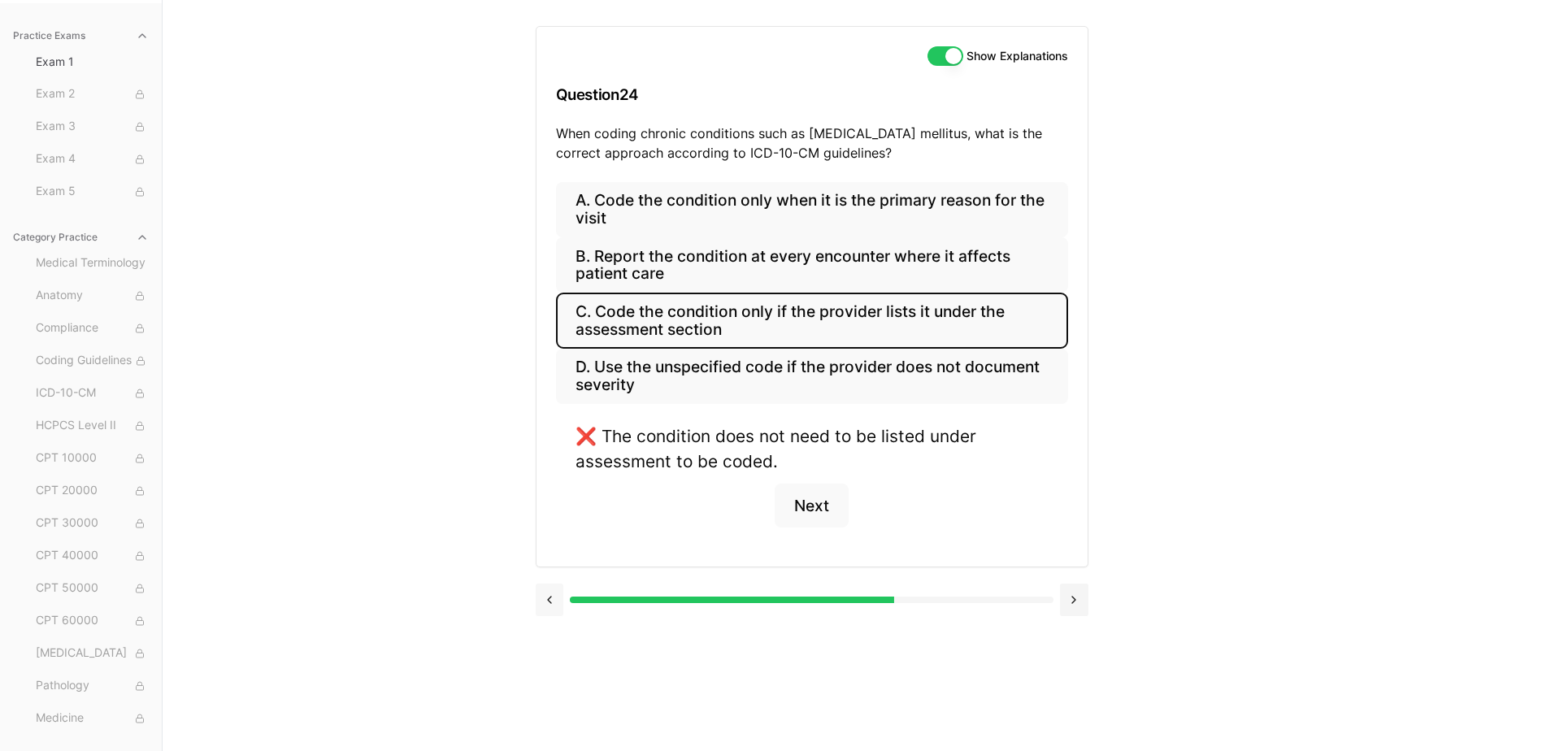
click at [551, 594] on button at bounding box center [550, 600] width 28 height 33
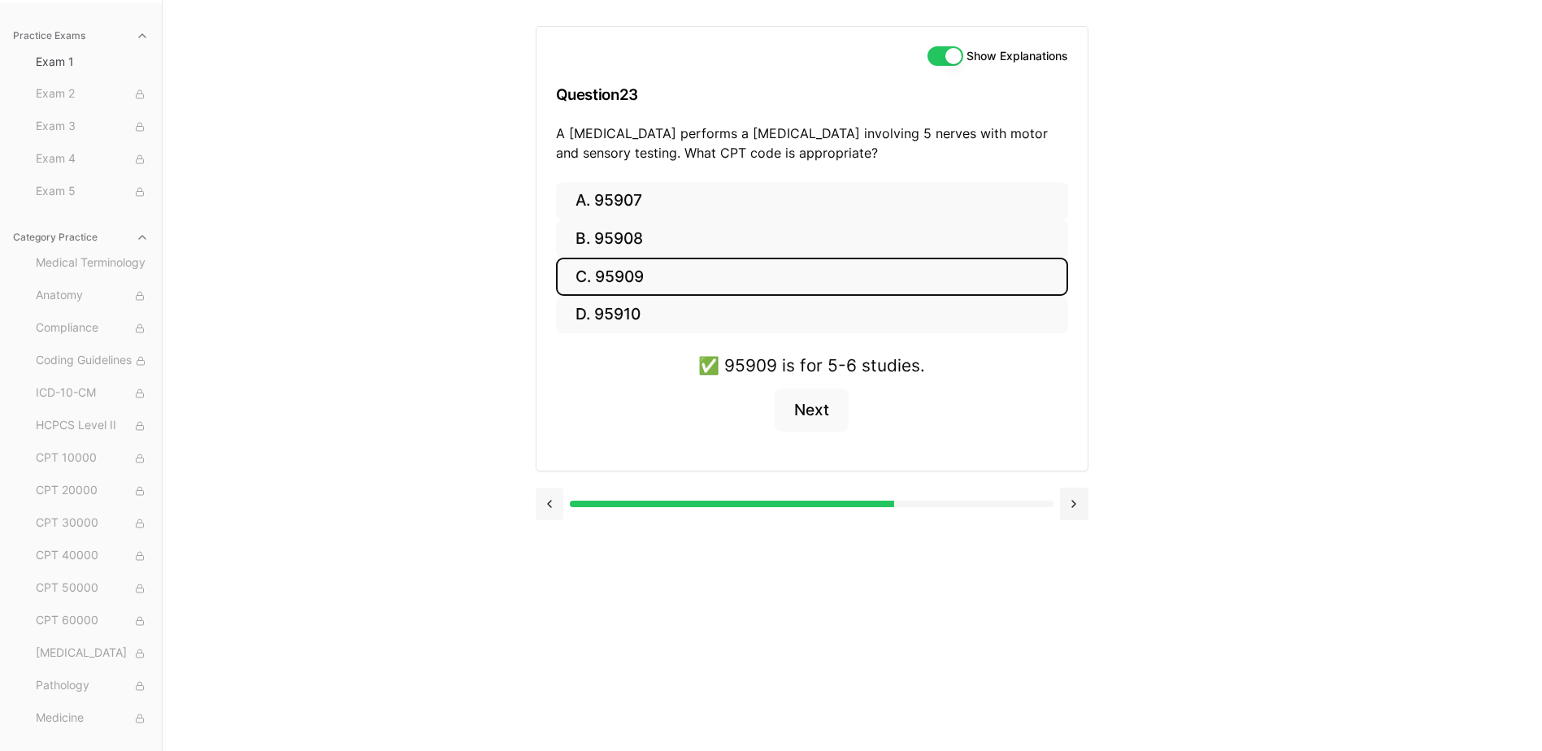
click at [554, 507] on button at bounding box center [550, 504] width 28 height 33
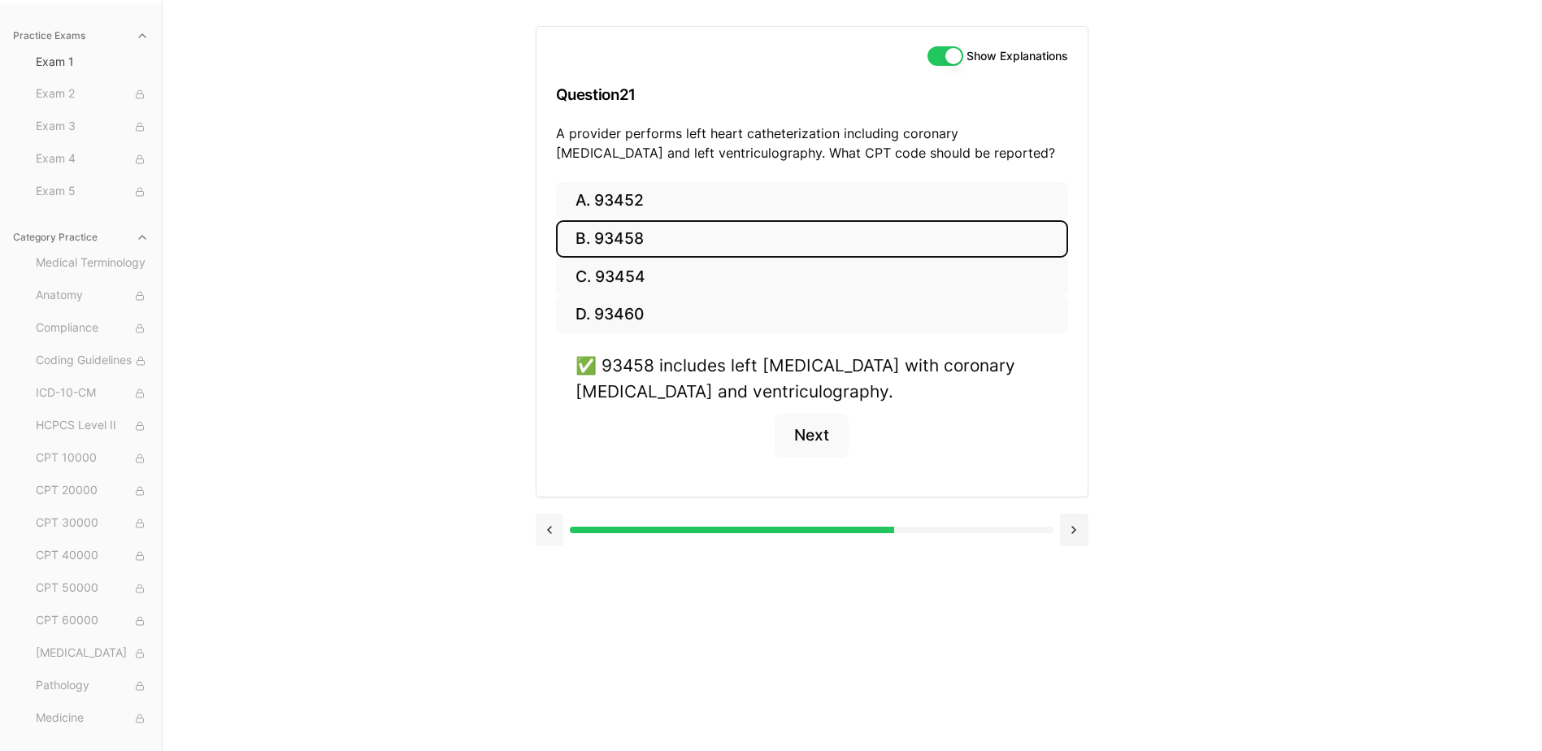
click at [544, 532] on button at bounding box center [550, 530] width 28 height 33
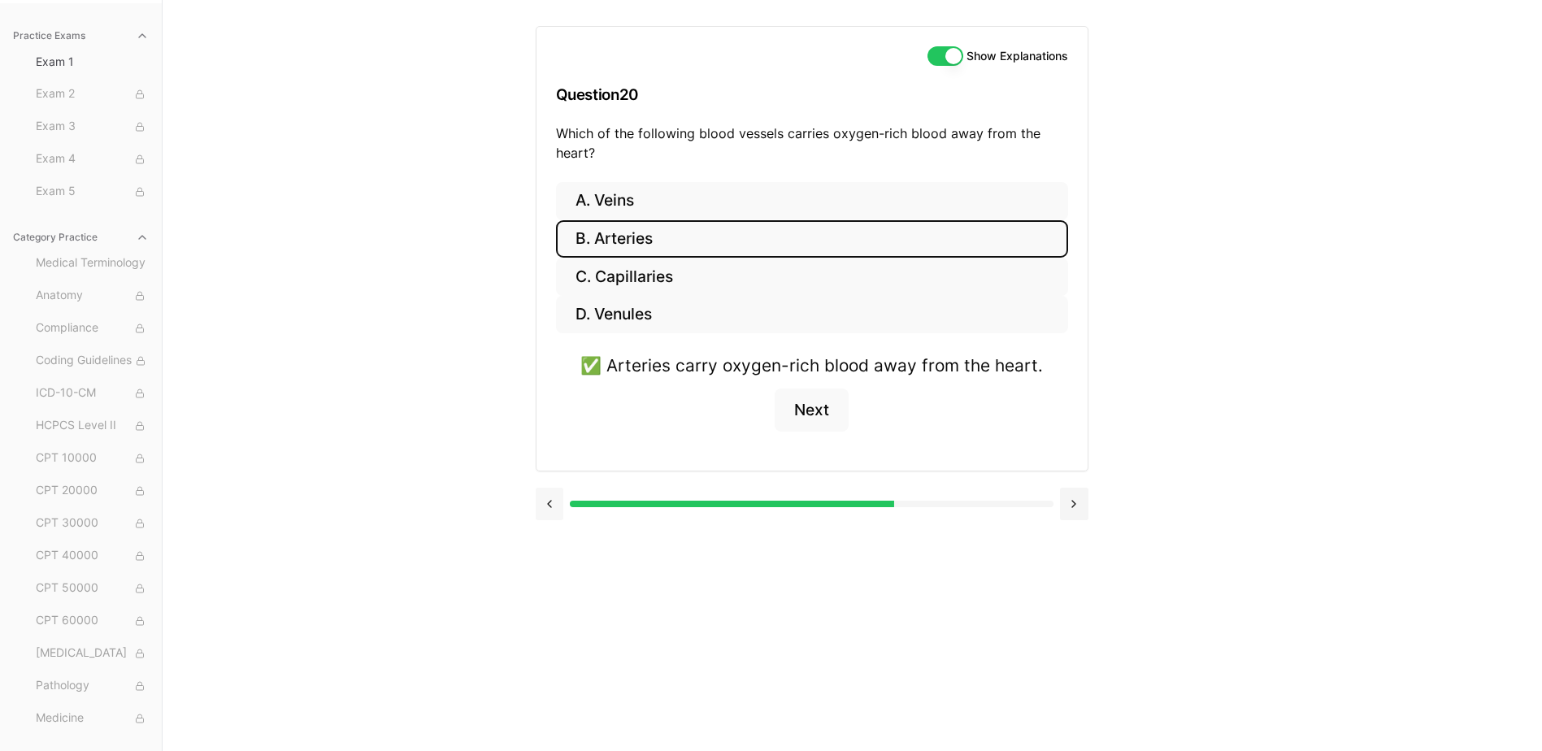
click at [551, 514] on button at bounding box center [550, 504] width 28 height 33
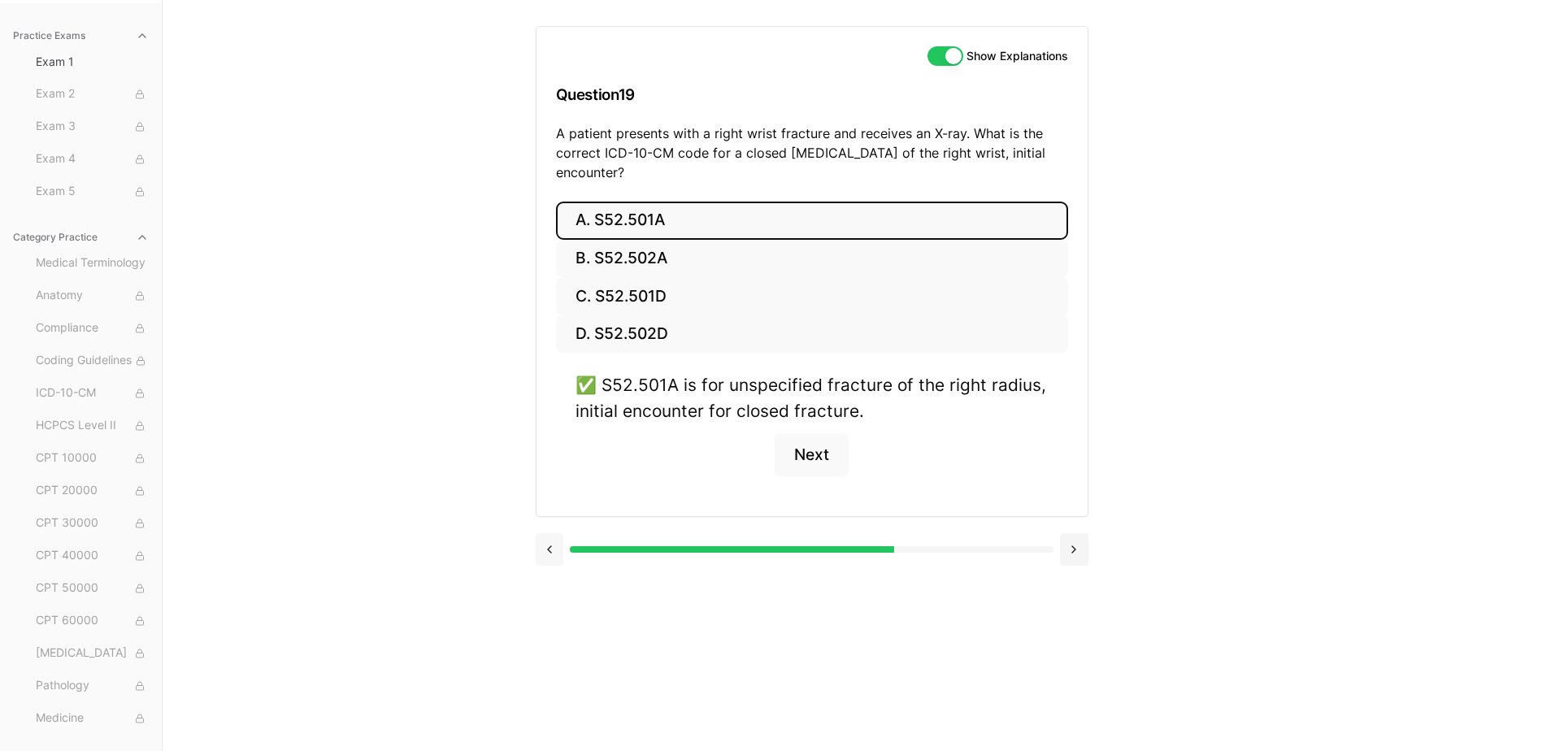
click at [541, 558] on button at bounding box center [550, 549] width 28 height 33
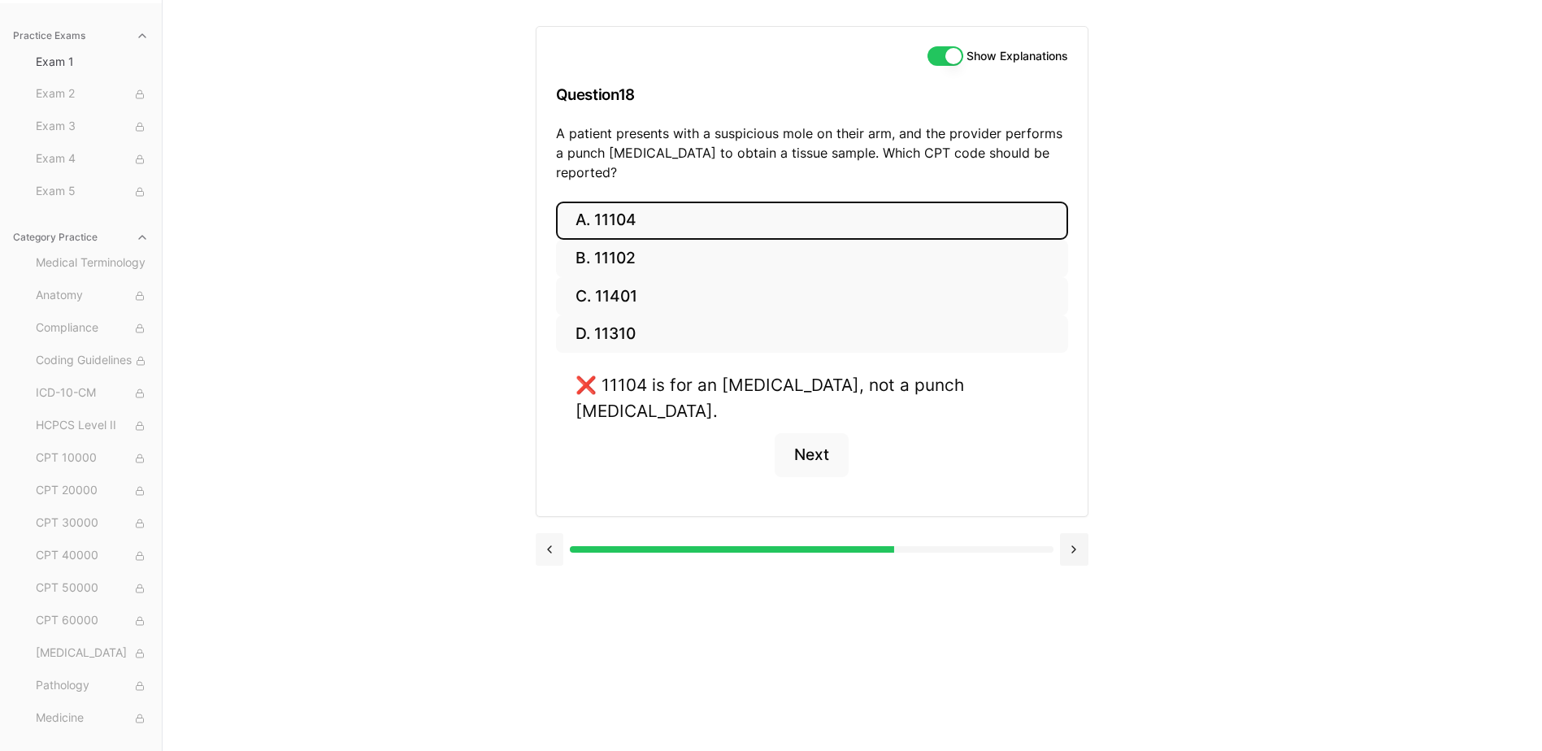
click at [556, 533] on button at bounding box center [550, 549] width 28 height 33
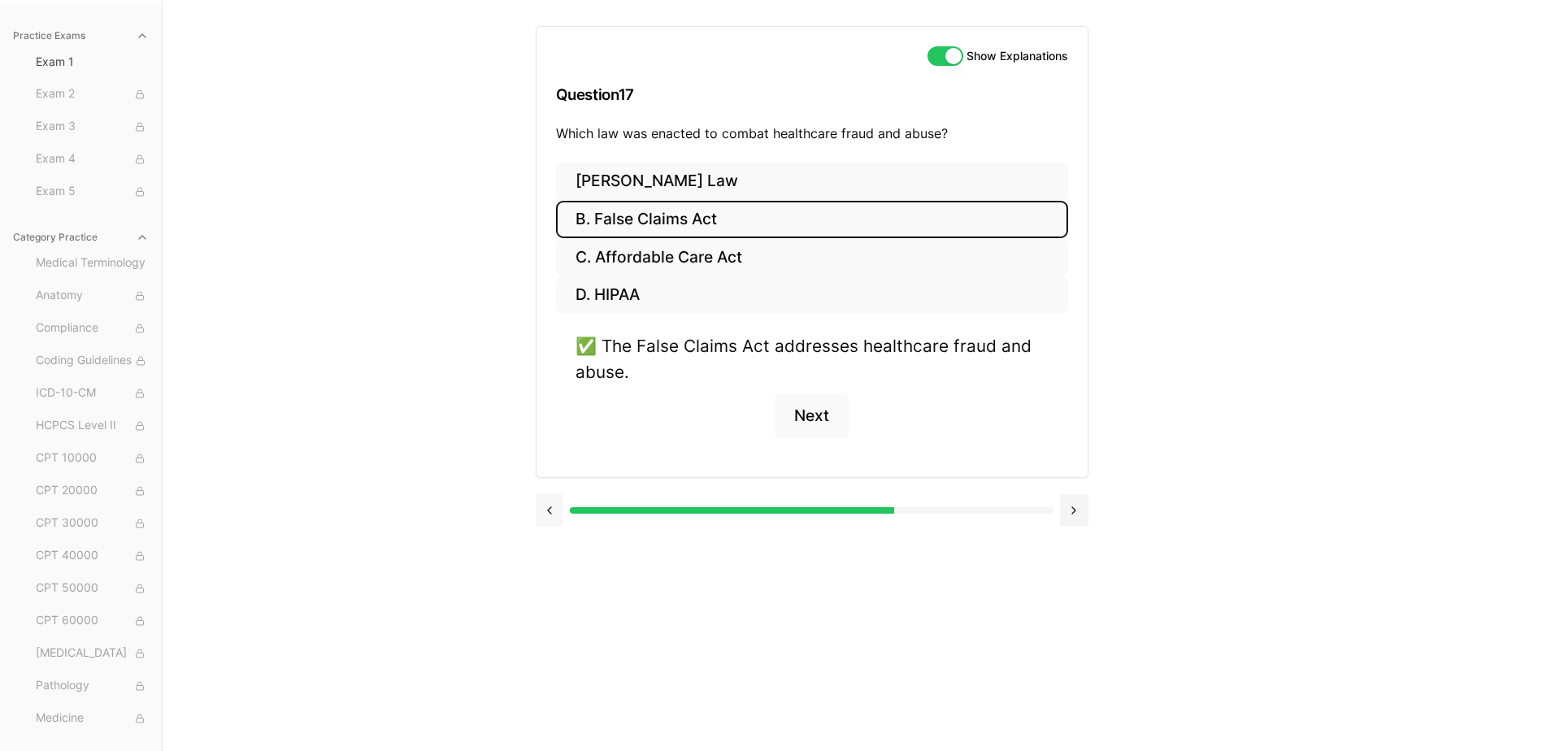
click at [556, 514] on button at bounding box center [550, 510] width 28 height 33
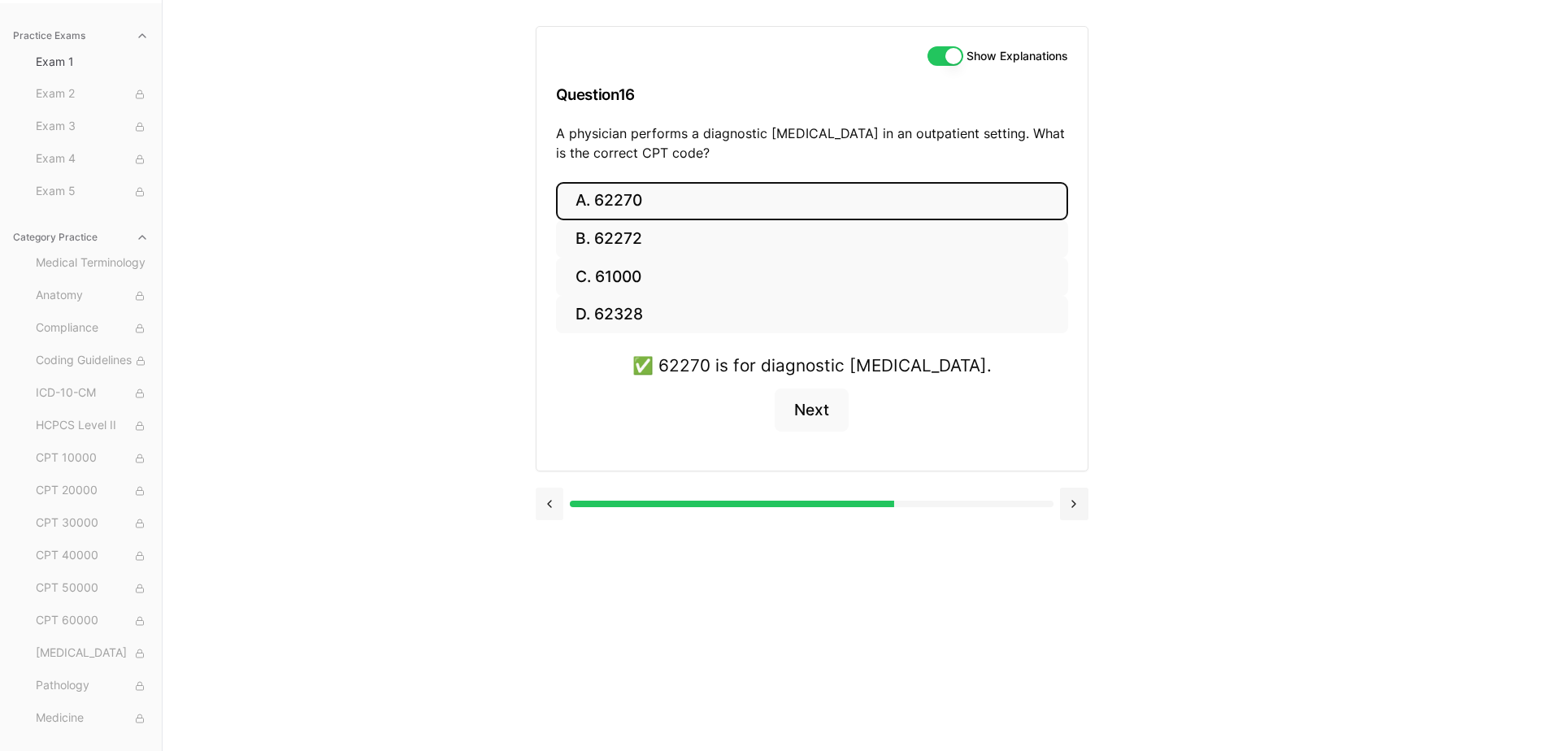
click at [556, 514] on button at bounding box center [550, 504] width 28 height 33
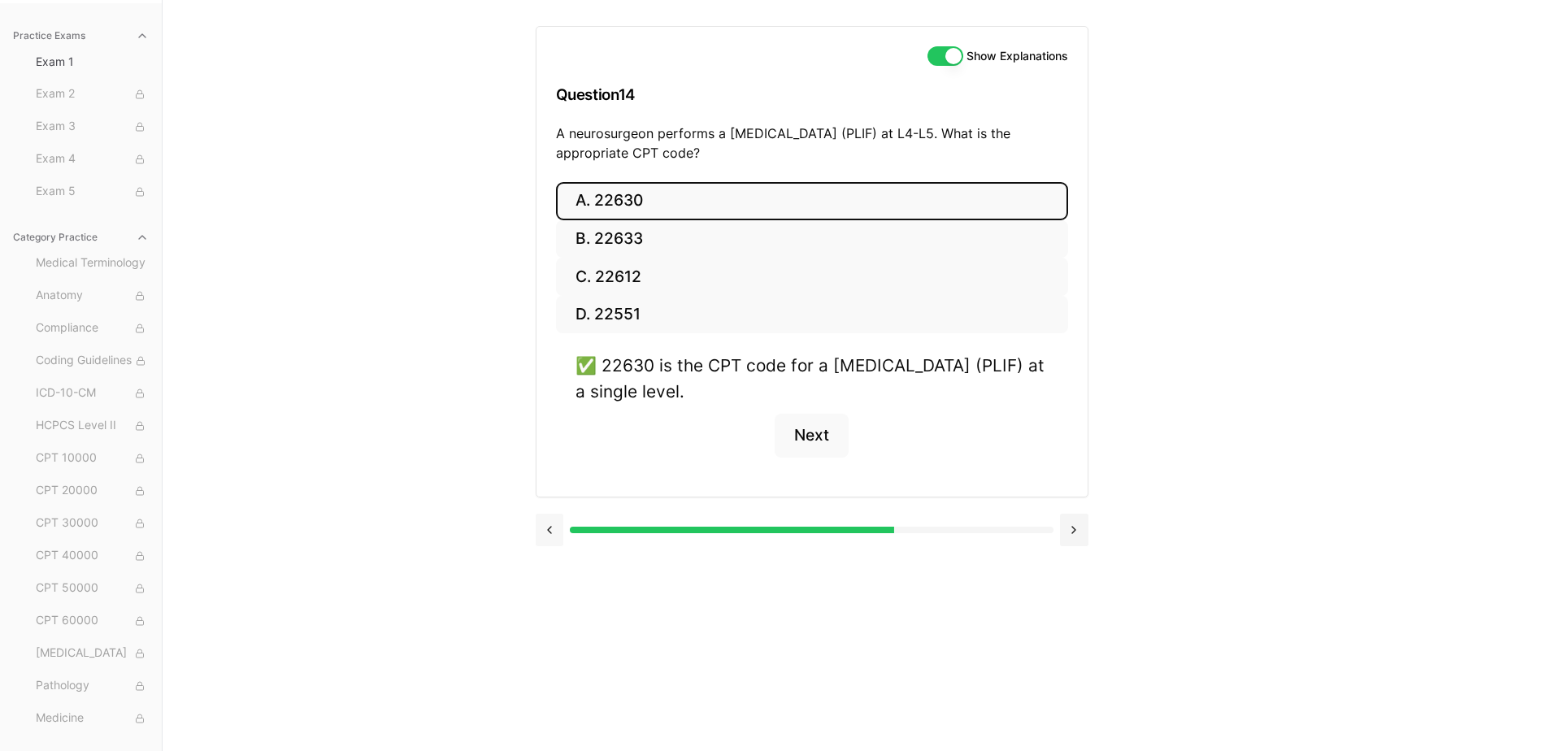
click at [556, 514] on button at bounding box center [550, 530] width 28 height 33
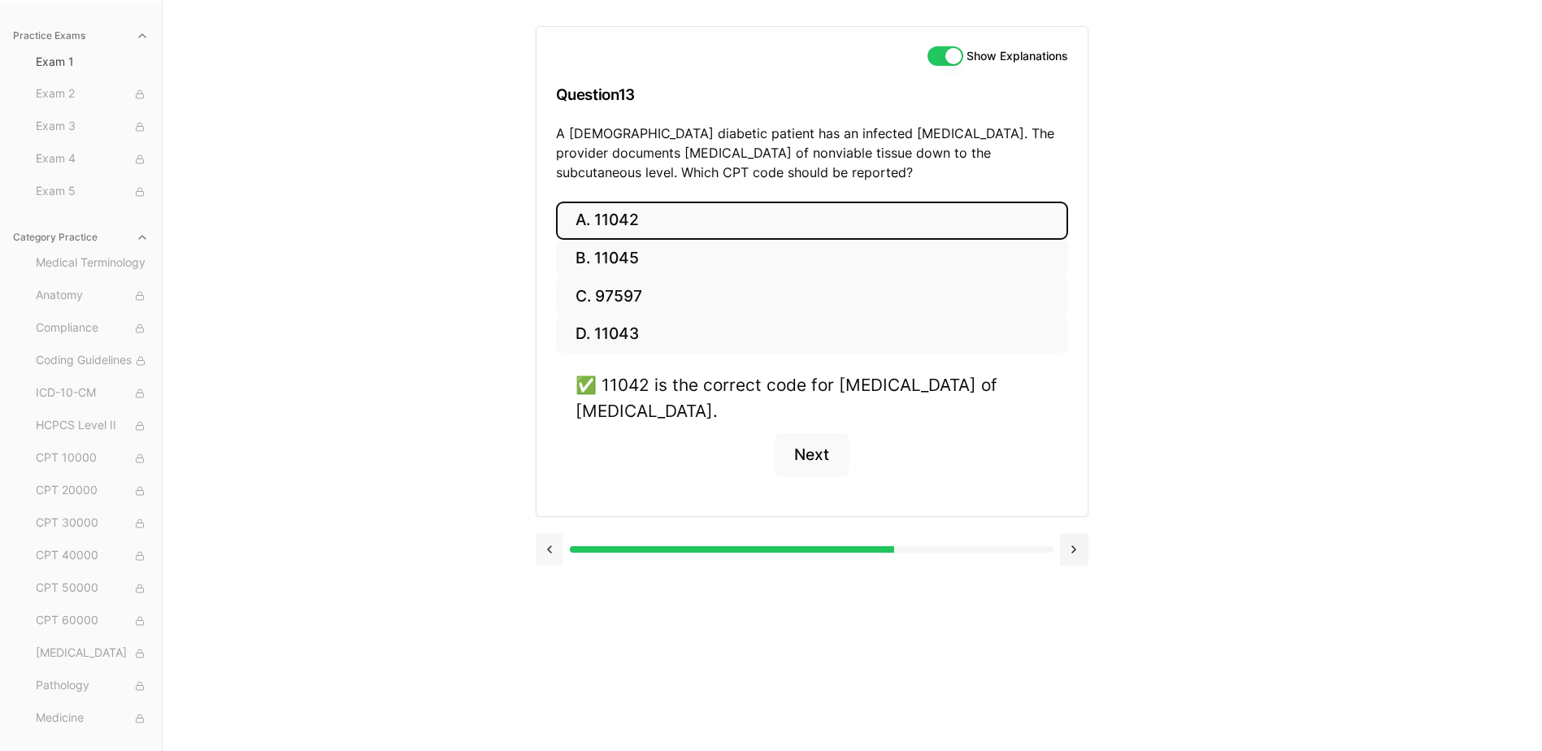
click at [556, 514] on div "A. 11042 B. 11045 C. 97597 D. 11043 ✅ 11042 is the correct code for debridement…" at bounding box center [812, 359] width 551 height 315
click at [556, 550] on button at bounding box center [550, 549] width 28 height 33
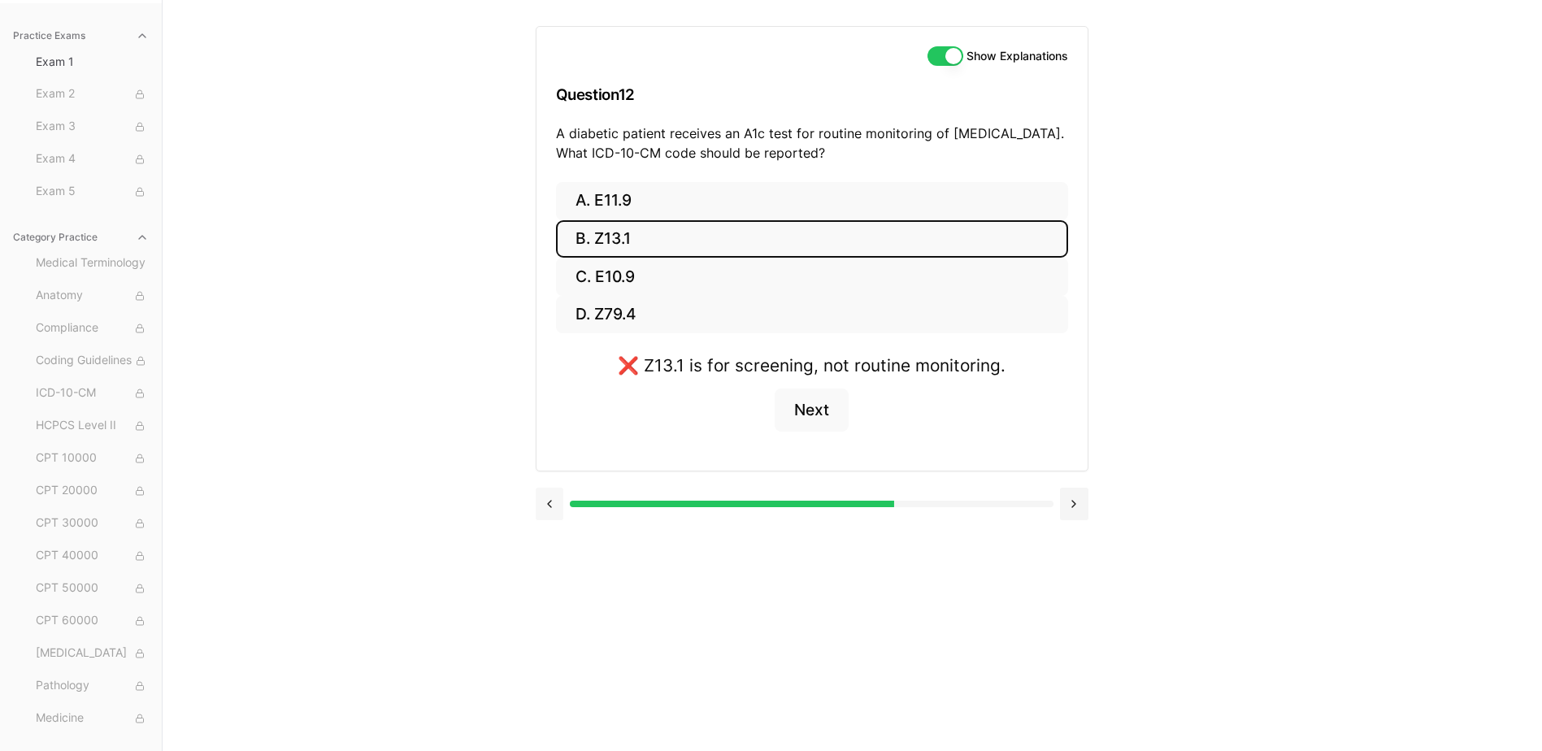
click at [551, 515] on button at bounding box center [550, 504] width 28 height 33
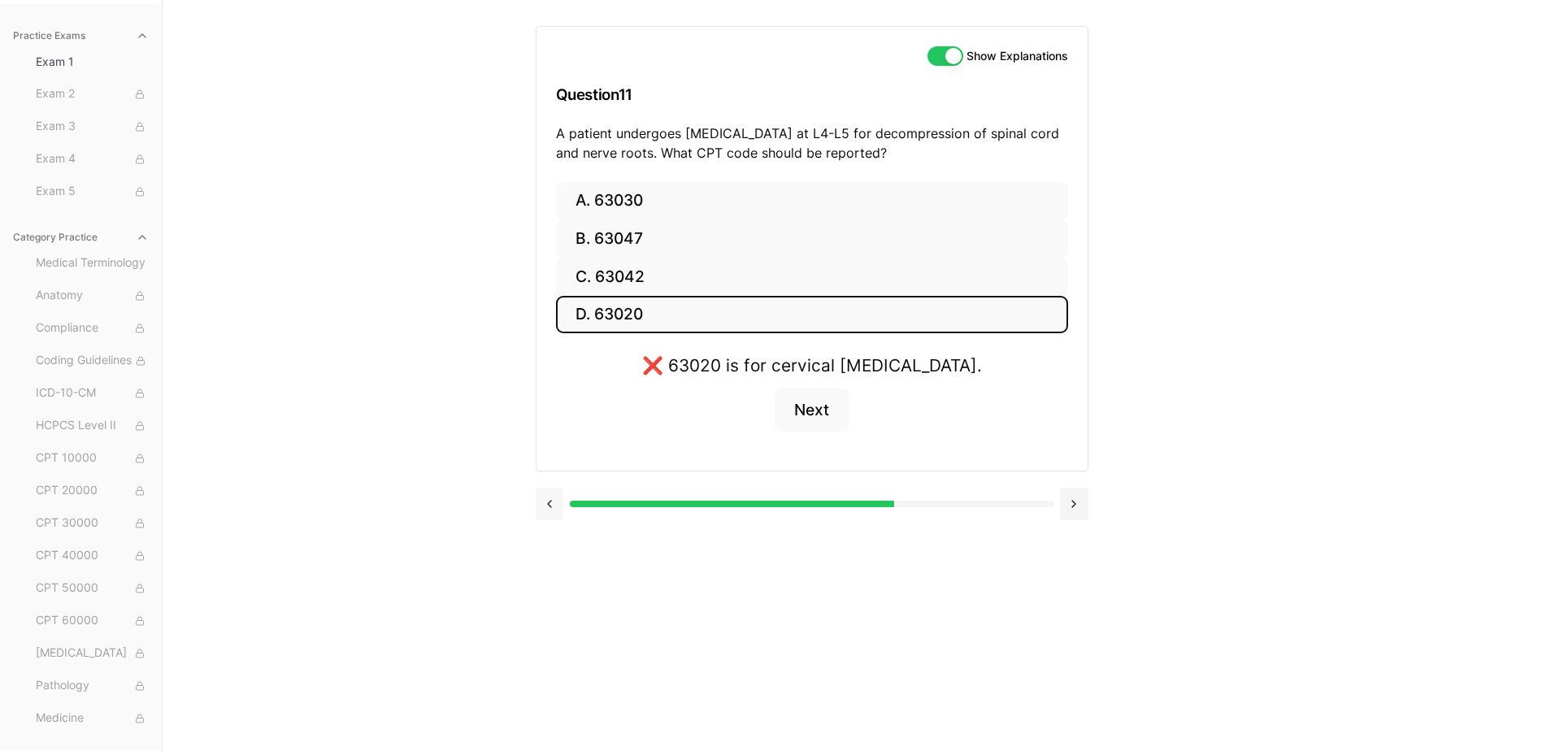
click at [551, 515] on button at bounding box center [550, 504] width 28 height 33
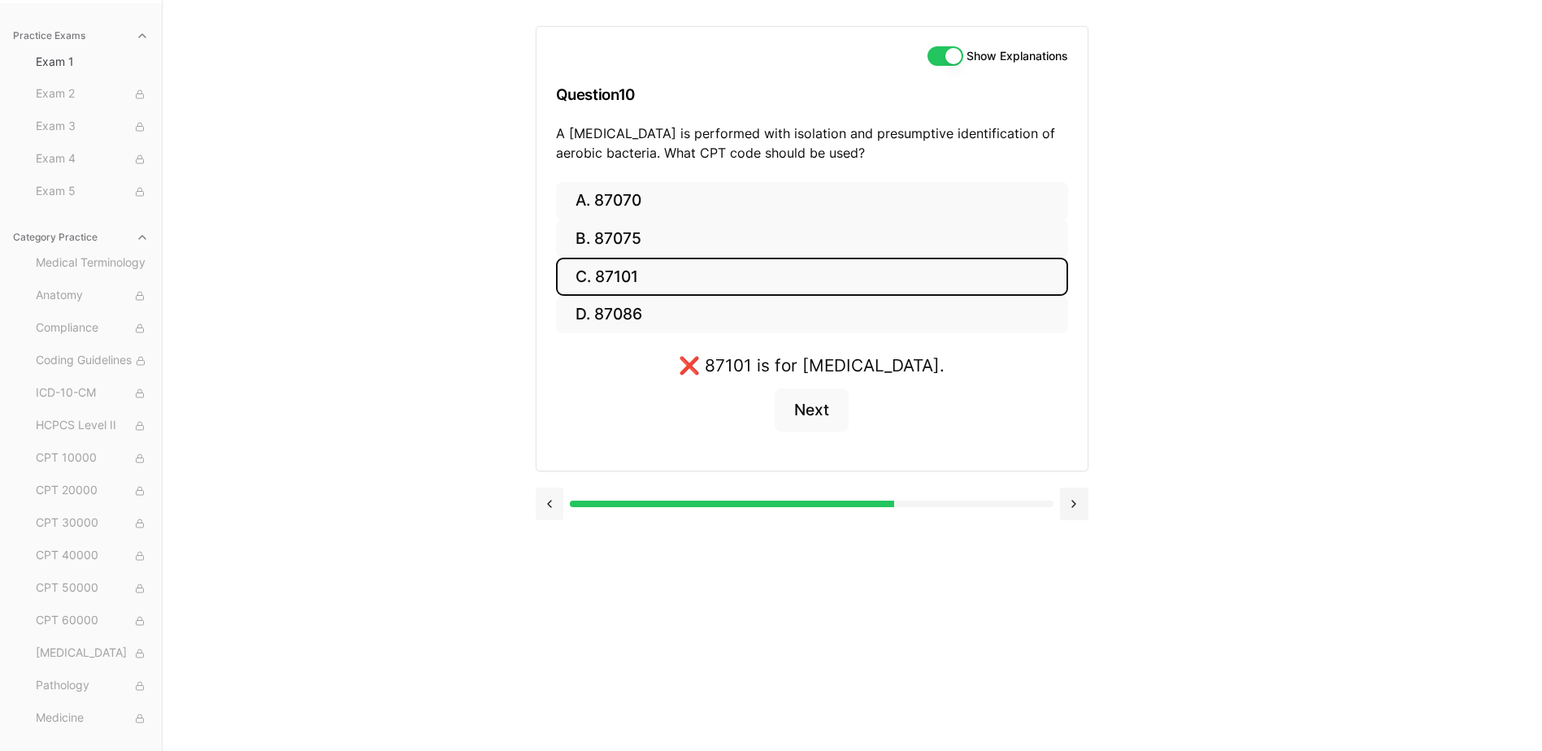
click at [551, 515] on button at bounding box center [550, 504] width 28 height 33
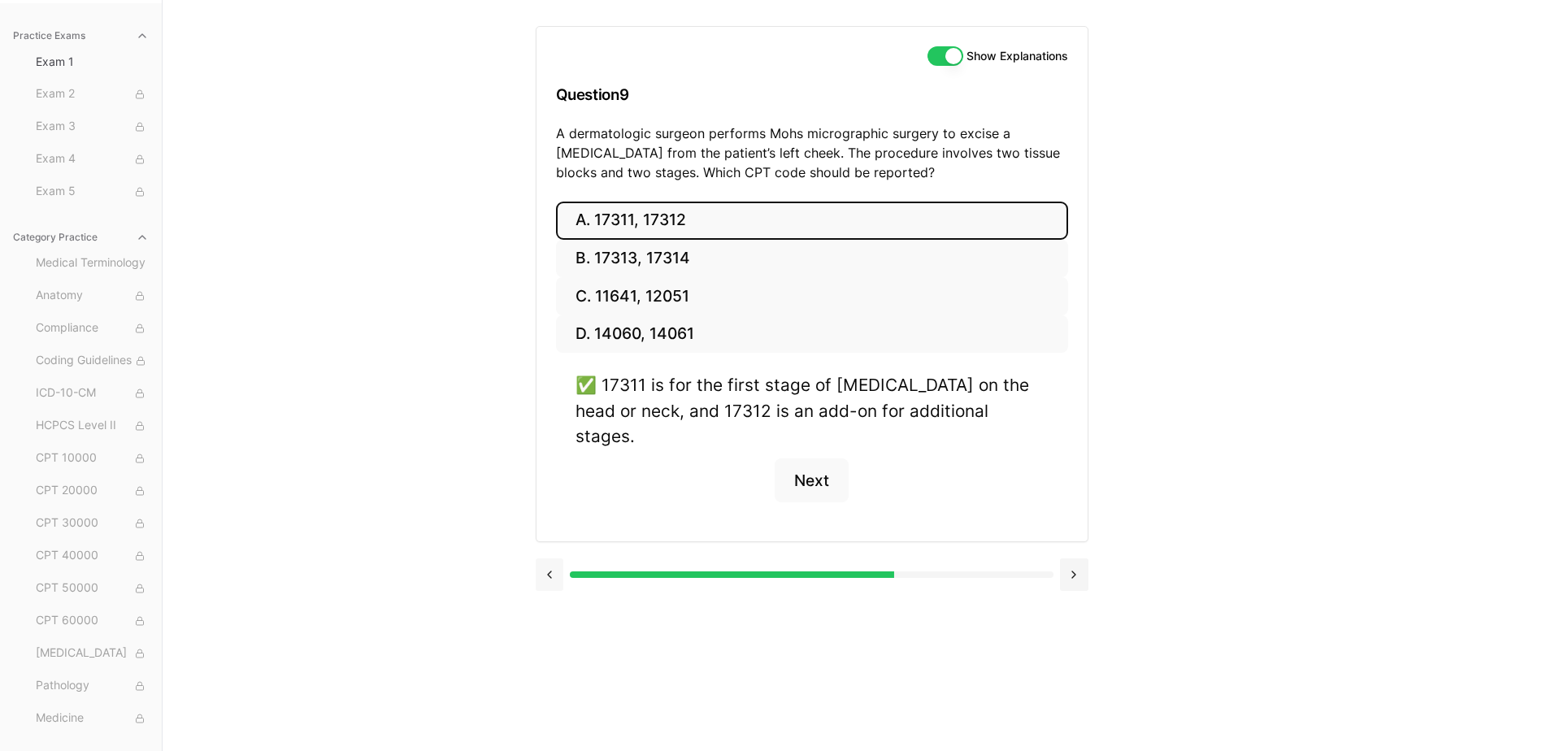
click at [544, 558] on button at bounding box center [550, 574] width 28 height 33
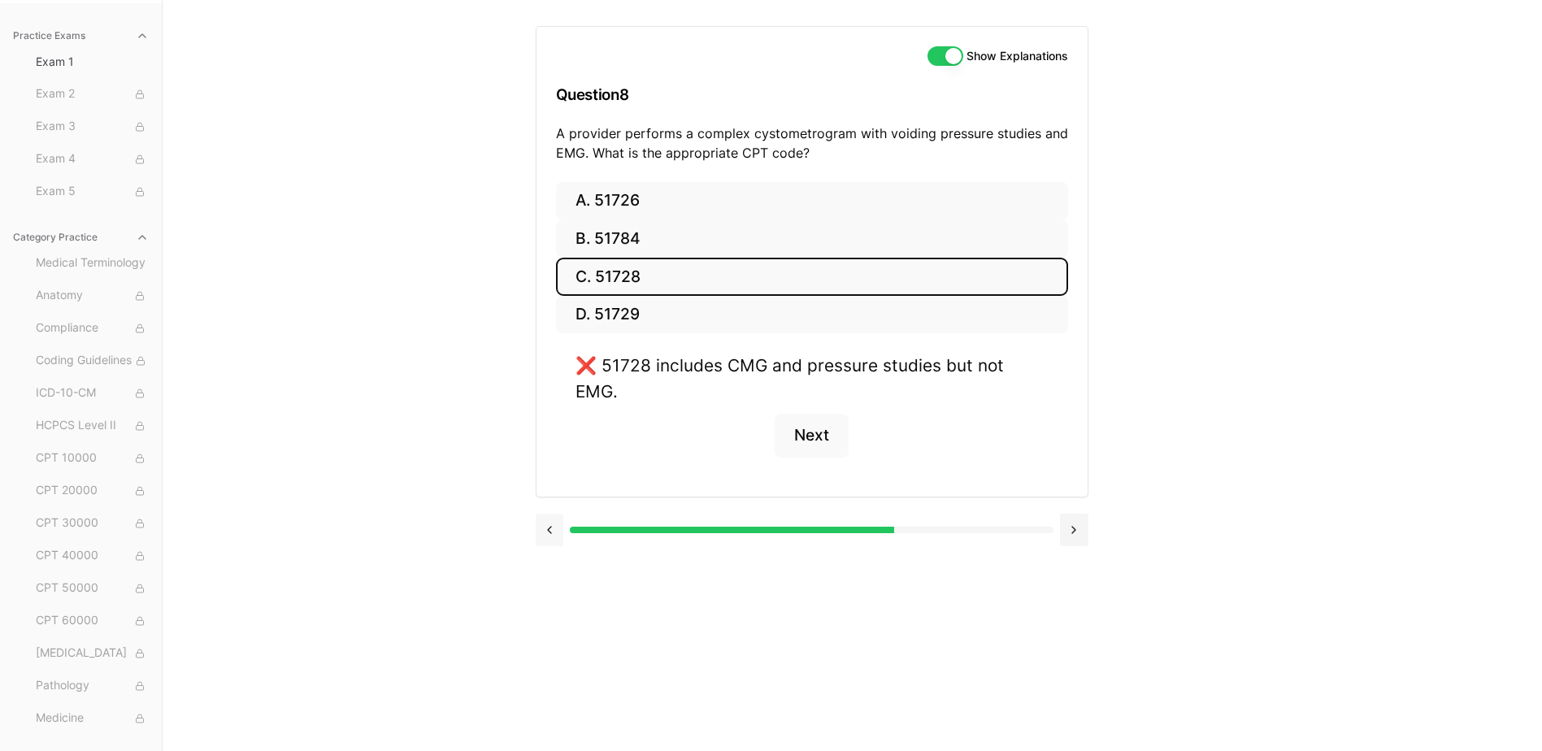
click at [559, 514] on button at bounding box center [550, 530] width 28 height 33
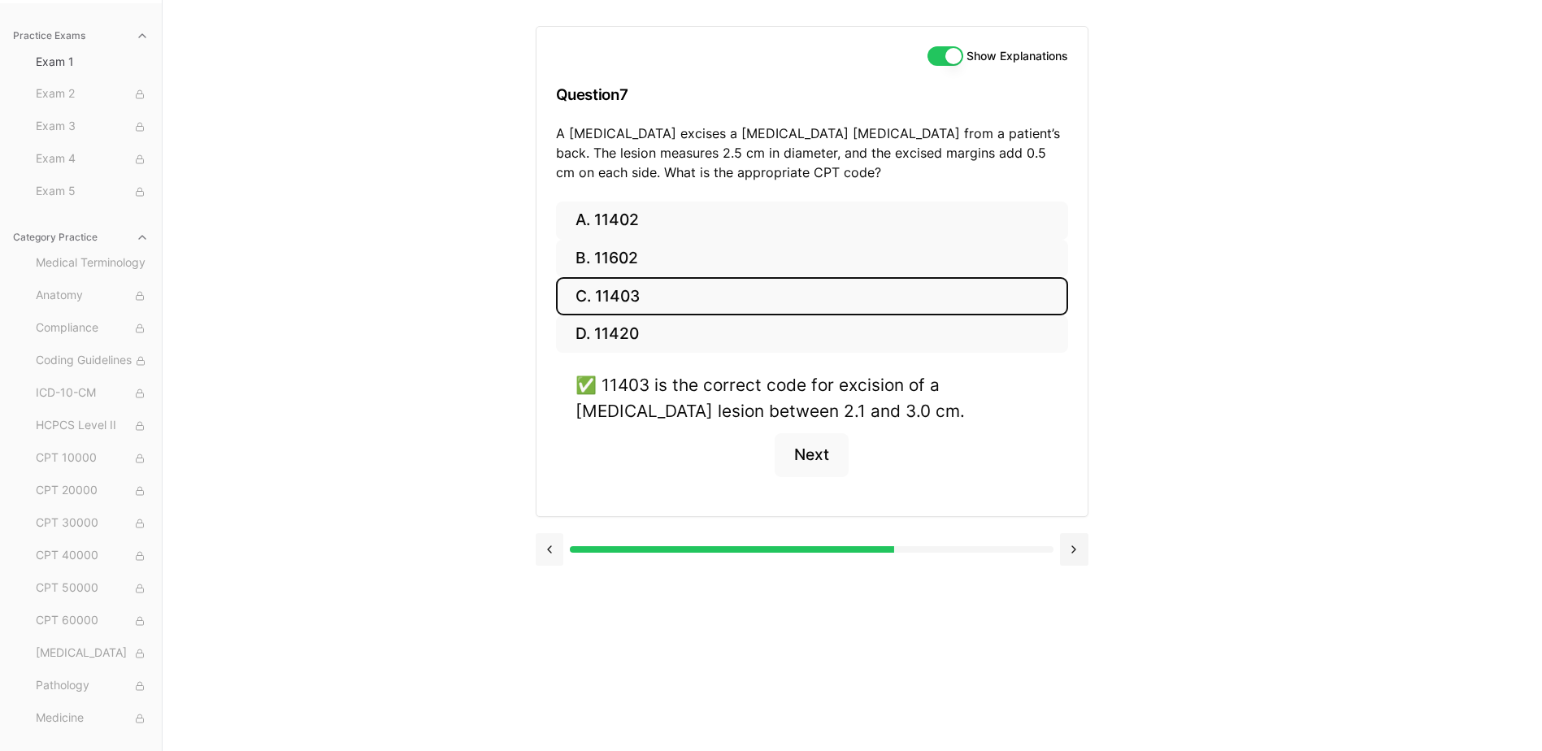
click at [555, 541] on button at bounding box center [550, 549] width 28 height 33
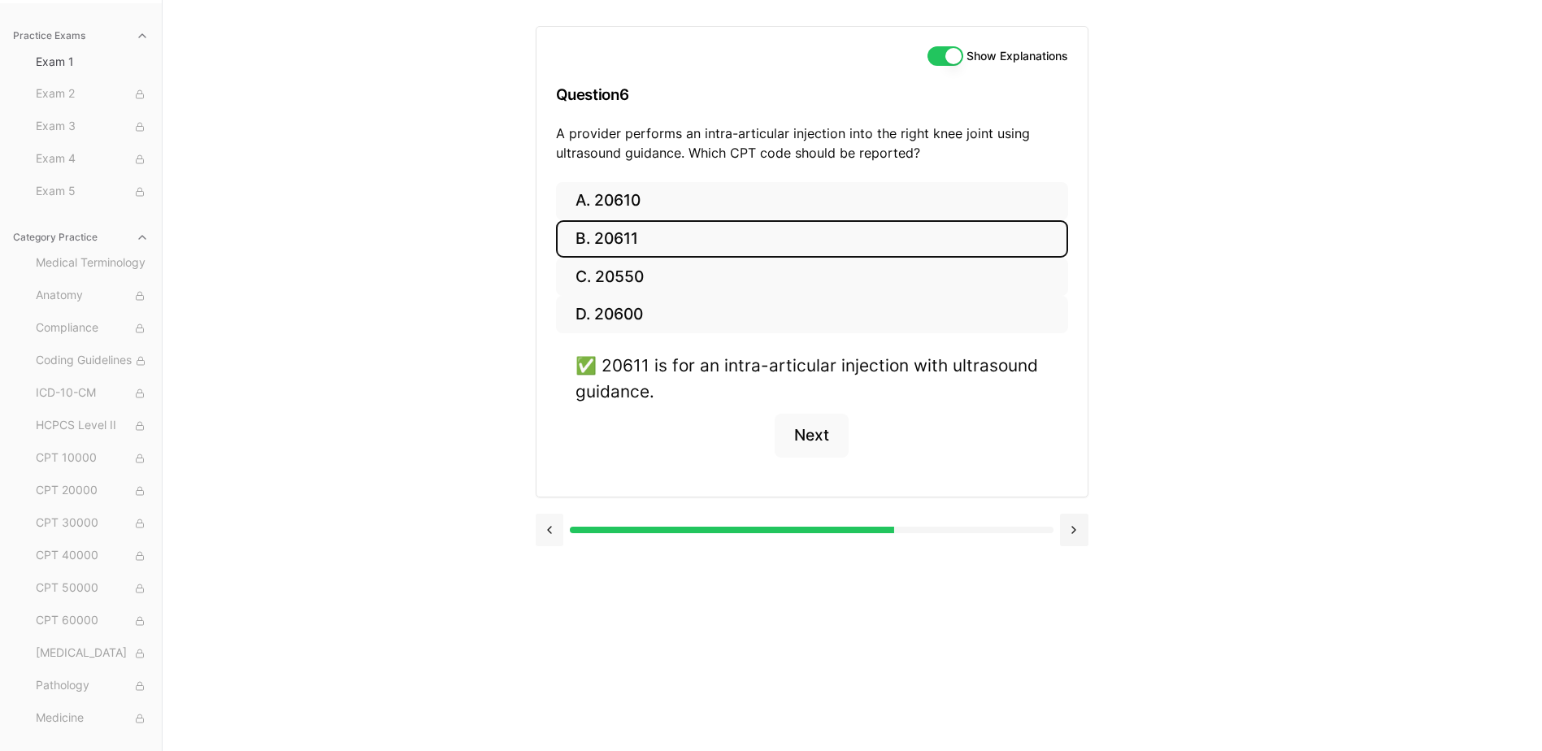
click at [554, 536] on button at bounding box center [550, 530] width 28 height 33
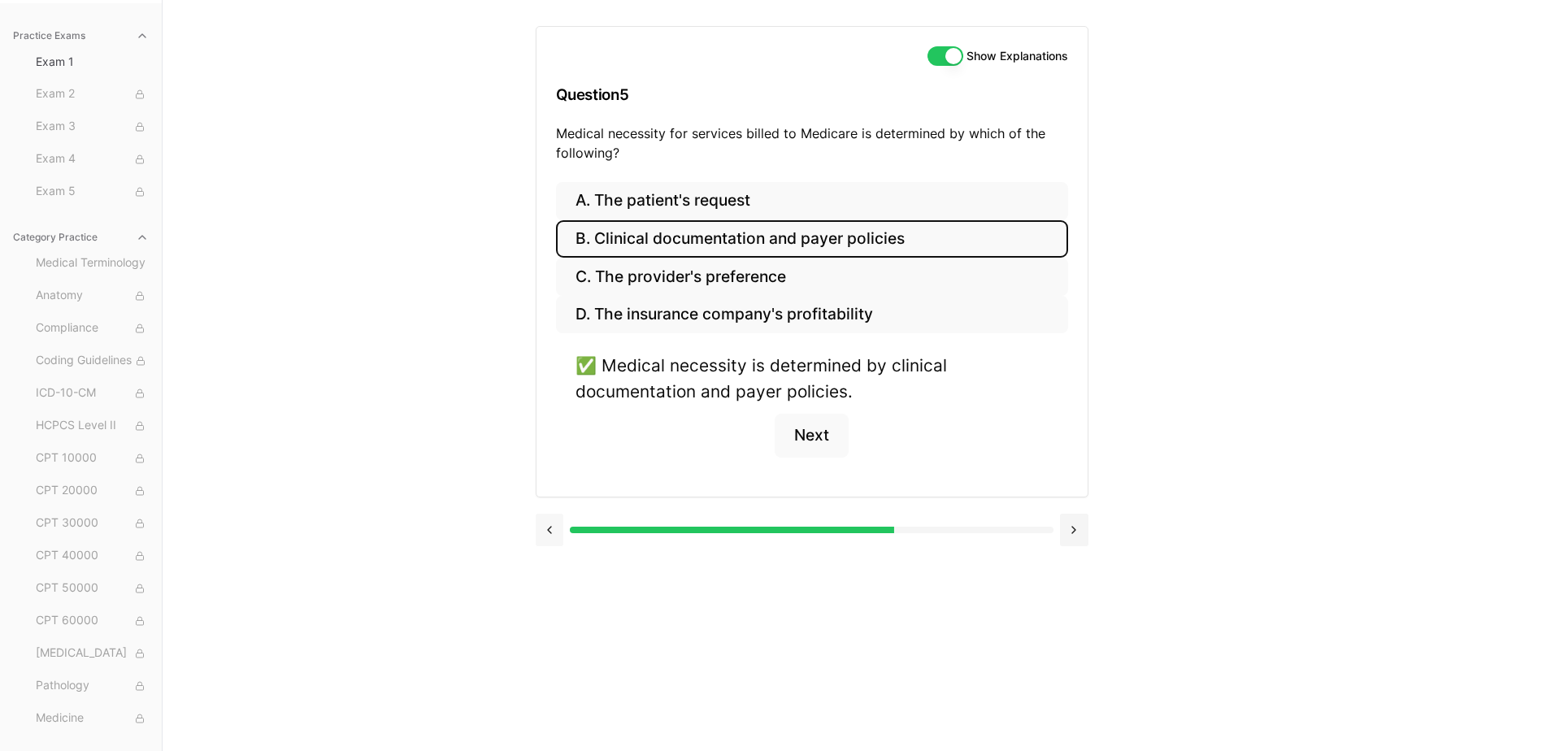
click at [554, 536] on button at bounding box center [550, 530] width 28 height 33
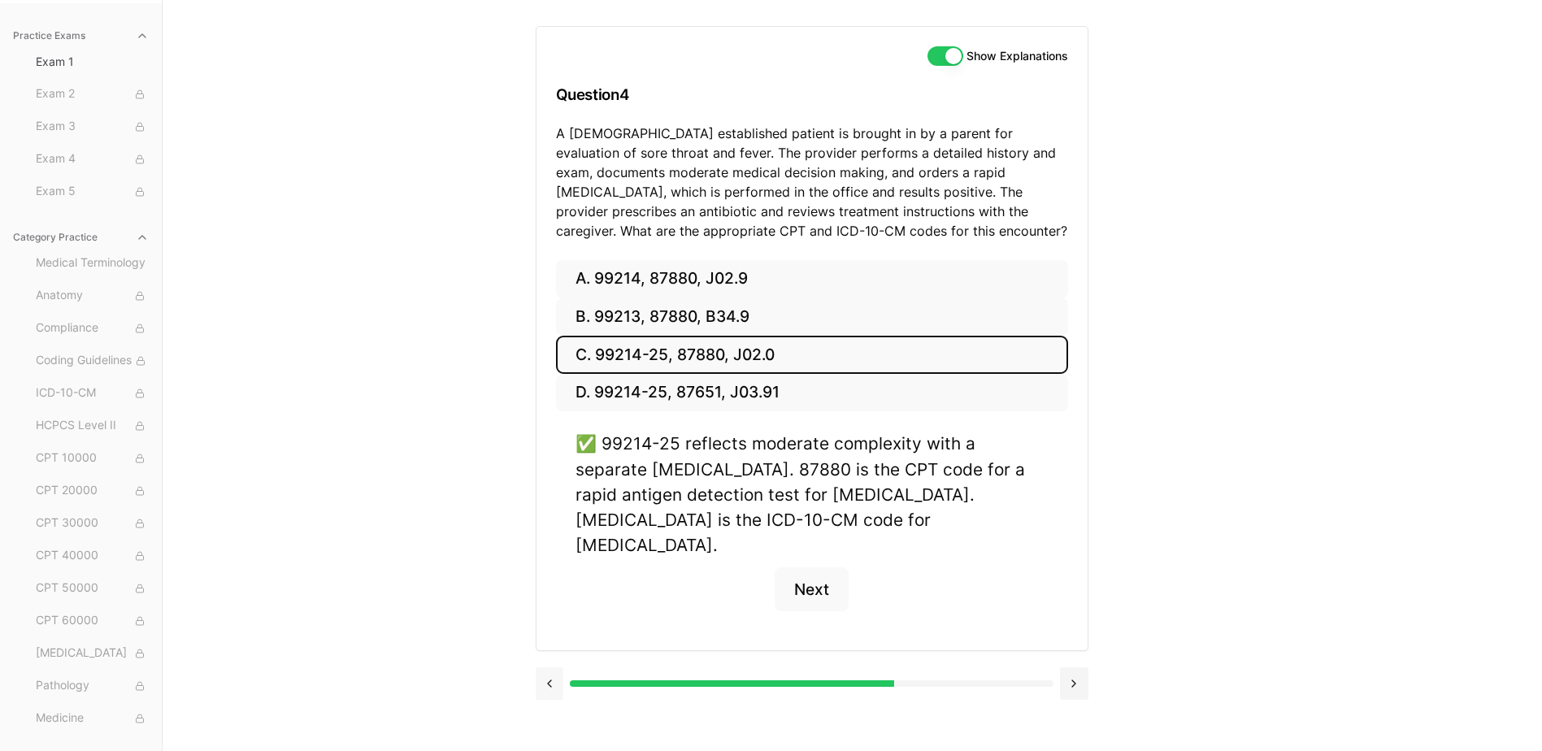
click at [558, 667] on button at bounding box center [550, 683] width 28 height 33
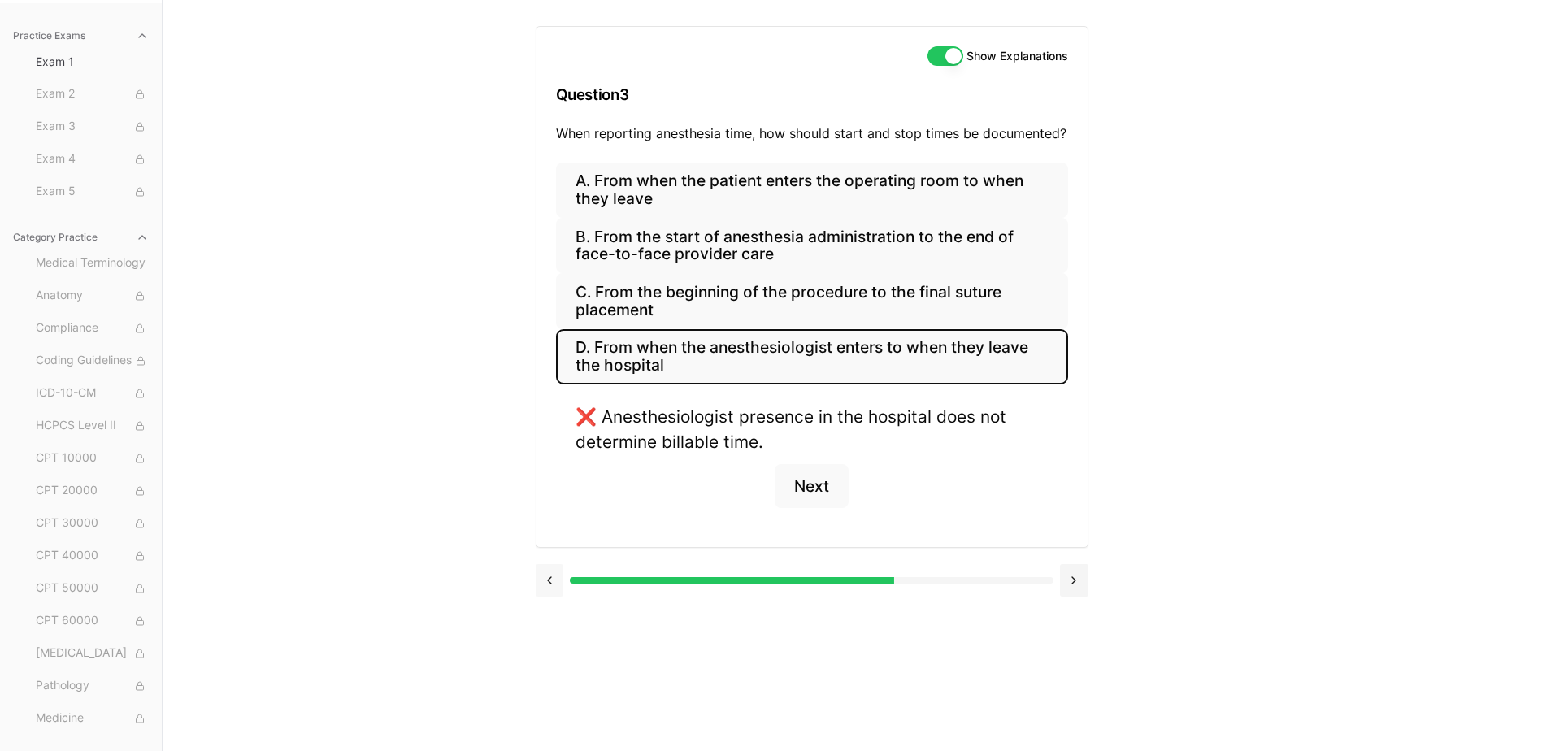
click at [550, 588] on button at bounding box center [550, 580] width 28 height 33
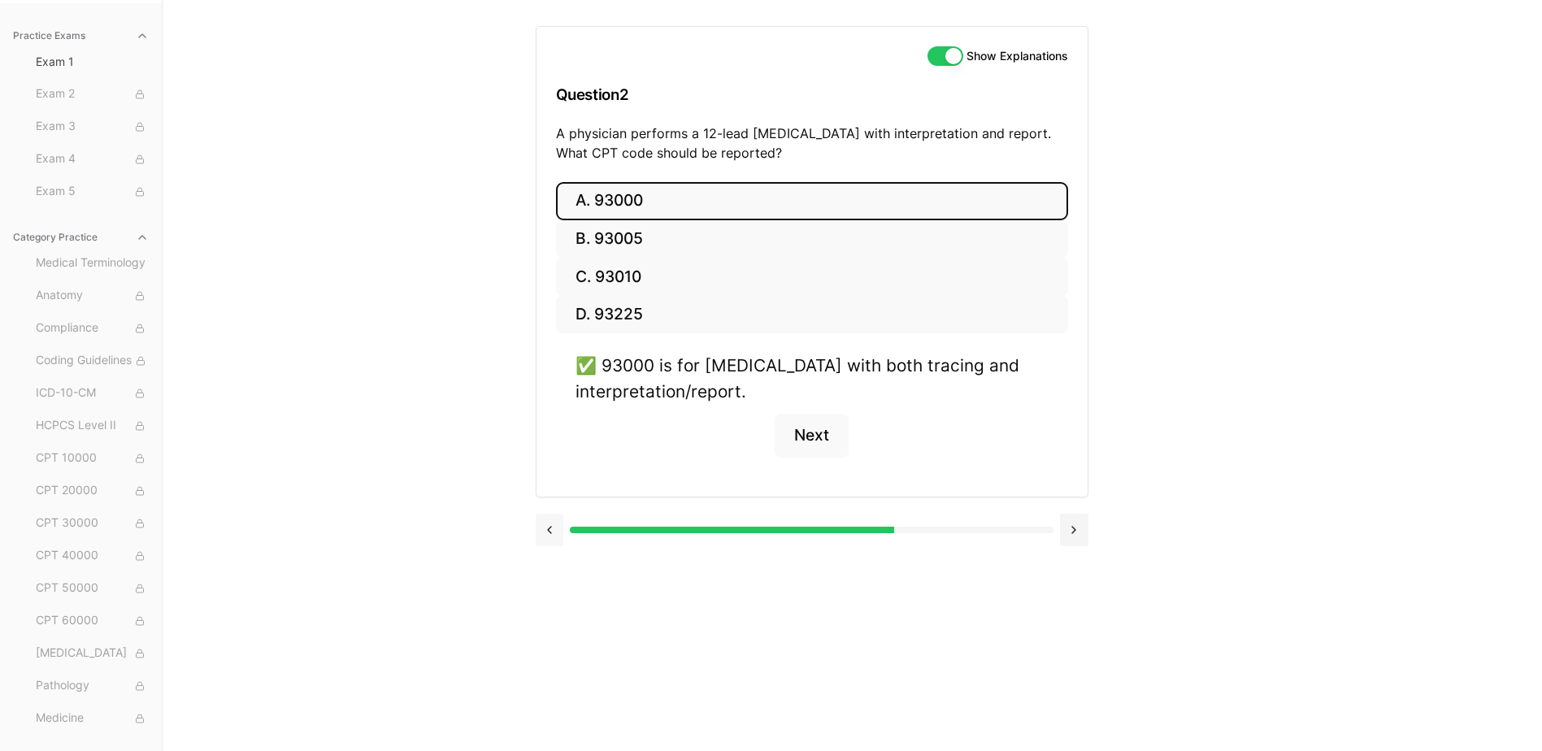
click at [549, 537] on button at bounding box center [550, 530] width 28 height 33
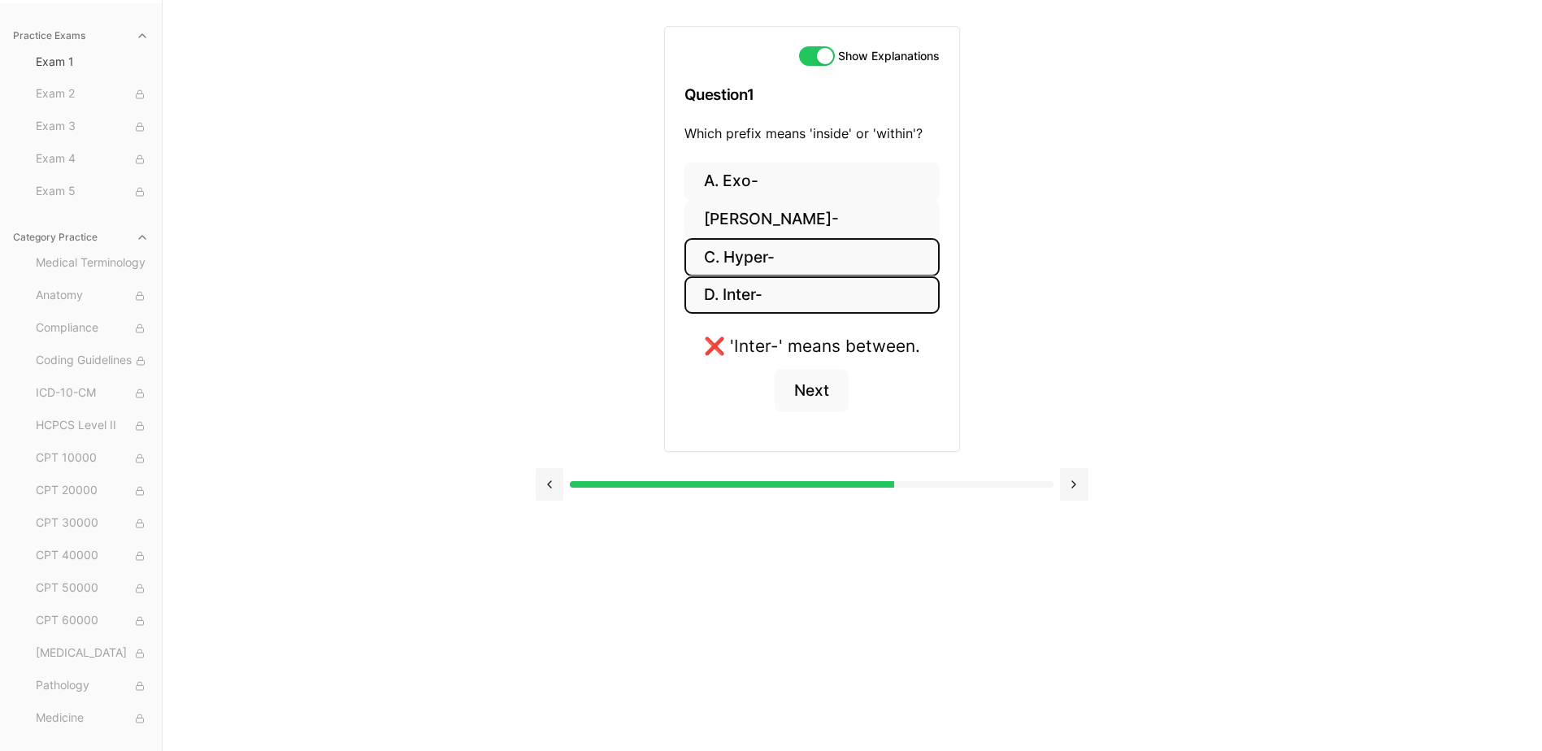
click at [746, 250] on button "C. Hyper-" at bounding box center [811, 257] width 255 height 38
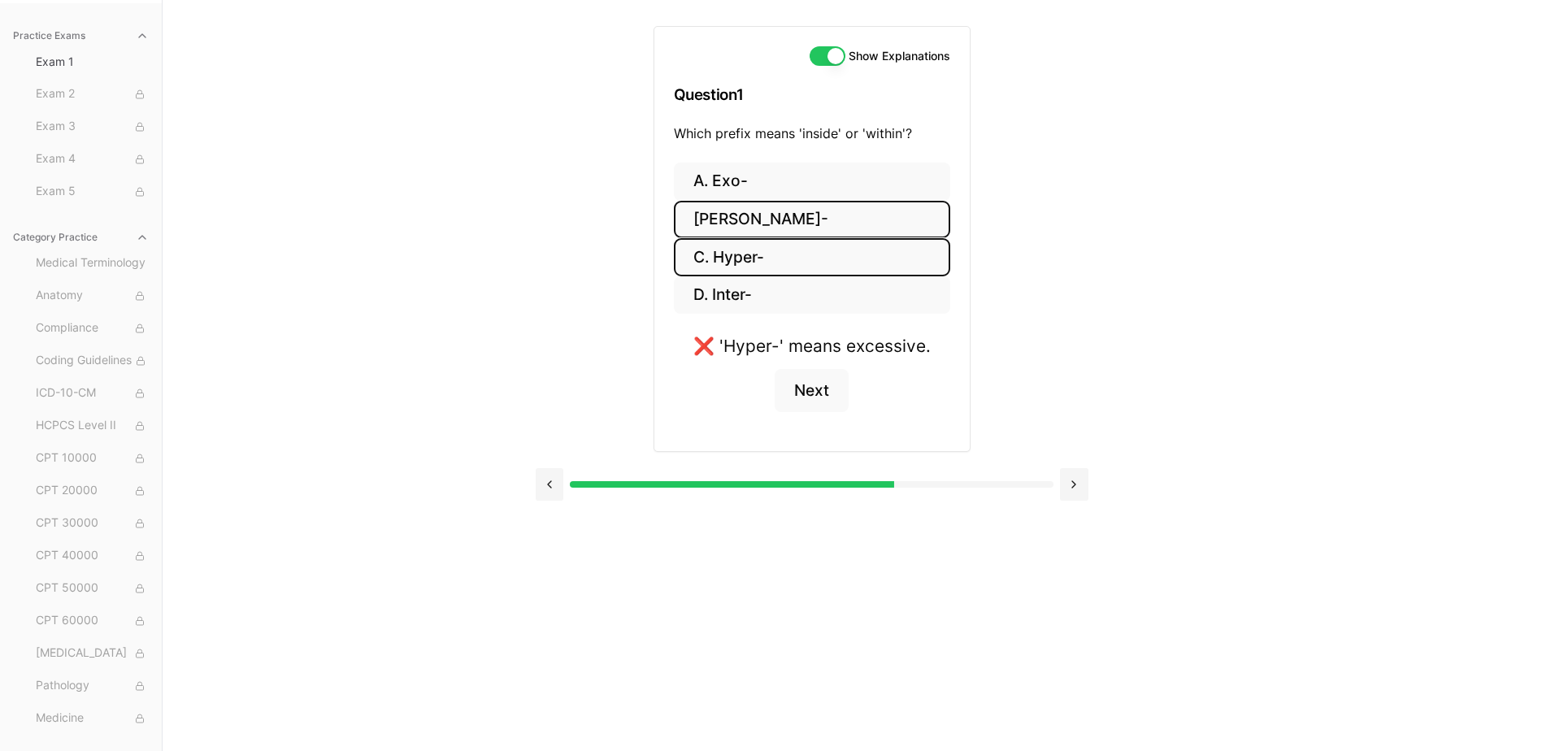
click at [726, 226] on button "B. Endo-" at bounding box center [812, 220] width 276 height 38
